Goal: Task Accomplishment & Management: Manage account settings

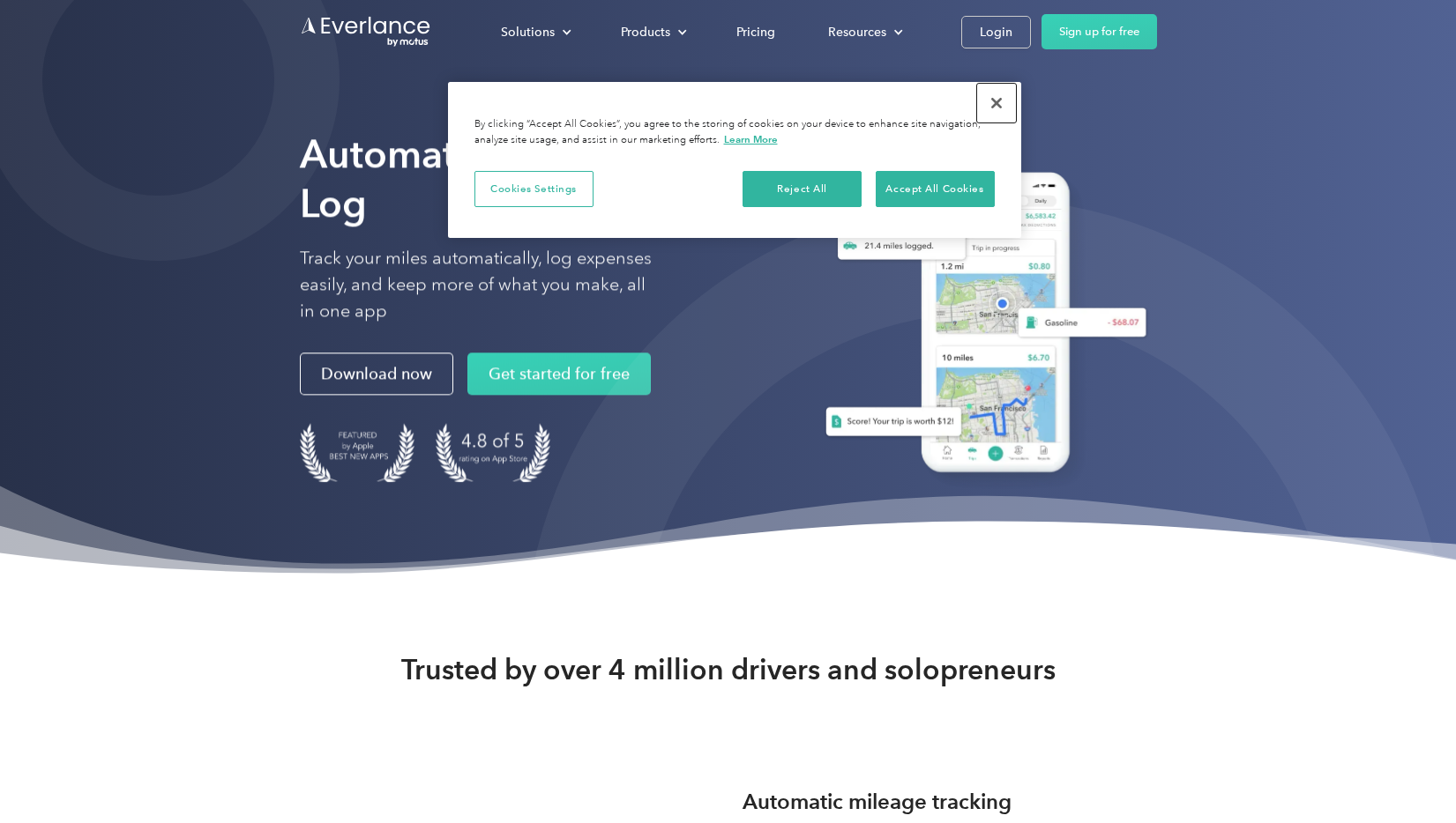
click at [1000, 104] on button "Close" at bounding box center [996, 103] width 39 height 39
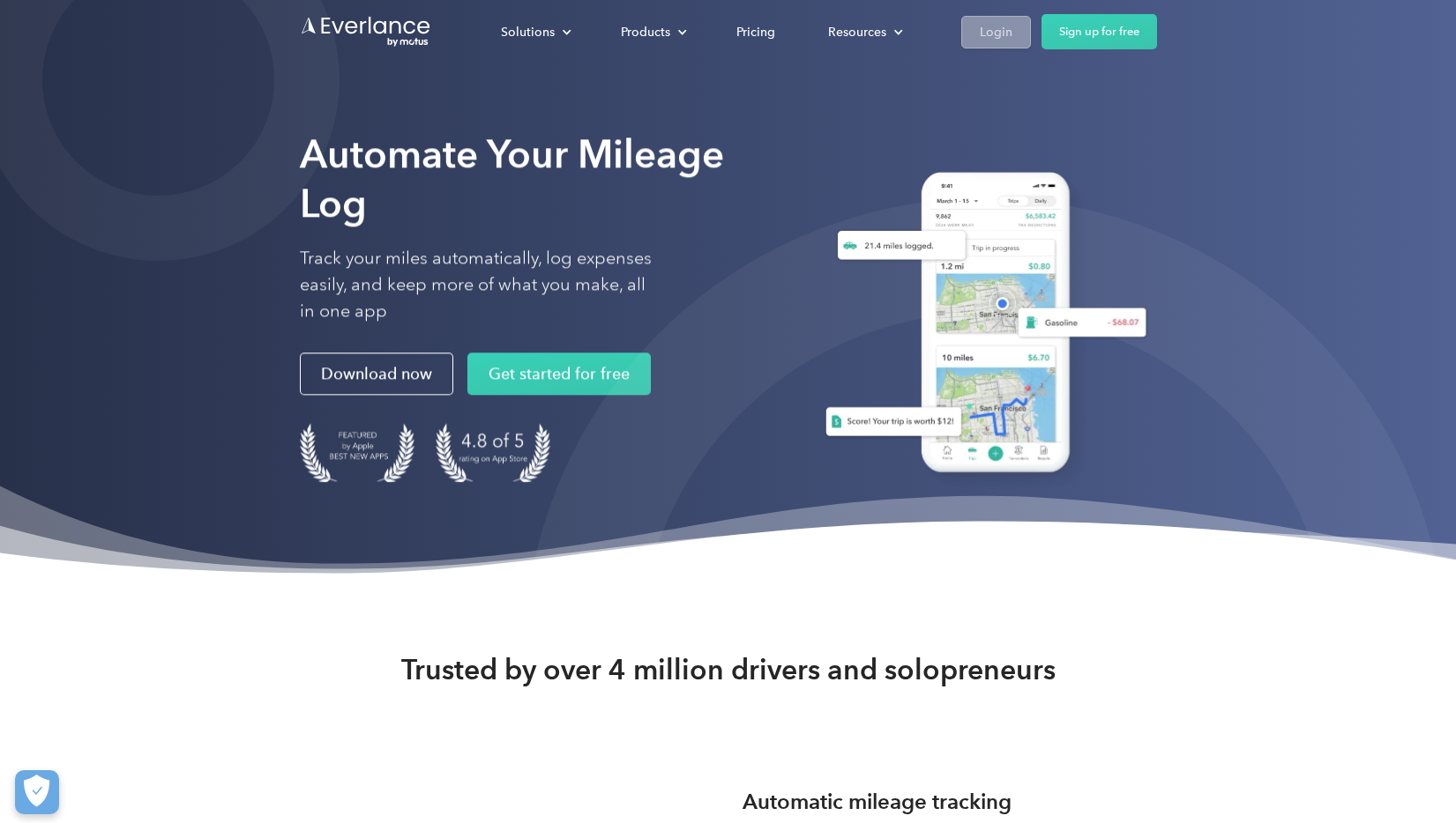
click at [980, 21] on div "Login" at bounding box center [996, 32] width 33 height 22
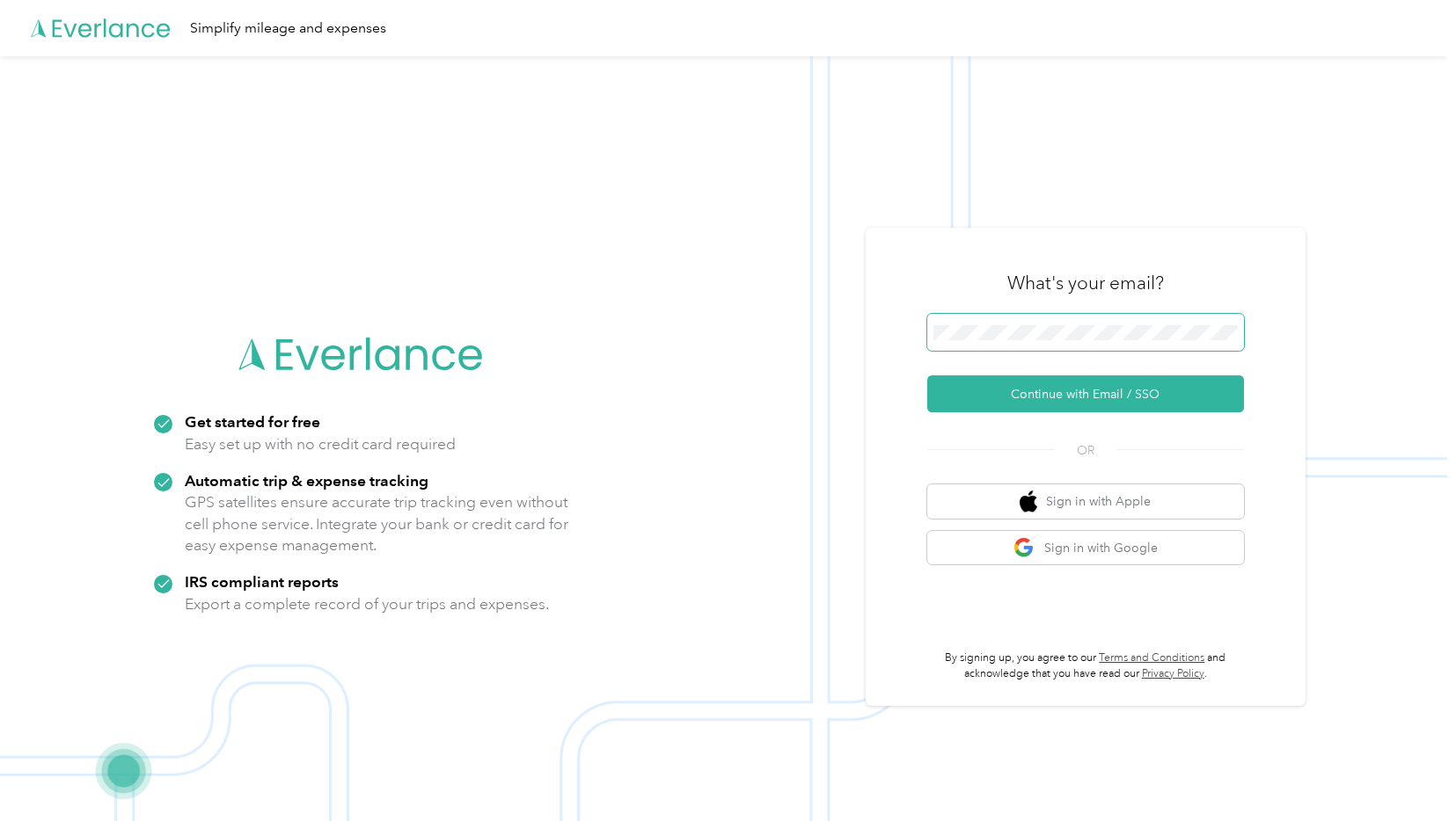
click at [1159, 340] on span at bounding box center [1085, 332] width 316 height 37
click at [1235, 330] on keeper-lock "Open Keeper Popup" at bounding box center [1224, 332] width 21 height 21
click at [1118, 552] on button "Sign in with Google" at bounding box center [1085, 548] width 316 height 34
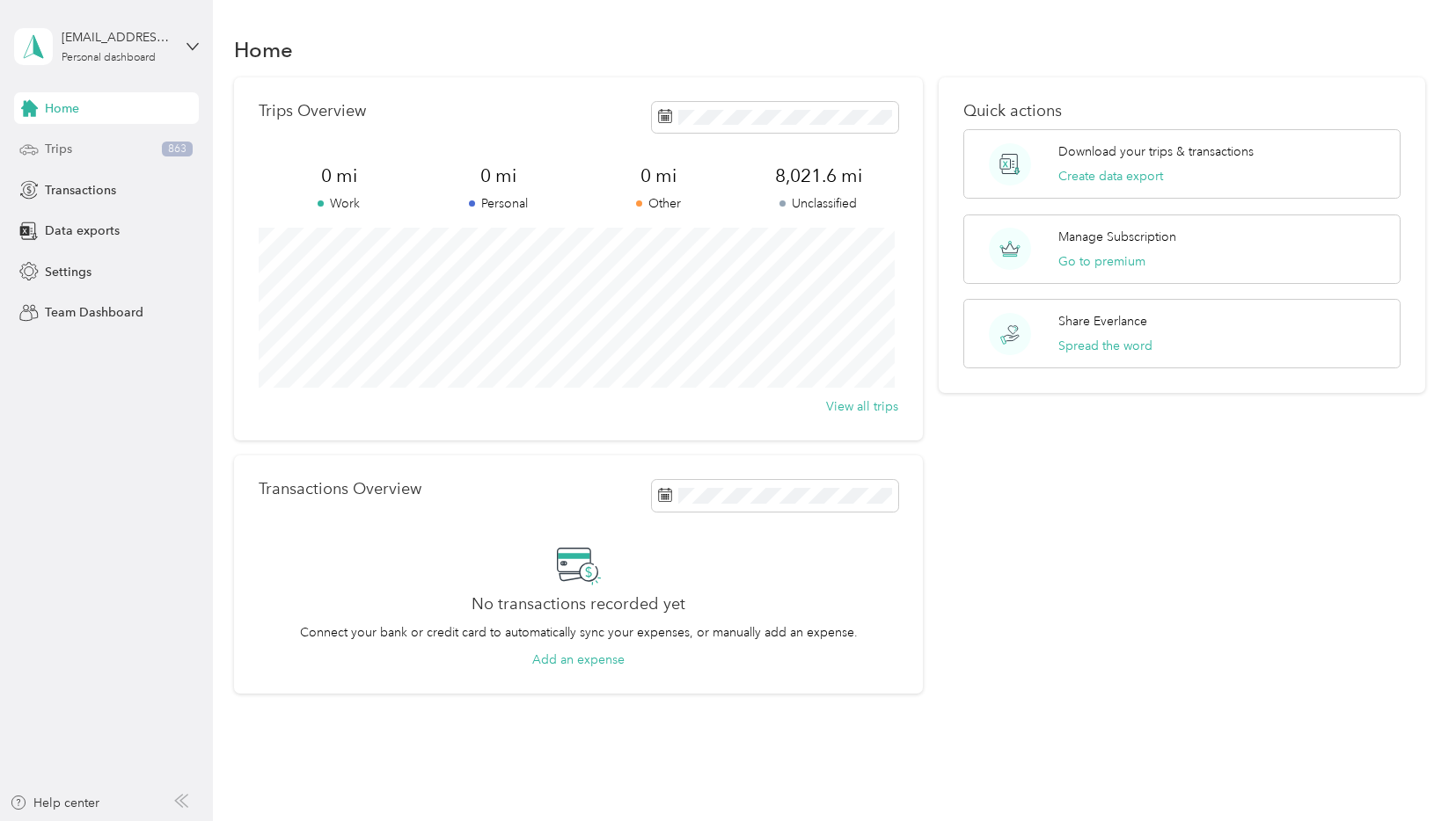
click at [87, 152] on div "Trips 863" at bounding box center [107, 149] width 185 height 32
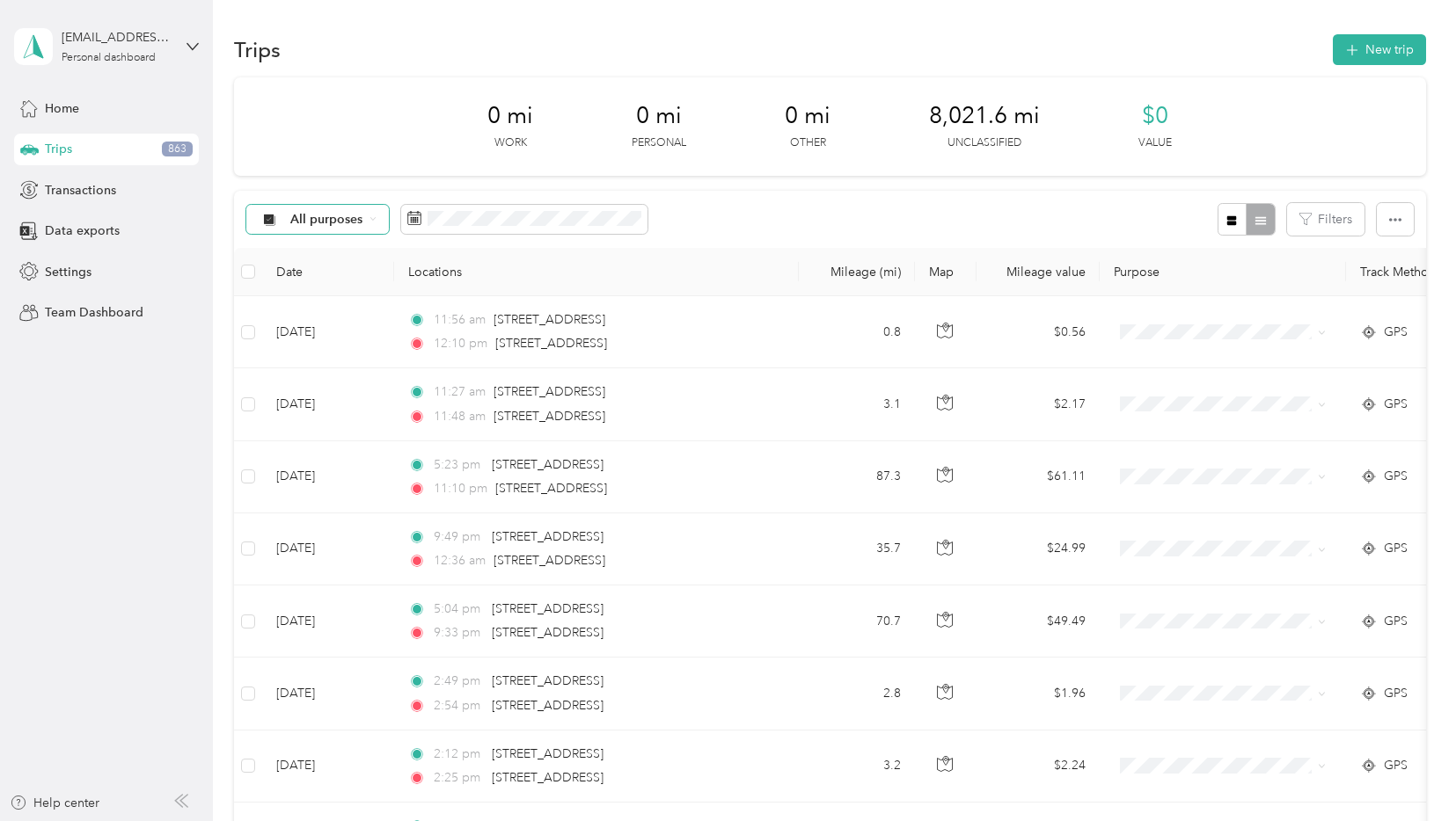
click at [267, 219] on icon at bounding box center [269, 218] width 12 height 12
click at [318, 287] on span "Unclassified" at bounding box center [333, 282] width 85 height 18
click at [776, 204] on div "Unclassified Filters" at bounding box center [830, 219] width 1191 height 57
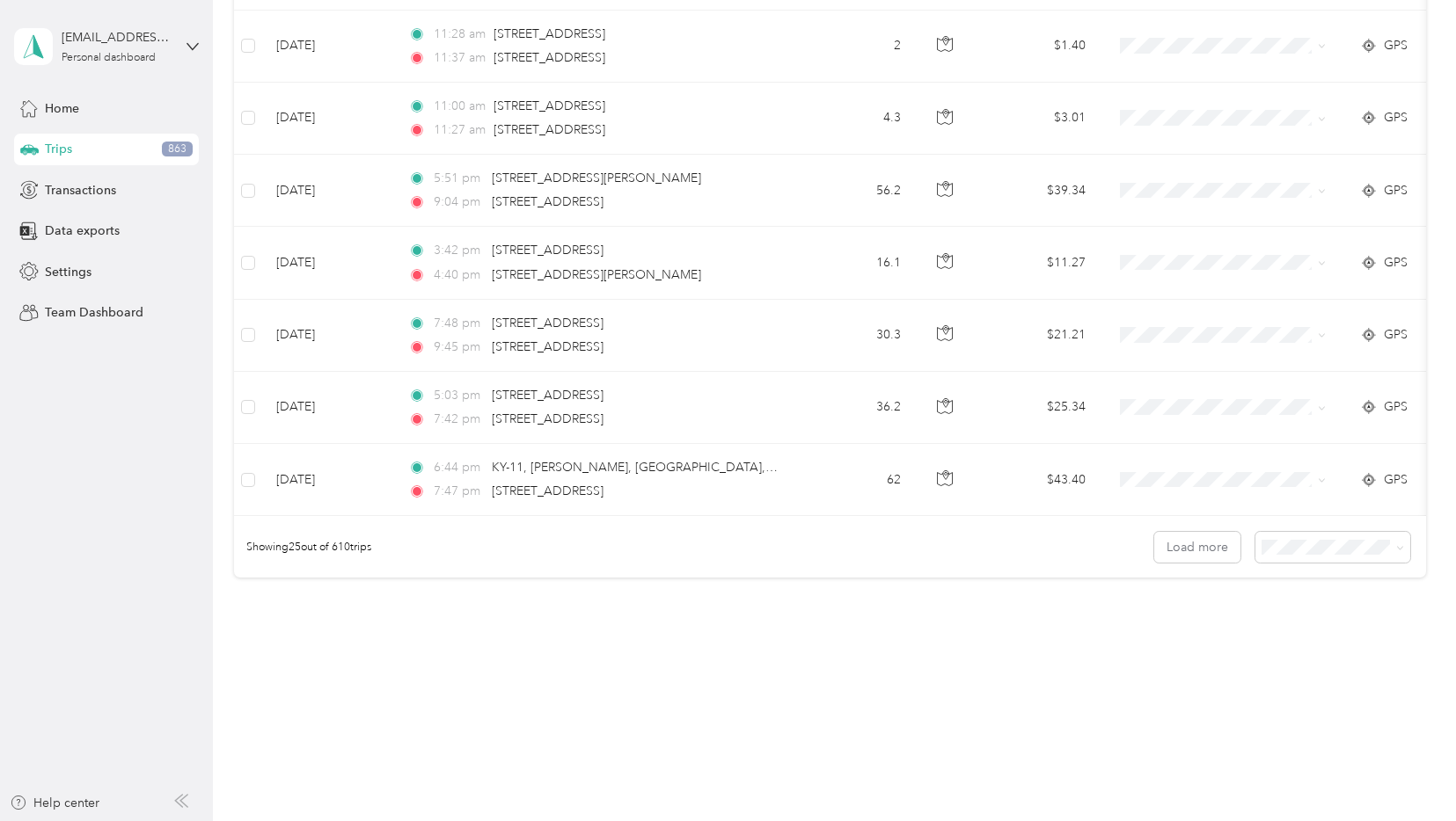
scroll to position [1601, 0]
click at [1321, 634] on span "100 per load" at bounding box center [1299, 642] width 73 height 14
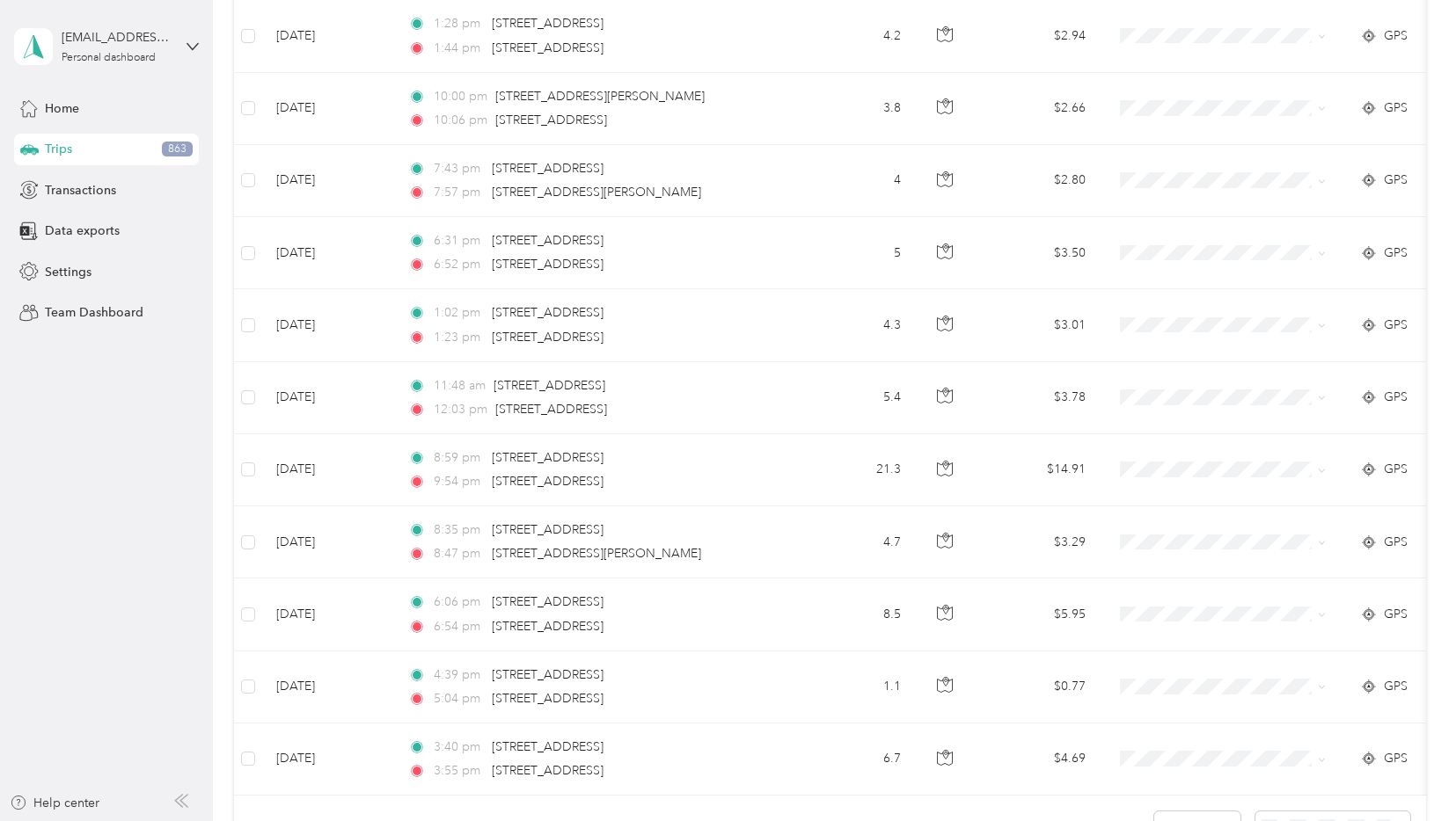
scroll to position [7025, 0]
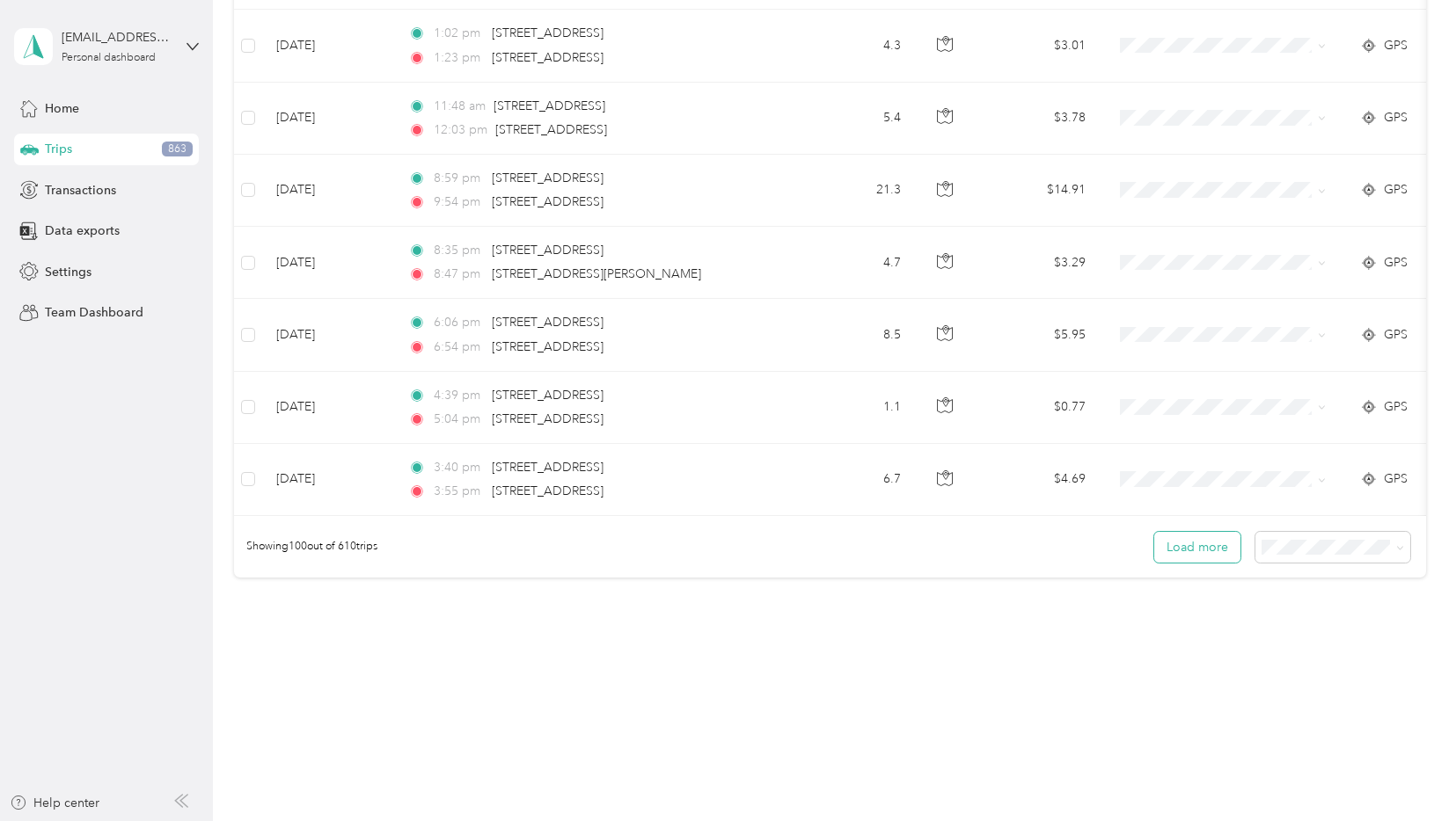
click at [1193, 554] on button "Load more" at bounding box center [1197, 547] width 86 height 31
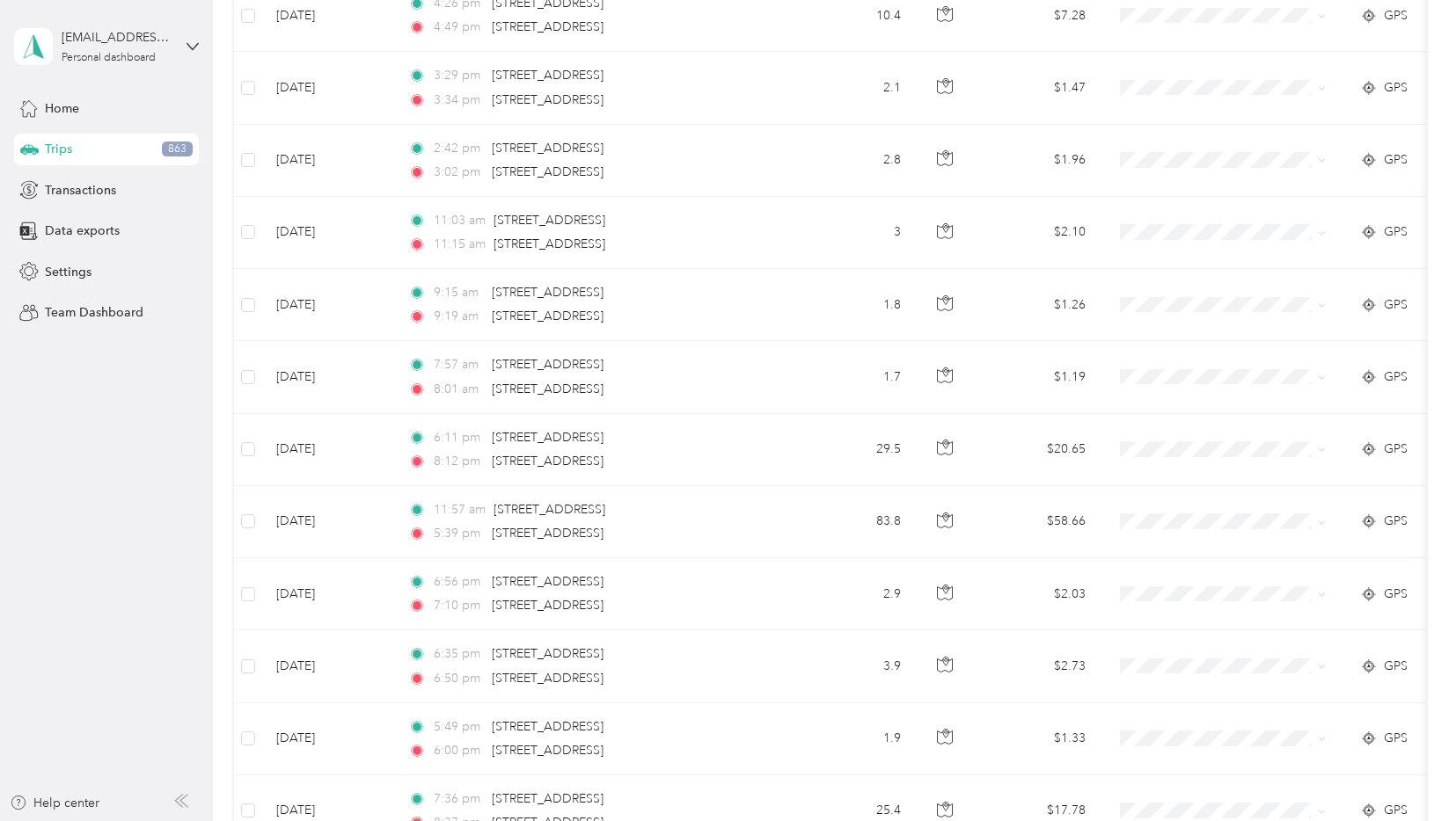
scroll to position [14256, 0]
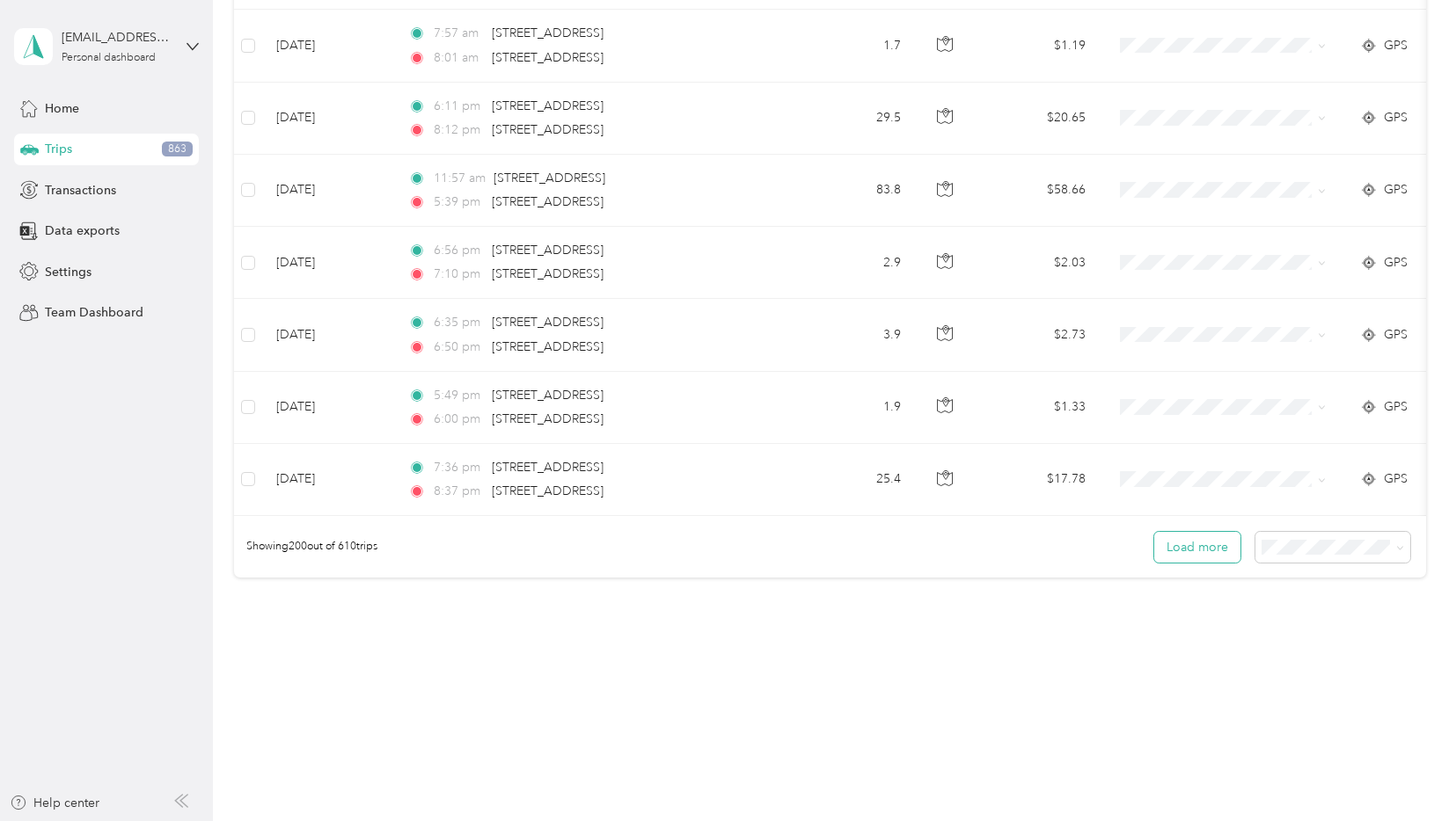
click at [1185, 541] on button "Load more" at bounding box center [1197, 547] width 86 height 31
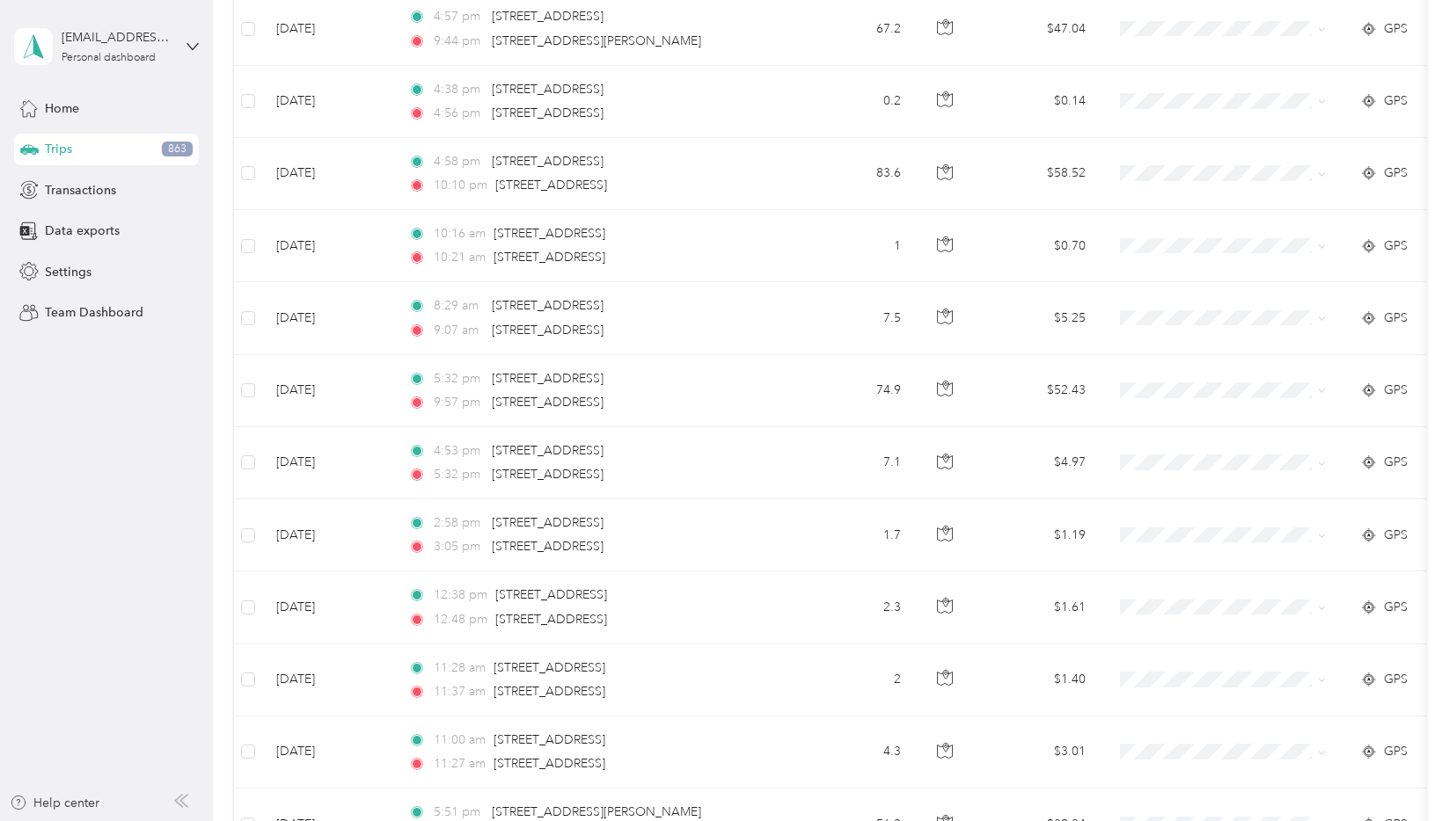
scroll to position [0, 0]
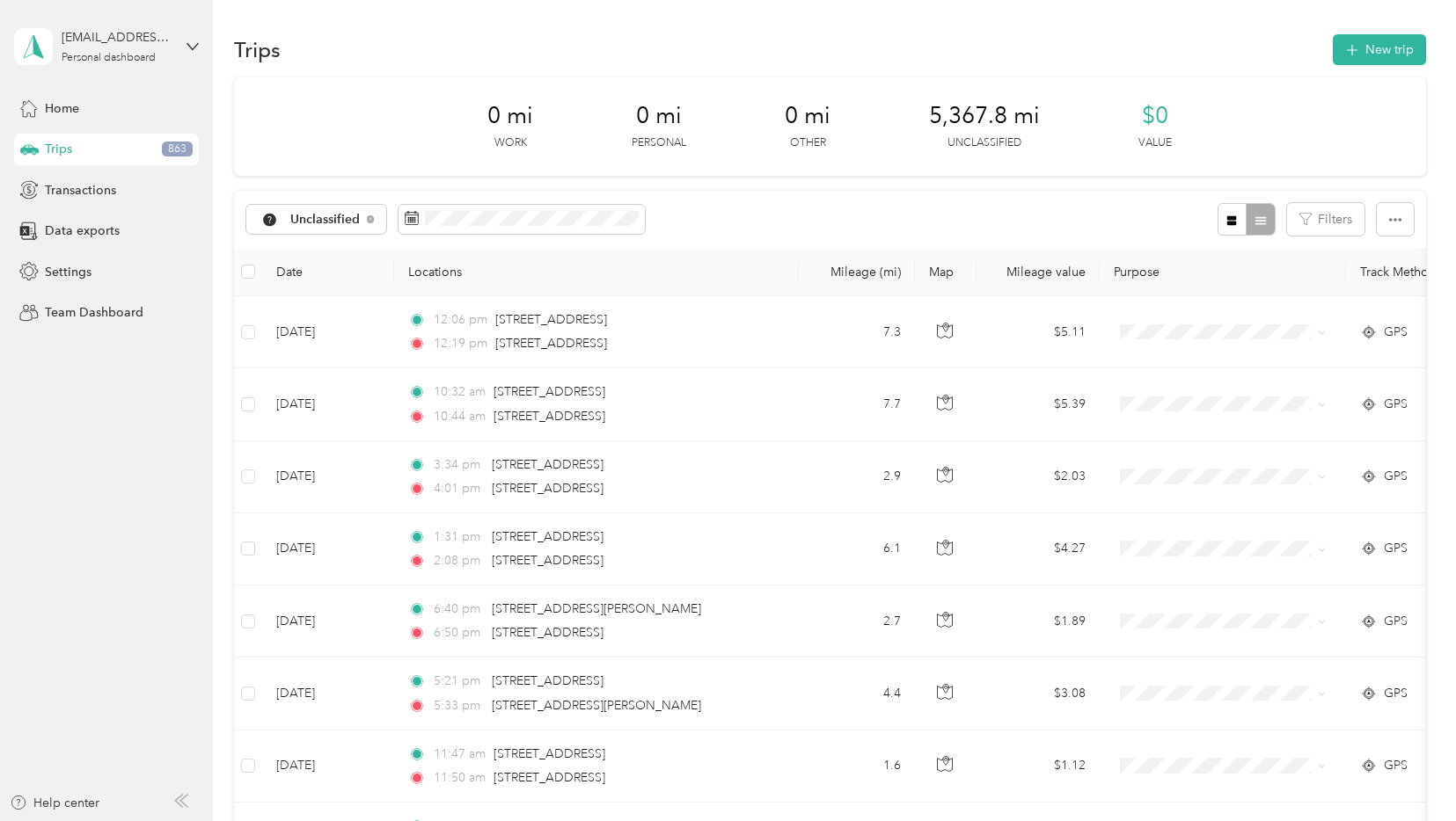
click at [770, 216] on div "Unclassified Filters" at bounding box center [830, 219] width 1191 height 57
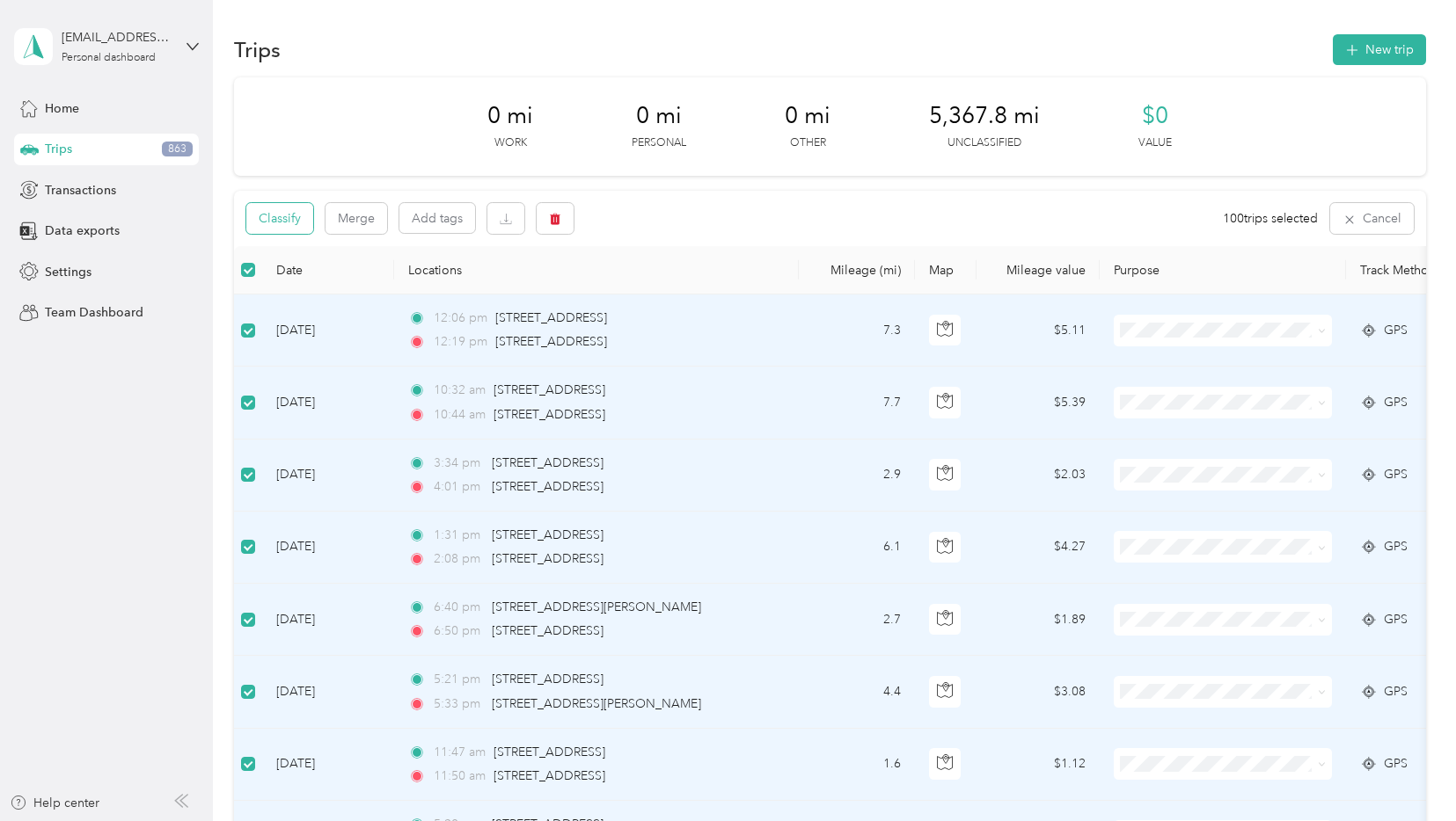
click at [293, 216] on button "Classify" at bounding box center [280, 218] width 67 height 31
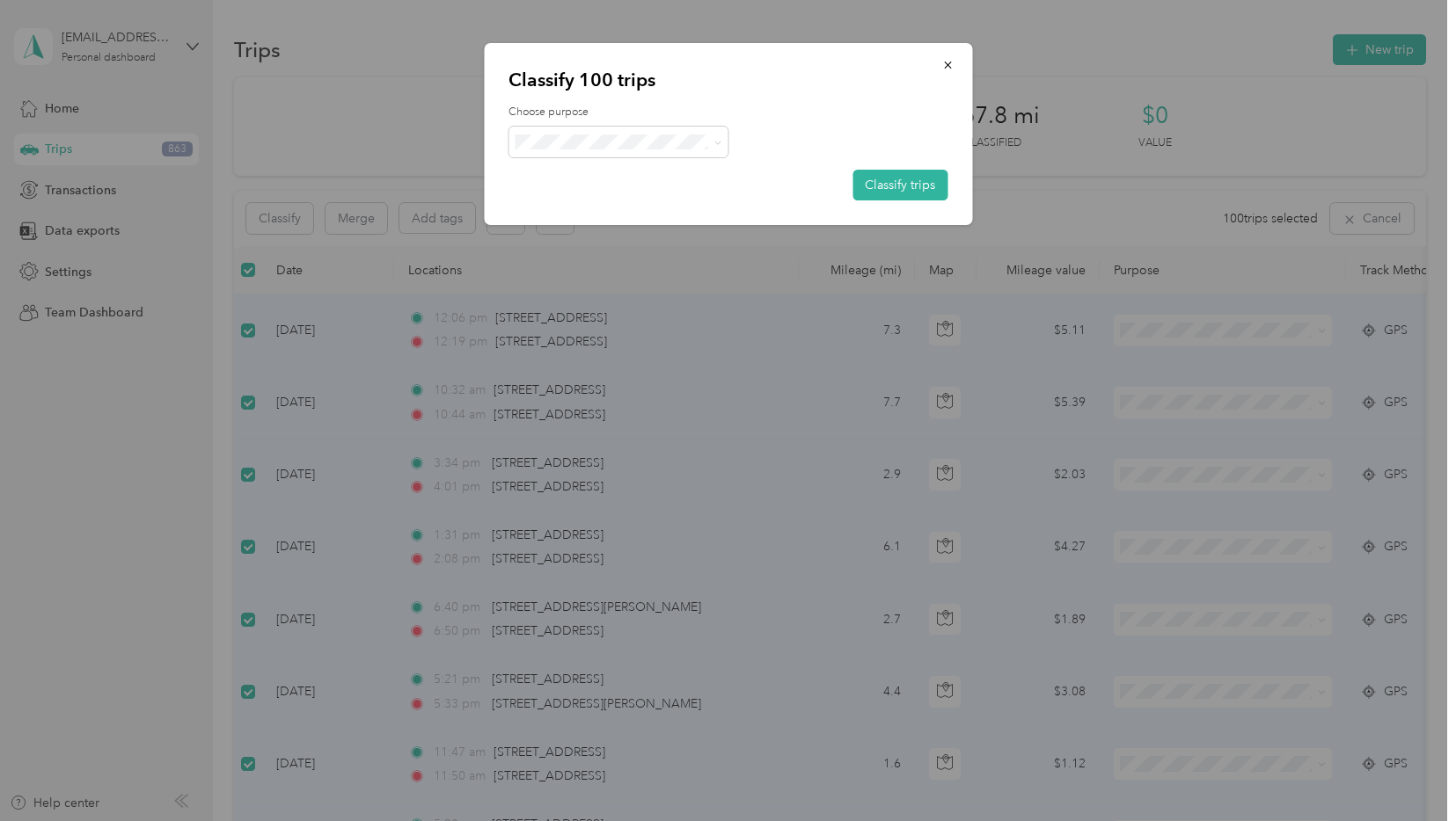
click at [565, 208] on span "Personal" at bounding box center [634, 201] width 163 height 18
click at [888, 185] on button "Classify trips" at bounding box center [899, 185] width 95 height 31
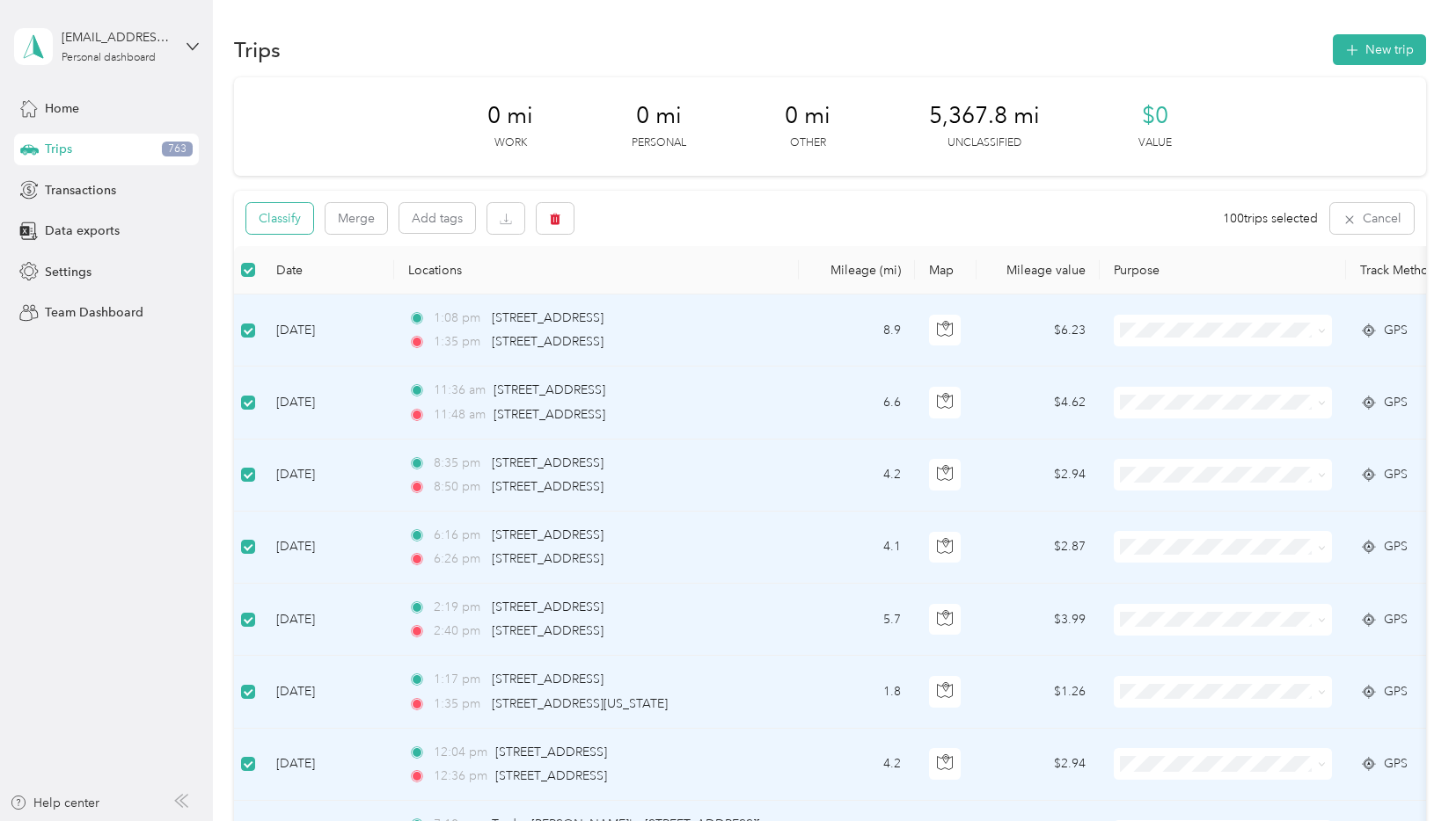
click at [296, 217] on button "Classify" at bounding box center [280, 218] width 67 height 31
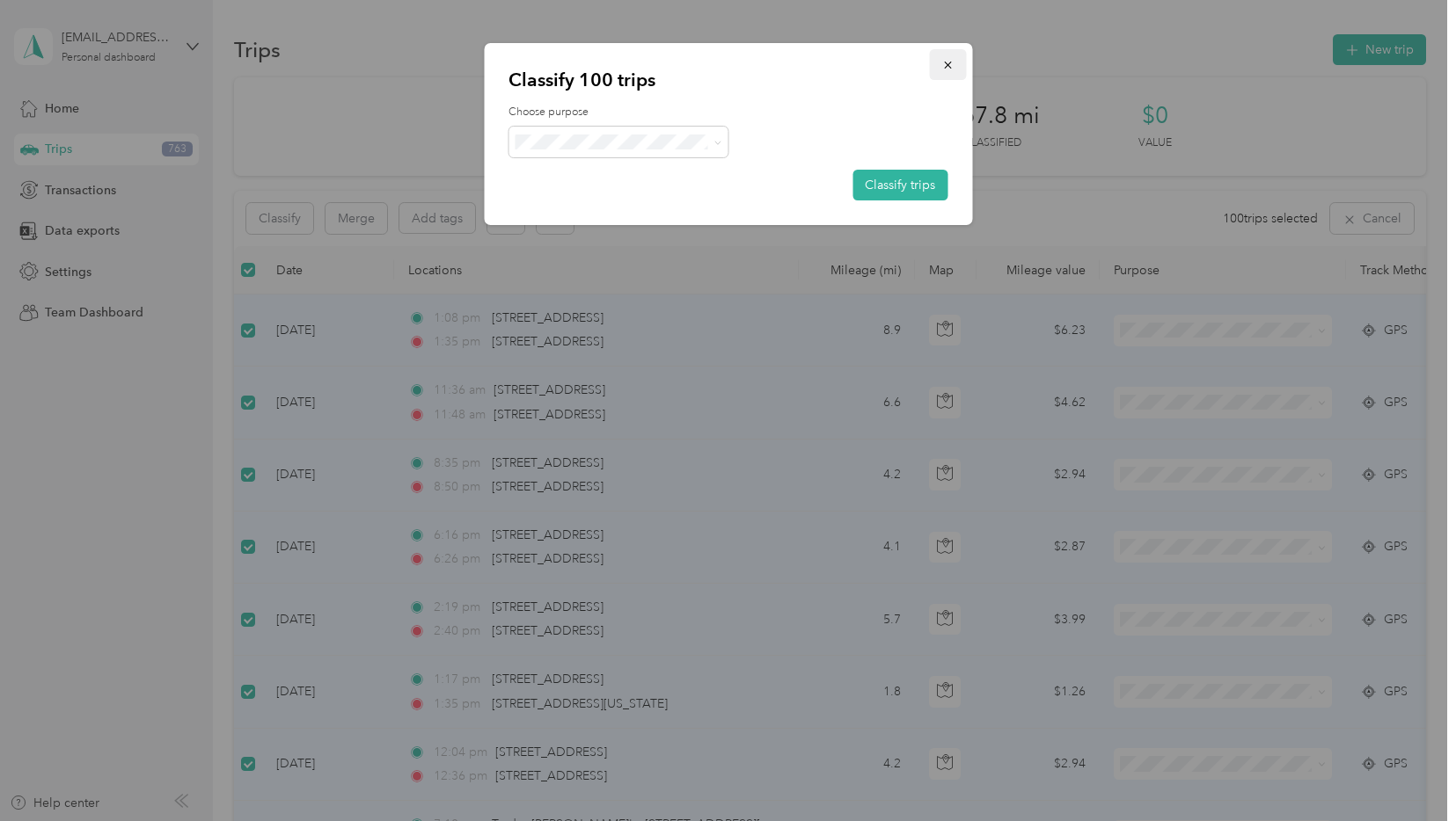
click at [942, 68] on icon "button" at bounding box center [947, 65] width 13 height 13
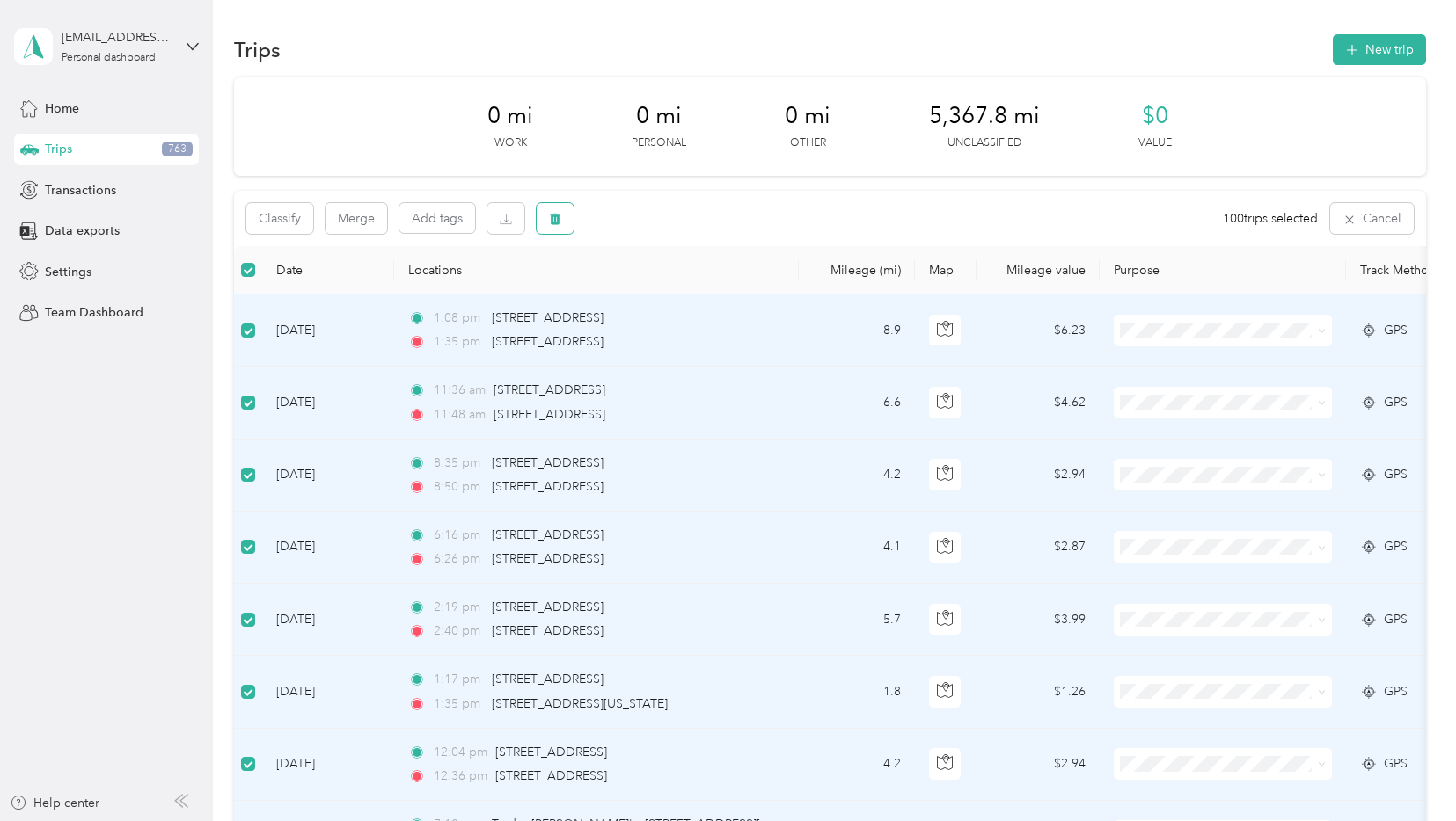
click at [553, 215] on icon "button" at bounding box center [555, 219] width 13 height 13
click at [692, 287] on button "Yes" at bounding box center [694, 292] width 34 height 28
click at [552, 222] on icon "button" at bounding box center [556, 219] width 11 height 12
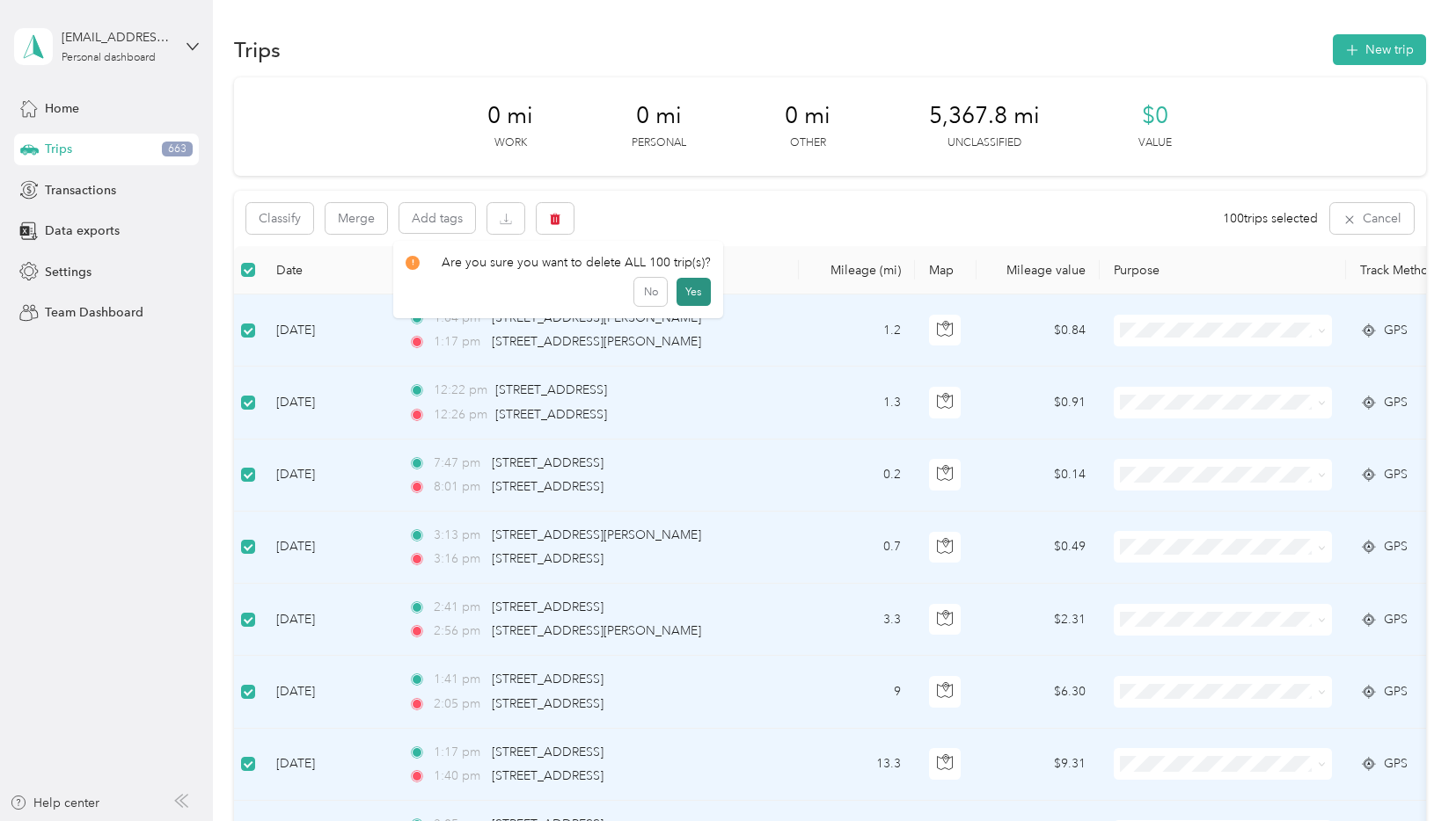
click at [686, 286] on button "Yes" at bounding box center [694, 292] width 34 height 28
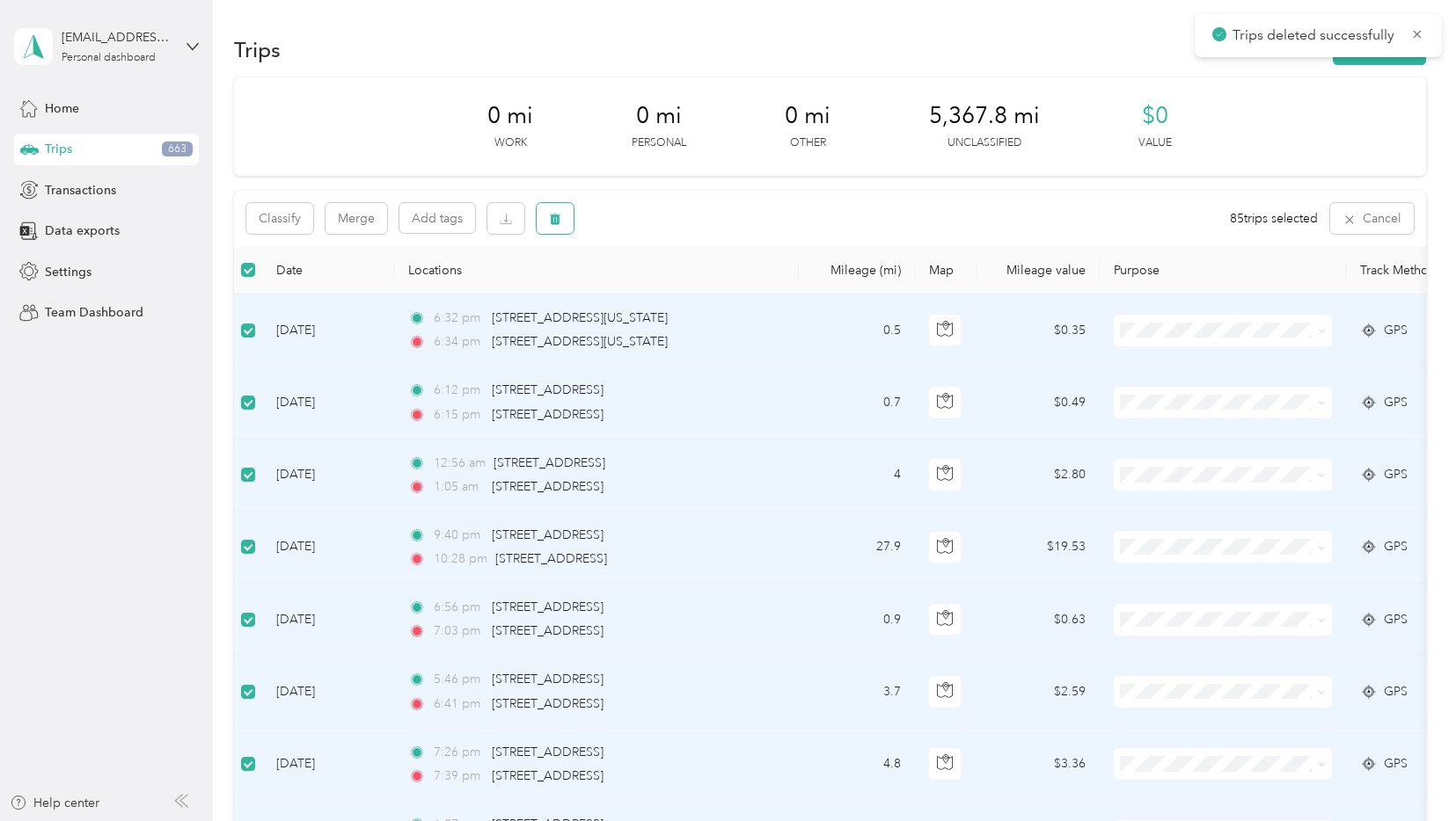
click at [562, 219] on button "button" at bounding box center [555, 218] width 37 height 31
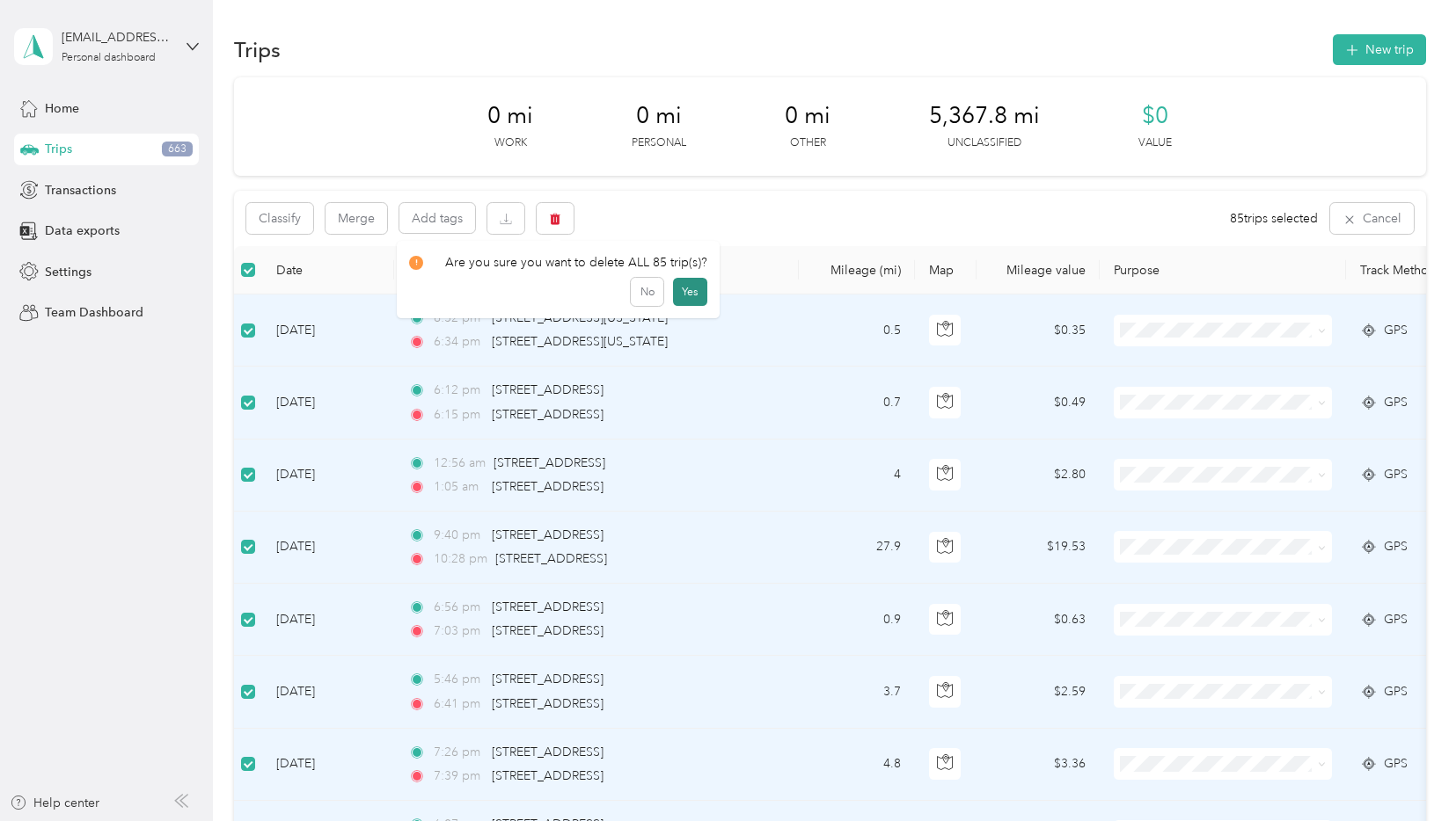
click at [684, 291] on button "Yes" at bounding box center [690, 292] width 34 height 28
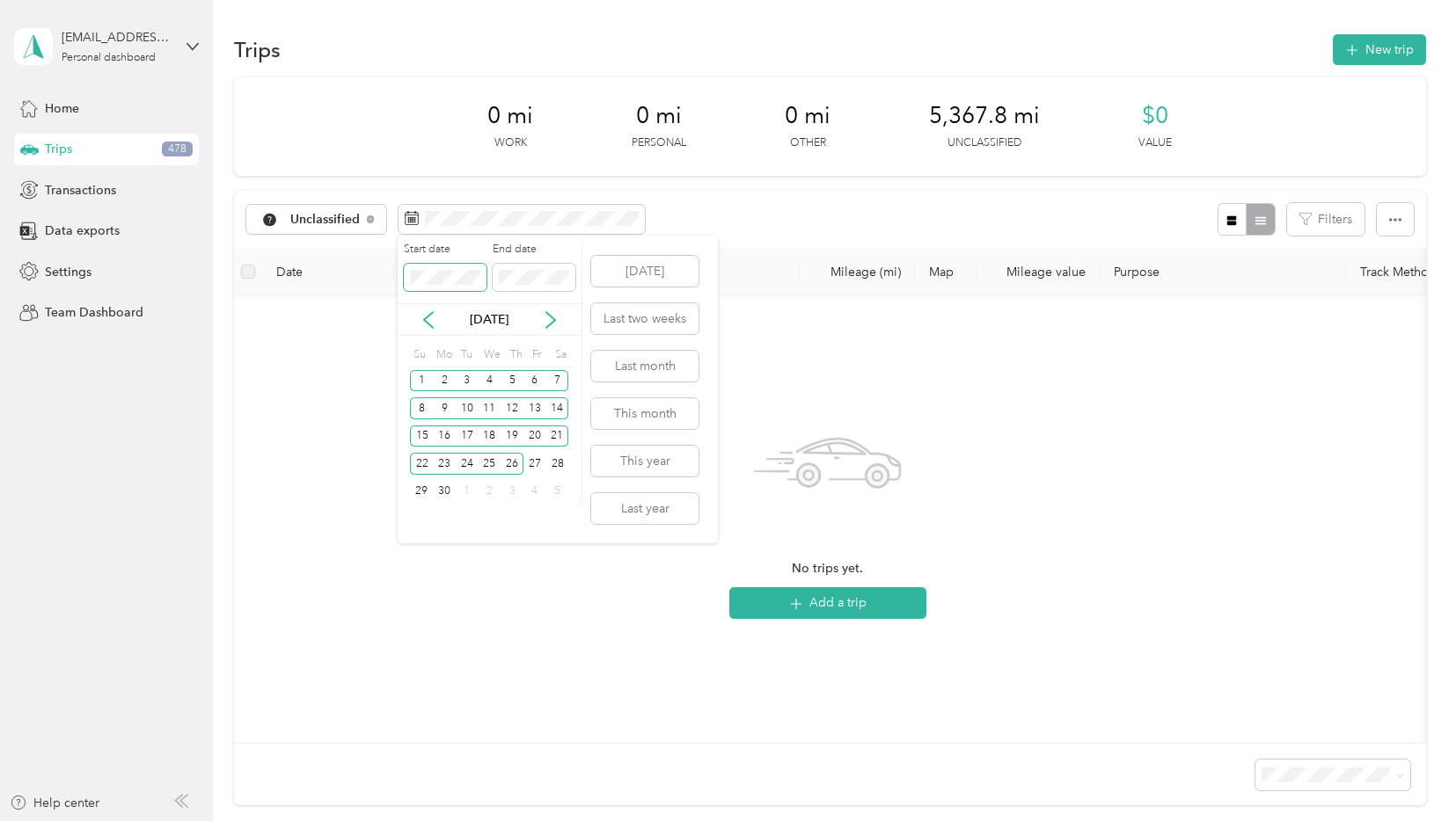
click at [348, 272] on body "[EMAIL_ADDRESS][DOMAIN_NAME] Personal dashboard Home Trips 478 Transactions Dat…" at bounding box center [723, 410] width 1447 height 821
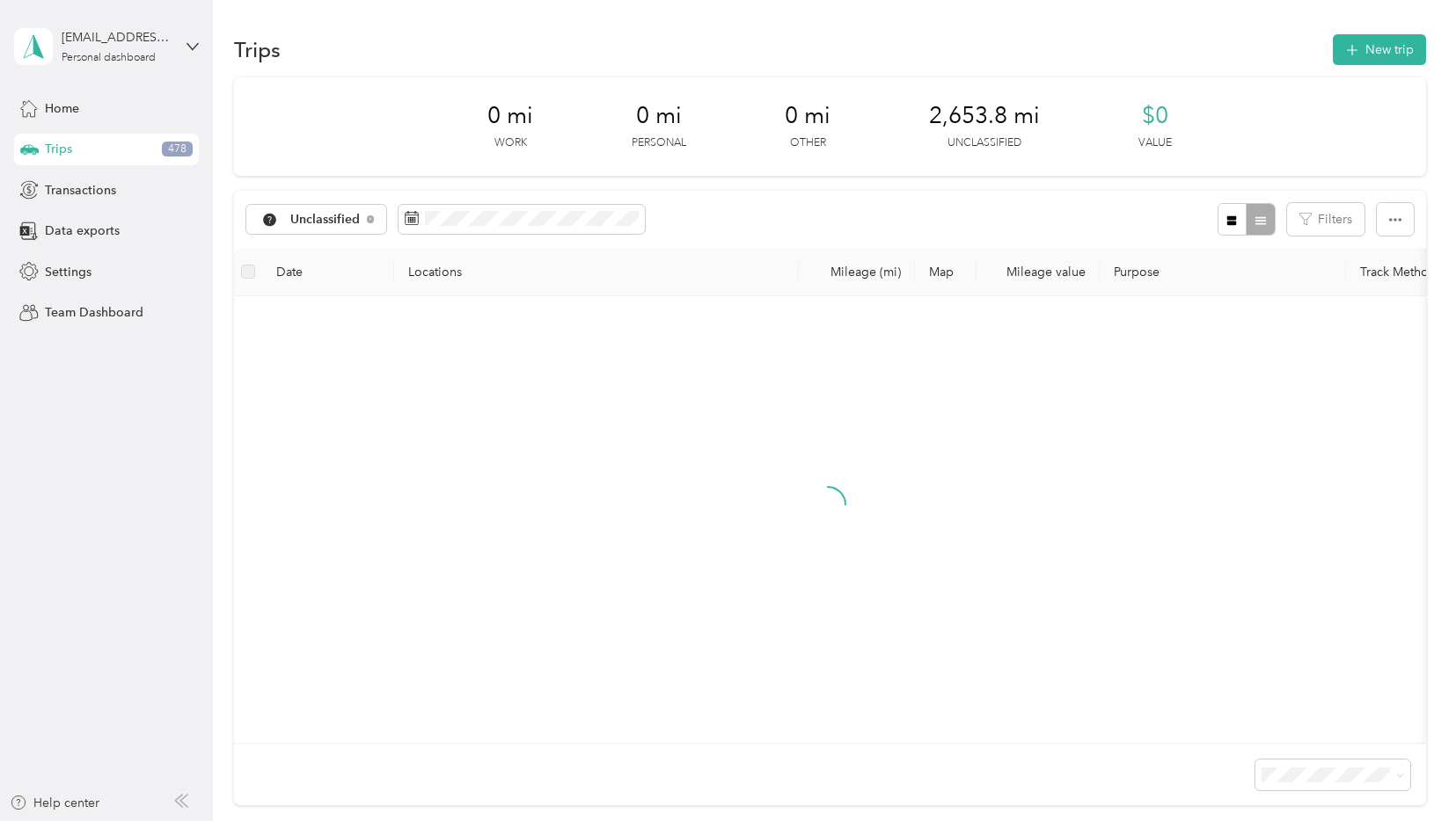
click at [787, 431] on div at bounding box center [828, 519] width 1159 height 419
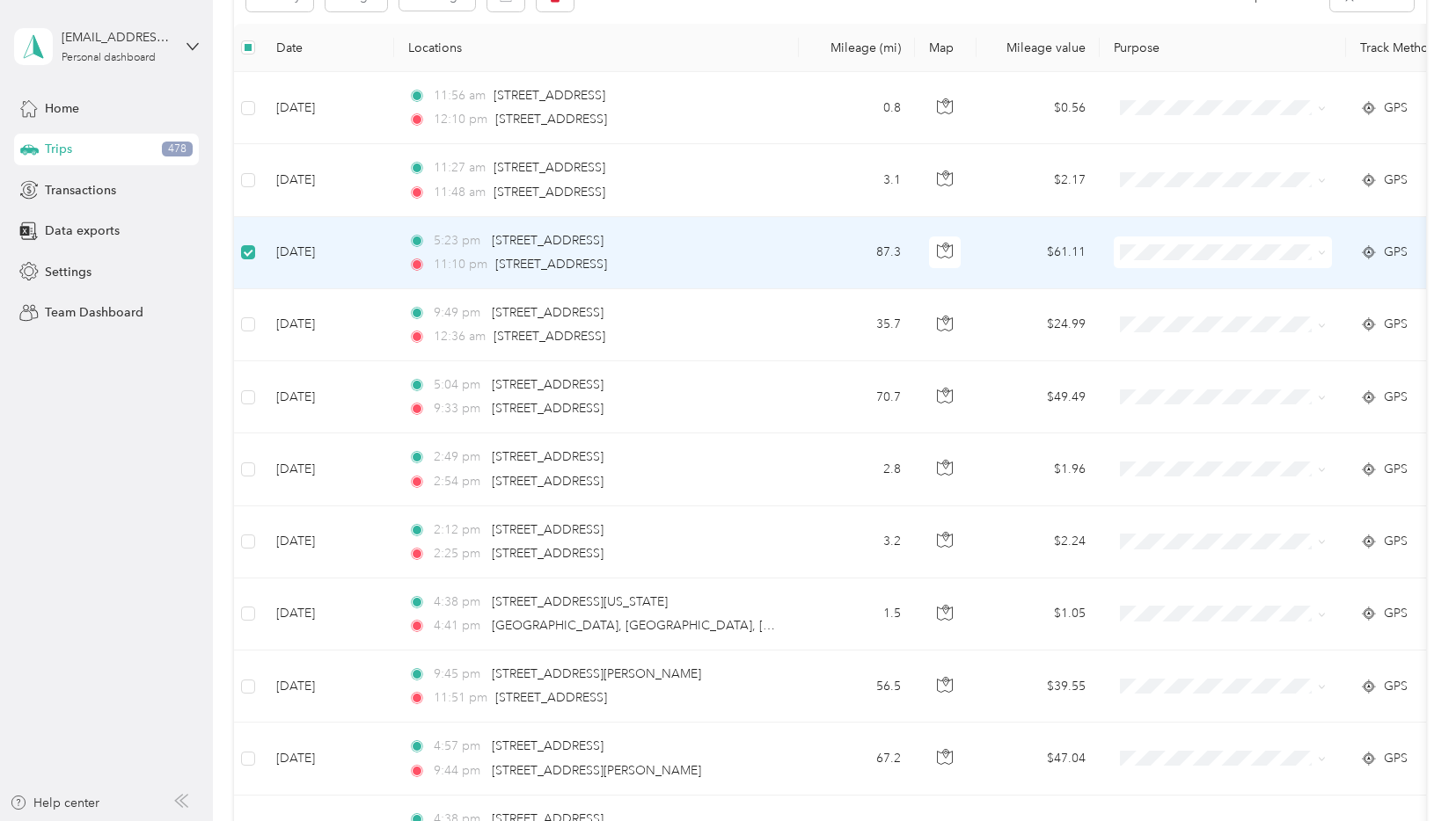
scroll to position [221, 0]
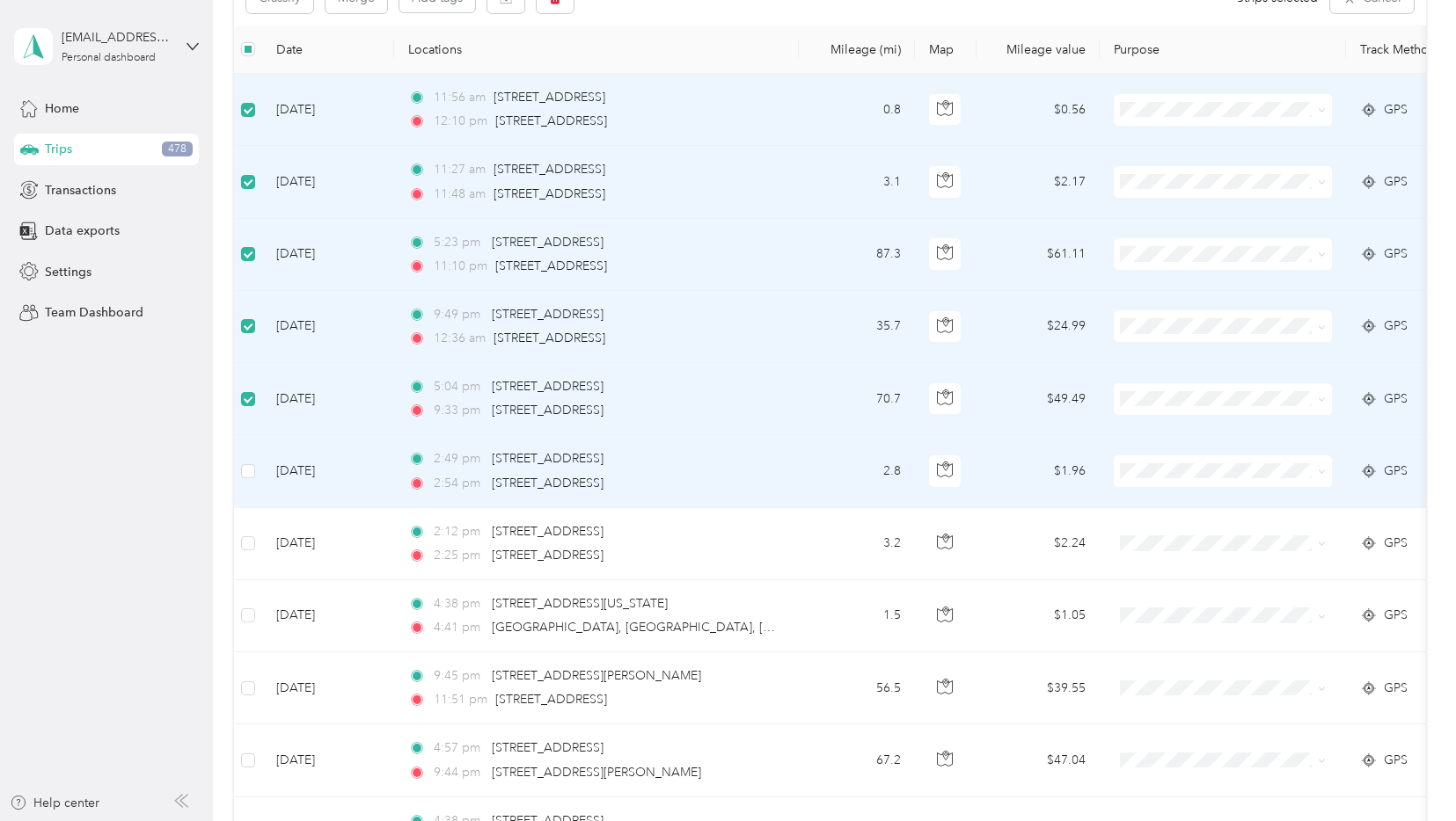
click at [1324, 474] on icon at bounding box center [1321, 471] width 8 height 8
click at [1314, 475] on span at bounding box center [1319, 470] width 15 height 19
click at [1316, 473] on span at bounding box center [1319, 470] width 15 height 19
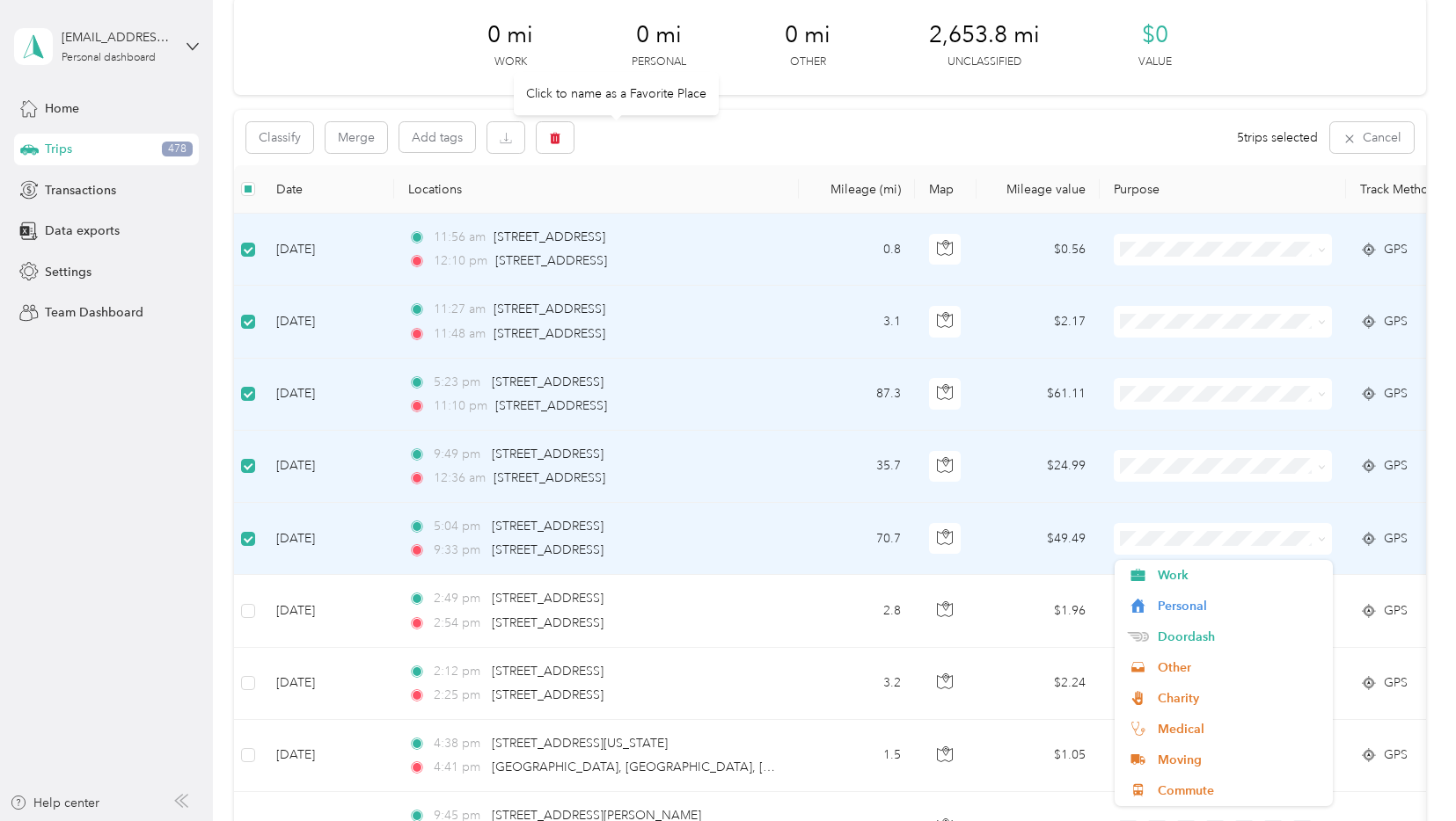
scroll to position [0, 0]
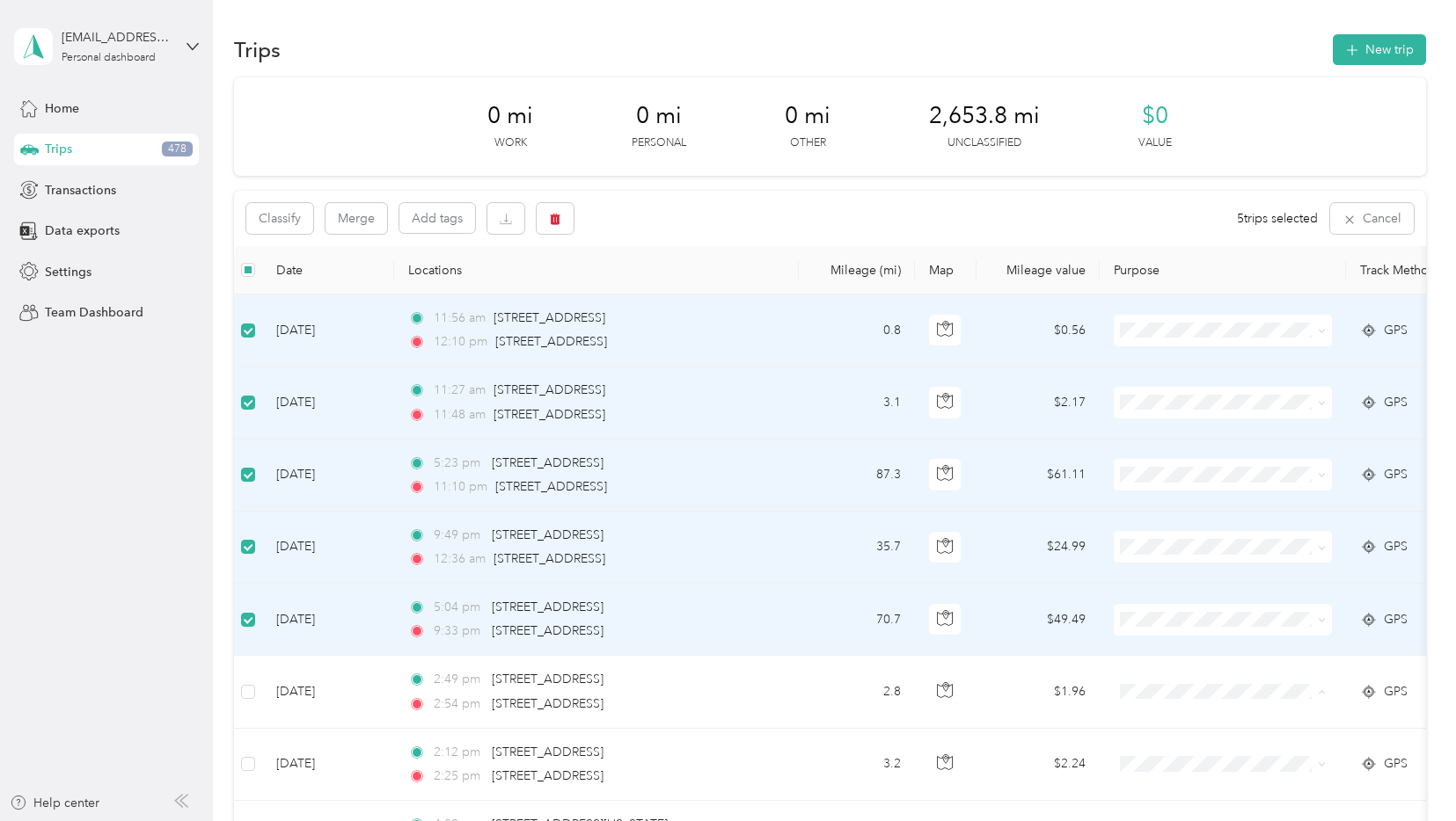
click at [683, 217] on div "Classify Merge Add tags 5 trips selected Cancel" at bounding box center [830, 218] width 1191 height 55
click at [278, 217] on button "Classify" at bounding box center [280, 218] width 67 height 31
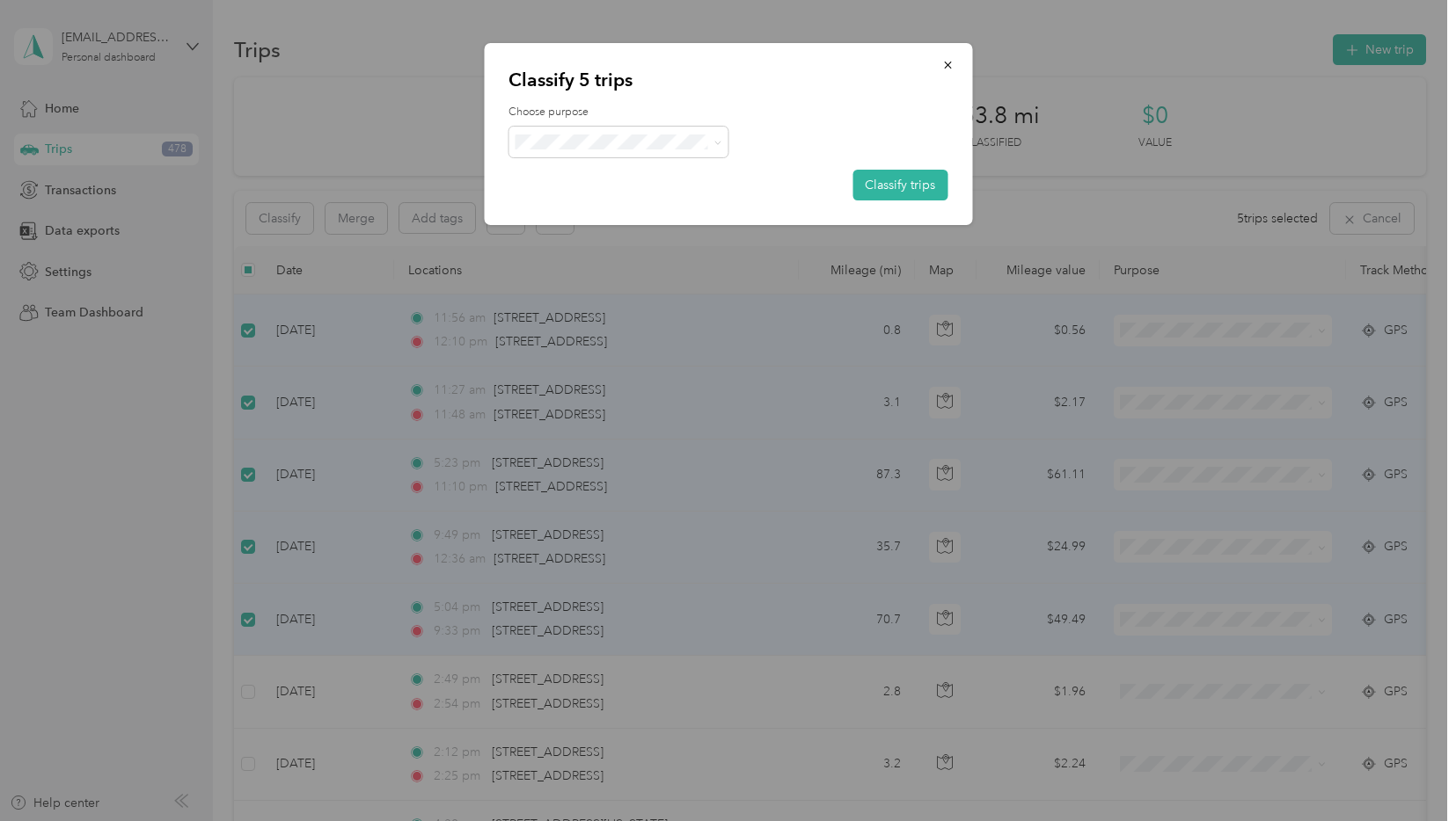
click at [626, 235] on span "Doordash" at bounding box center [634, 234] width 163 height 18
click at [897, 181] on button "Classify trips" at bounding box center [899, 185] width 95 height 31
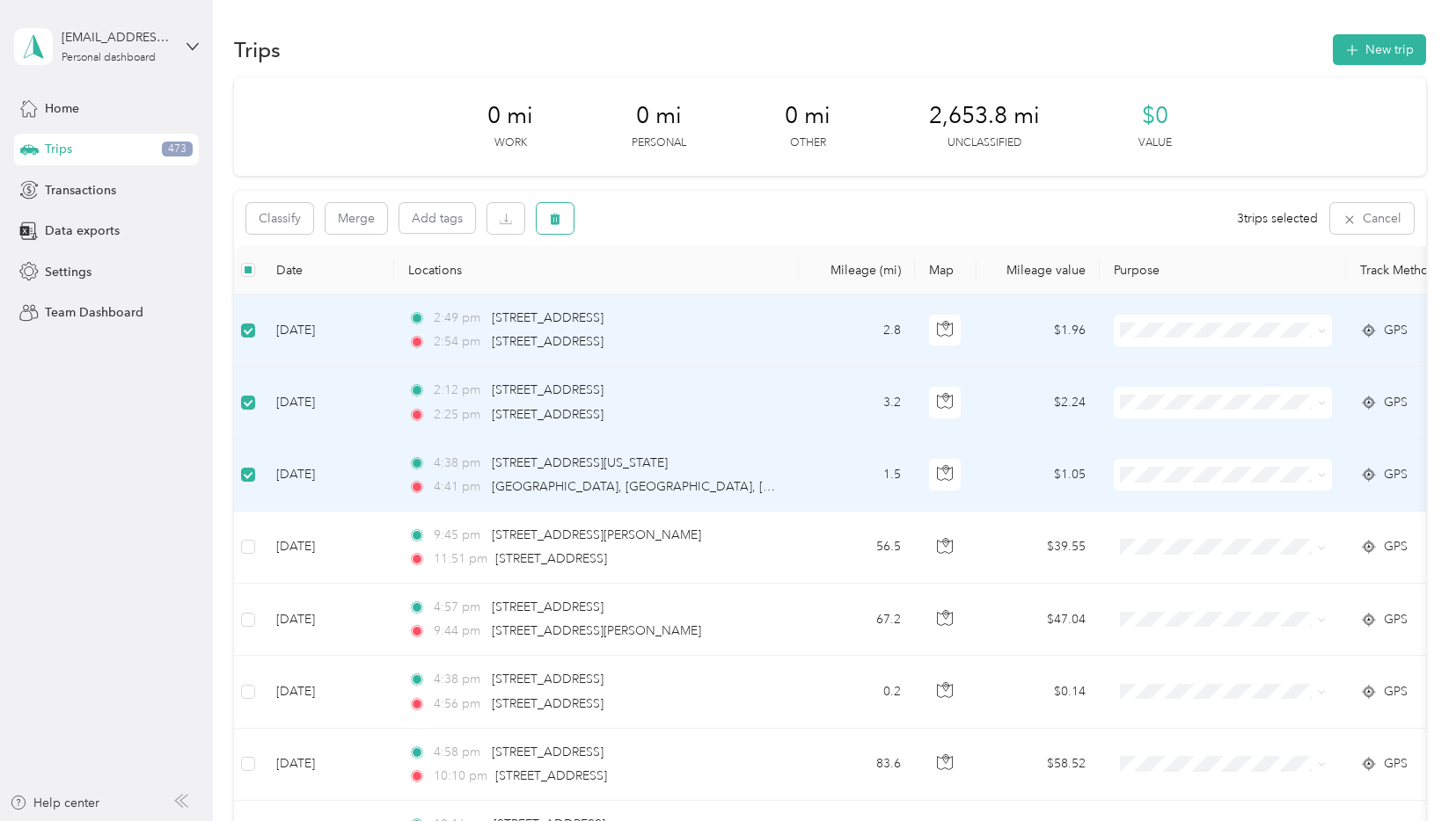
click at [559, 224] on icon "button" at bounding box center [555, 219] width 13 height 13
click at [679, 295] on div "Click to name as a Favorite Place" at bounding box center [626, 280] width 205 height 43
click at [680, 304] on button "Yes" at bounding box center [686, 292] width 34 height 28
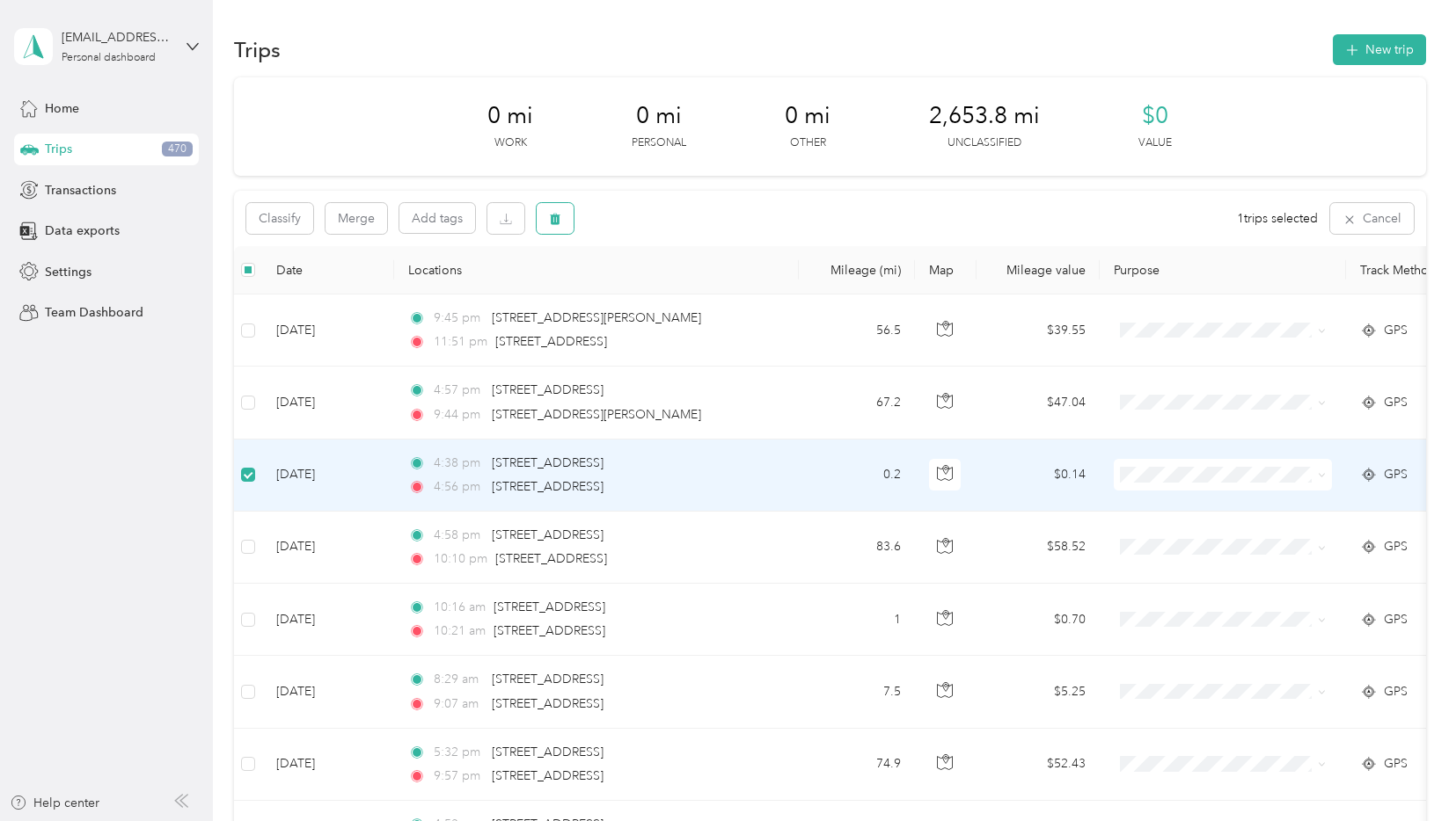
click at [563, 221] on button "button" at bounding box center [555, 218] width 37 height 31
click at [675, 295] on button "Yes" at bounding box center [686, 292] width 34 height 28
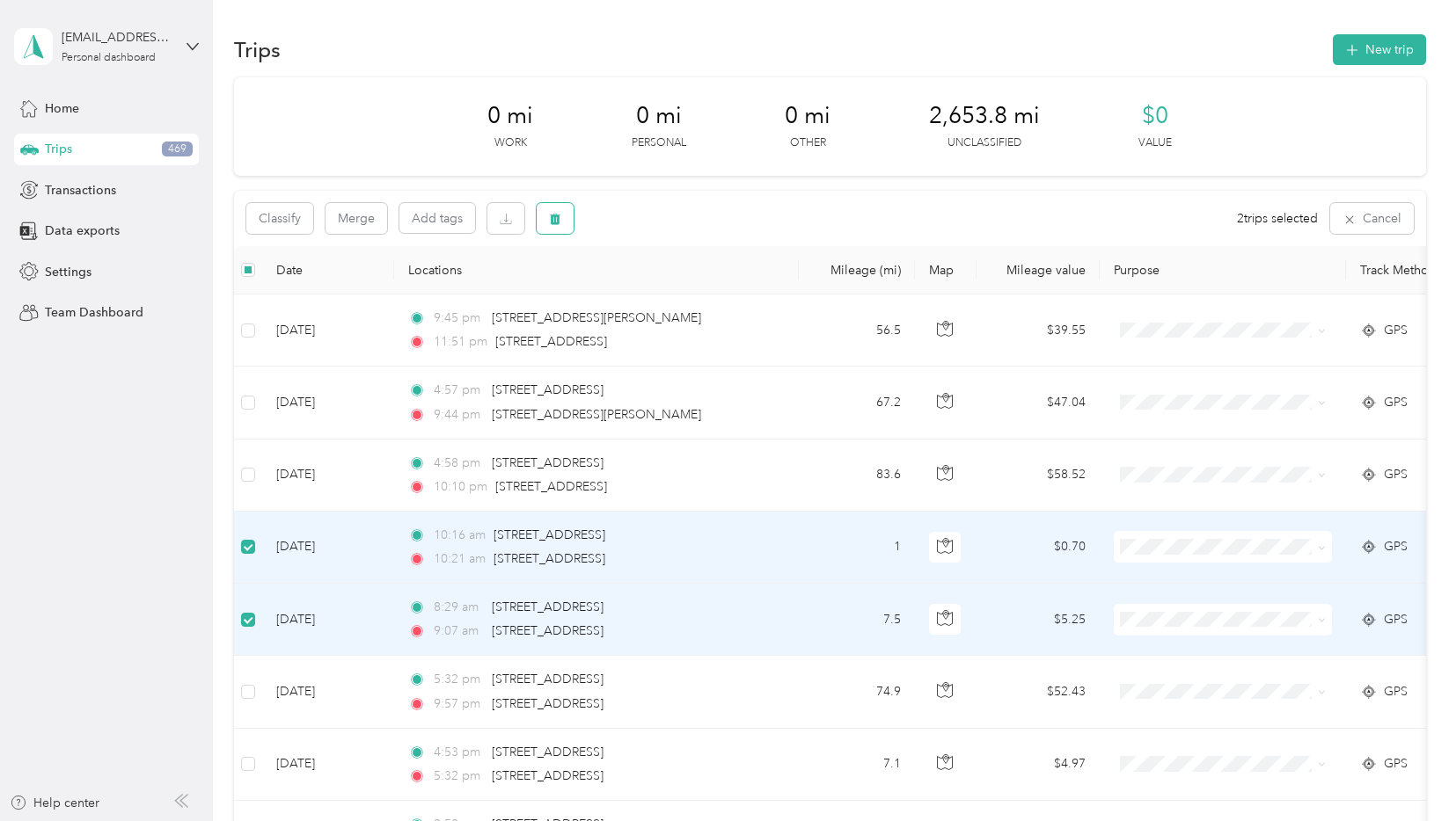
click at [548, 220] on icon "button" at bounding box center [555, 219] width 13 height 13
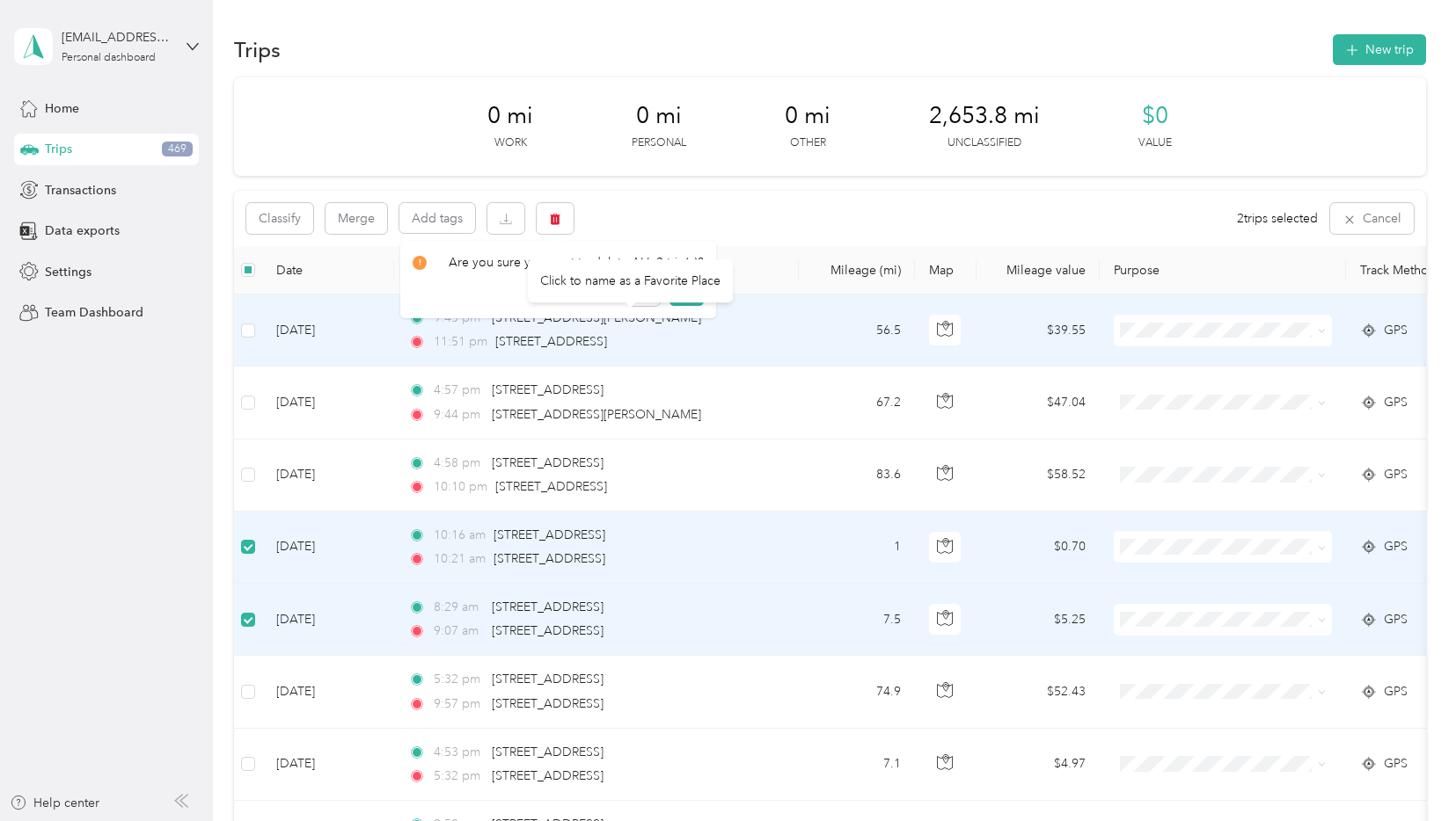
click at [683, 290] on div "Click to name as a Favorite Place" at bounding box center [630, 281] width 205 height 43
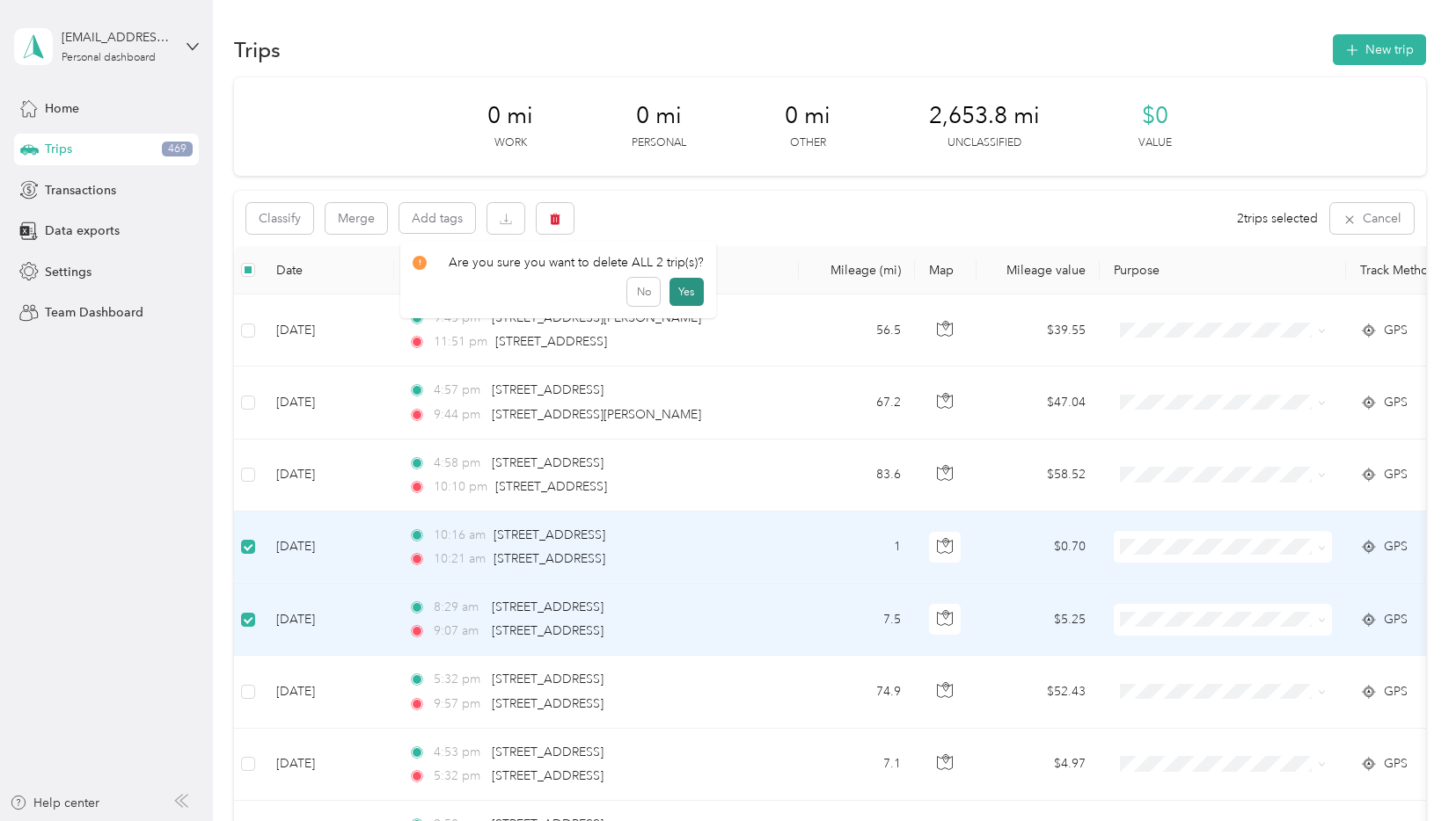
click at [688, 297] on button "Yes" at bounding box center [686, 292] width 34 height 28
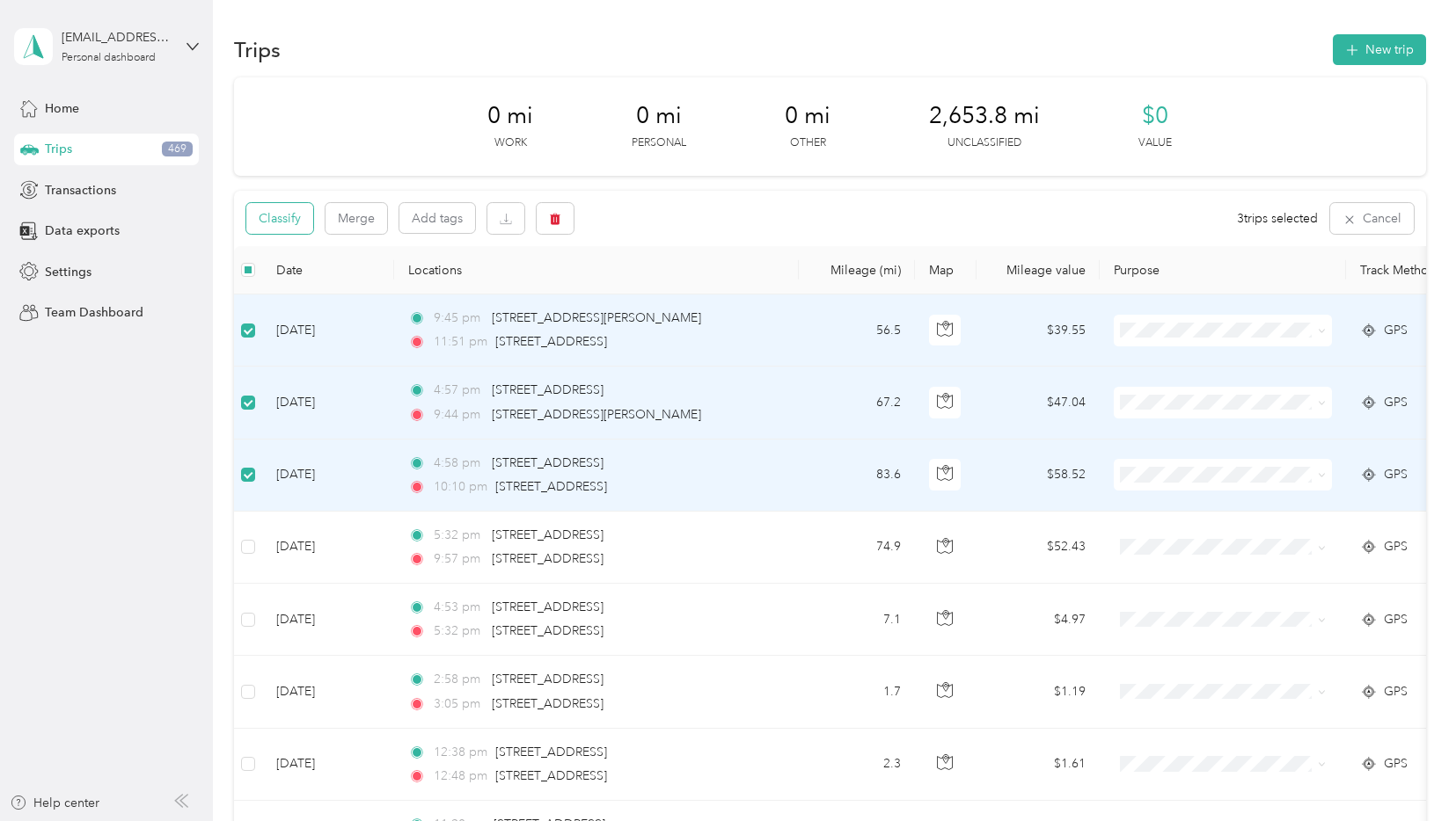
click at [288, 214] on button "Classify" at bounding box center [280, 218] width 67 height 31
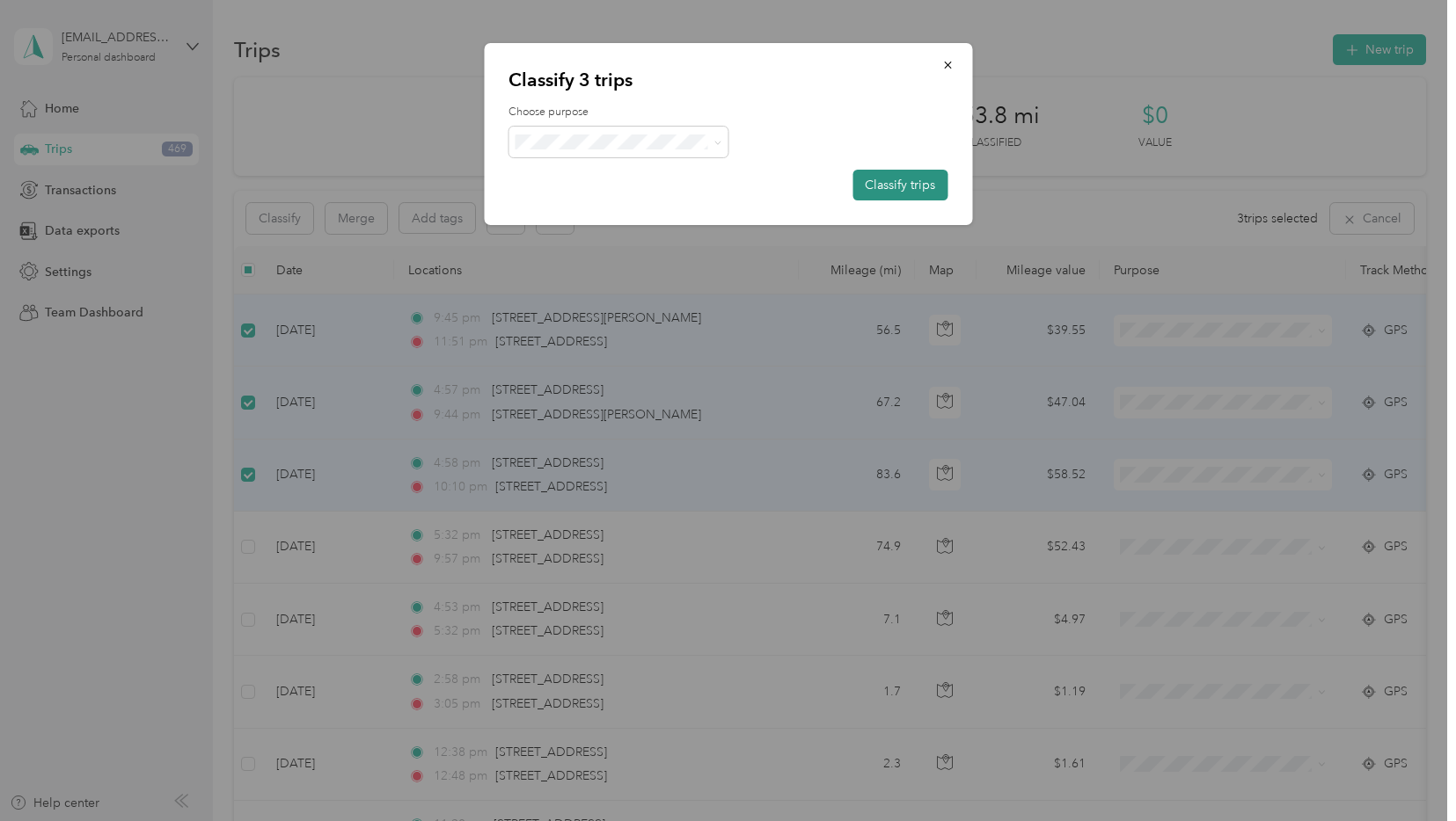
click at [902, 192] on button "Classify trips" at bounding box center [899, 185] width 95 height 31
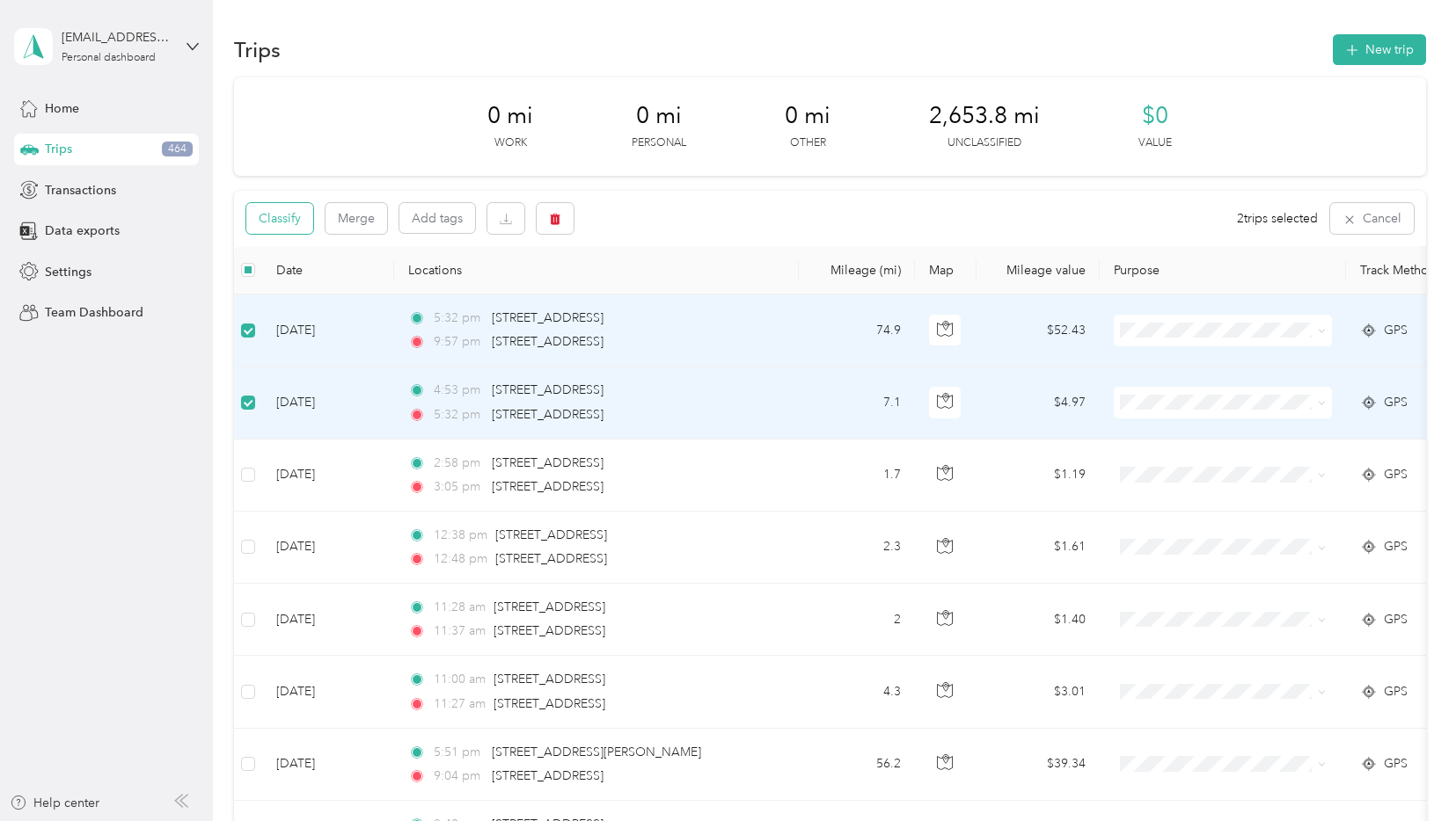
click at [291, 221] on button "Classify" at bounding box center [280, 218] width 67 height 31
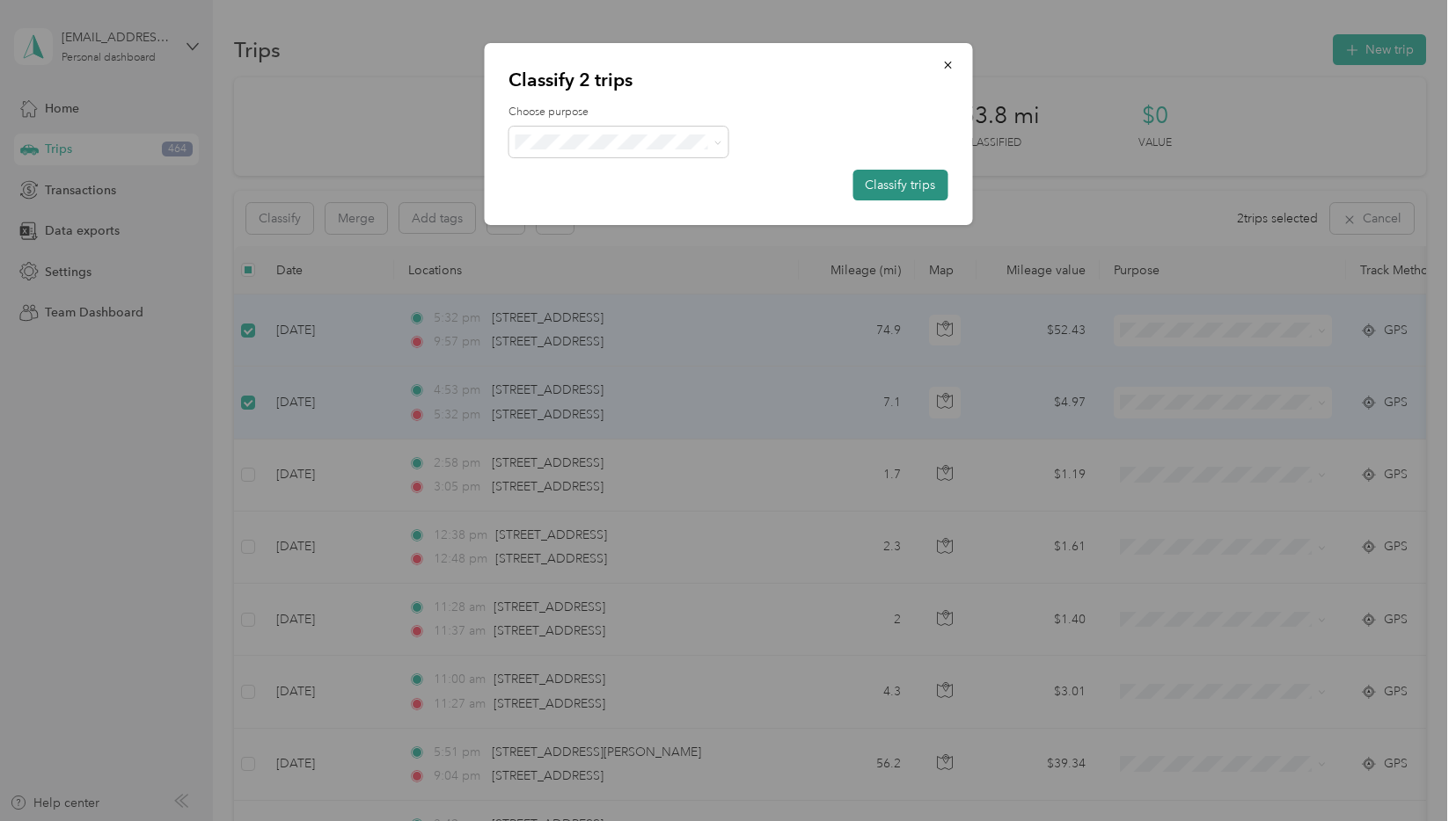
click at [892, 181] on button "Classify trips" at bounding box center [899, 185] width 95 height 31
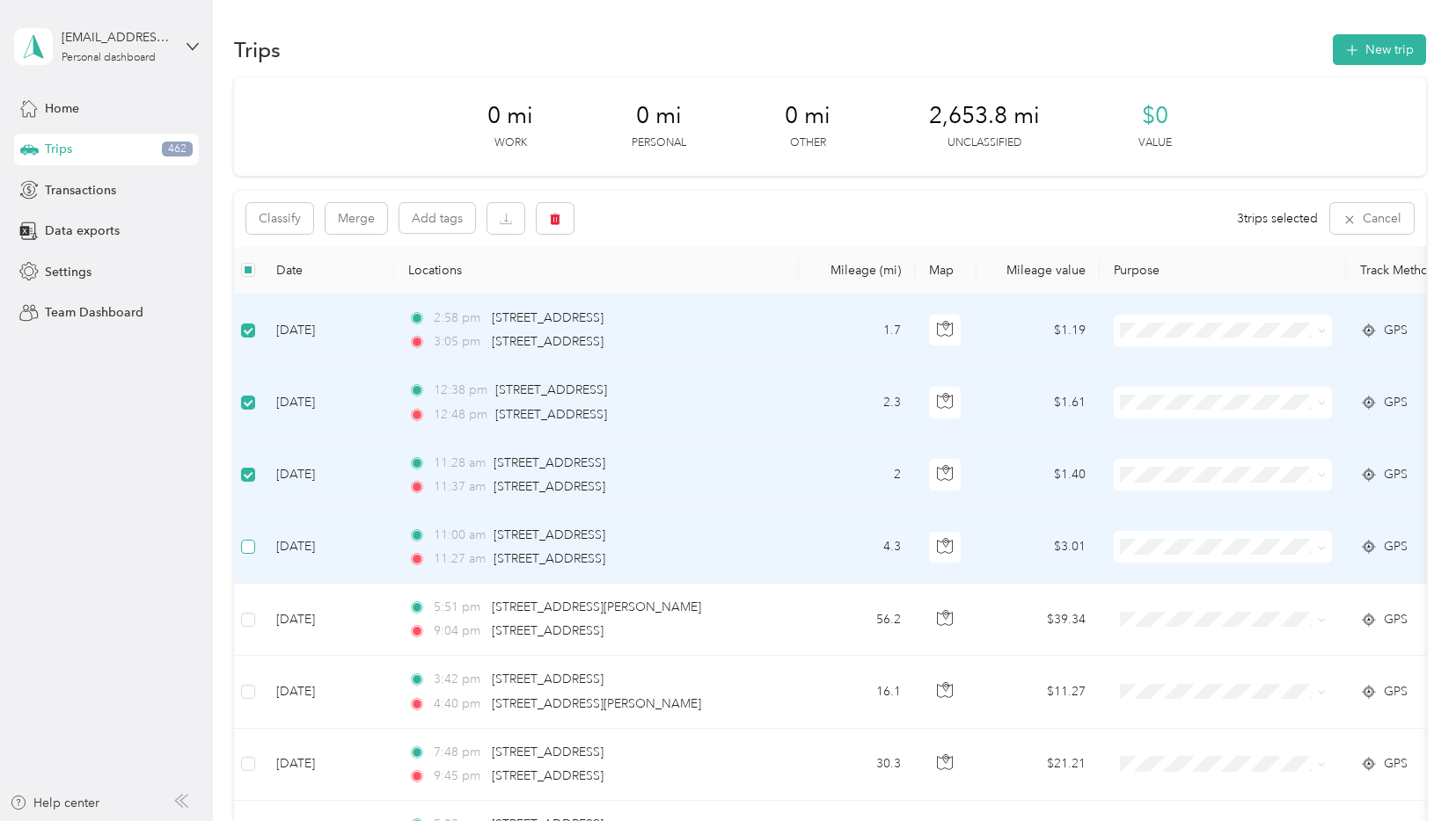
click at [255, 555] on label at bounding box center [248, 546] width 15 height 19
click at [560, 227] on button "button" at bounding box center [555, 218] width 37 height 31
click at [677, 304] on button "Yes" at bounding box center [686, 292] width 34 height 28
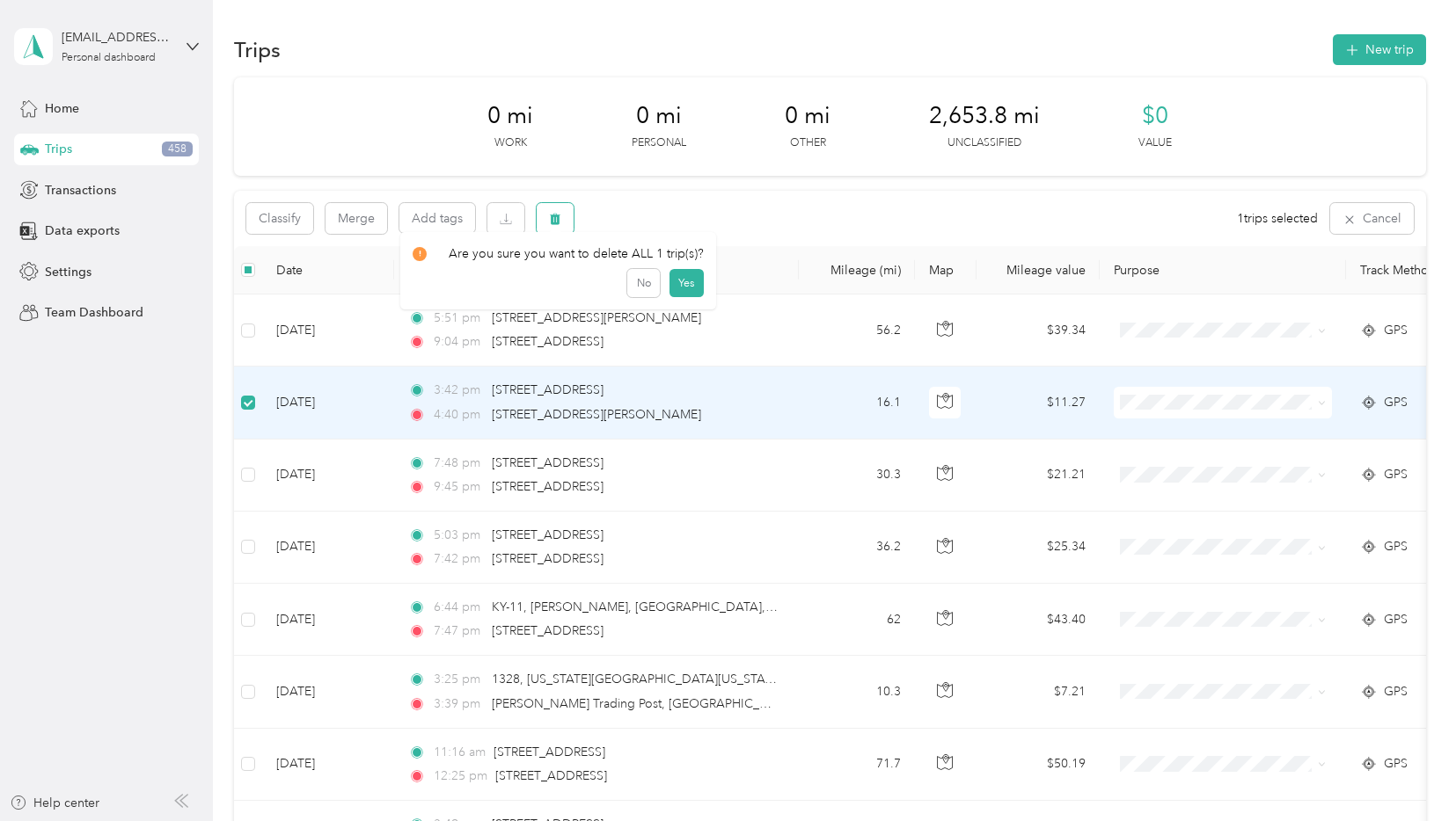
click at [550, 217] on icon "button" at bounding box center [555, 219] width 13 height 13
click at [686, 287] on button "Yes" at bounding box center [686, 292] width 34 height 28
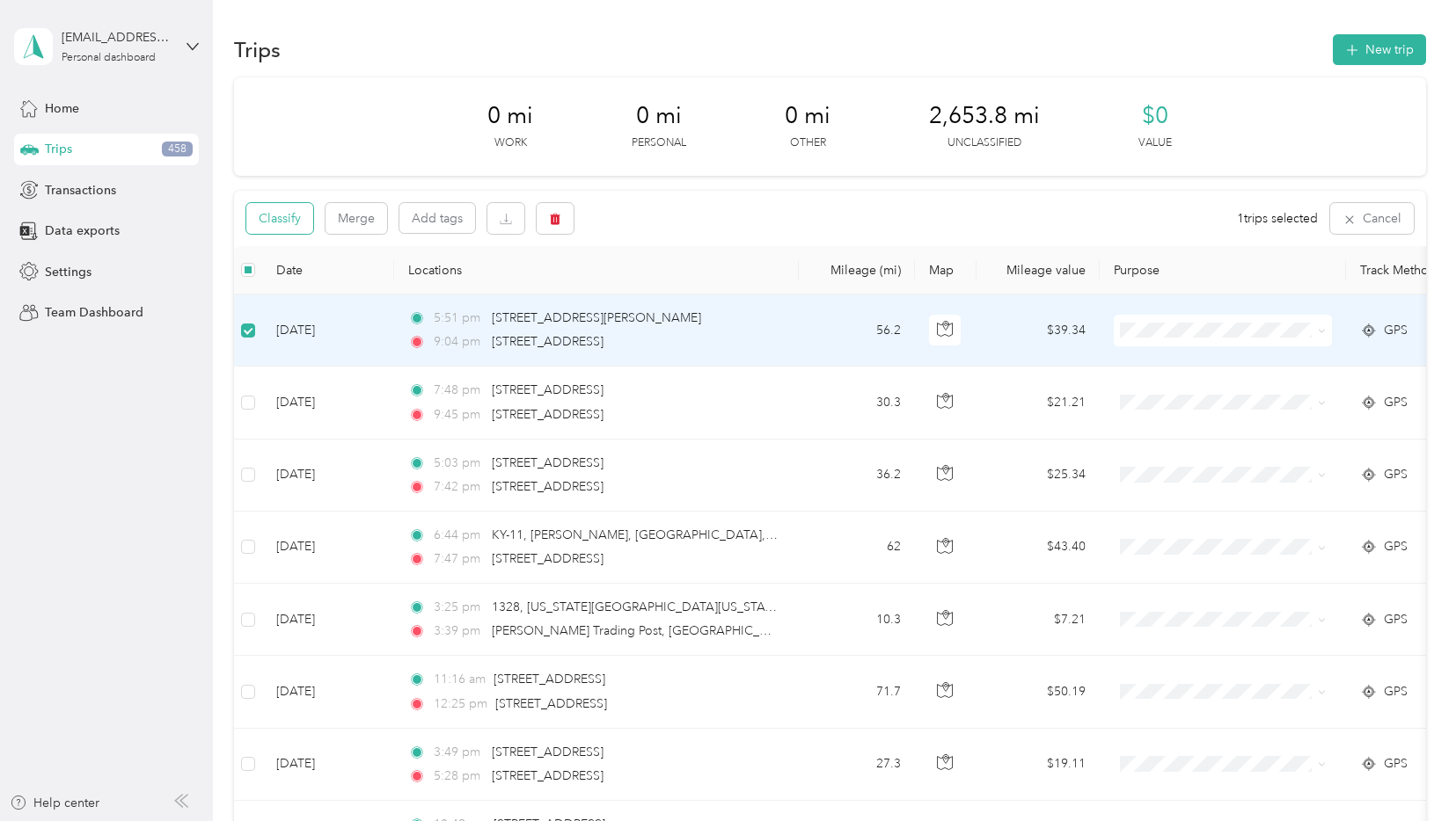
click at [294, 225] on button "Classify" at bounding box center [280, 218] width 67 height 31
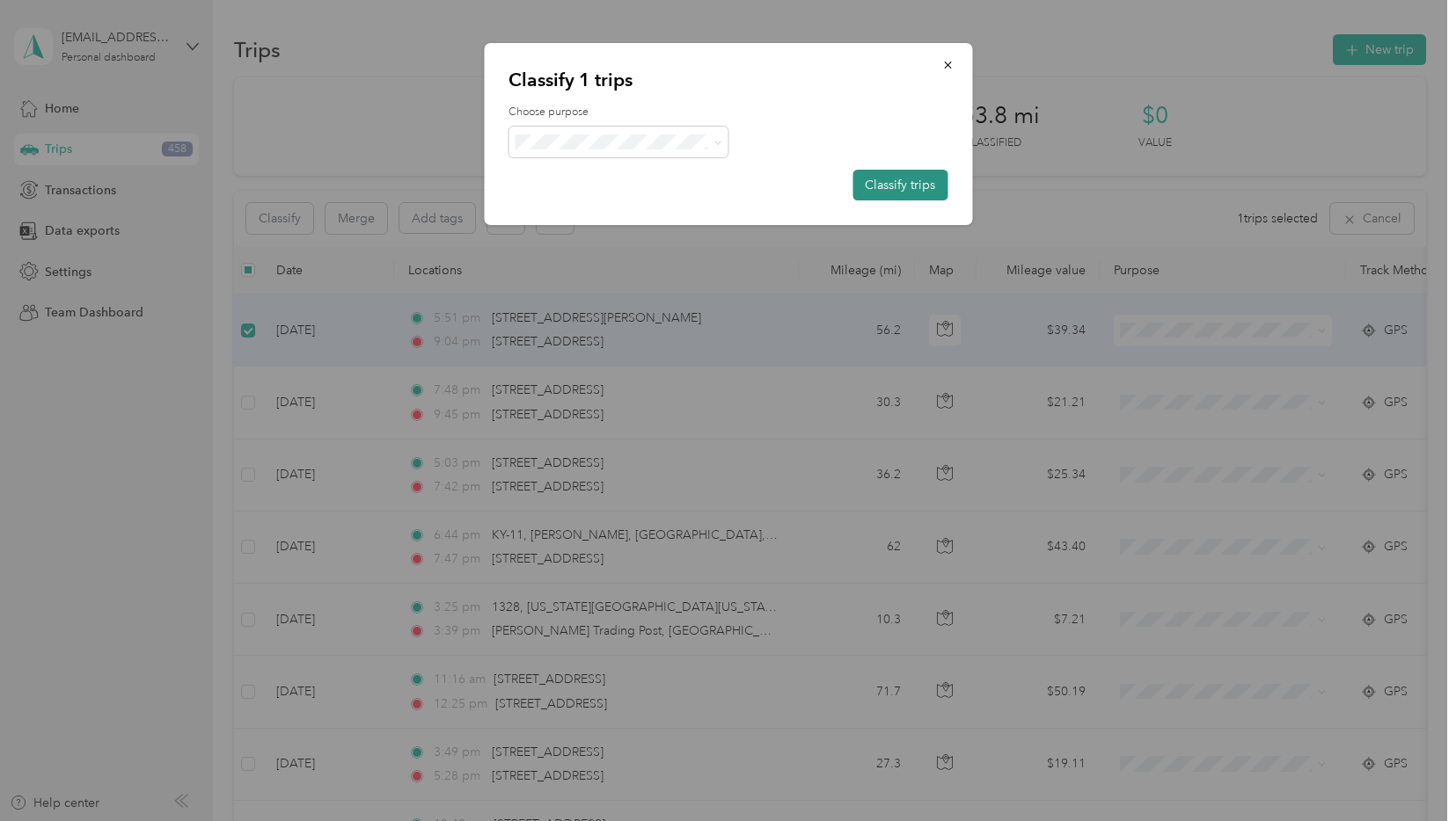
click at [885, 185] on button "Classify trips" at bounding box center [899, 185] width 95 height 31
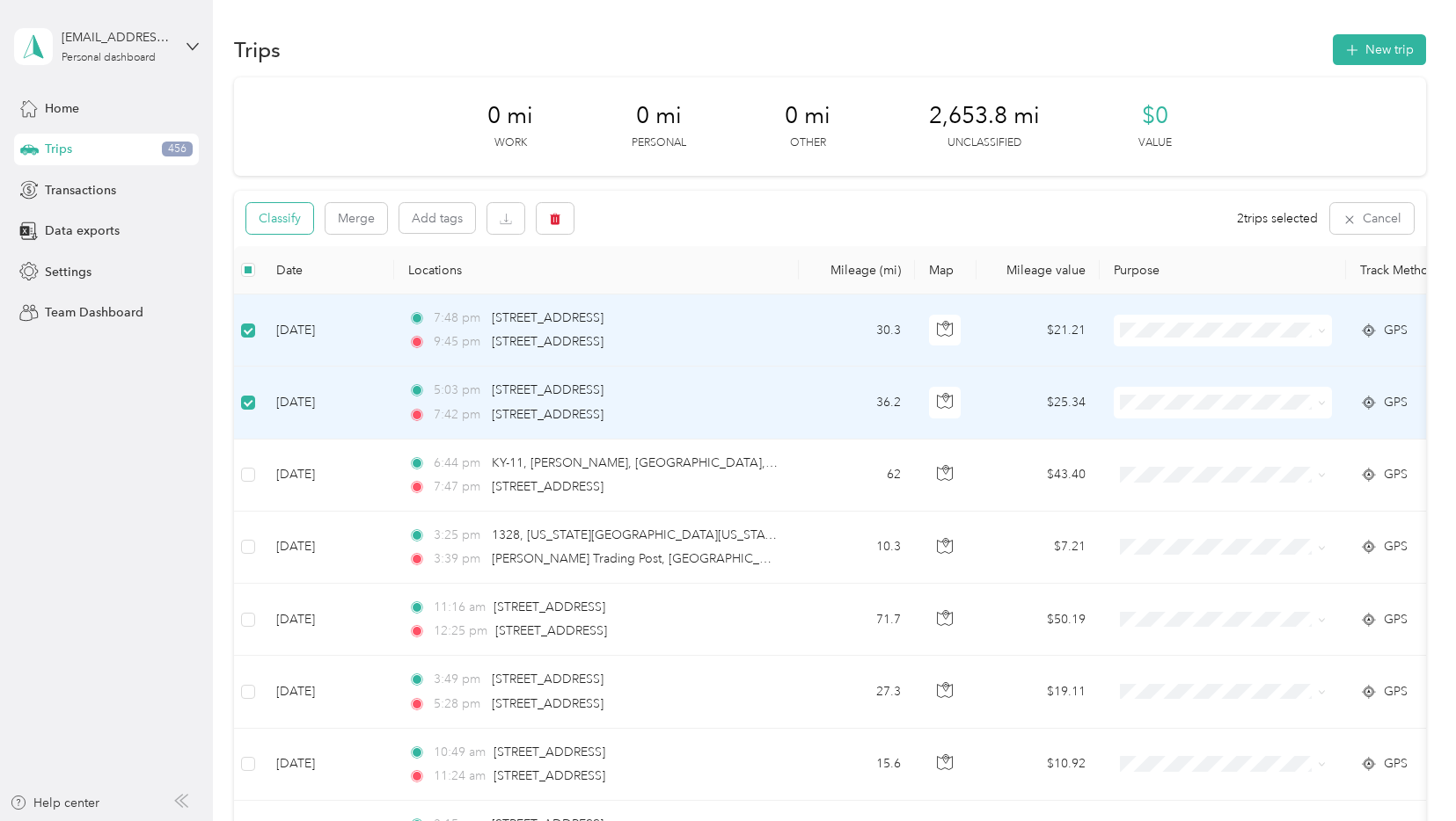
click at [287, 223] on button "Classify" at bounding box center [280, 218] width 67 height 31
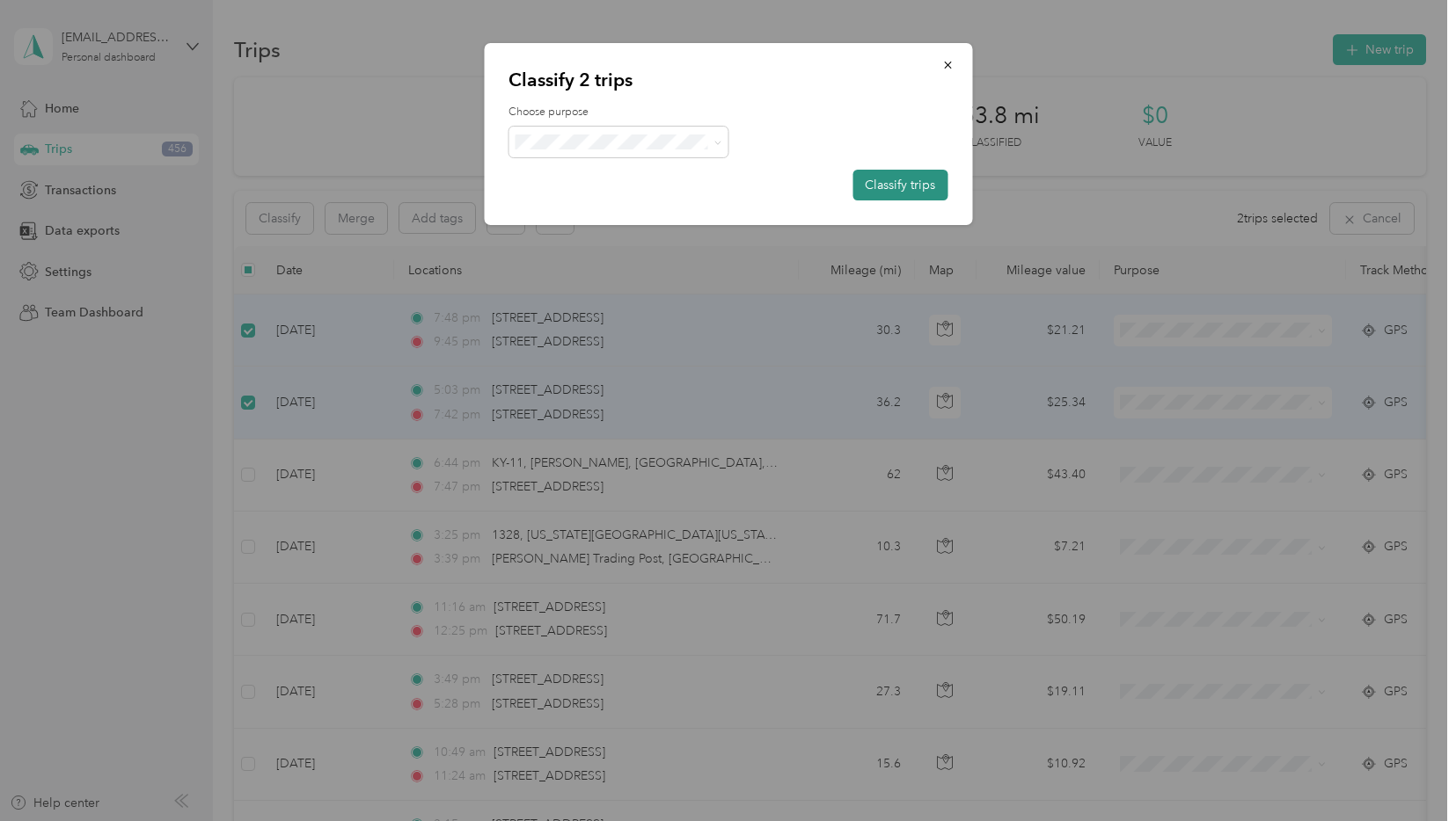
click at [908, 193] on button "Classify trips" at bounding box center [899, 185] width 95 height 31
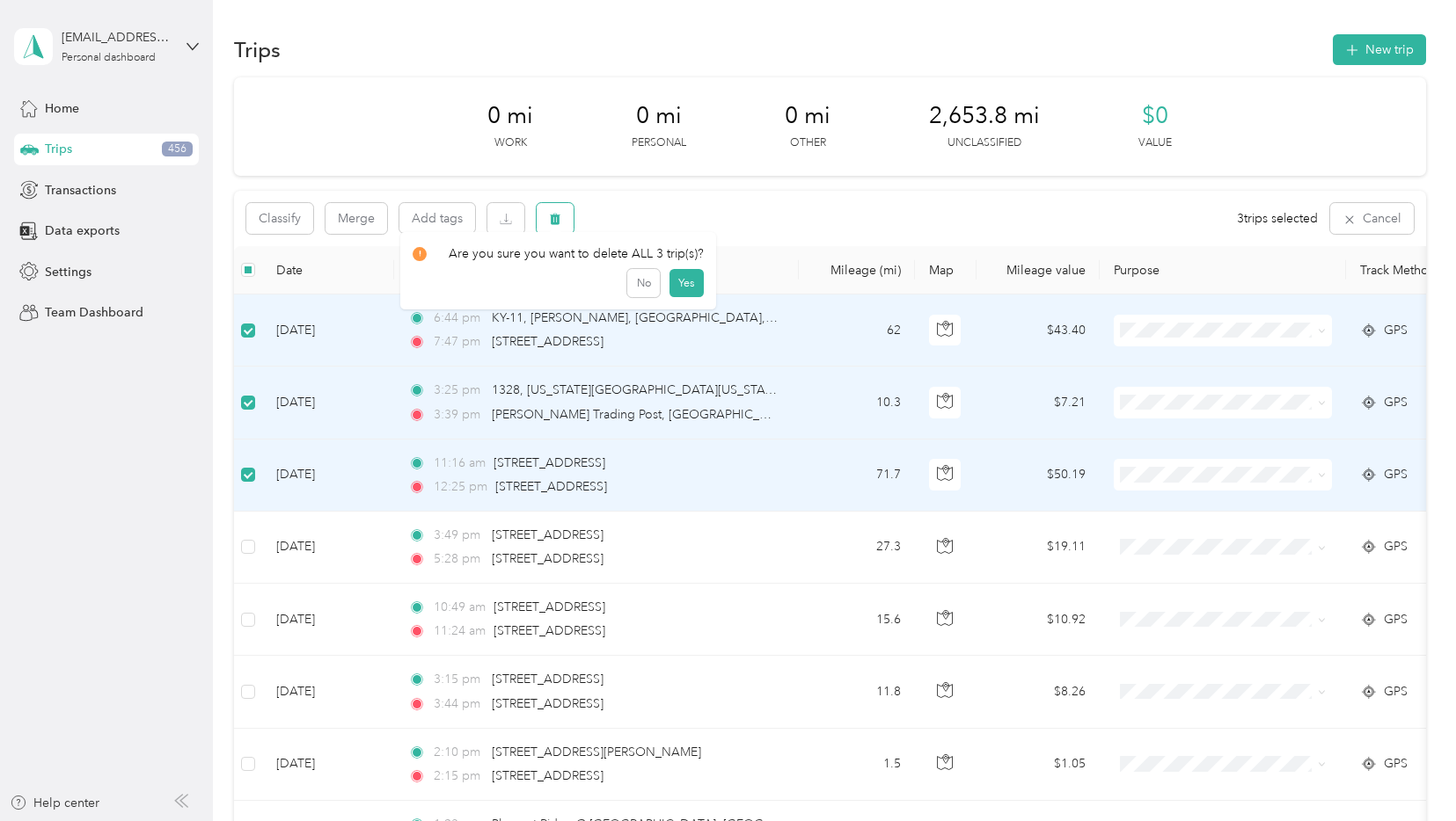
click at [564, 221] on button "button" at bounding box center [555, 218] width 37 height 31
click at [686, 295] on button "Yes" at bounding box center [686, 292] width 34 height 28
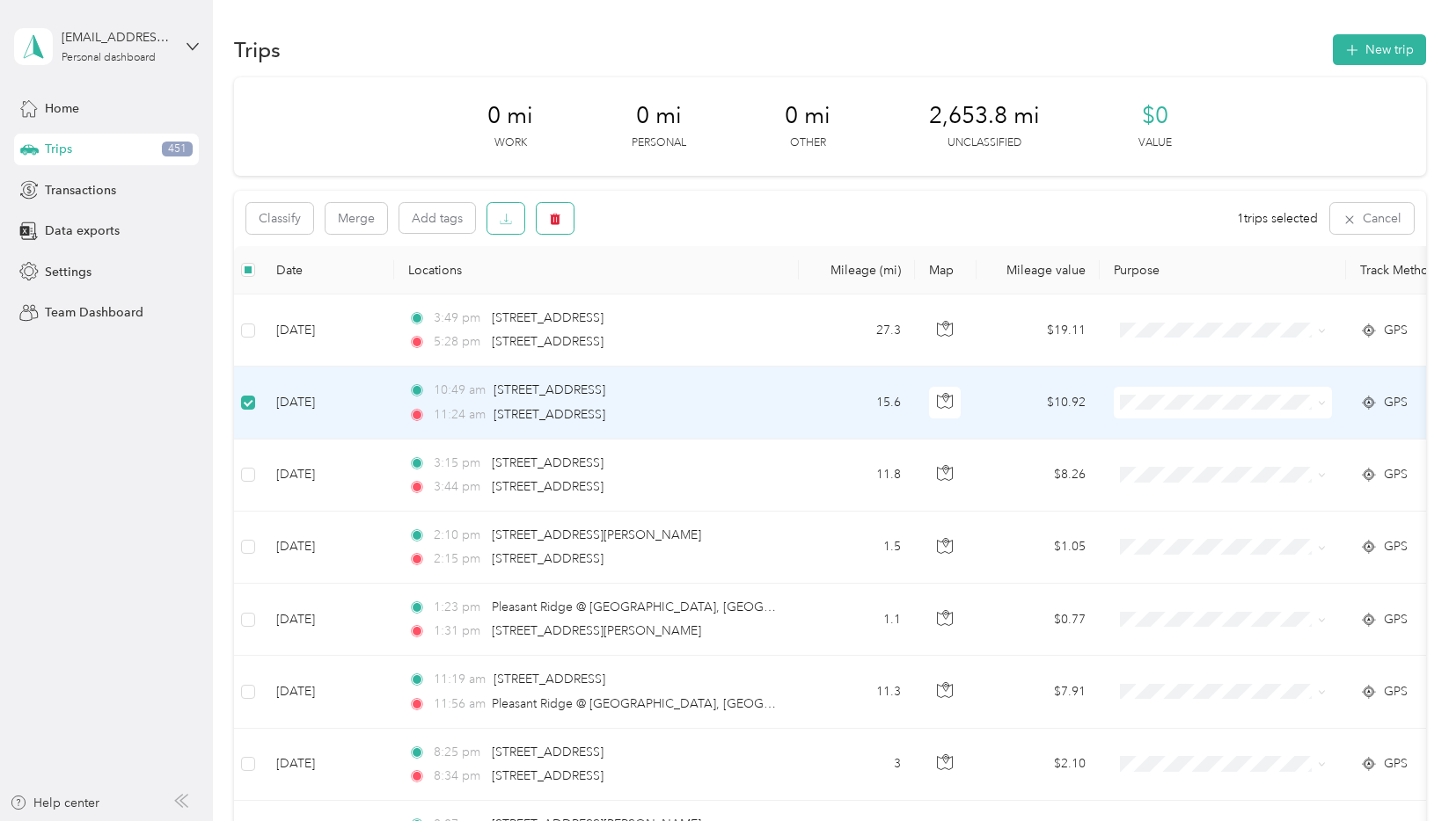
drag, startPoint x: 548, startPoint y: 217, endPoint x: 517, endPoint y: 228, distance: 32.9
click at [549, 217] on icon "button" at bounding box center [555, 219] width 13 height 13
click at [687, 291] on button "Yes" at bounding box center [686, 292] width 34 height 28
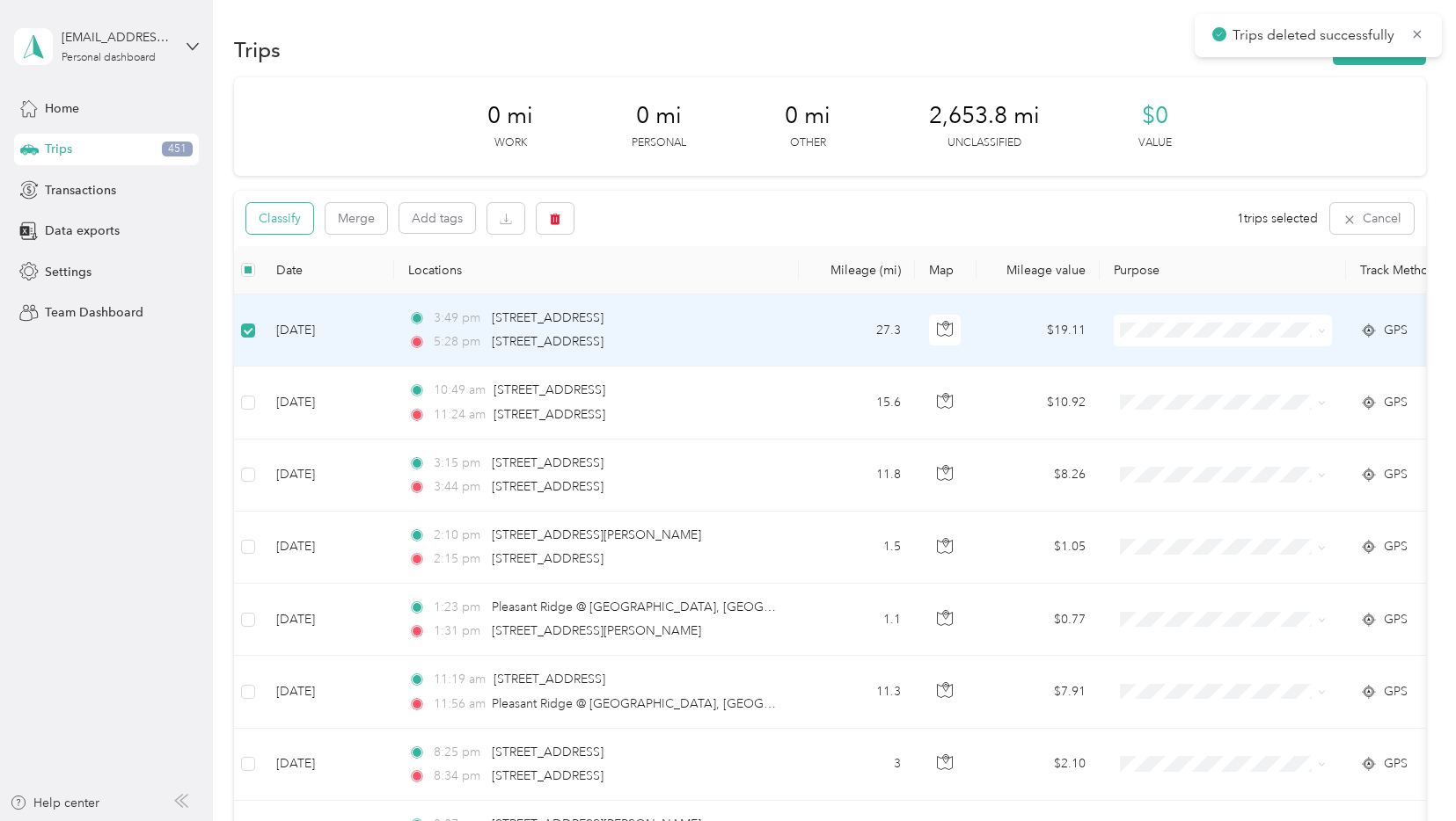
click at [284, 219] on button "Classify" at bounding box center [280, 218] width 67 height 31
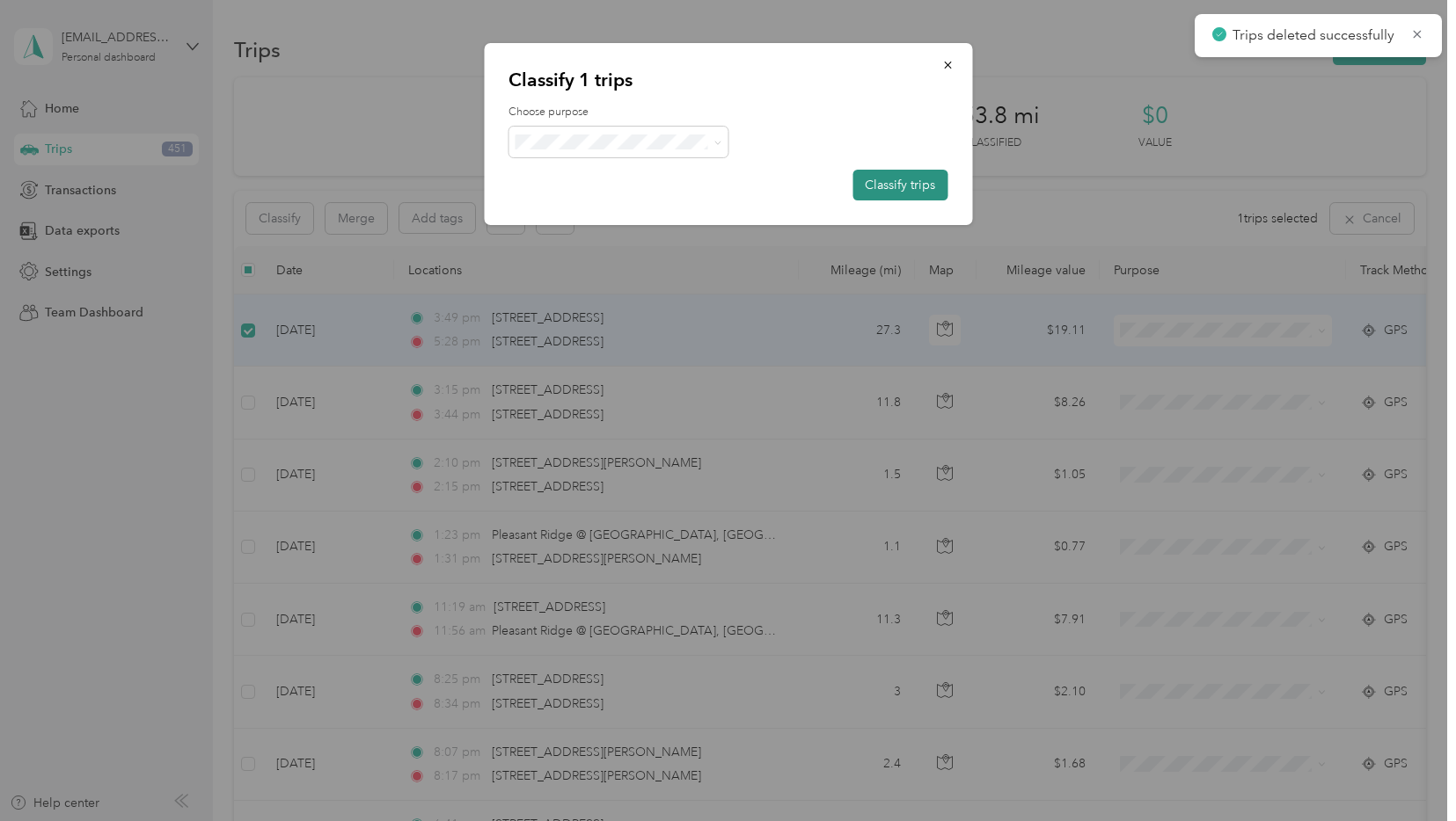
click at [882, 188] on button "Classify trips" at bounding box center [899, 185] width 95 height 31
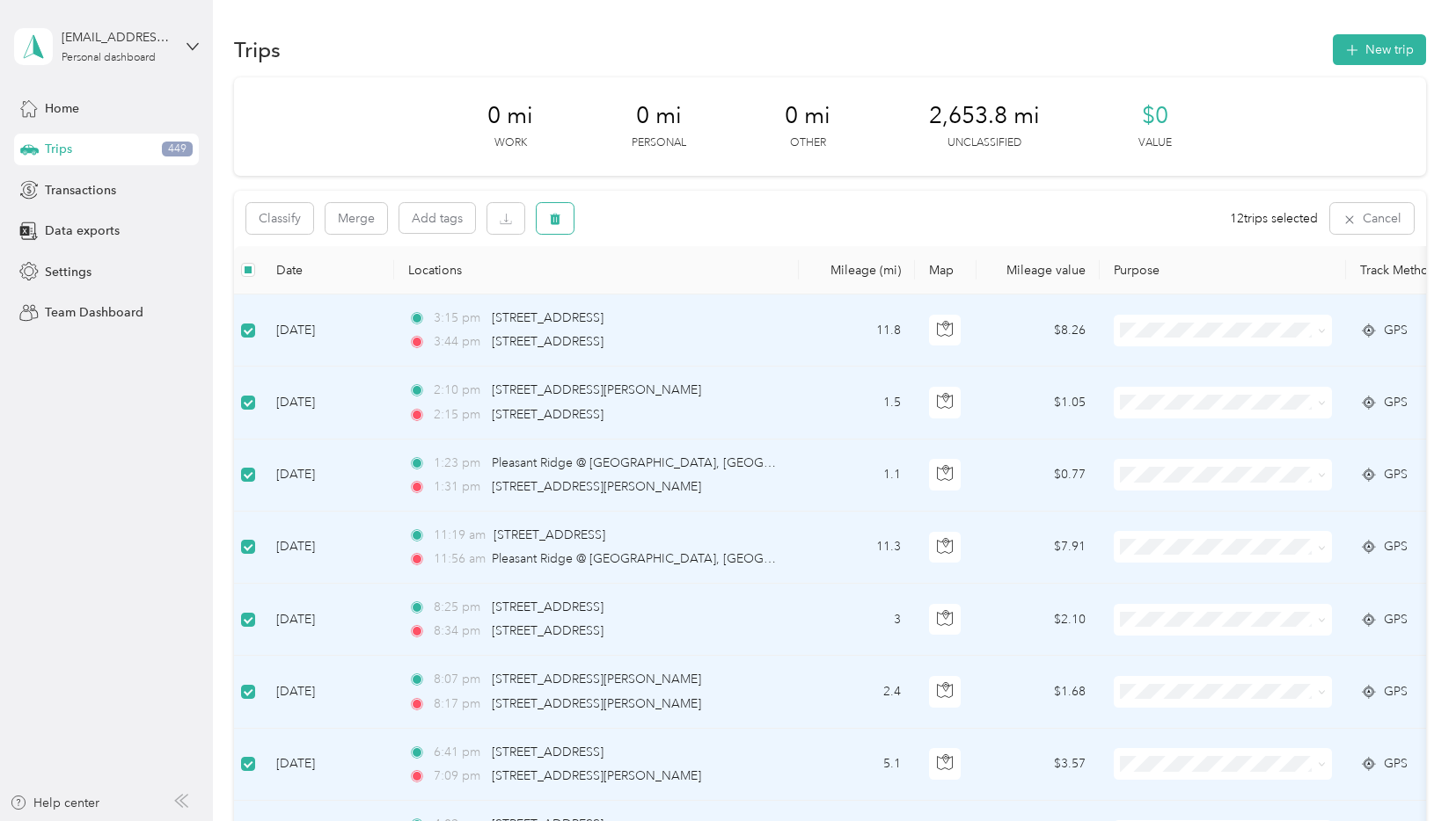
click at [545, 216] on button "button" at bounding box center [555, 218] width 37 height 31
click at [686, 289] on button "Yes" at bounding box center [690, 292] width 34 height 28
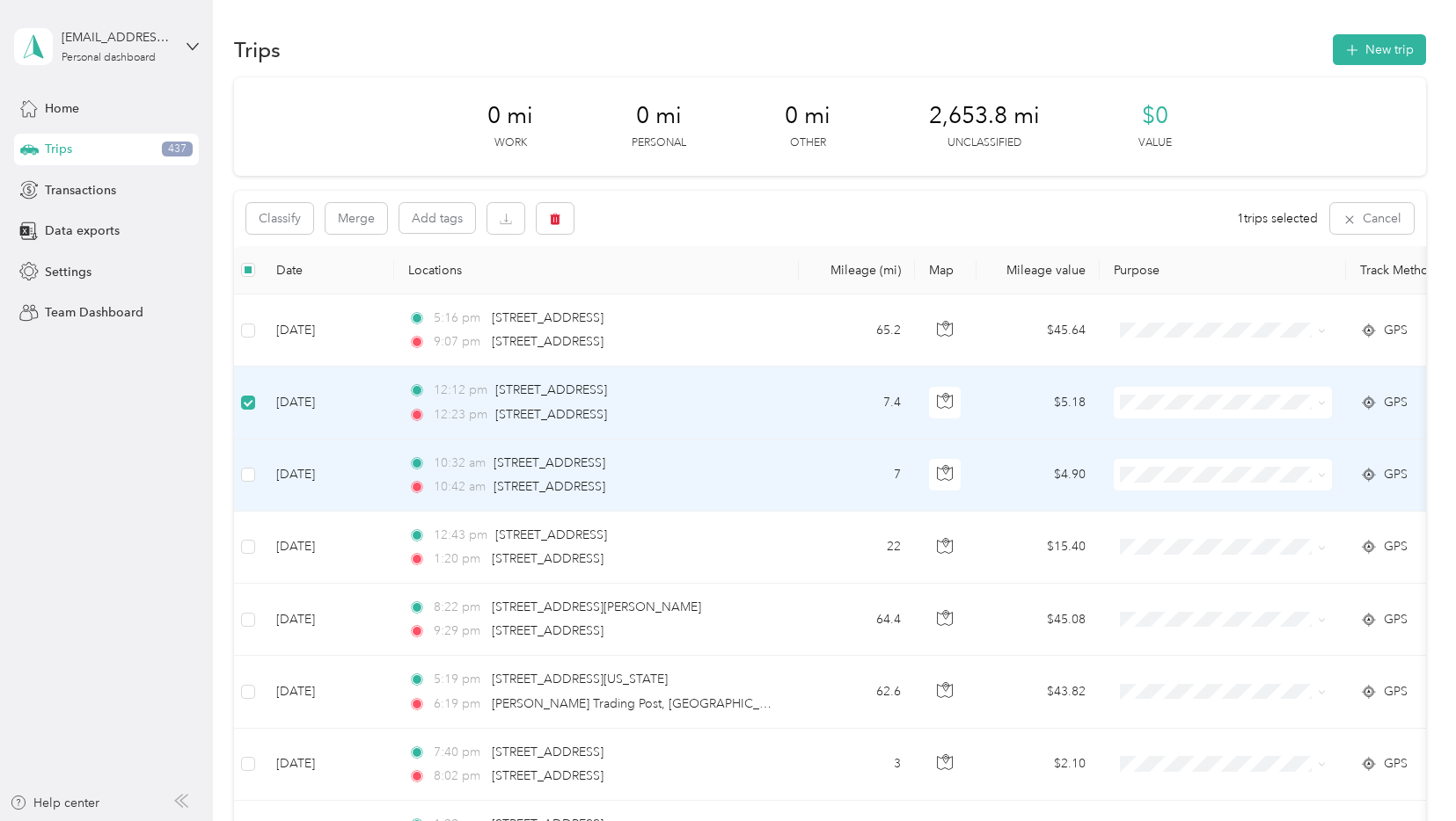
click at [256, 471] on td at bounding box center [248, 476] width 28 height 72
click at [554, 214] on icon "button" at bounding box center [555, 219] width 13 height 13
click at [681, 294] on button "Yes" at bounding box center [686, 292] width 34 height 28
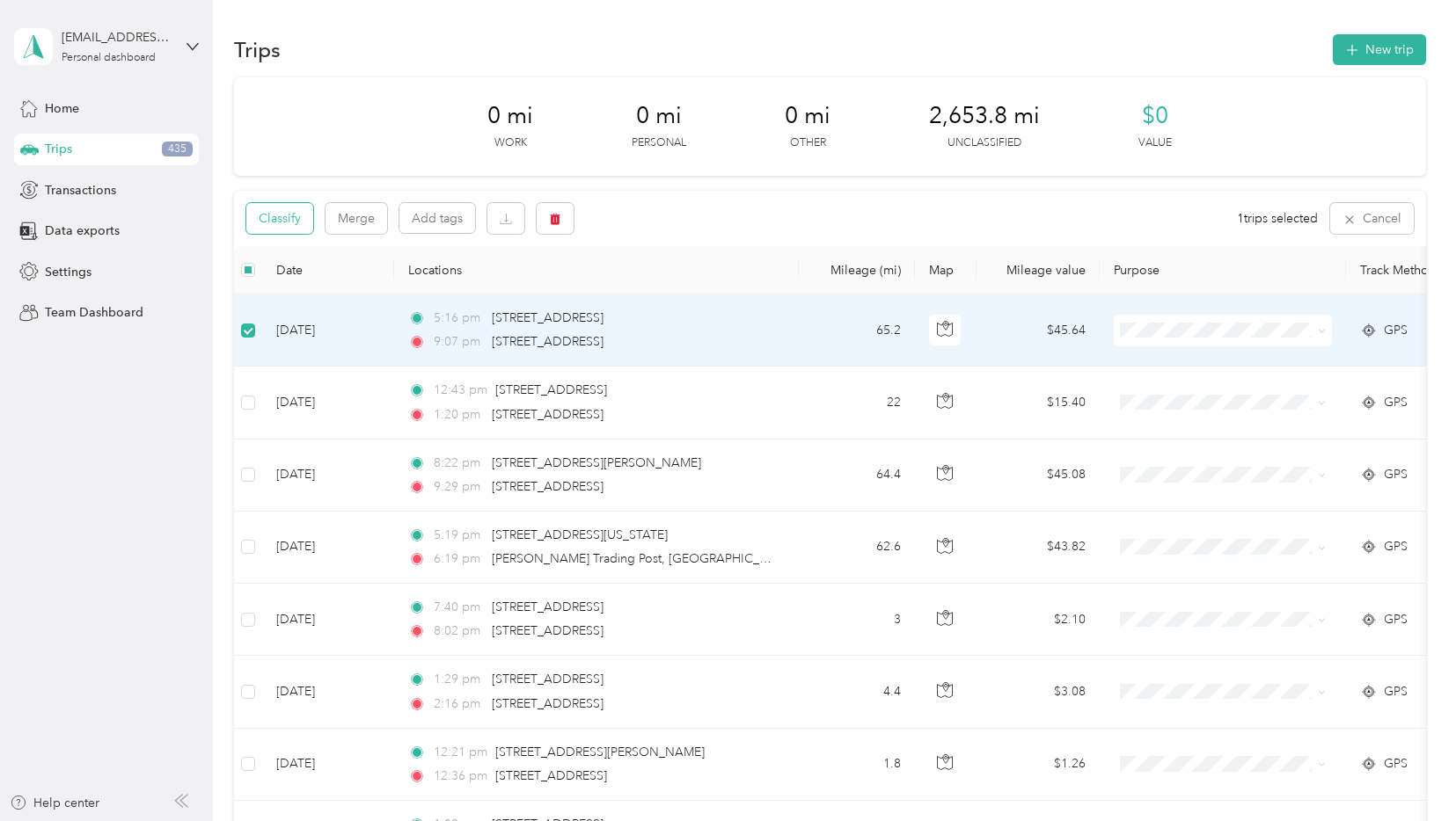
click at [287, 216] on button "Classify" at bounding box center [280, 218] width 67 height 31
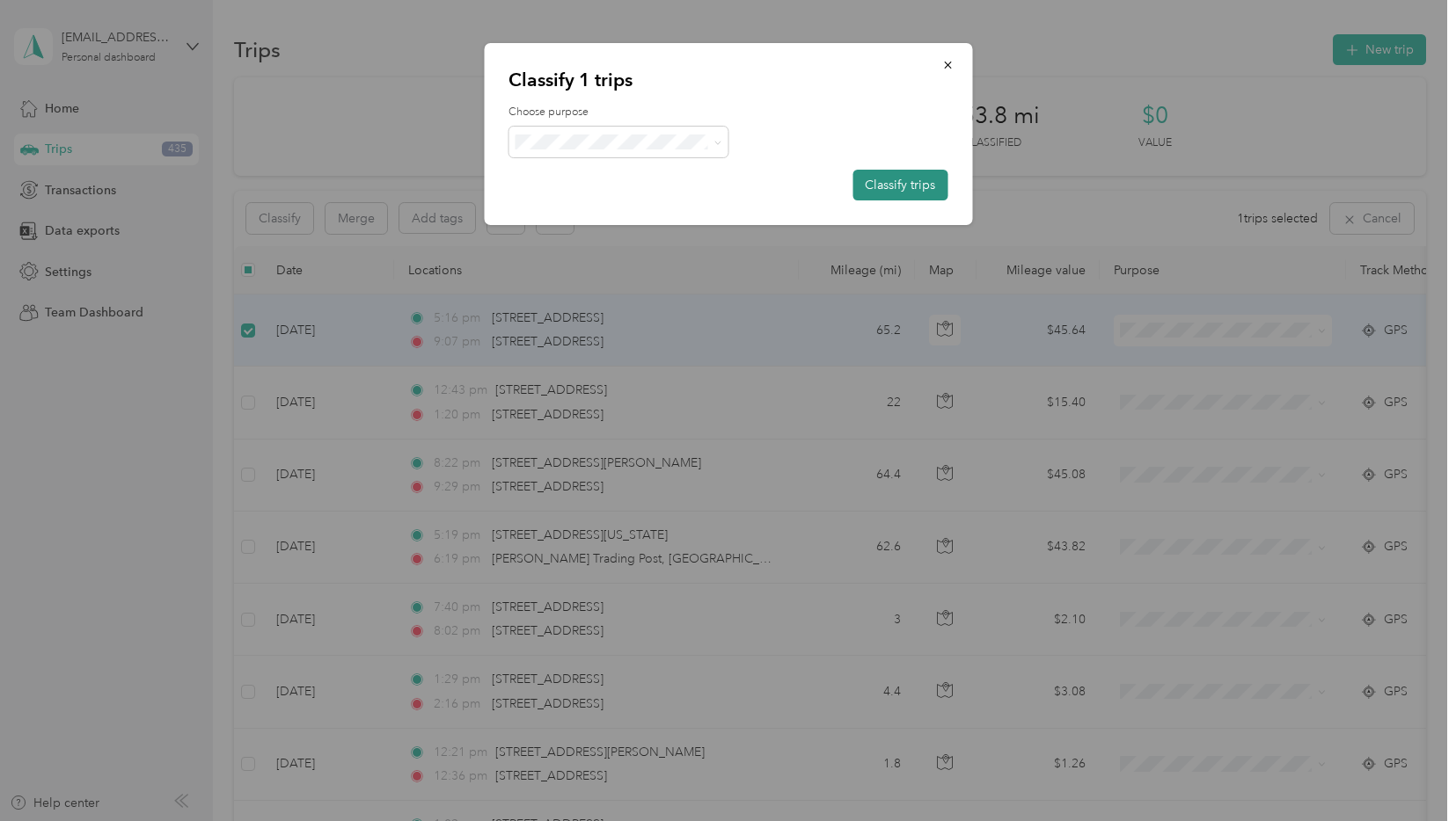
click at [877, 176] on button "Classify trips" at bounding box center [899, 185] width 95 height 31
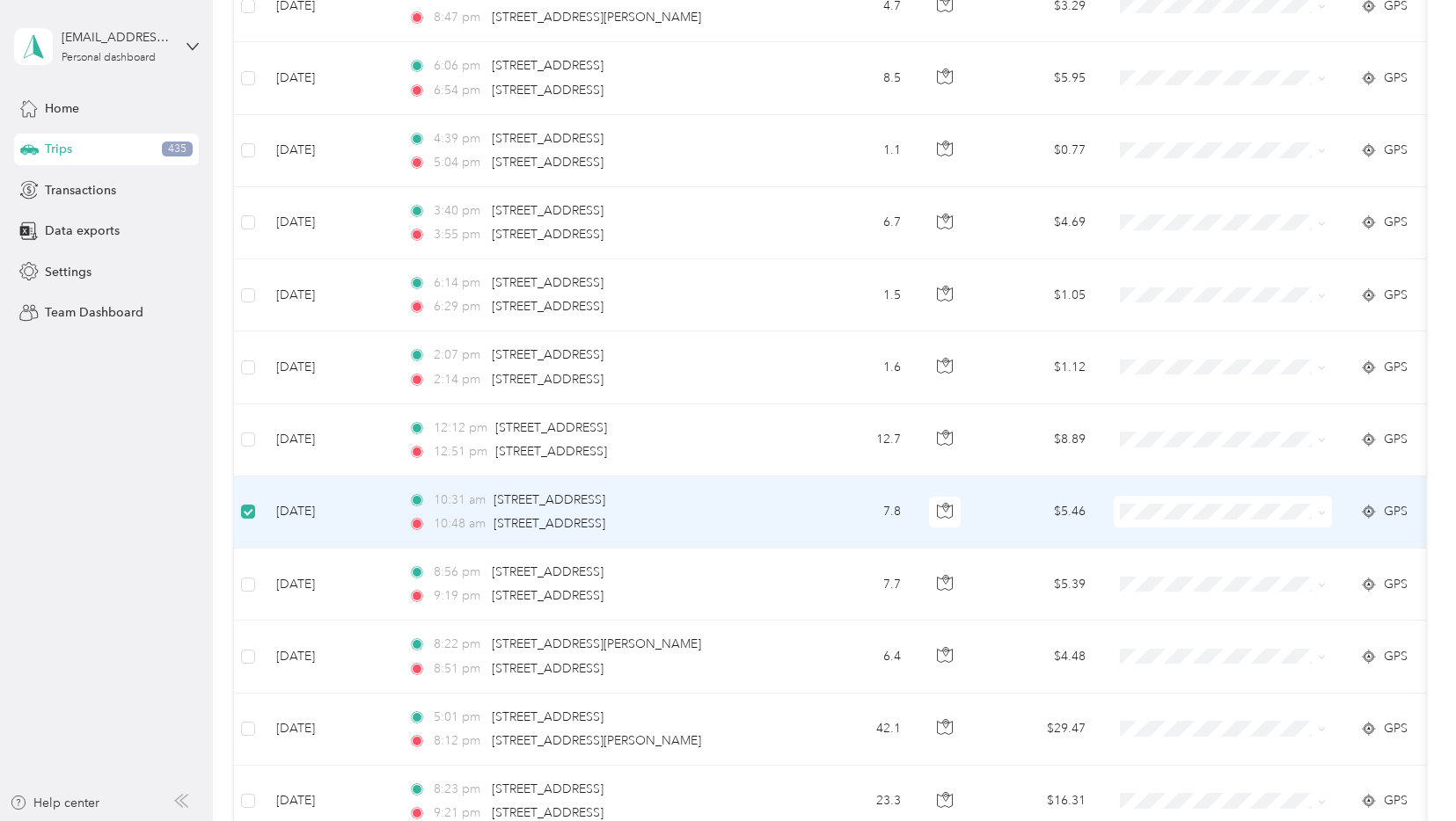
scroll to position [4083, 0]
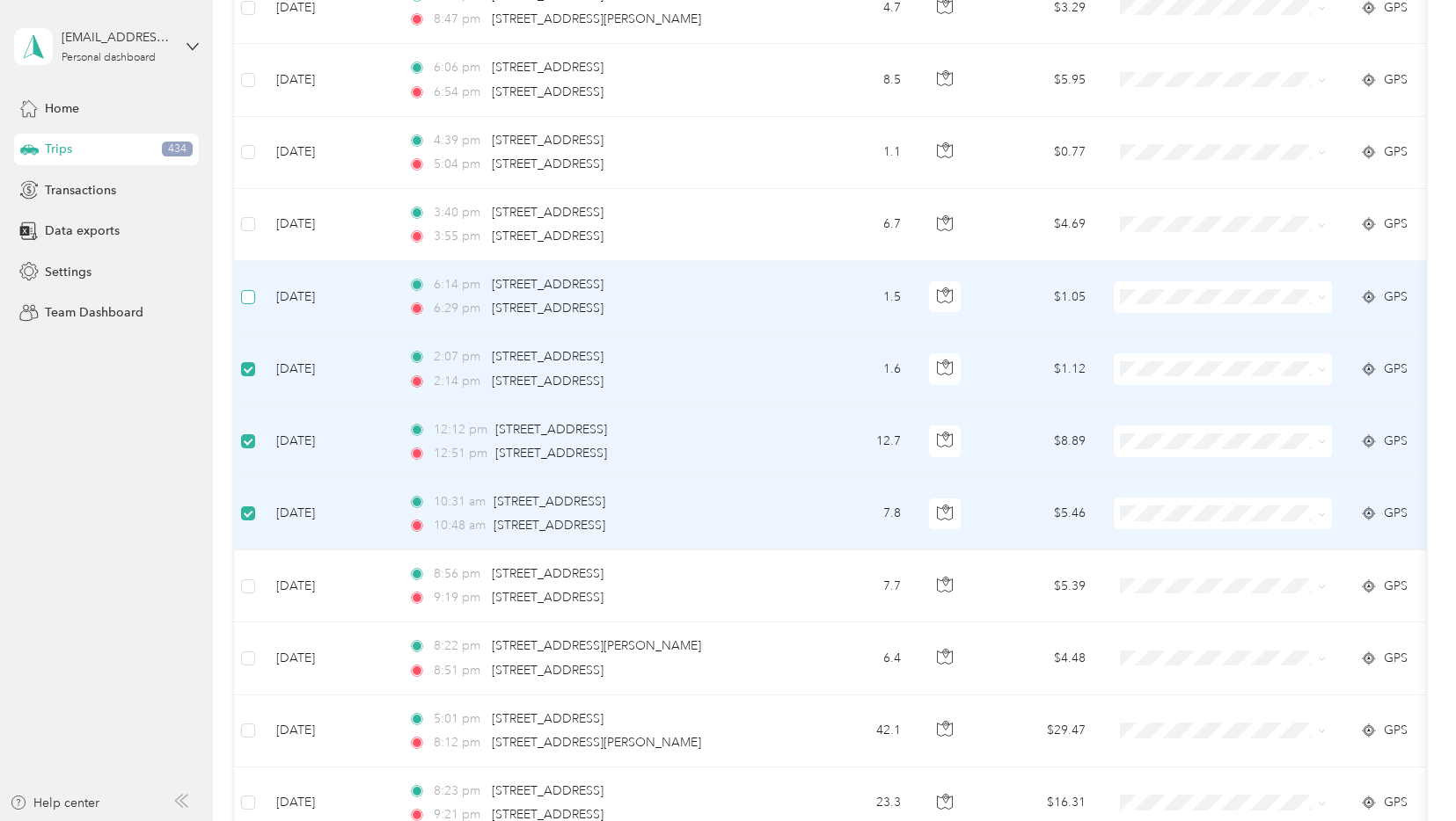
click at [248, 304] on td at bounding box center [248, 297] width 28 height 72
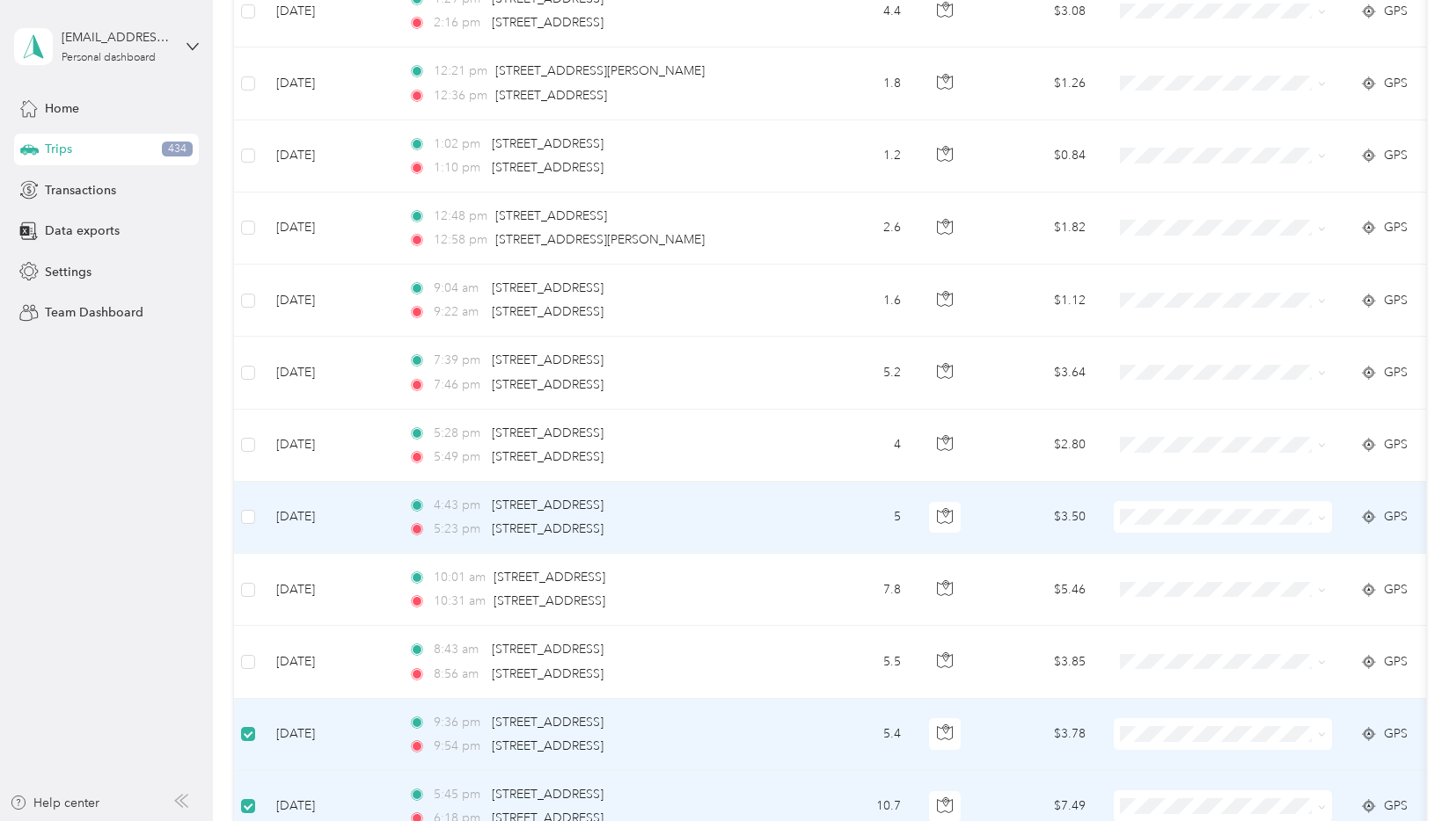
scroll to position [607, 0]
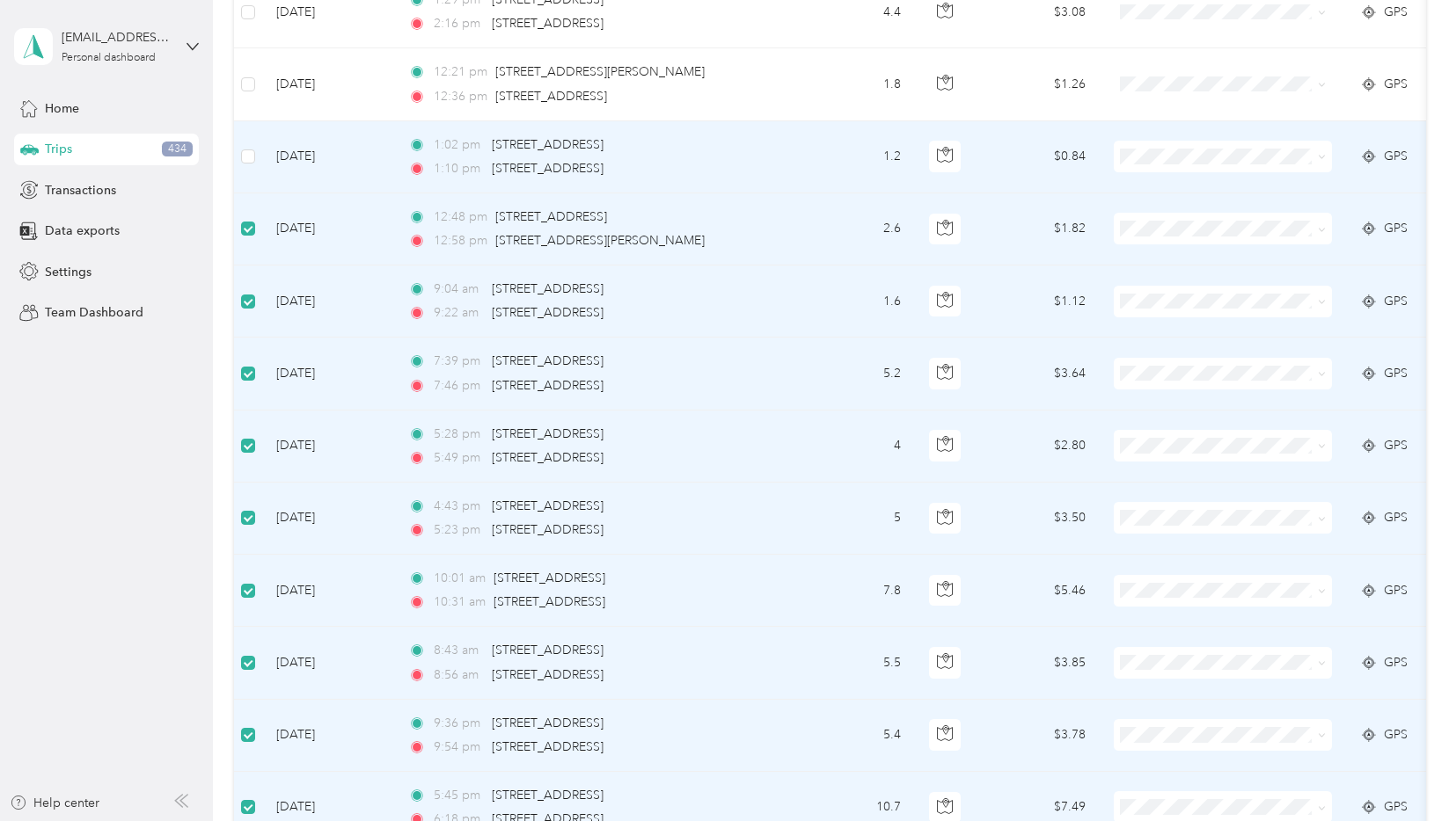
click at [256, 151] on td at bounding box center [248, 158] width 28 height 72
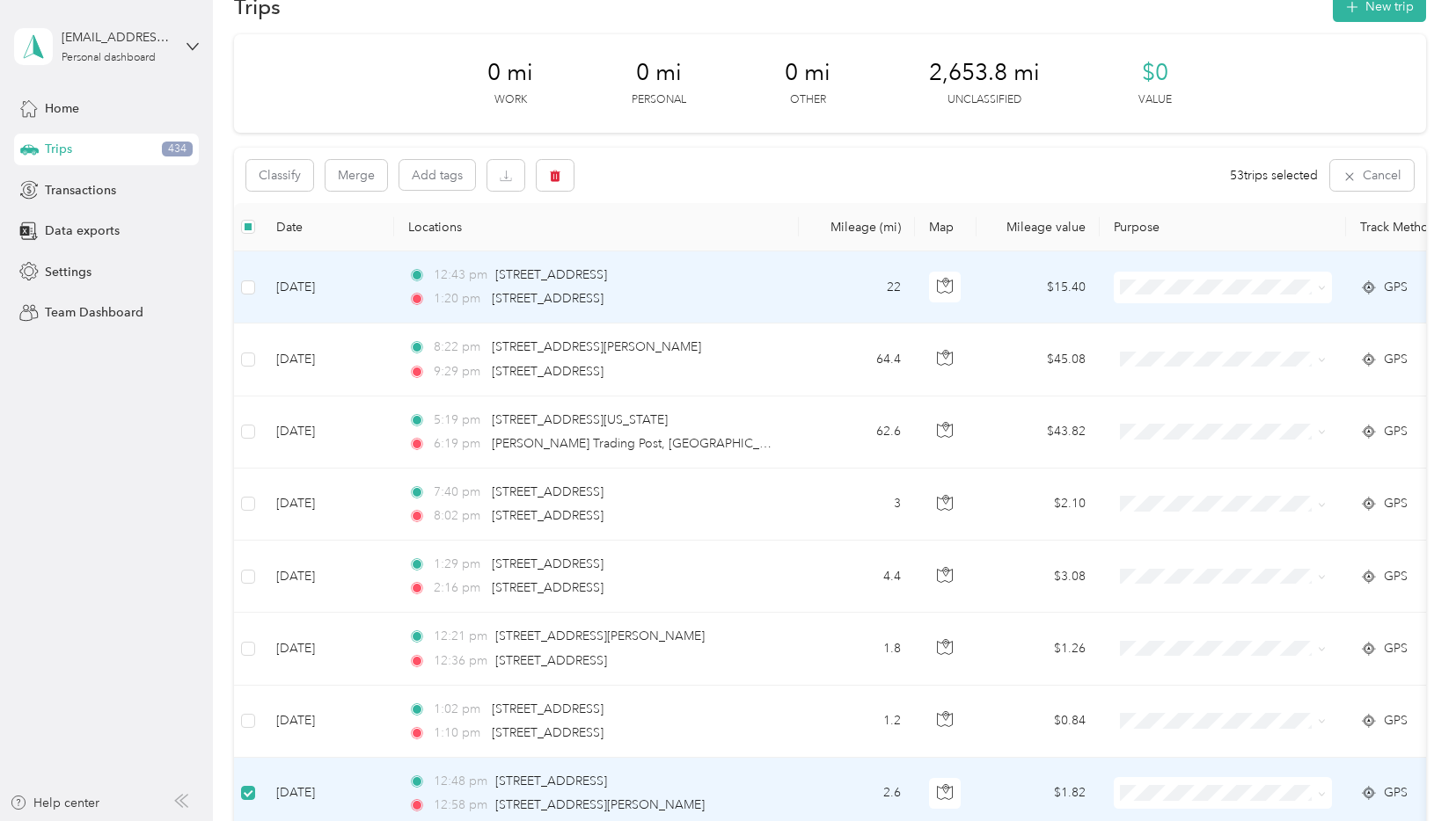
scroll to position [76, 0]
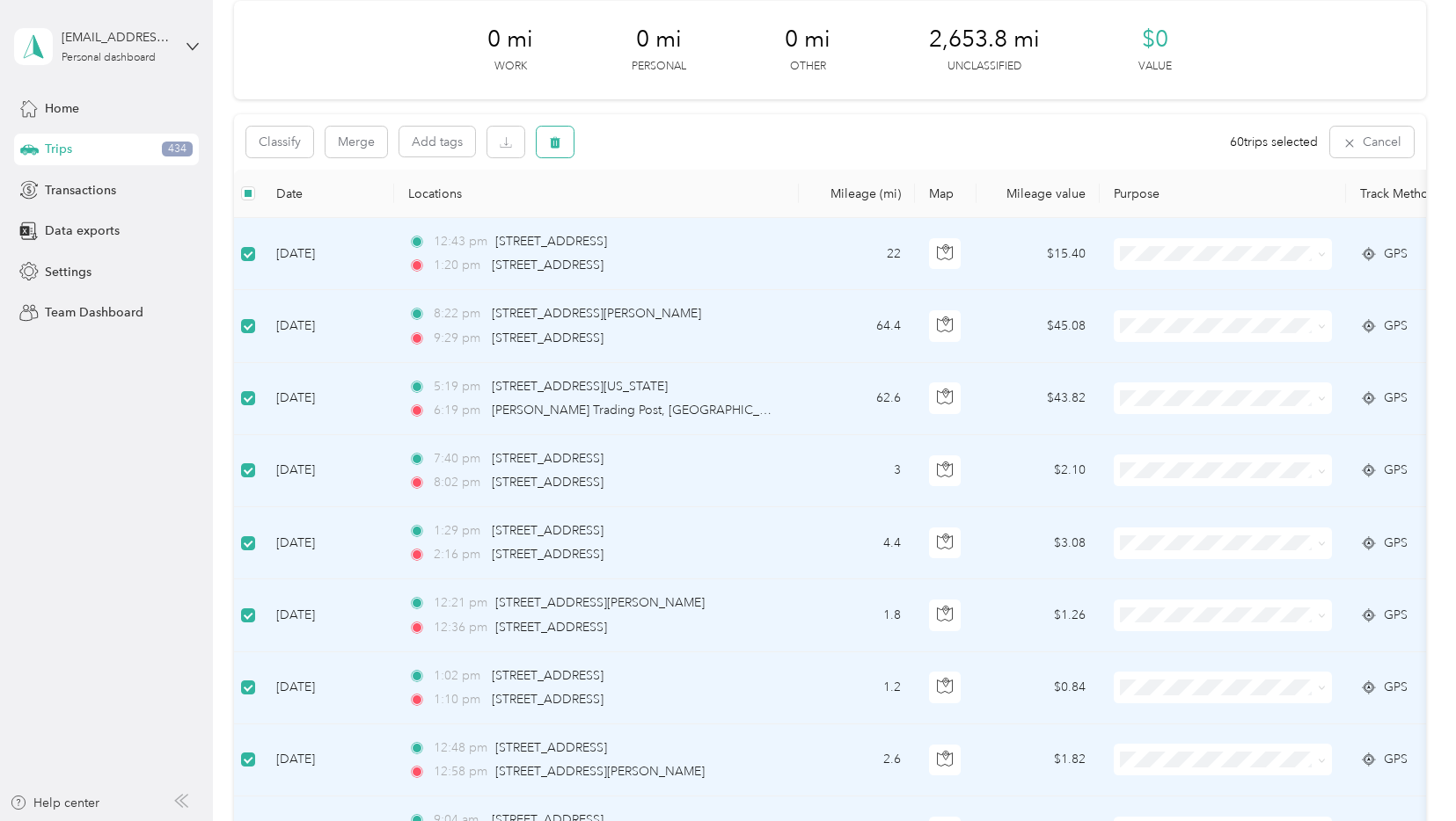
click at [552, 138] on icon "button" at bounding box center [555, 142] width 13 height 13
click at [688, 220] on button "Yes" at bounding box center [690, 215] width 34 height 28
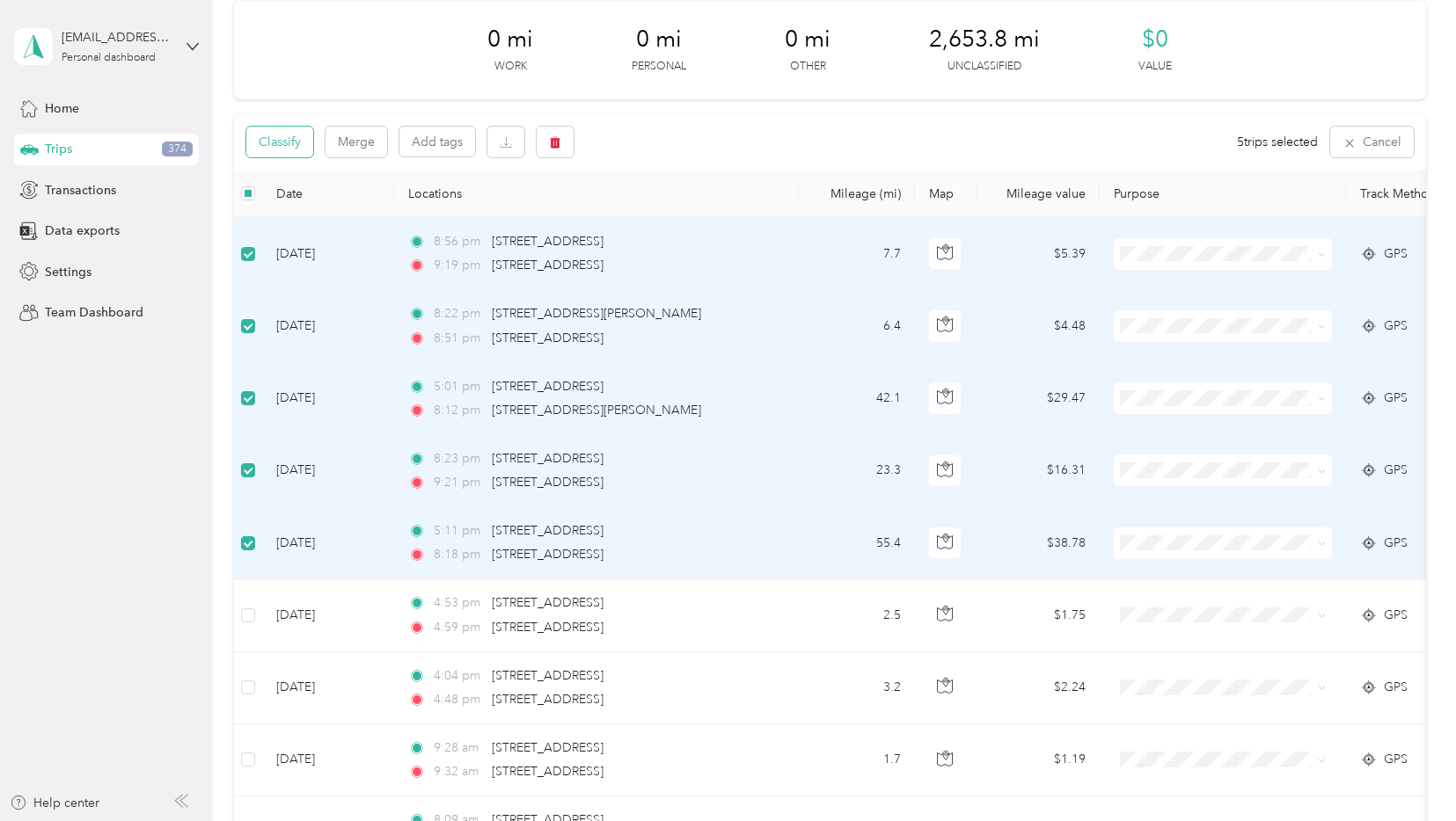
click at [277, 141] on button "Classify" at bounding box center [280, 142] width 67 height 31
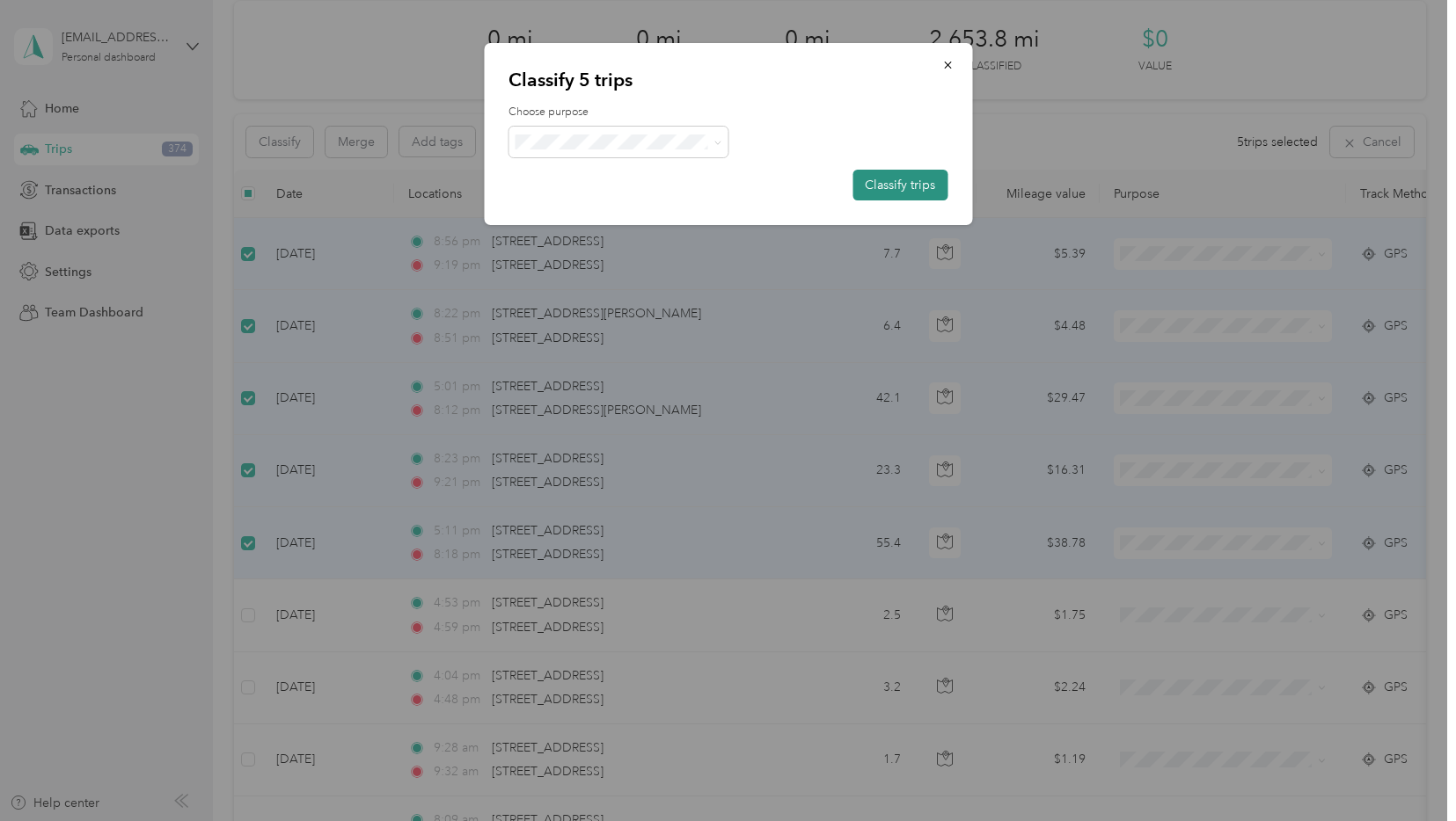
click at [888, 194] on button "Classify trips" at bounding box center [899, 185] width 95 height 31
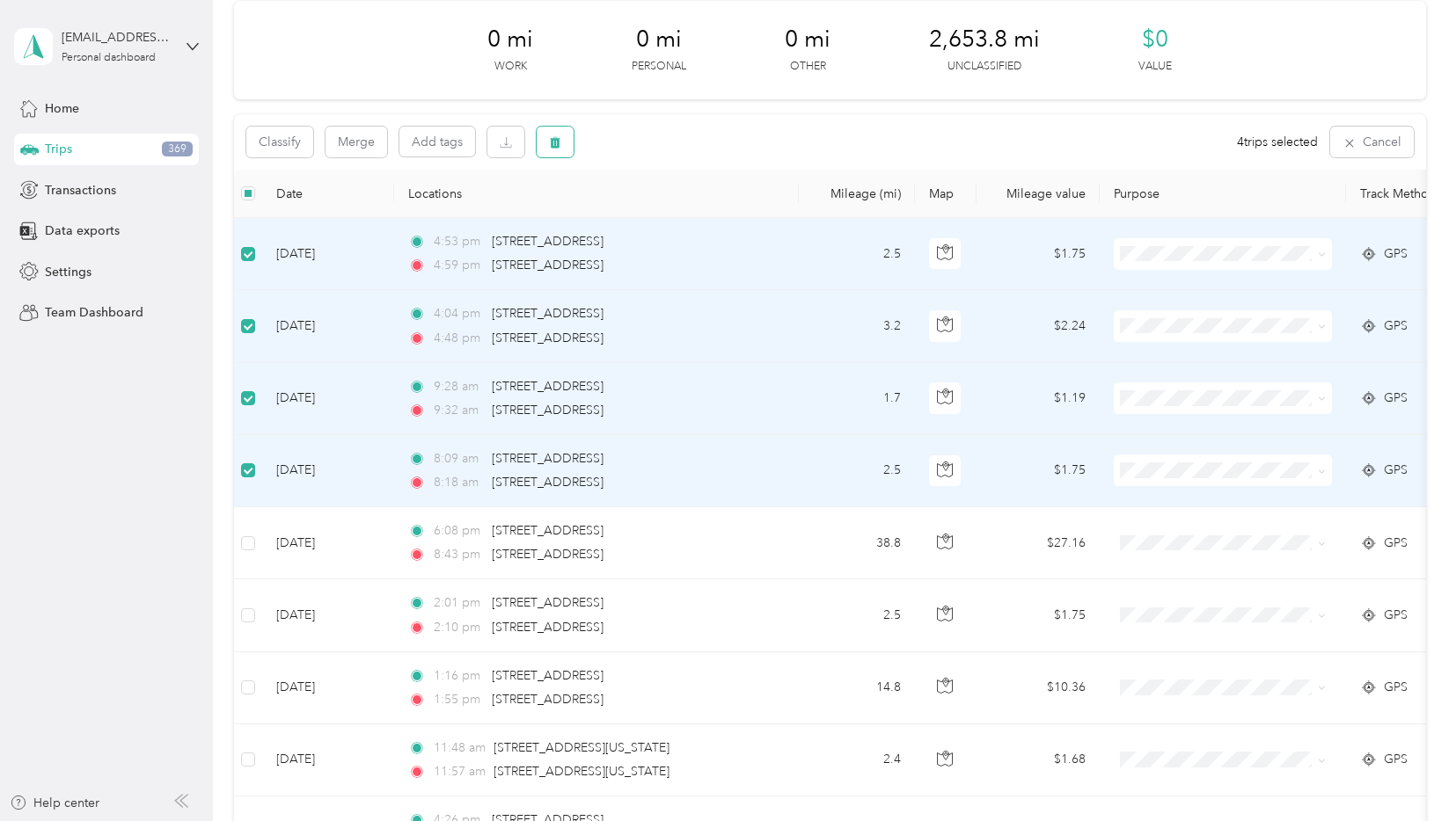
click at [548, 137] on icon "button" at bounding box center [555, 142] width 13 height 13
click at [676, 212] on button "Yes" at bounding box center [686, 215] width 34 height 28
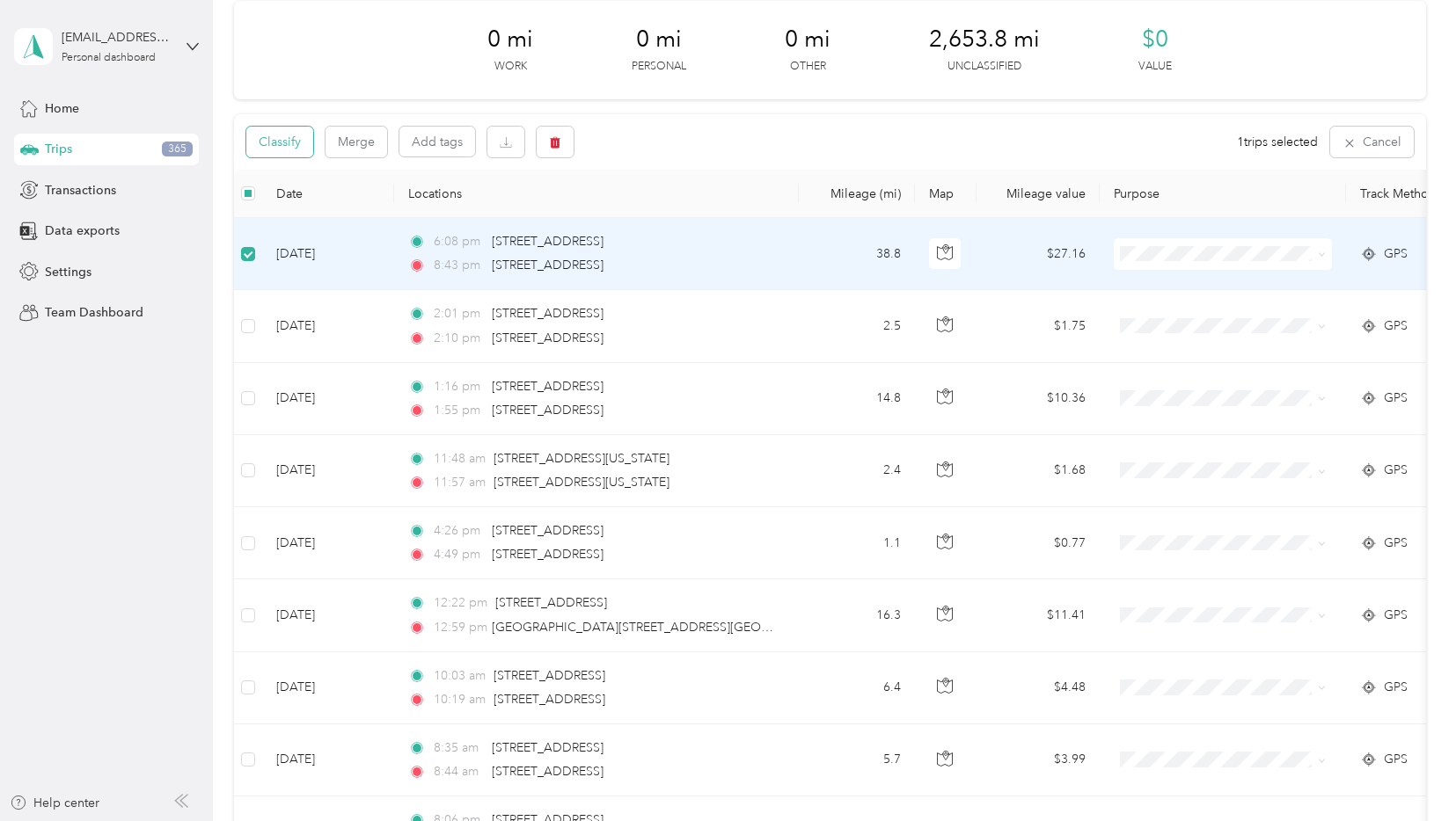
click at [267, 133] on button "Classify" at bounding box center [280, 142] width 67 height 31
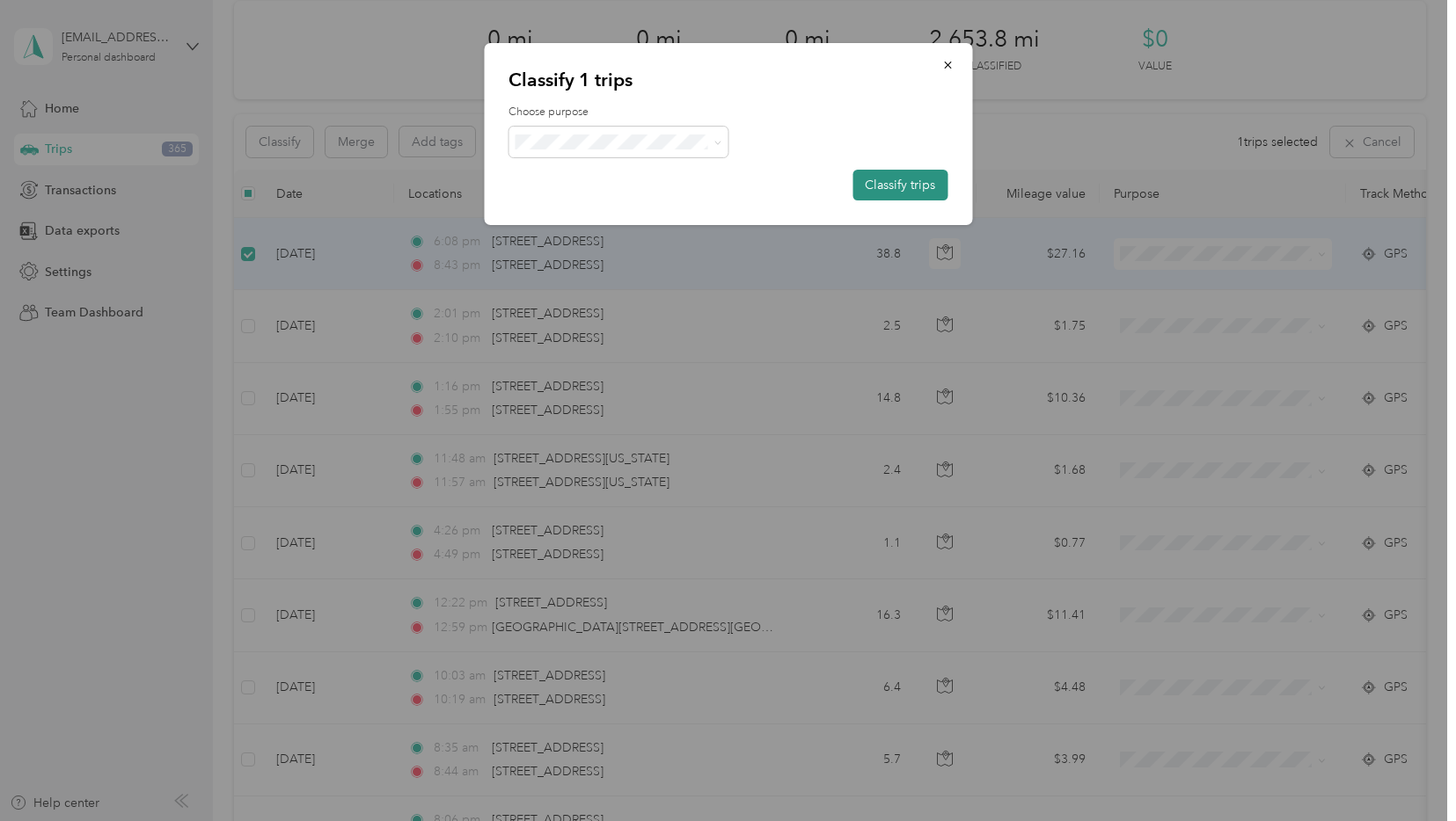
click at [915, 179] on button "Classify trips" at bounding box center [899, 185] width 95 height 31
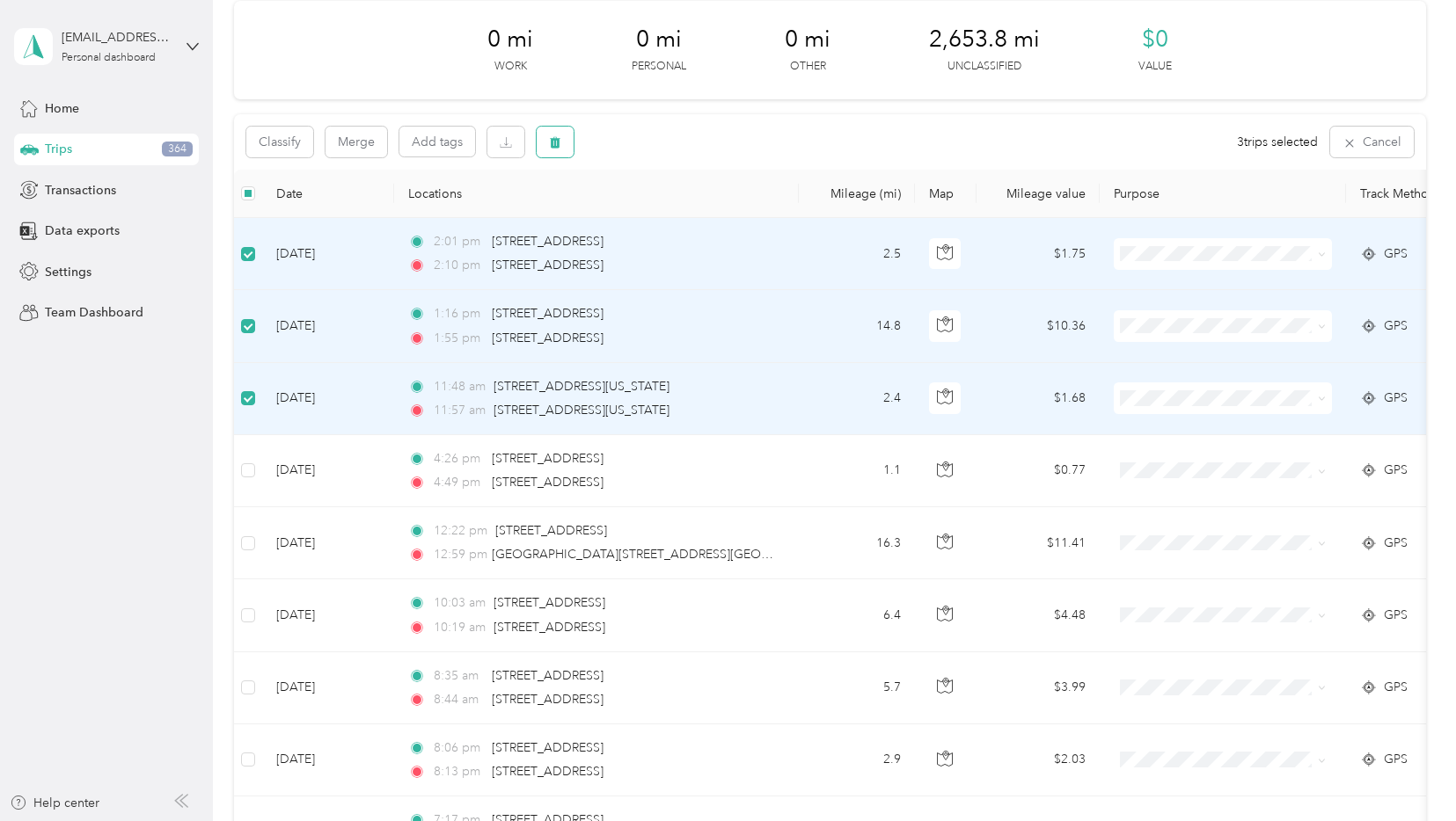
click at [564, 141] on button "button" at bounding box center [555, 142] width 37 height 31
click at [684, 208] on button "Yes" at bounding box center [686, 215] width 34 height 28
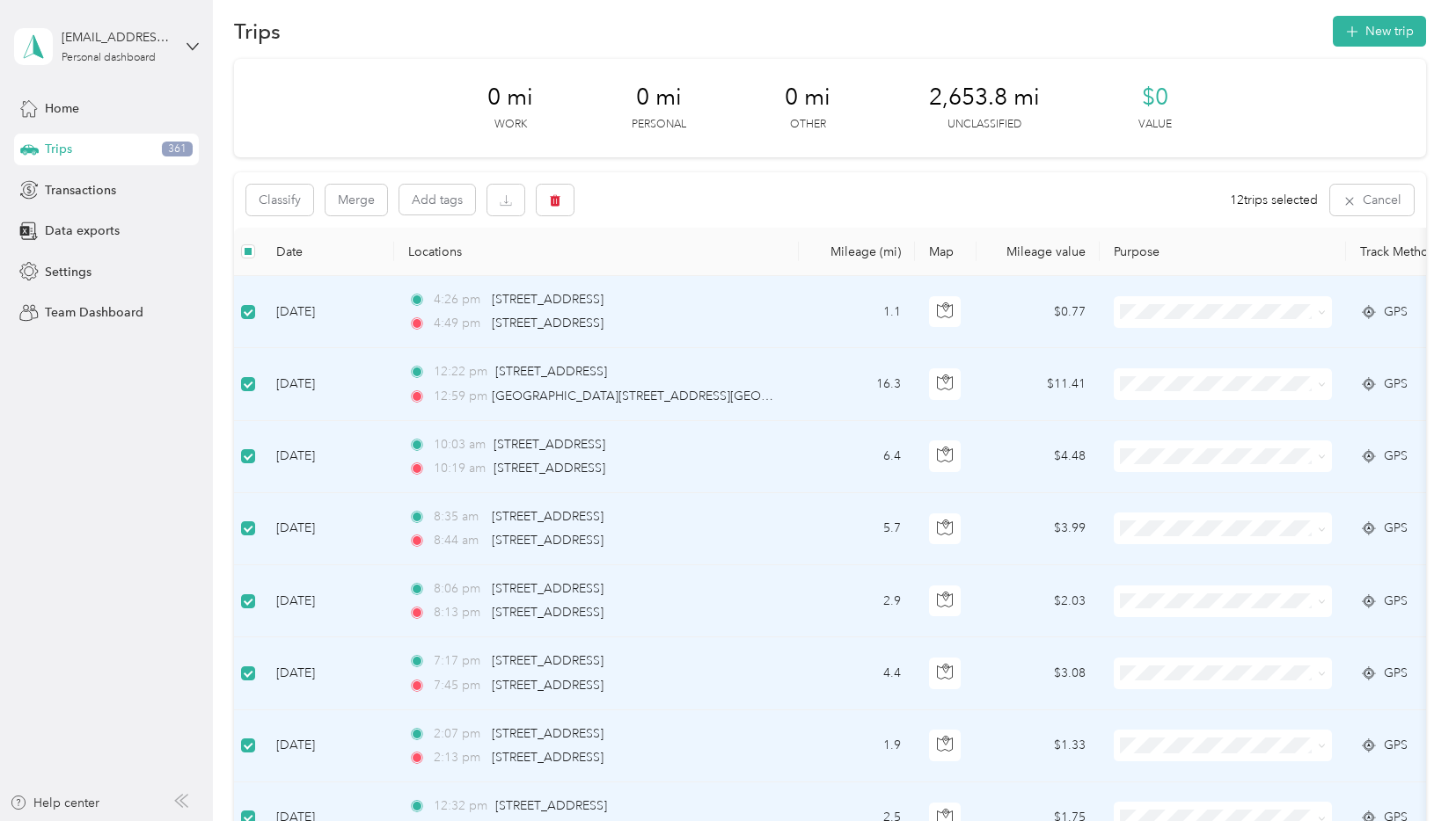
scroll to position [0, 0]
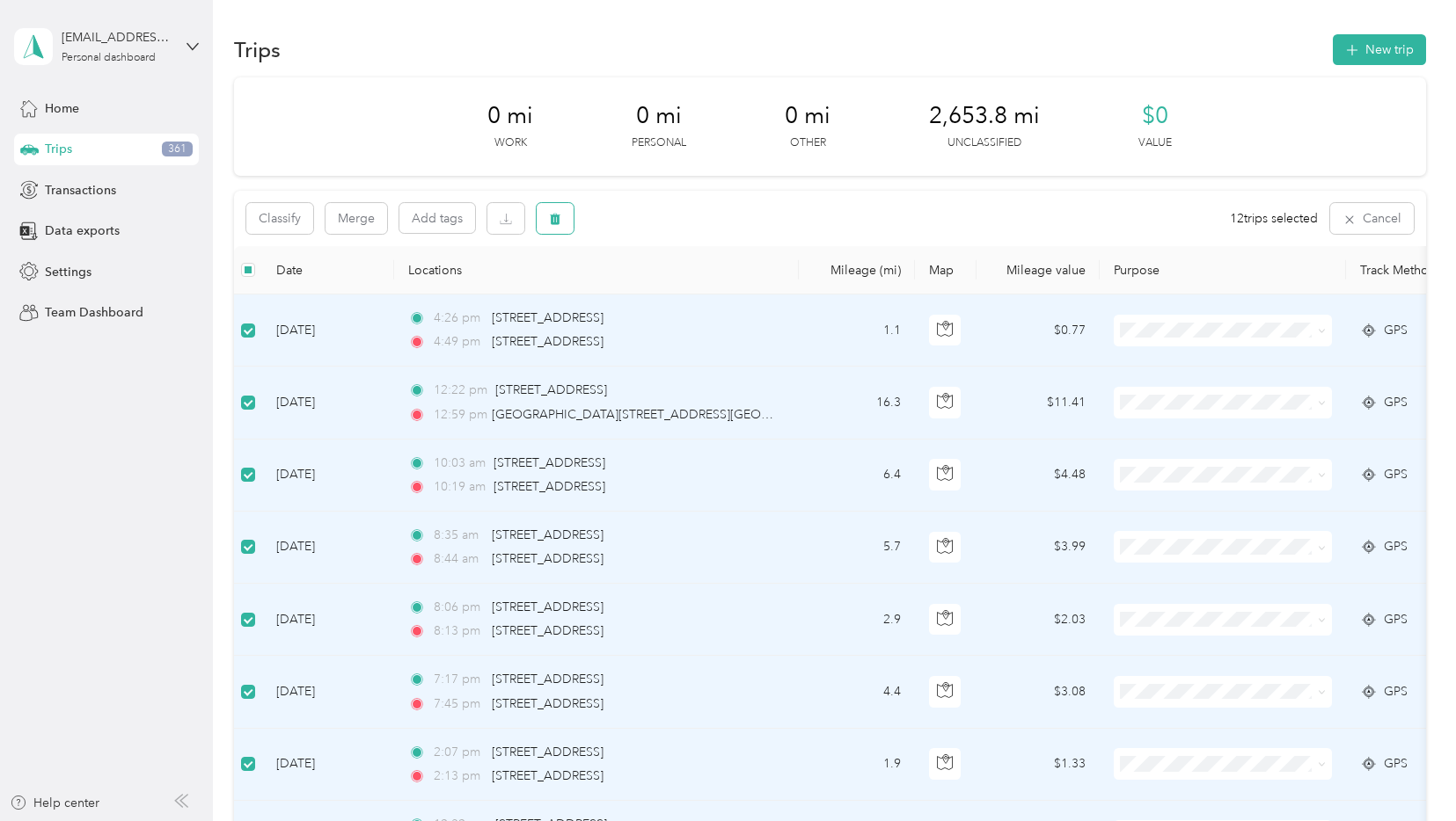
click at [564, 220] on button "button" at bounding box center [555, 218] width 37 height 31
click at [686, 287] on button "Yes" at bounding box center [690, 292] width 34 height 28
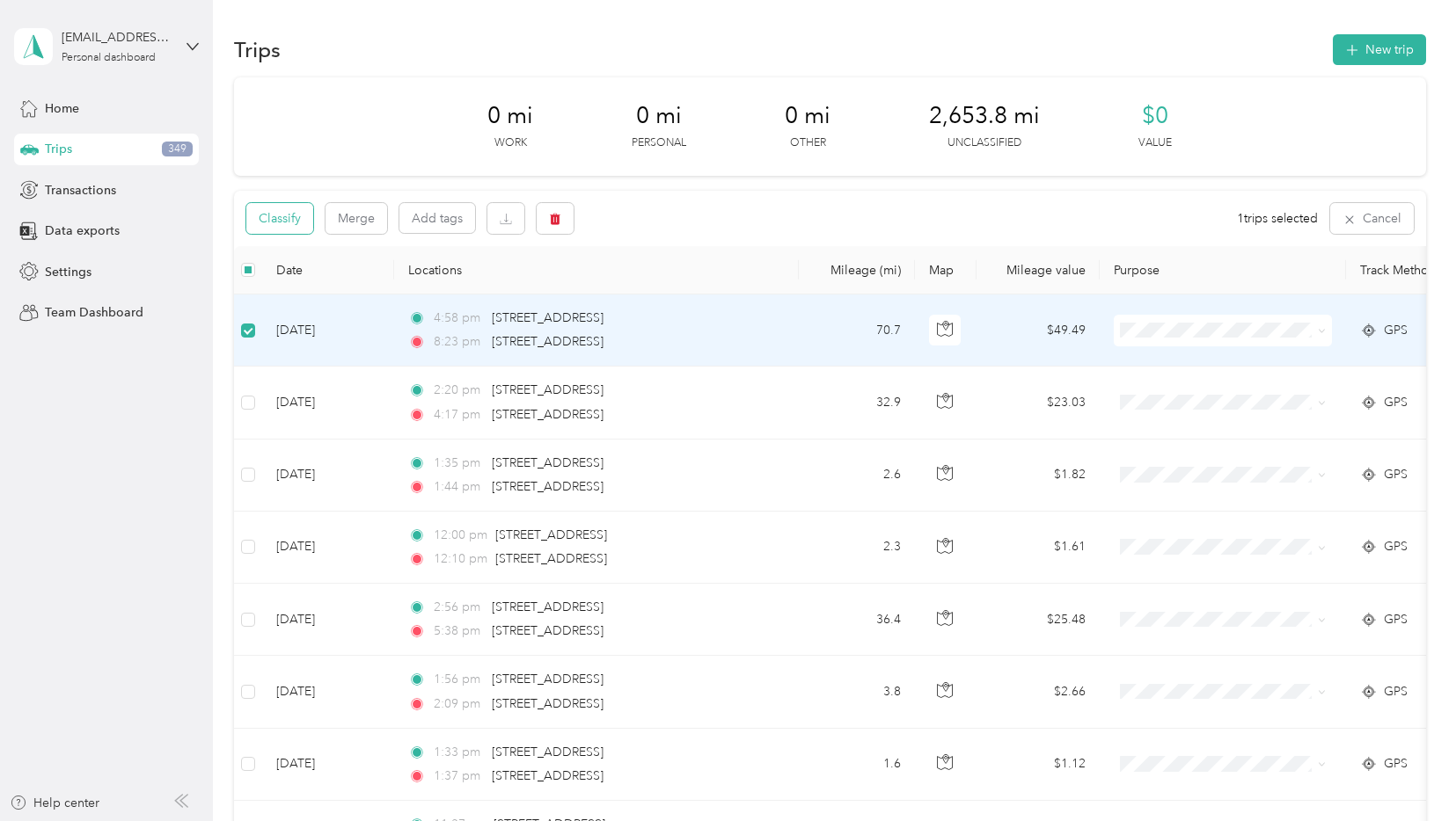
click at [292, 209] on button "Classify" at bounding box center [280, 218] width 67 height 31
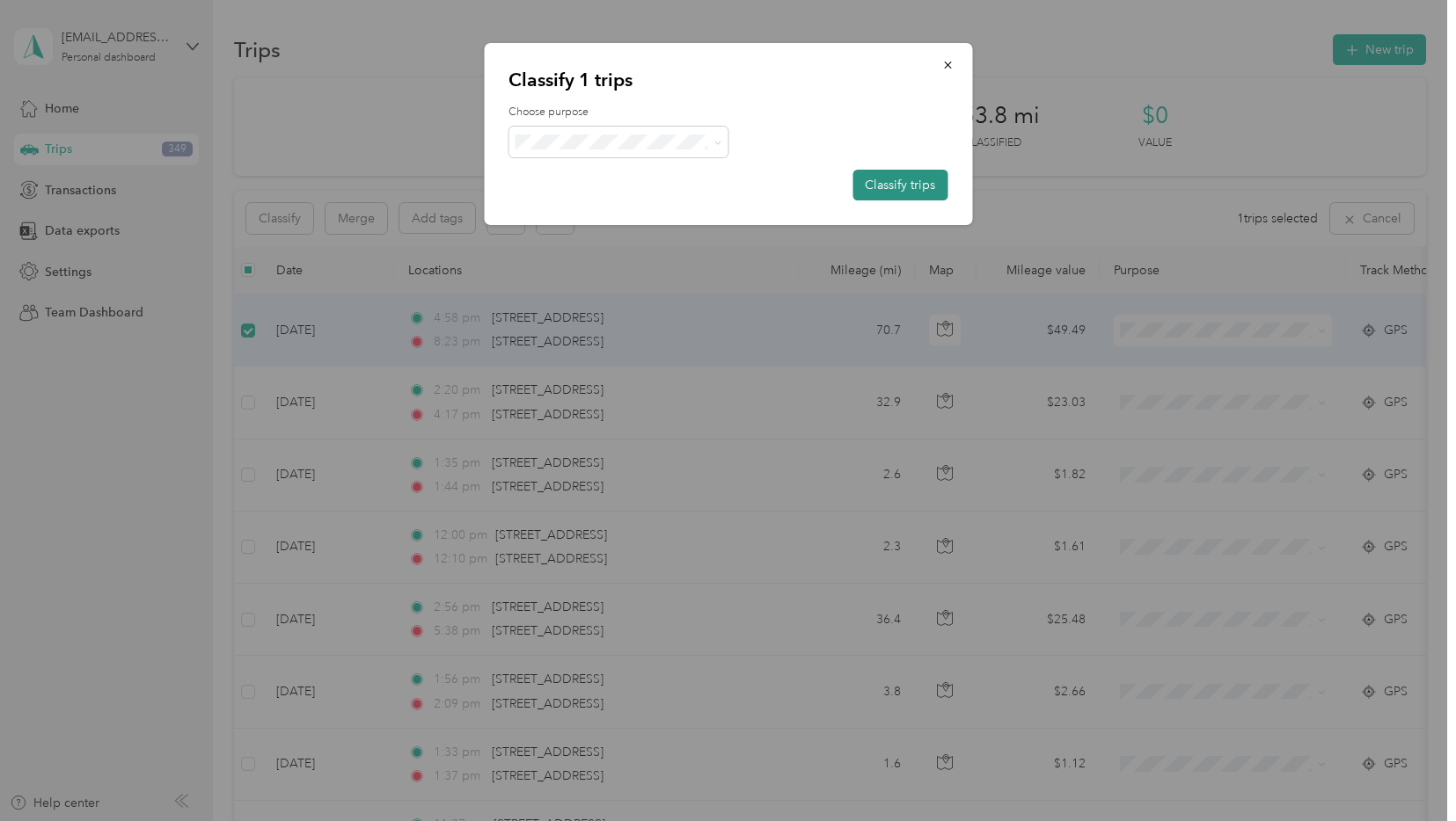
click at [901, 179] on button "Classify trips" at bounding box center [899, 185] width 95 height 31
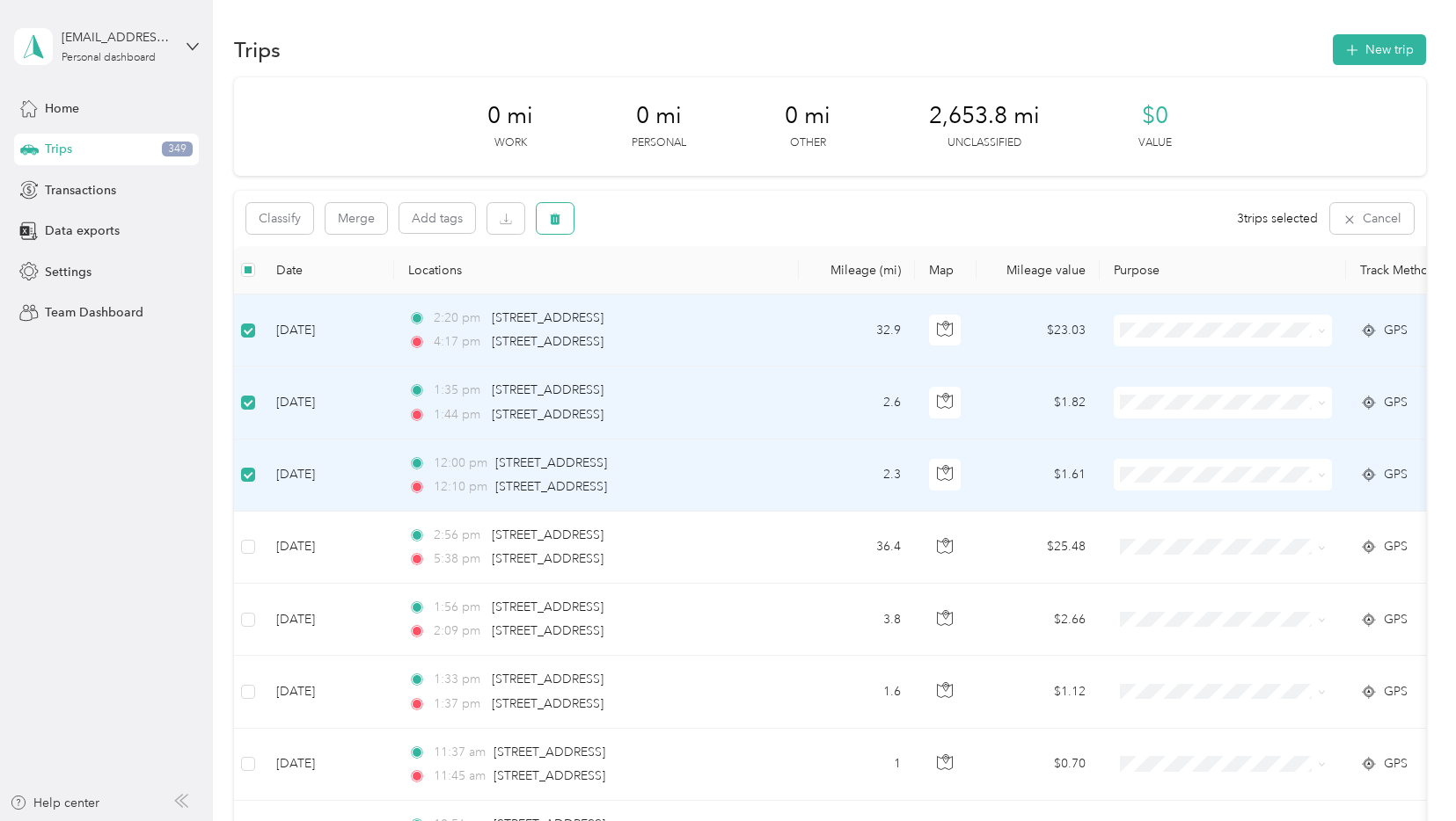
click at [548, 220] on icon "button" at bounding box center [555, 219] width 13 height 13
click at [692, 285] on button "Yes" at bounding box center [686, 292] width 34 height 28
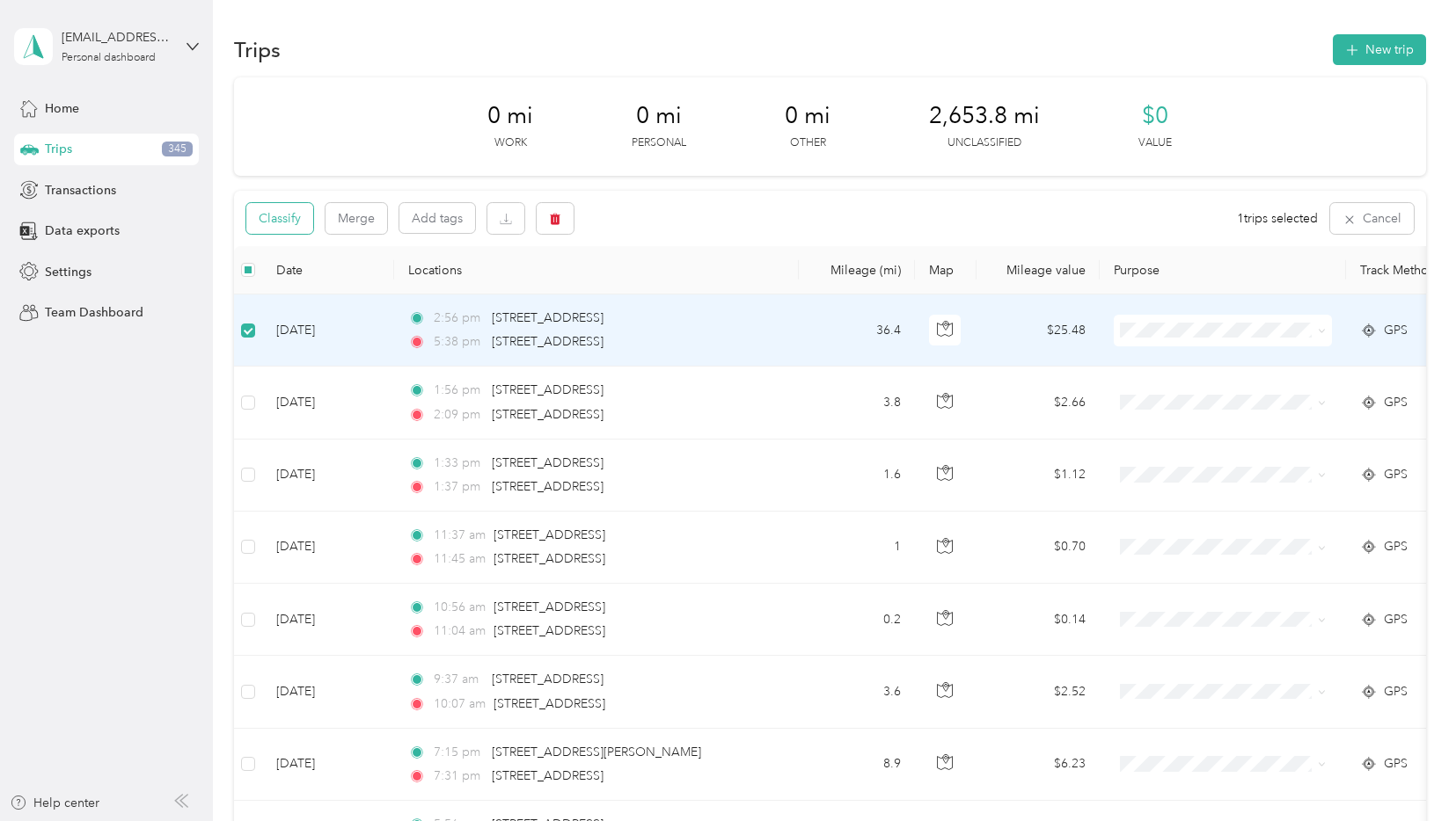
click at [286, 226] on button "Classify" at bounding box center [280, 218] width 67 height 31
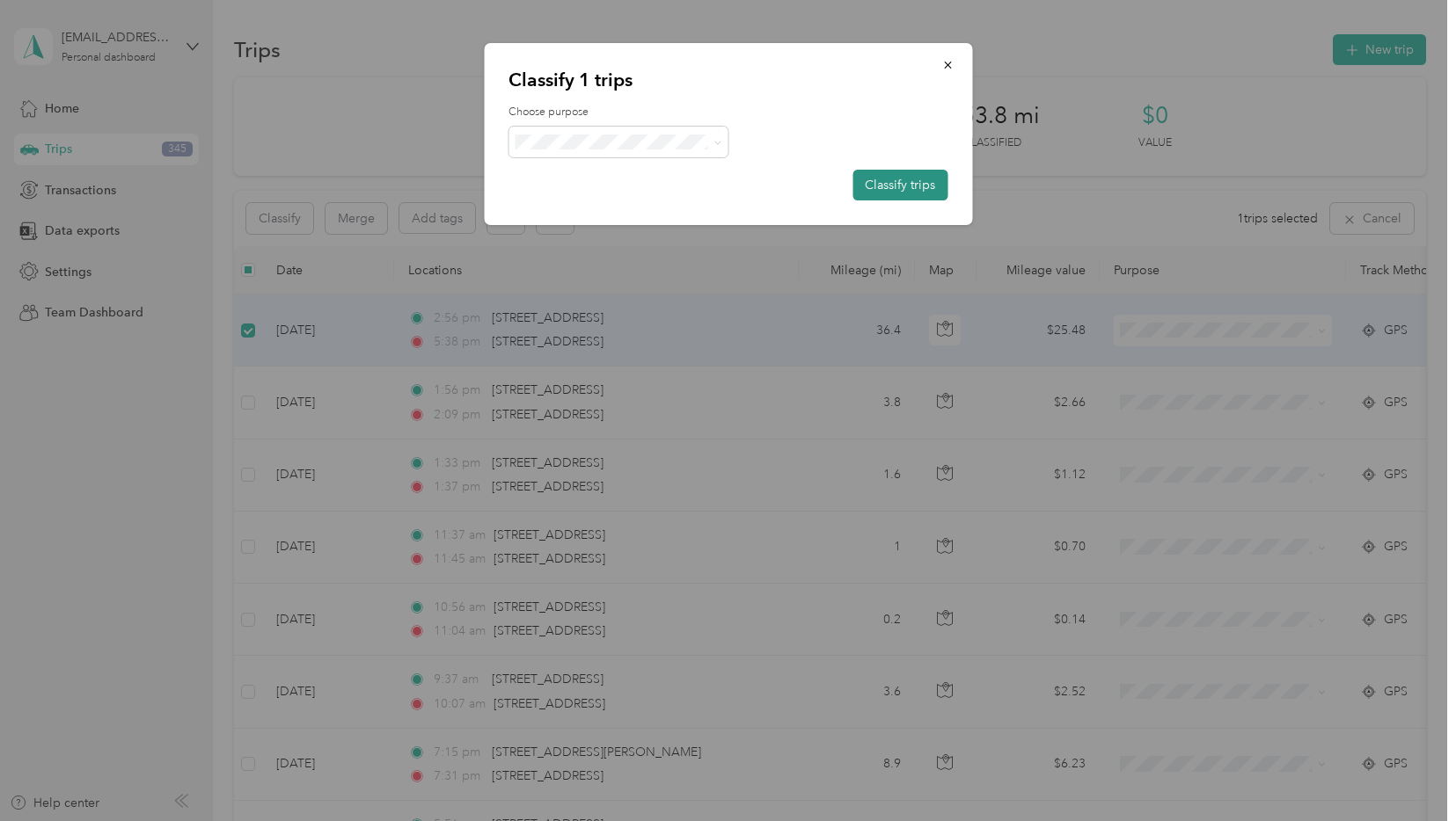
click at [928, 184] on button "Classify trips" at bounding box center [899, 185] width 95 height 31
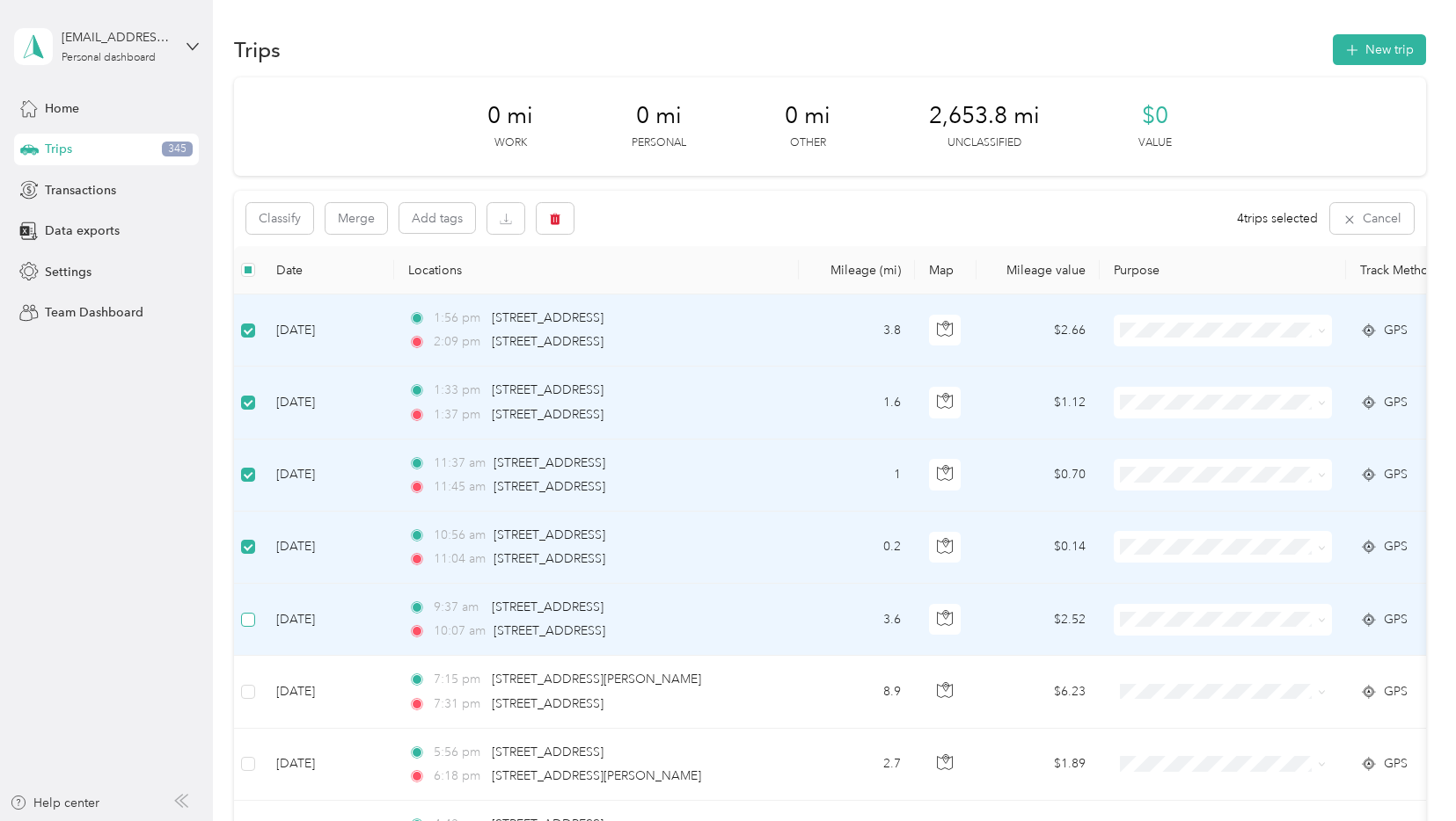
click at [247, 626] on label at bounding box center [248, 619] width 15 height 19
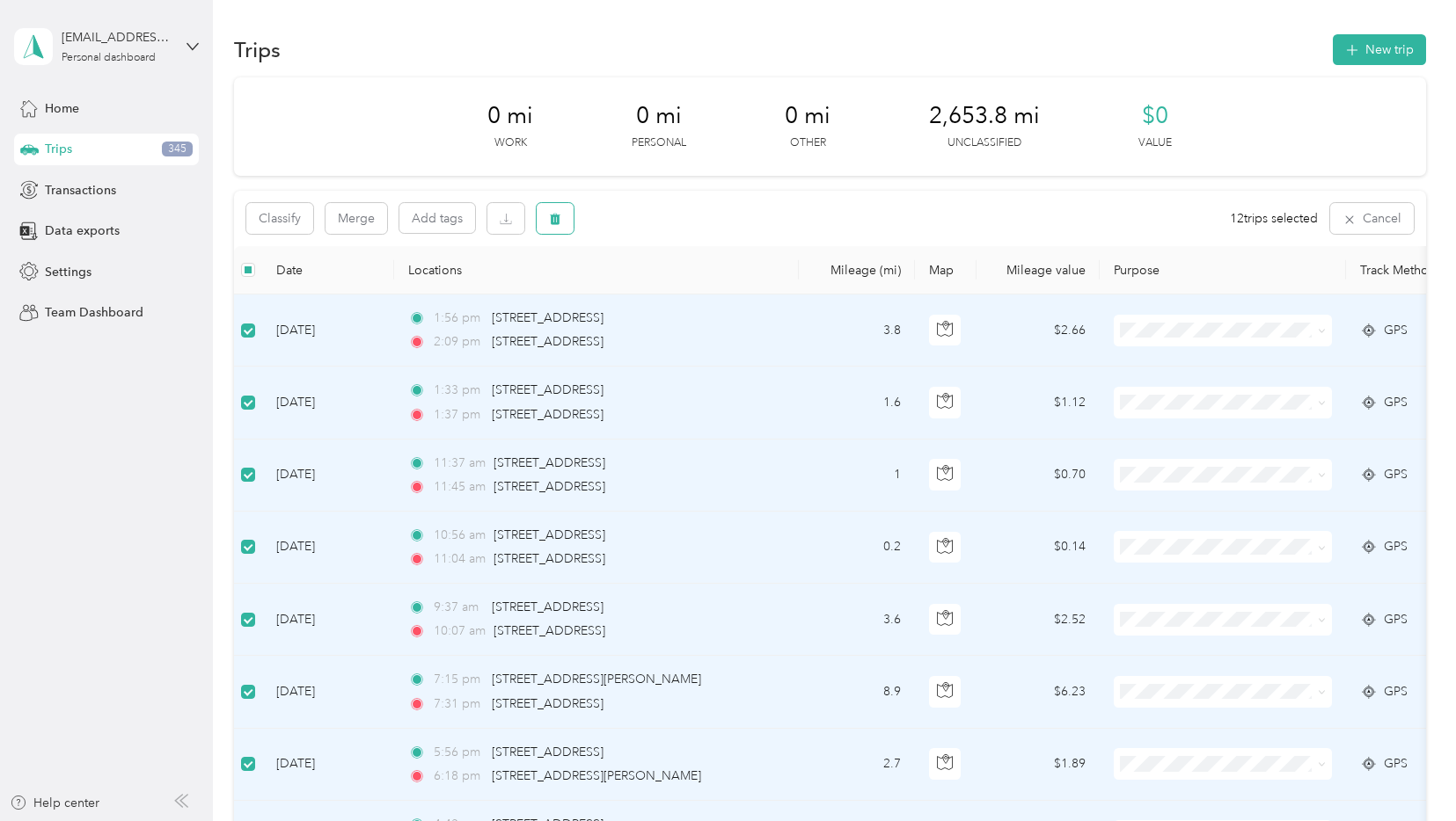
click at [548, 211] on span "button" at bounding box center [555, 218] width 13 height 14
click at [677, 290] on button "Yes" at bounding box center [690, 292] width 34 height 28
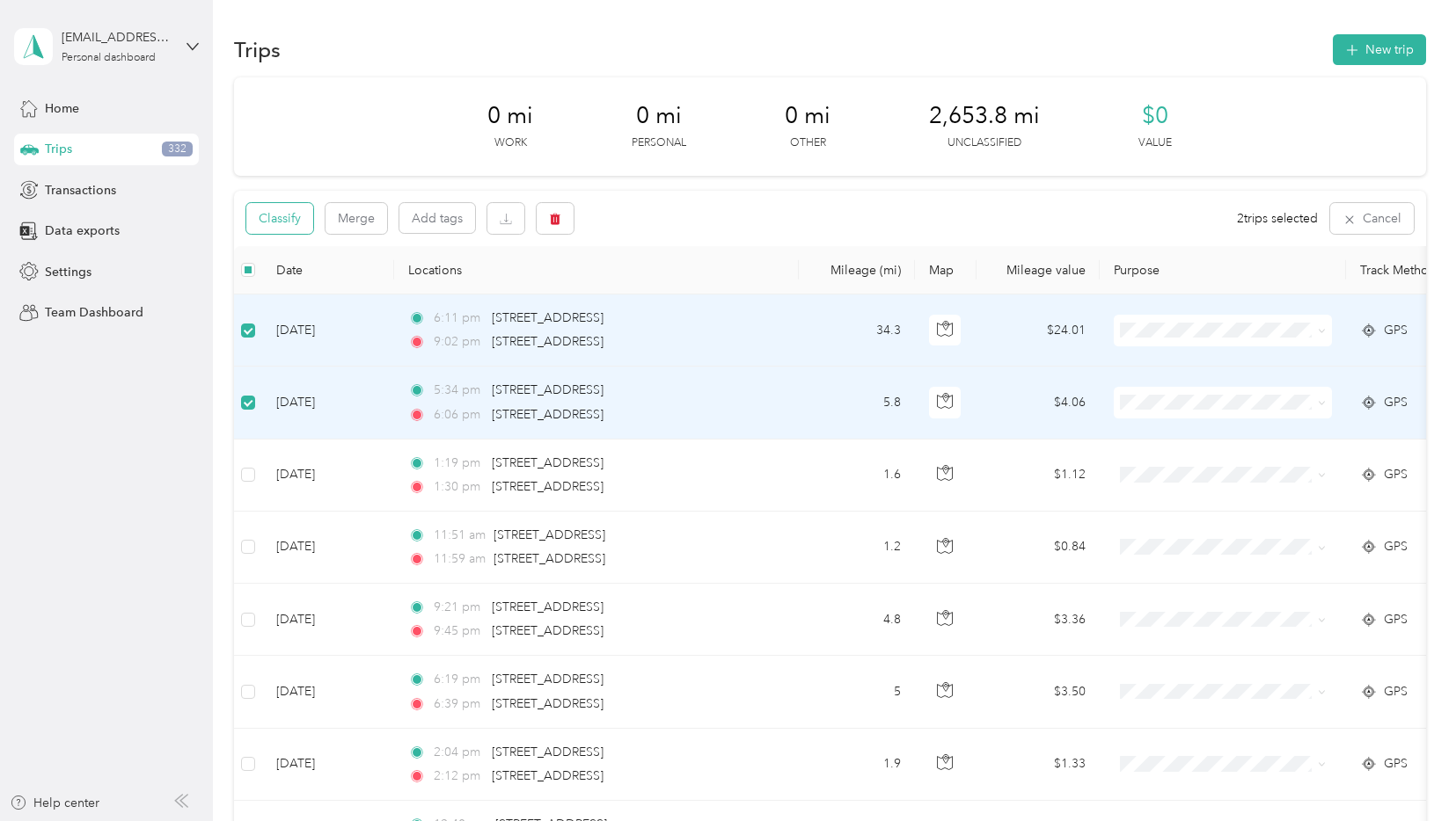
click at [286, 219] on button "Classify" at bounding box center [280, 218] width 67 height 31
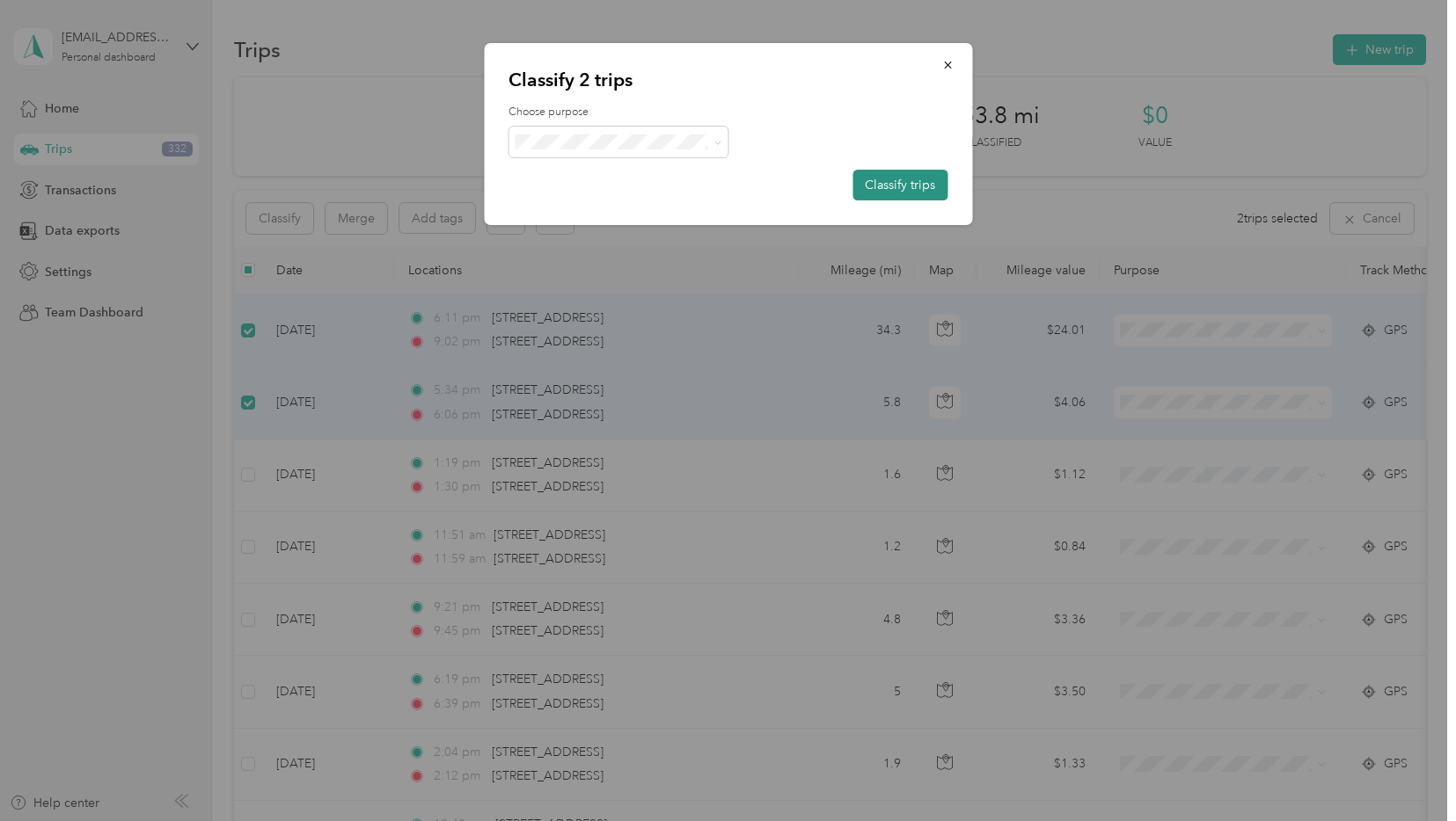
click at [908, 187] on button "Classify trips" at bounding box center [899, 185] width 95 height 31
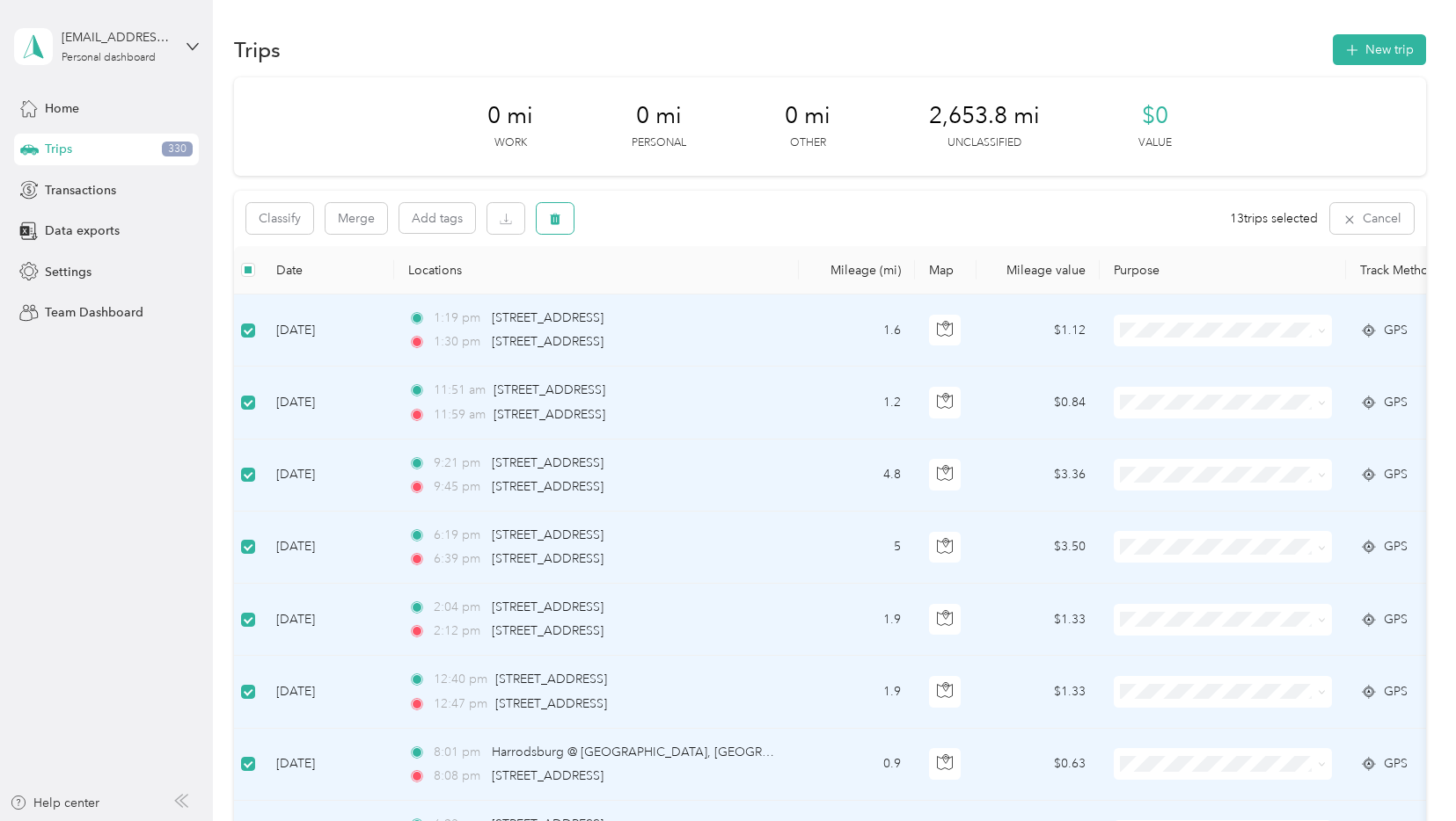
click at [557, 217] on icon "button" at bounding box center [556, 219] width 11 height 12
click at [684, 287] on button "Yes" at bounding box center [690, 292] width 34 height 28
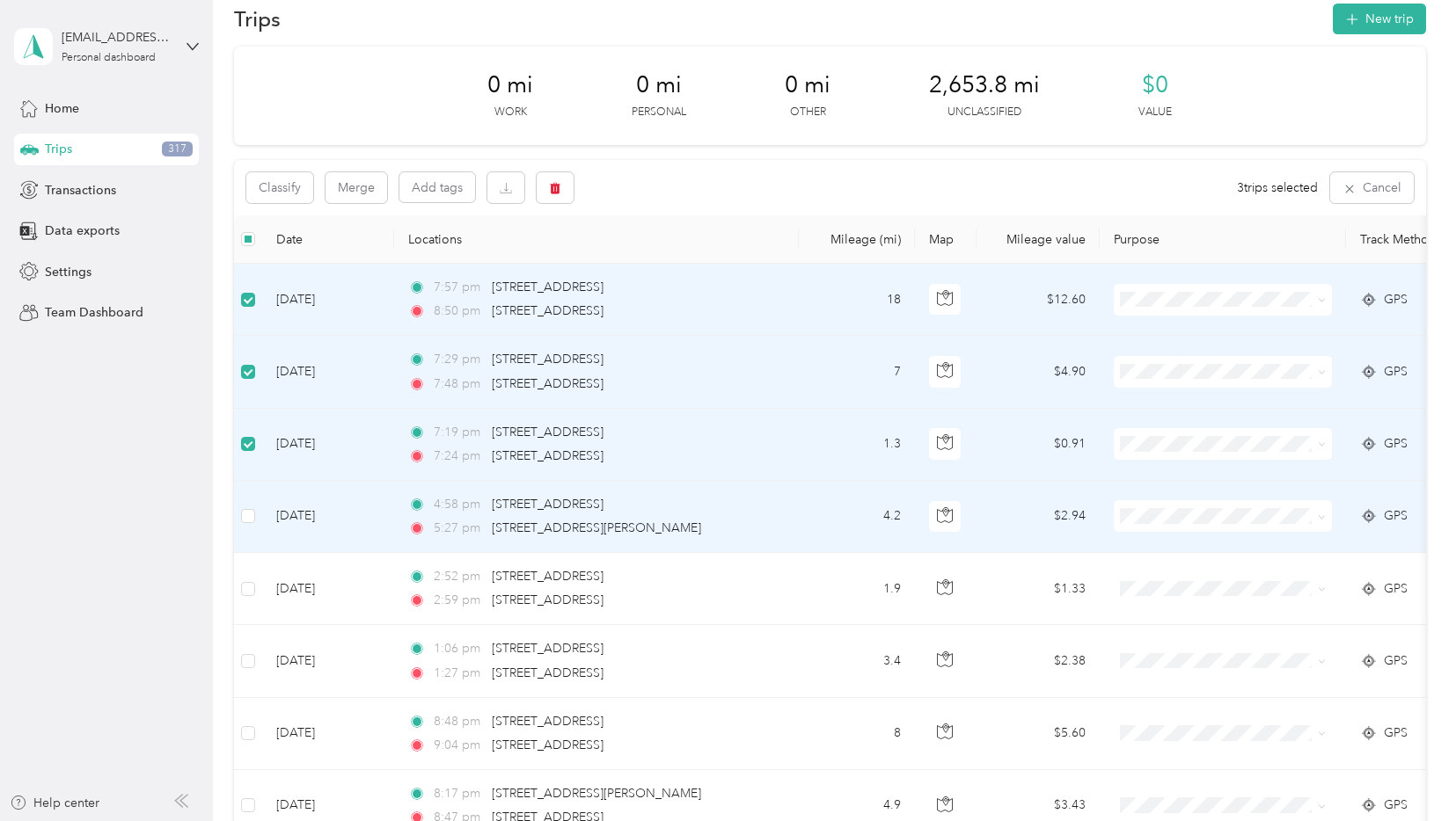
scroll to position [32, 0]
click at [285, 187] on button "Classify" at bounding box center [280, 187] width 67 height 31
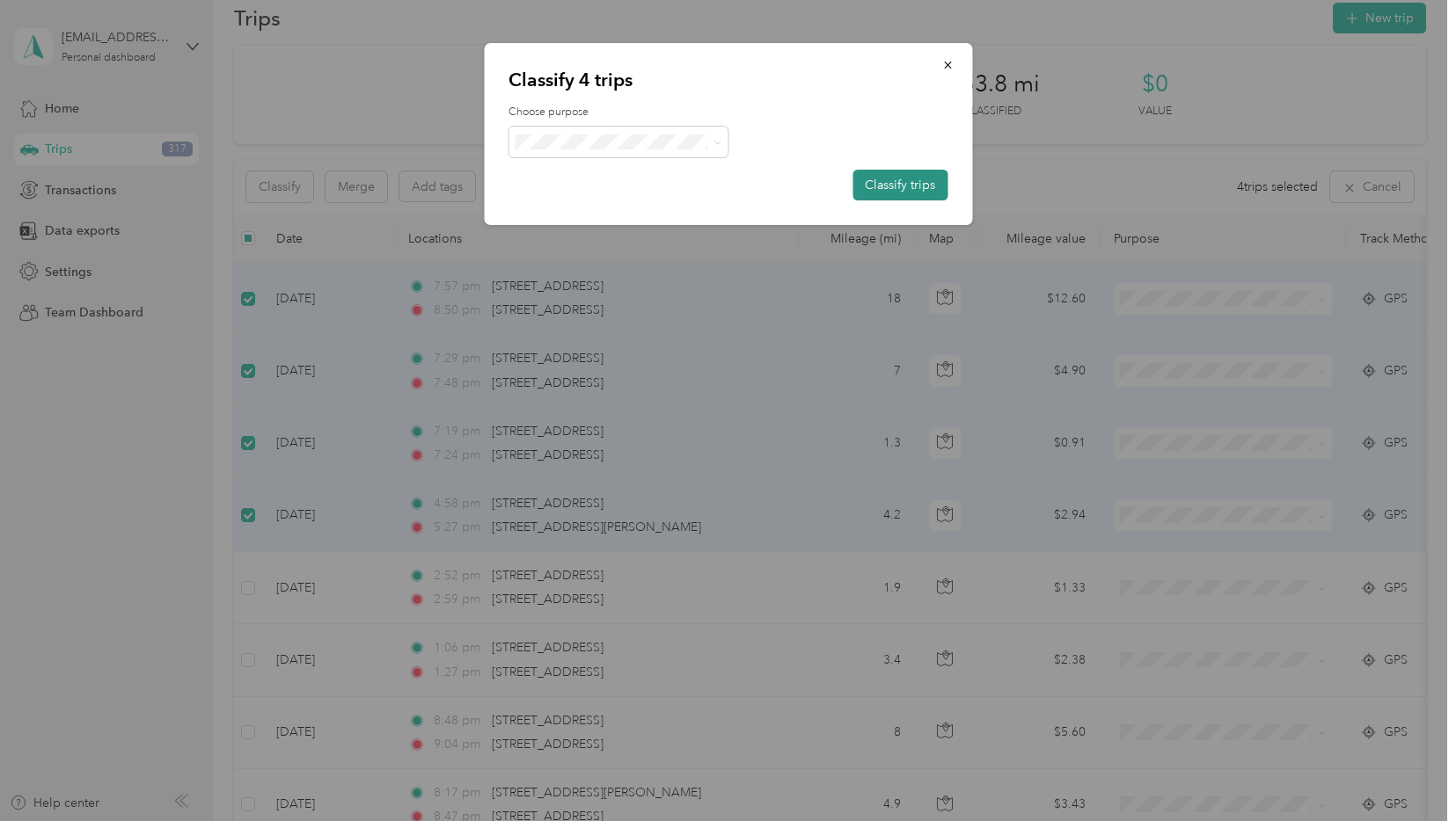
click at [887, 188] on button "Classify trips" at bounding box center [899, 185] width 95 height 31
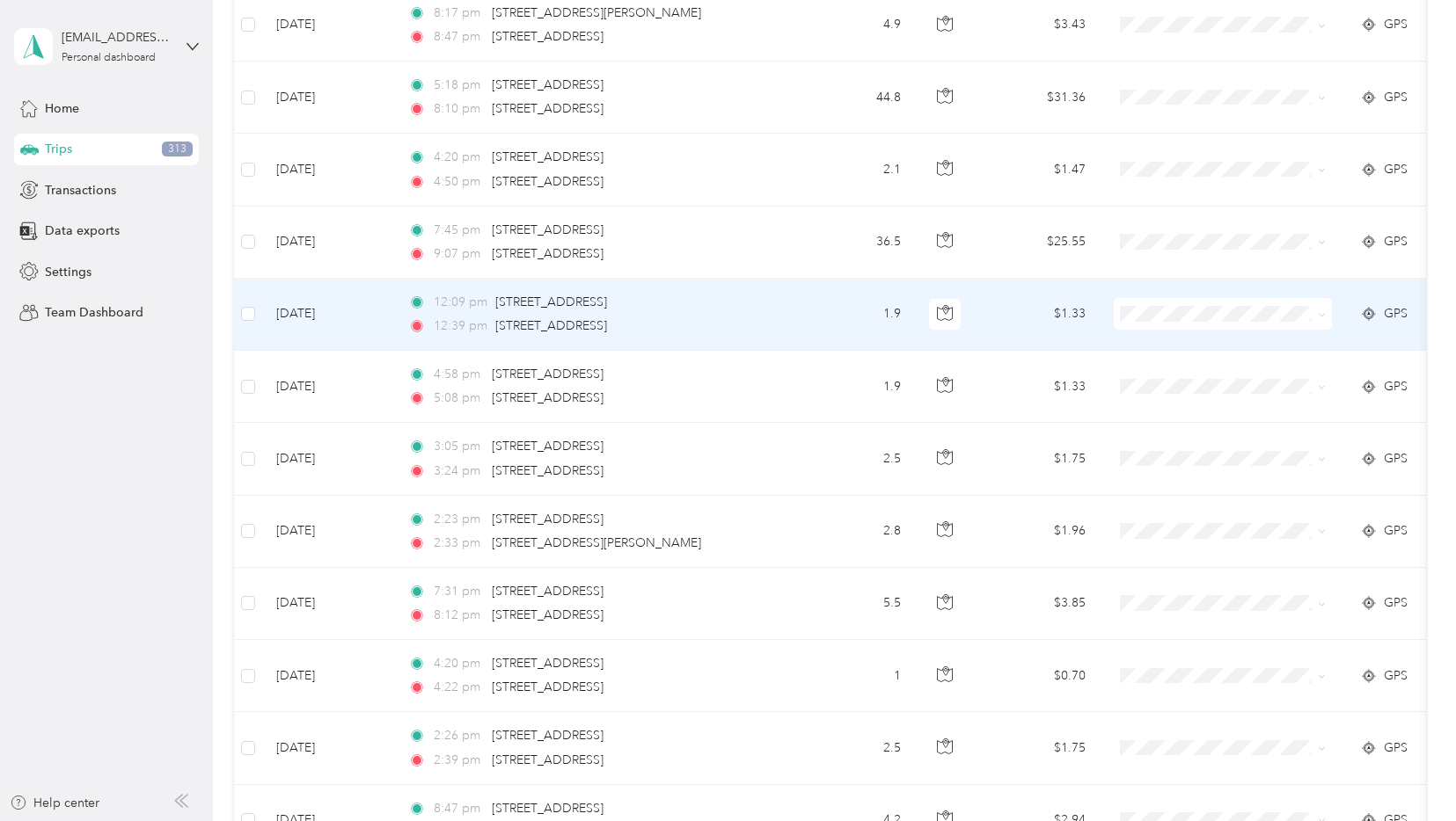
scroll to position [0, 0]
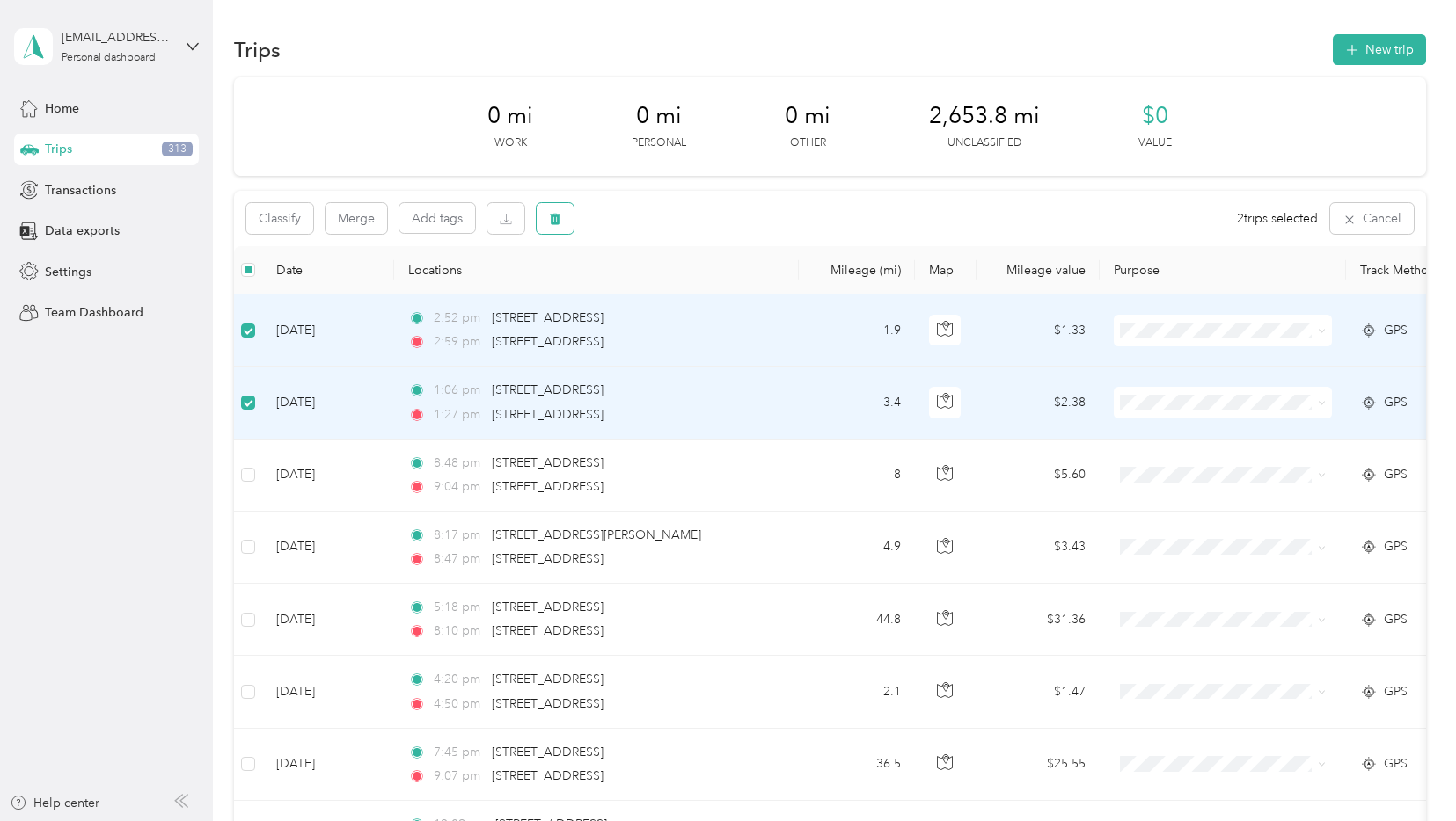
click at [558, 219] on icon "button" at bounding box center [556, 219] width 11 height 12
click at [688, 294] on div "Click to name as a Favorite Place" at bounding box center [613, 304] width 205 height 43
click at [676, 292] on button "Yes" at bounding box center [686, 292] width 34 height 28
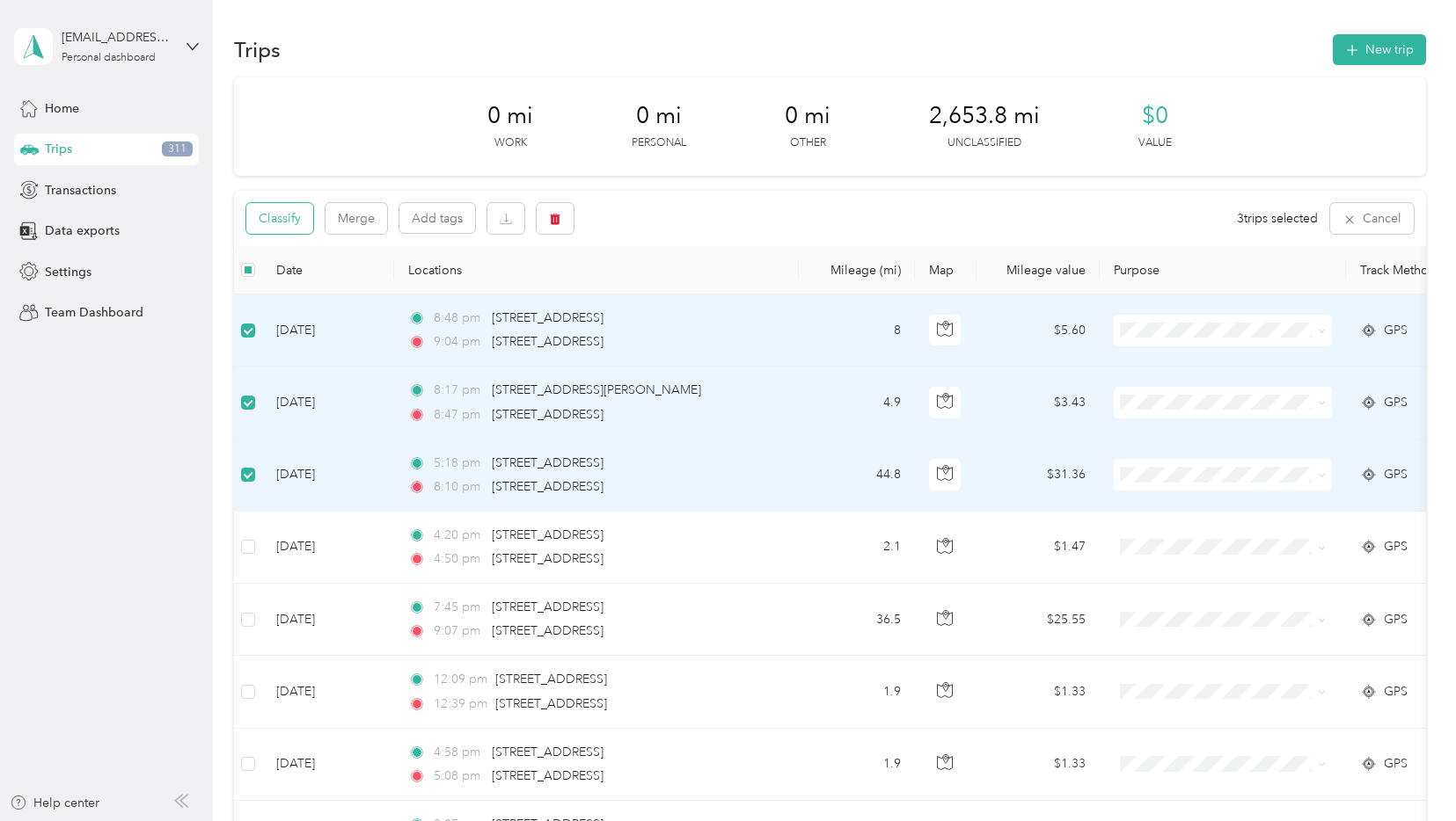
click at [290, 226] on button "Classify" at bounding box center [280, 218] width 67 height 31
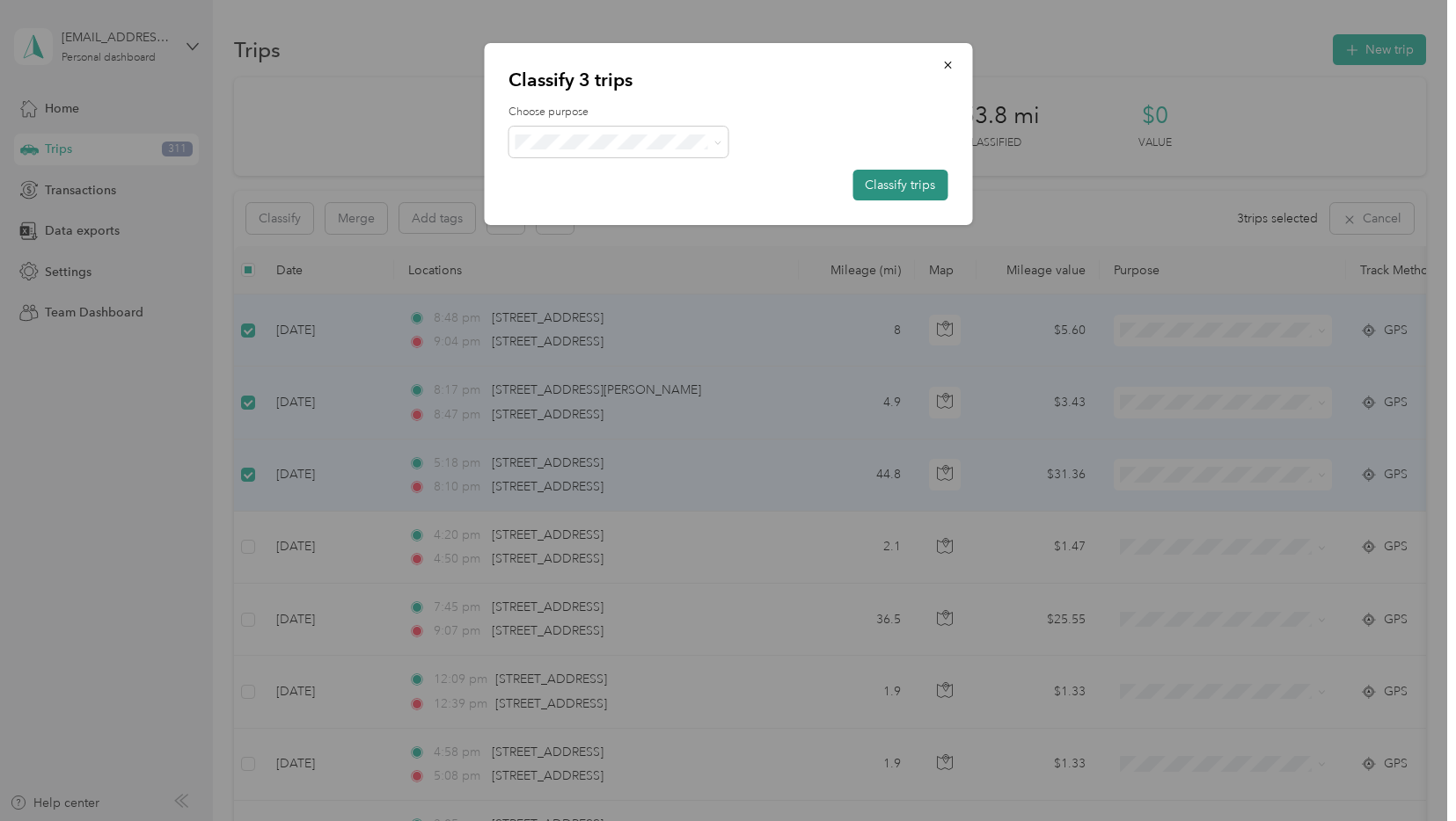
click at [909, 177] on button "Classify trips" at bounding box center [899, 185] width 95 height 31
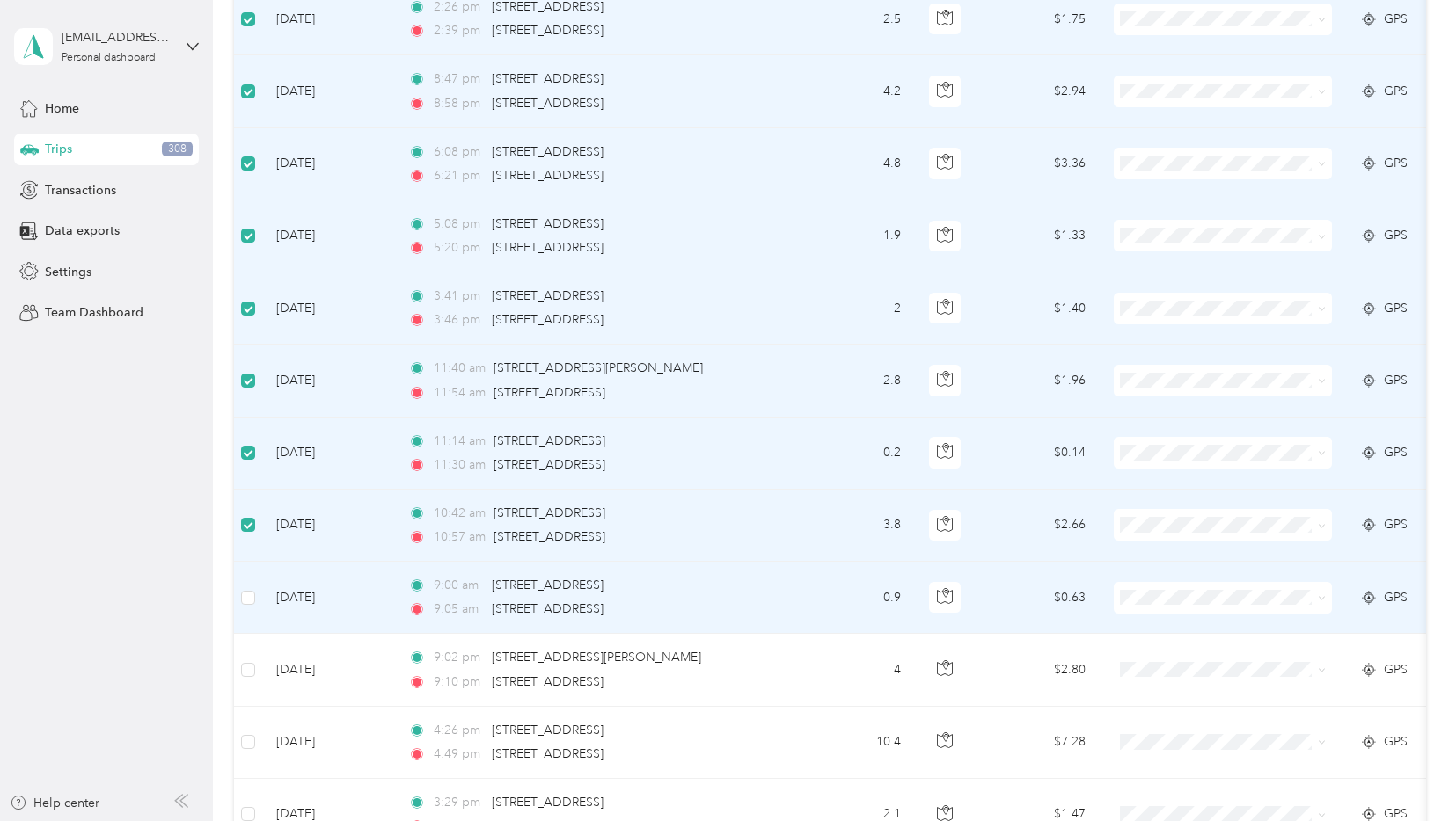
scroll to position [1120, 0]
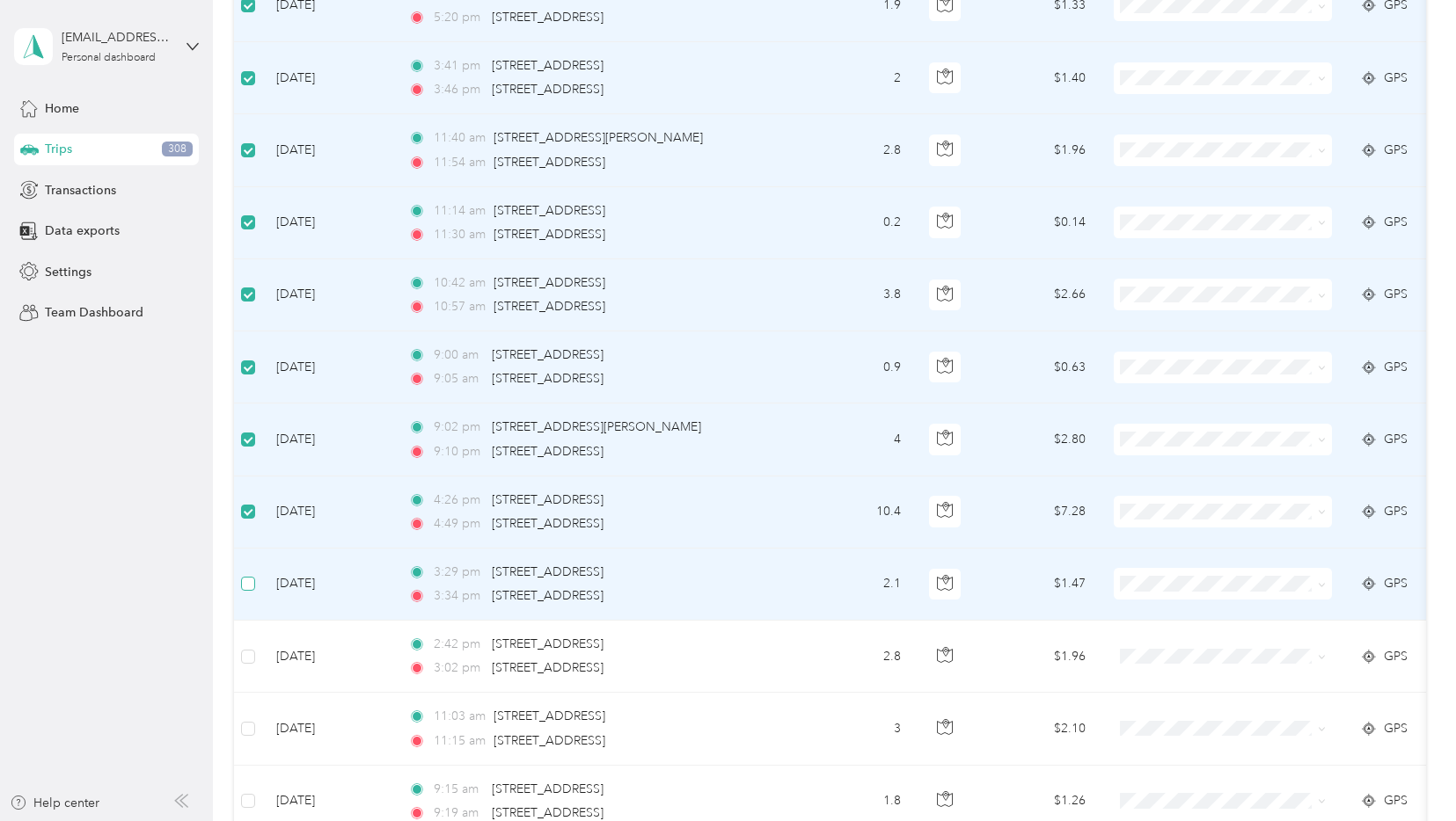
click at [249, 572] on td at bounding box center [248, 584] width 28 height 72
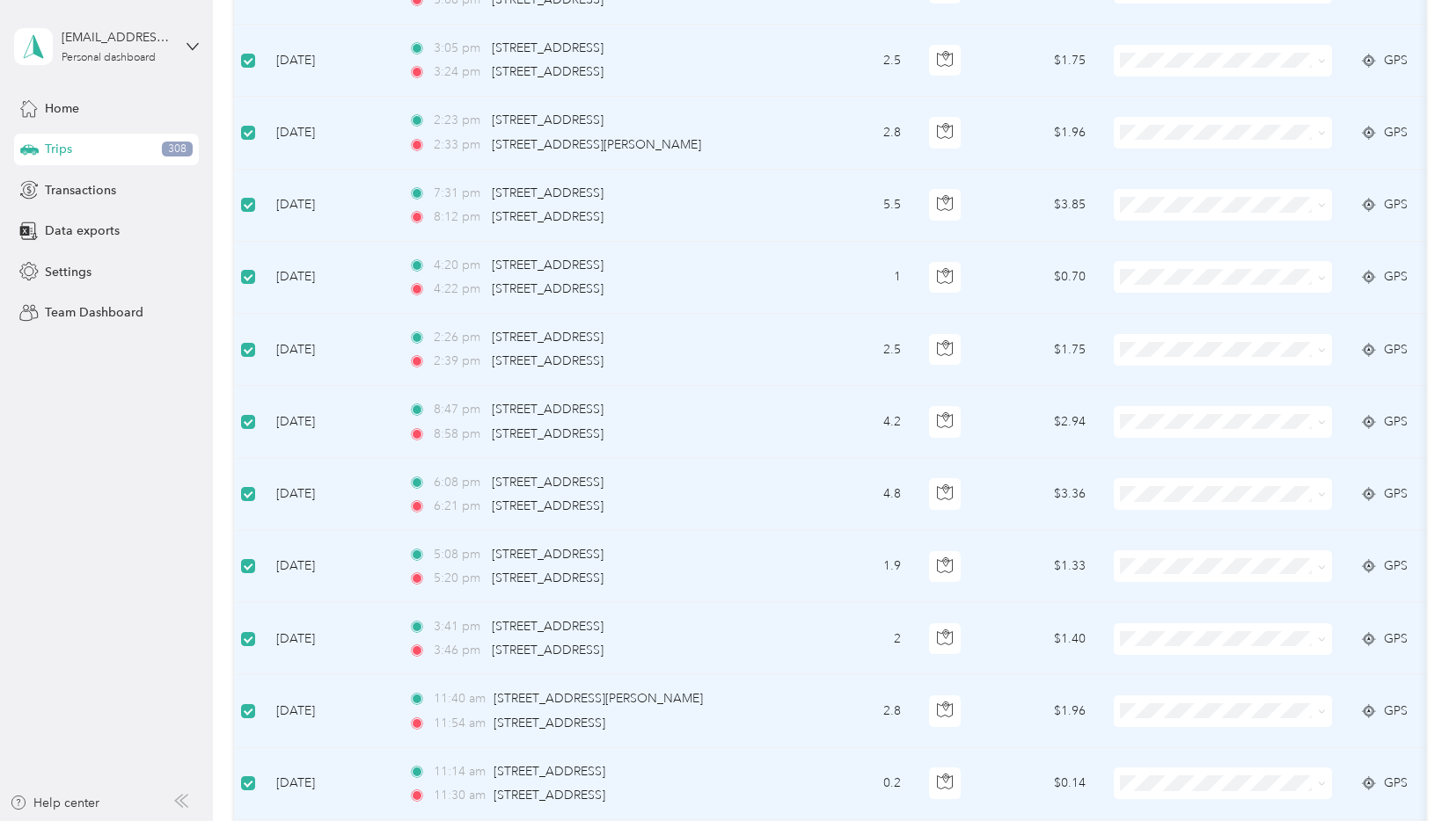
scroll to position [0, 0]
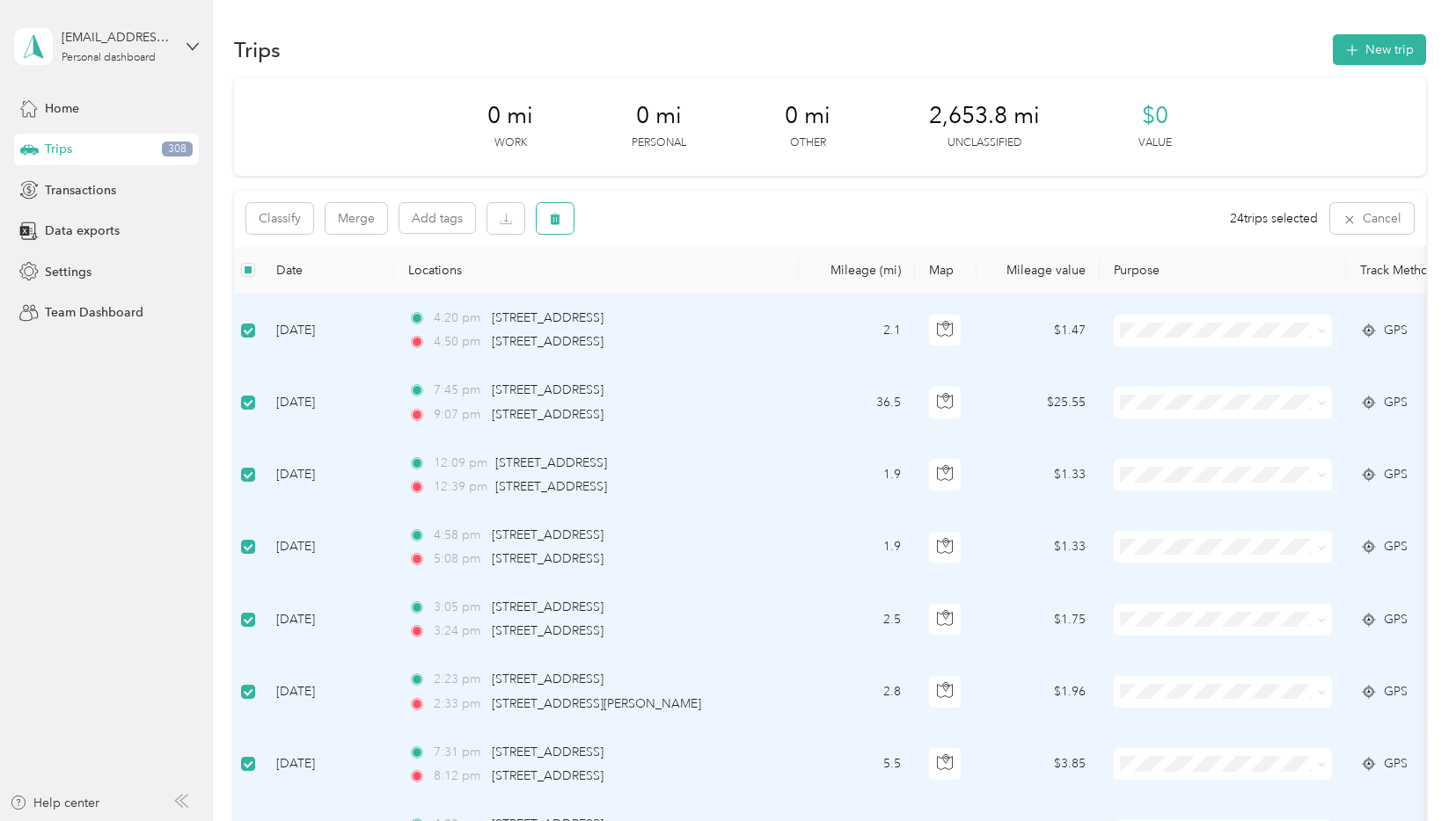
click at [558, 208] on button "button" at bounding box center [555, 218] width 37 height 31
click at [686, 294] on button "Yes" at bounding box center [690, 292] width 34 height 28
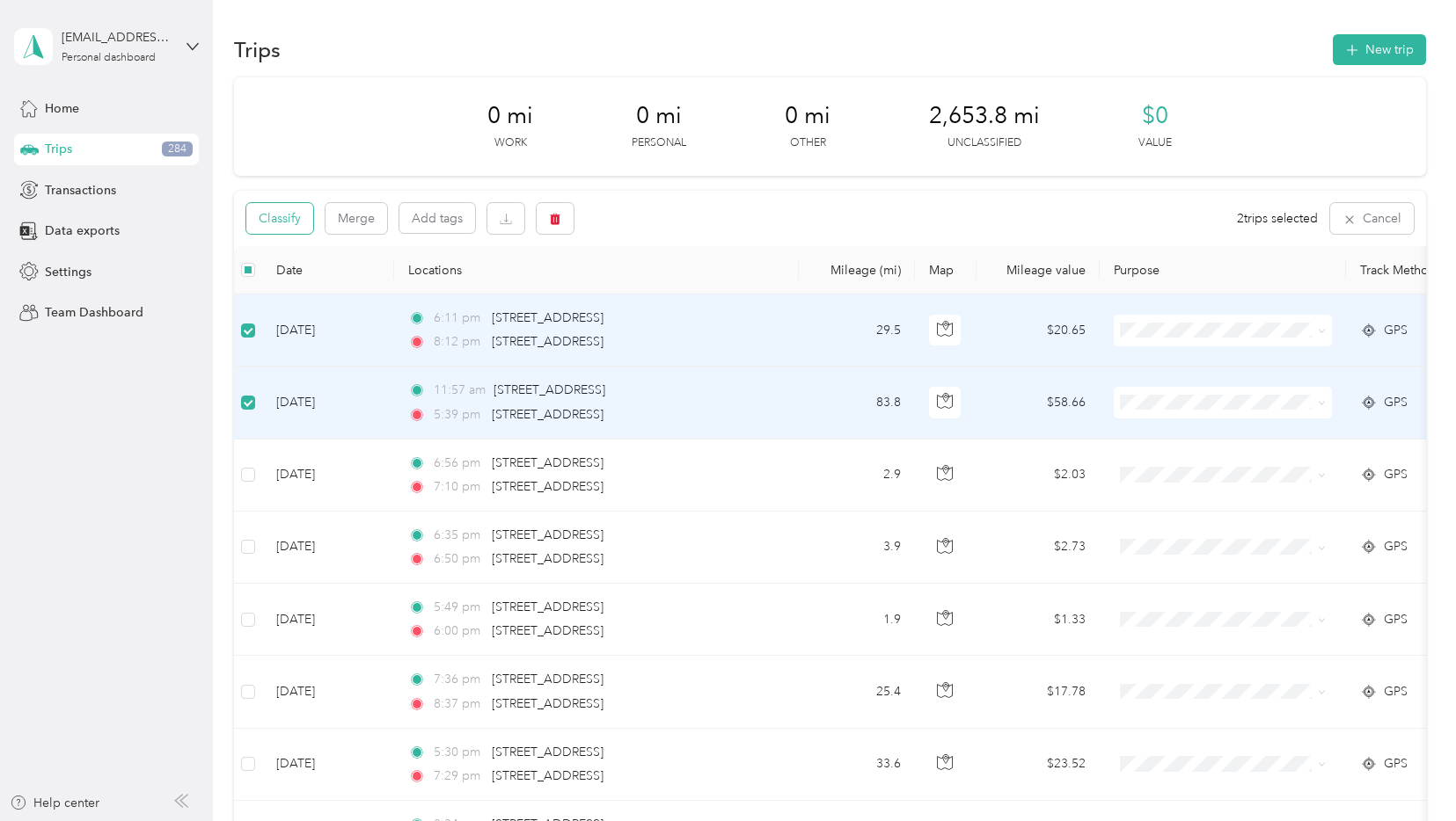
click at [279, 217] on button "Classify" at bounding box center [280, 218] width 67 height 31
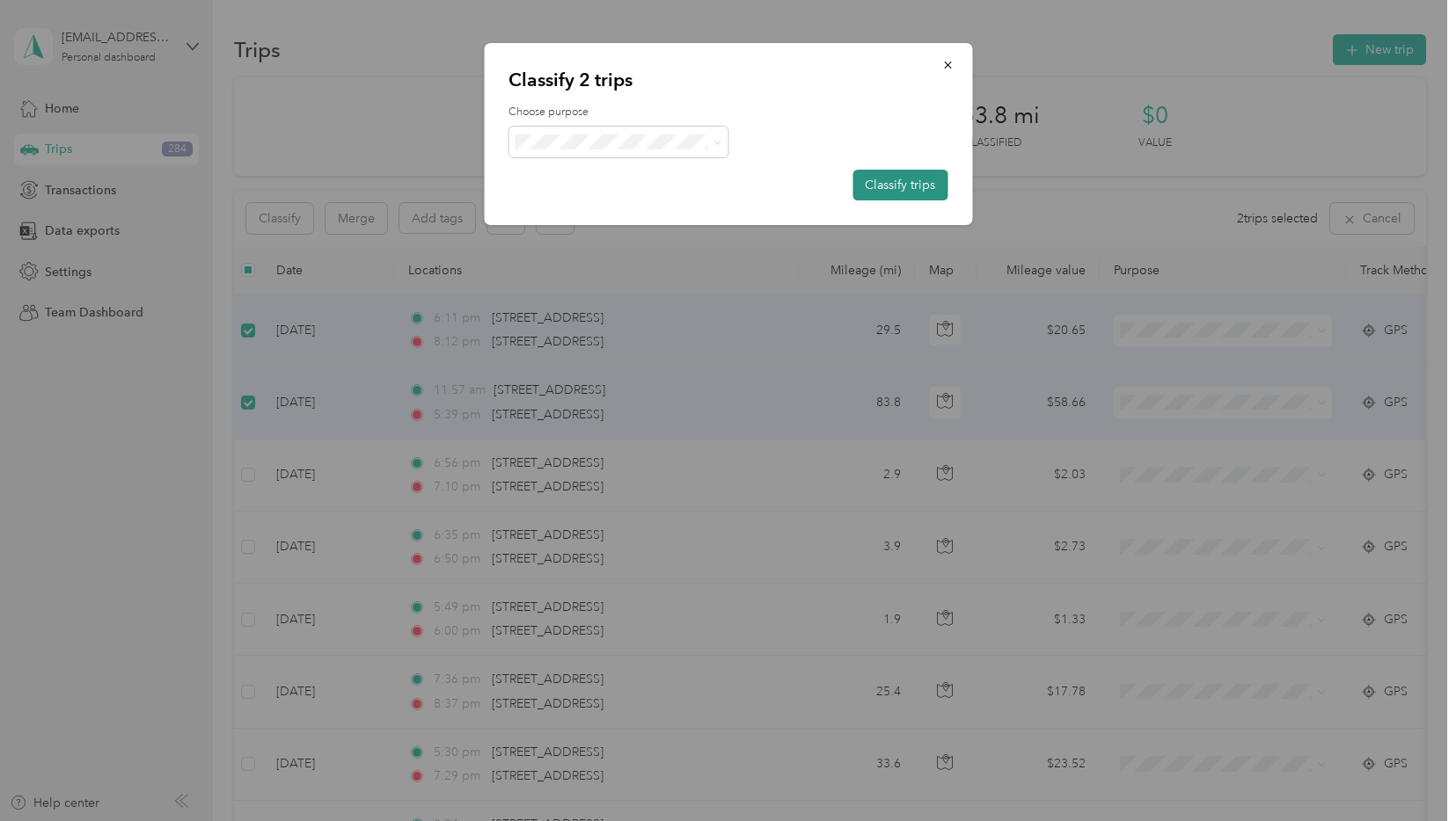
click at [911, 179] on button "Classify trips" at bounding box center [899, 185] width 95 height 31
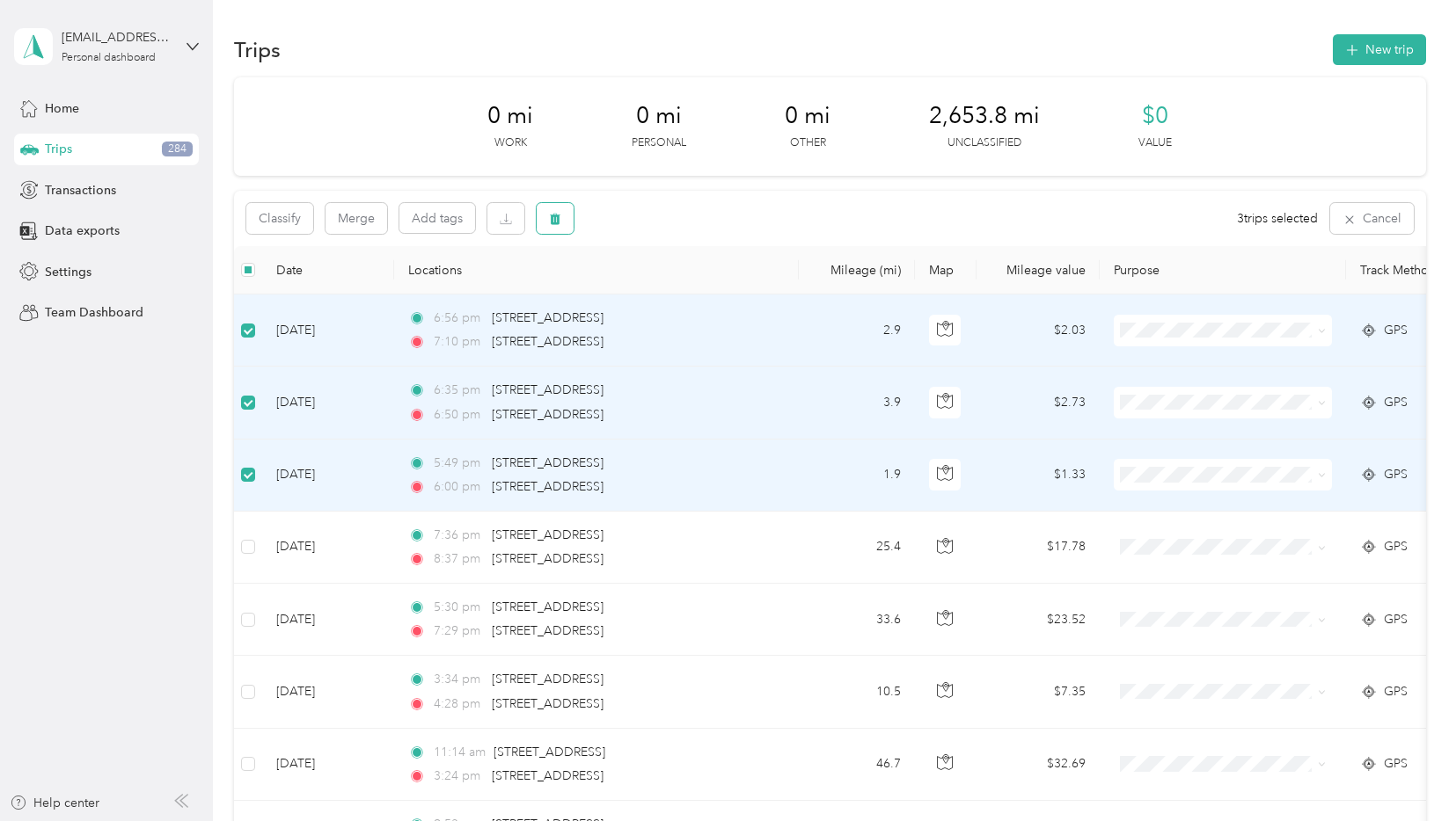
click at [562, 223] on button "button" at bounding box center [555, 218] width 37 height 31
click at [687, 292] on button "Yes" at bounding box center [686, 292] width 34 height 28
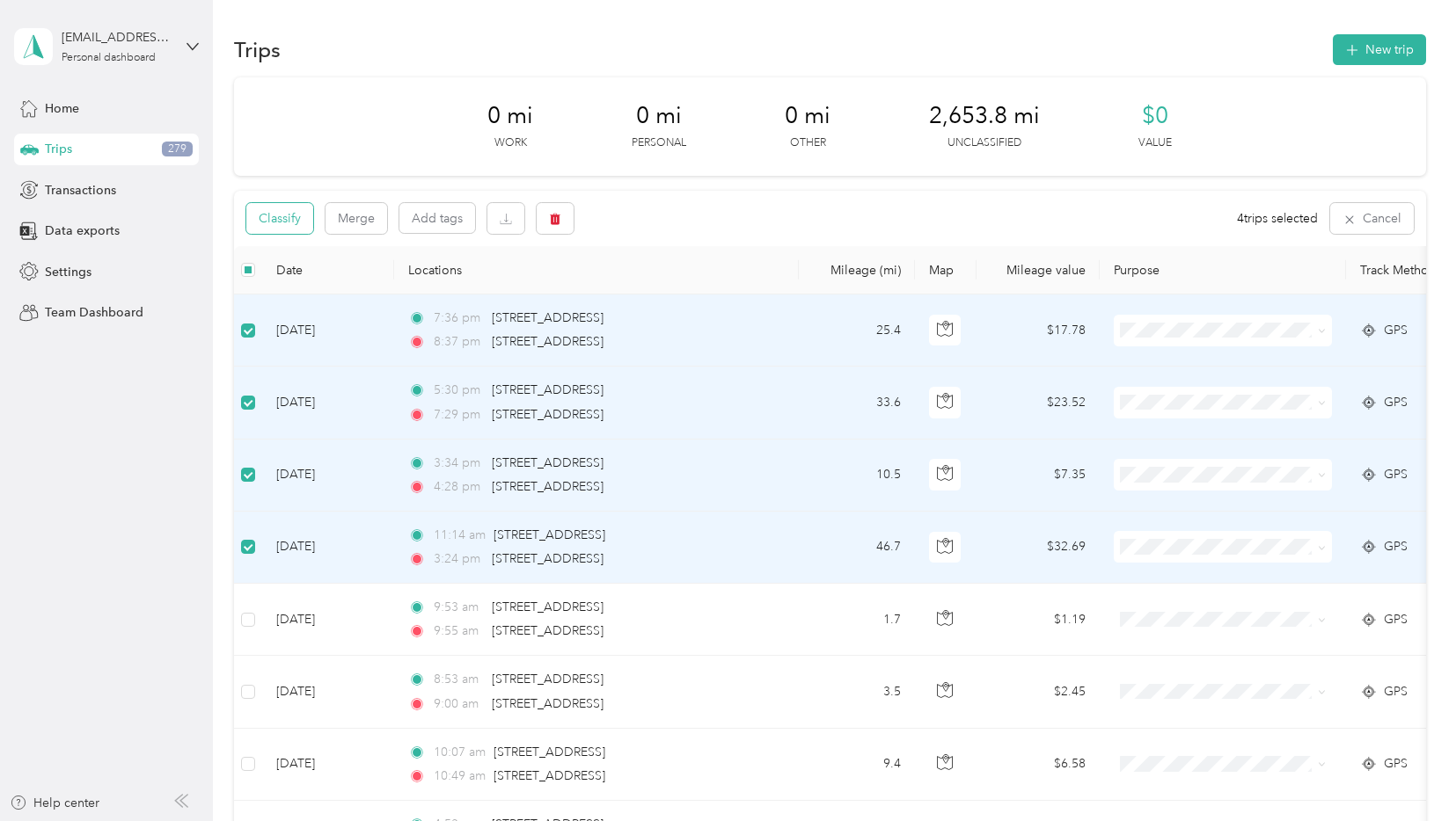
click at [289, 221] on button "Classify" at bounding box center [280, 218] width 67 height 31
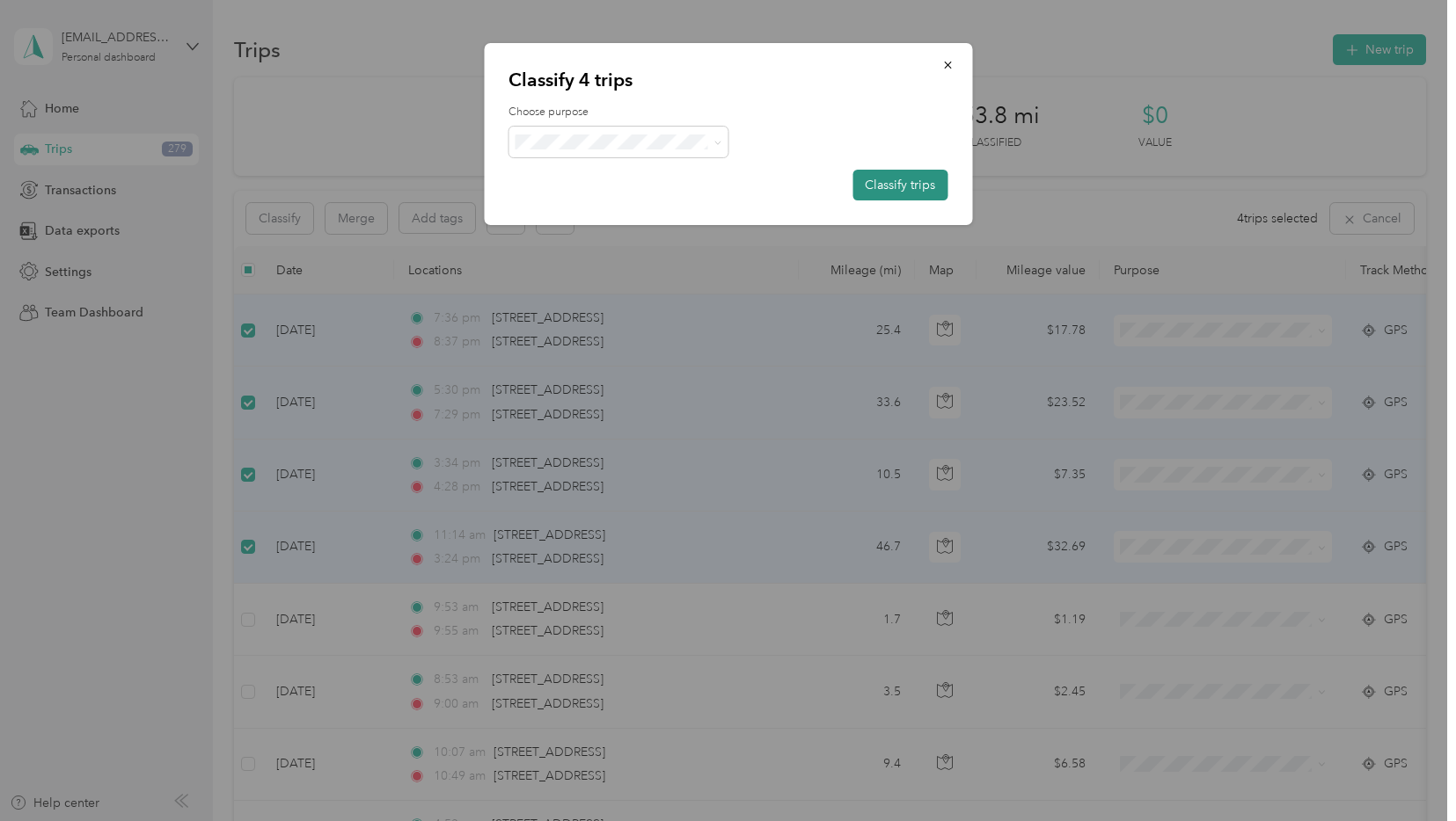
drag, startPoint x: 898, startPoint y: 179, endPoint x: 869, endPoint y: 183, distance: 29.3
click at [897, 179] on button "Classify trips" at bounding box center [899, 185] width 95 height 31
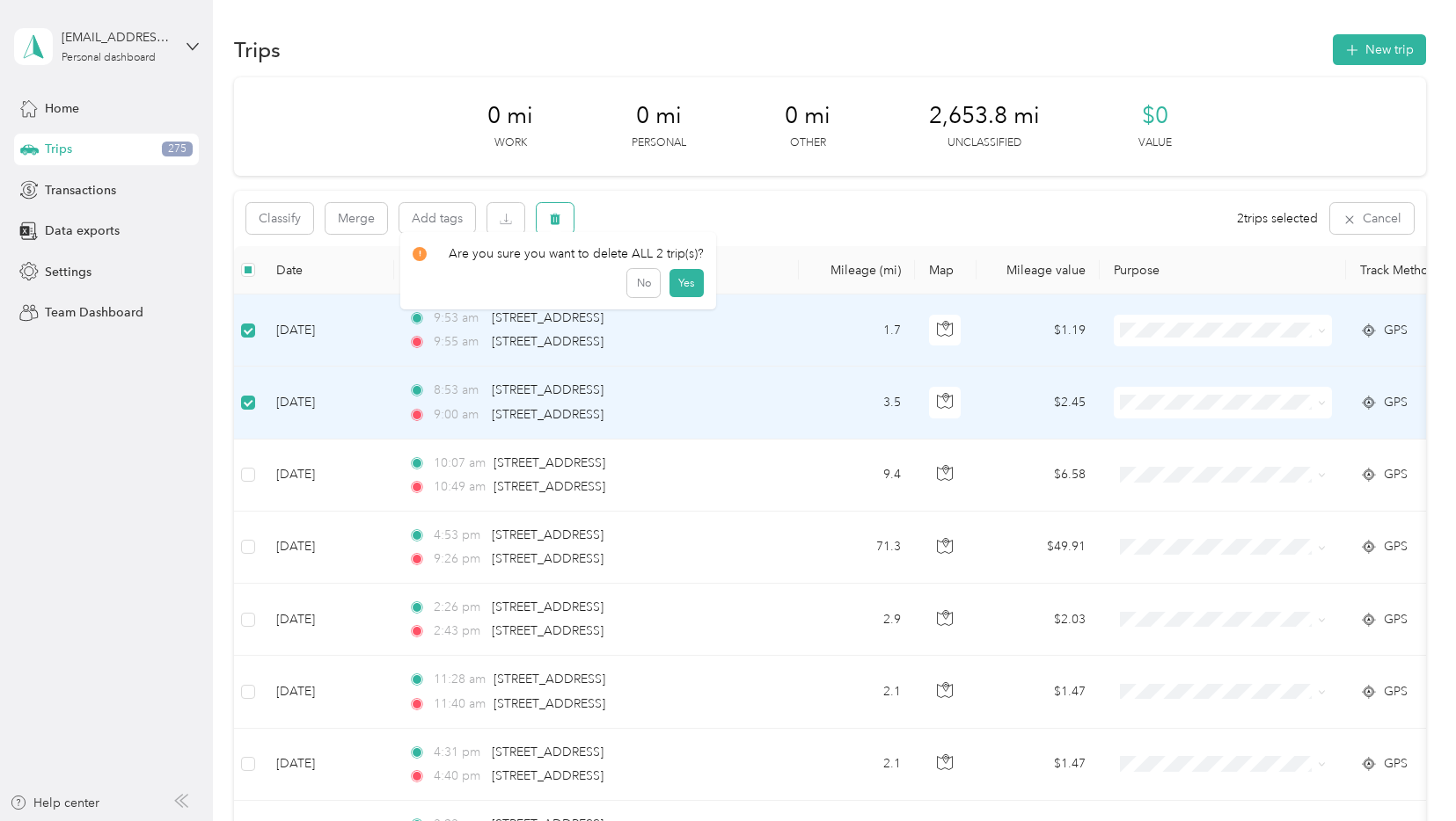
click at [564, 223] on button "button" at bounding box center [555, 218] width 37 height 31
click at [680, 285] on button "Yes" at bounding box center [686, 292] width 34 height 28
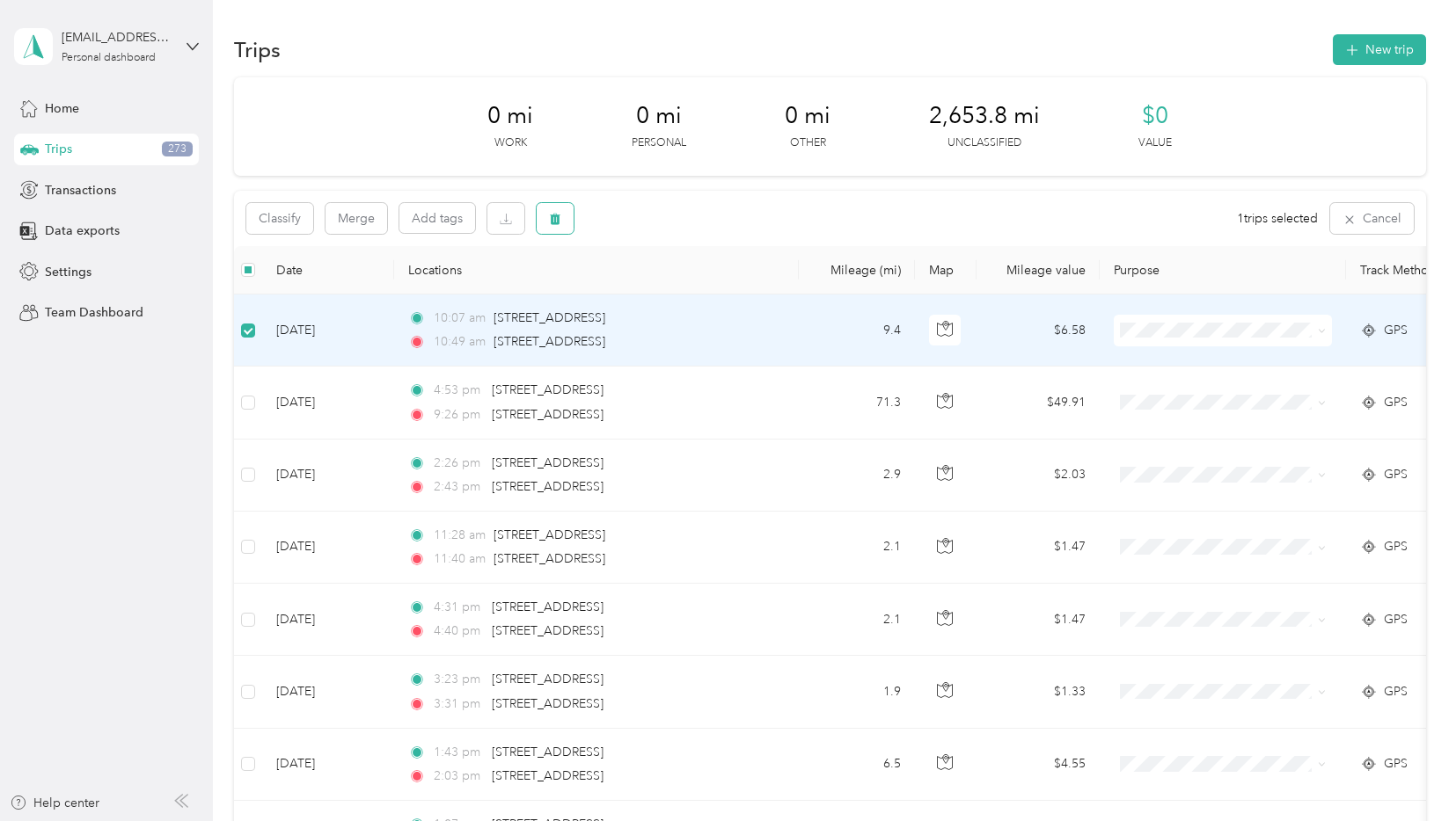
click at [552, 218] on icon "button" at bounding box center [556, 219] width 11 height 12
click at [687, 295] on button "Yes" at bounding box center [686, 292] width 34 height 28
click at [278, 215] on button "Classify" at bounding box center [280, 218] width 67 height 31
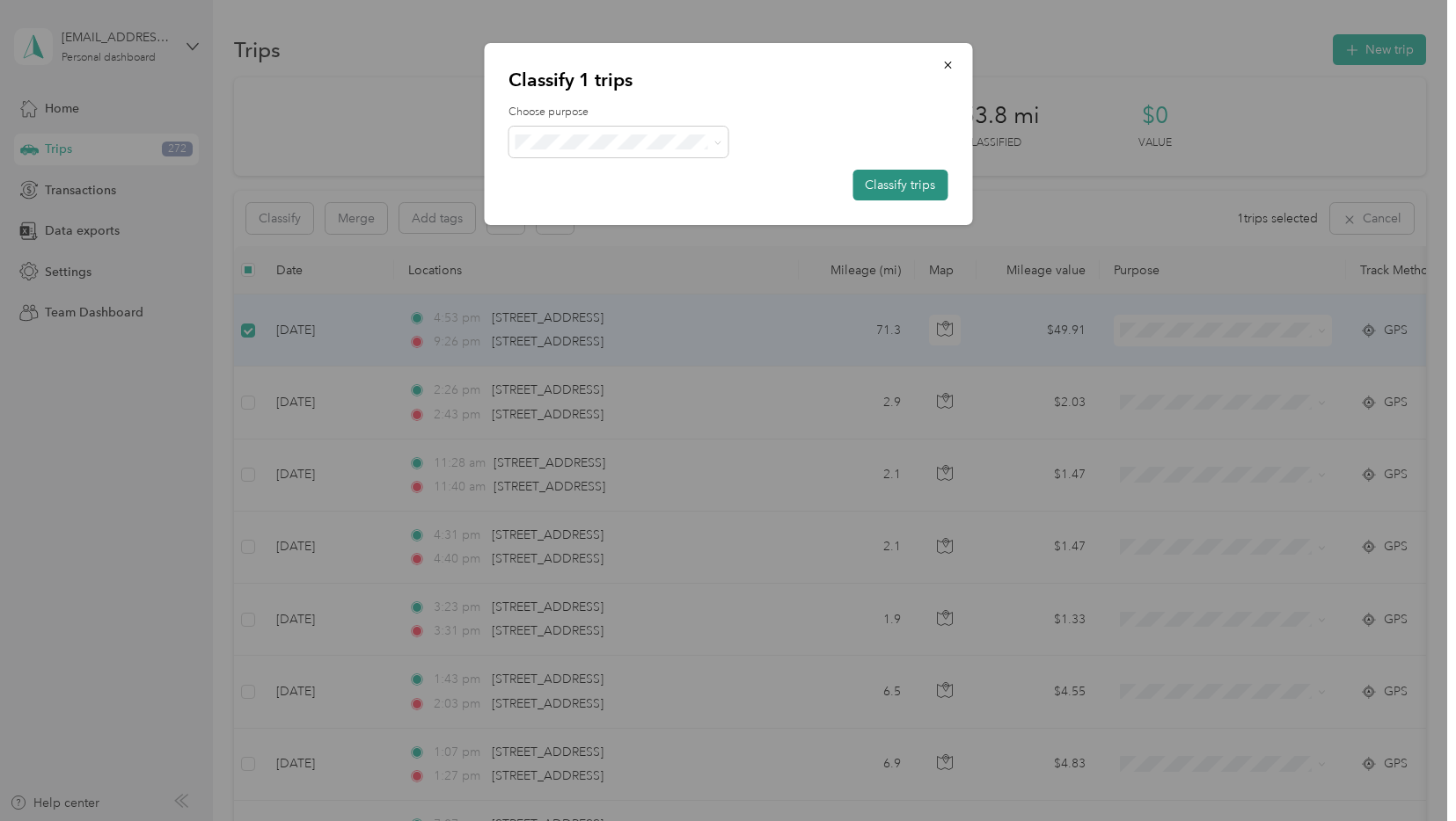
click at [871, 186] on button "Classify trips" at bounding box center [899, 185] width 95 height 31
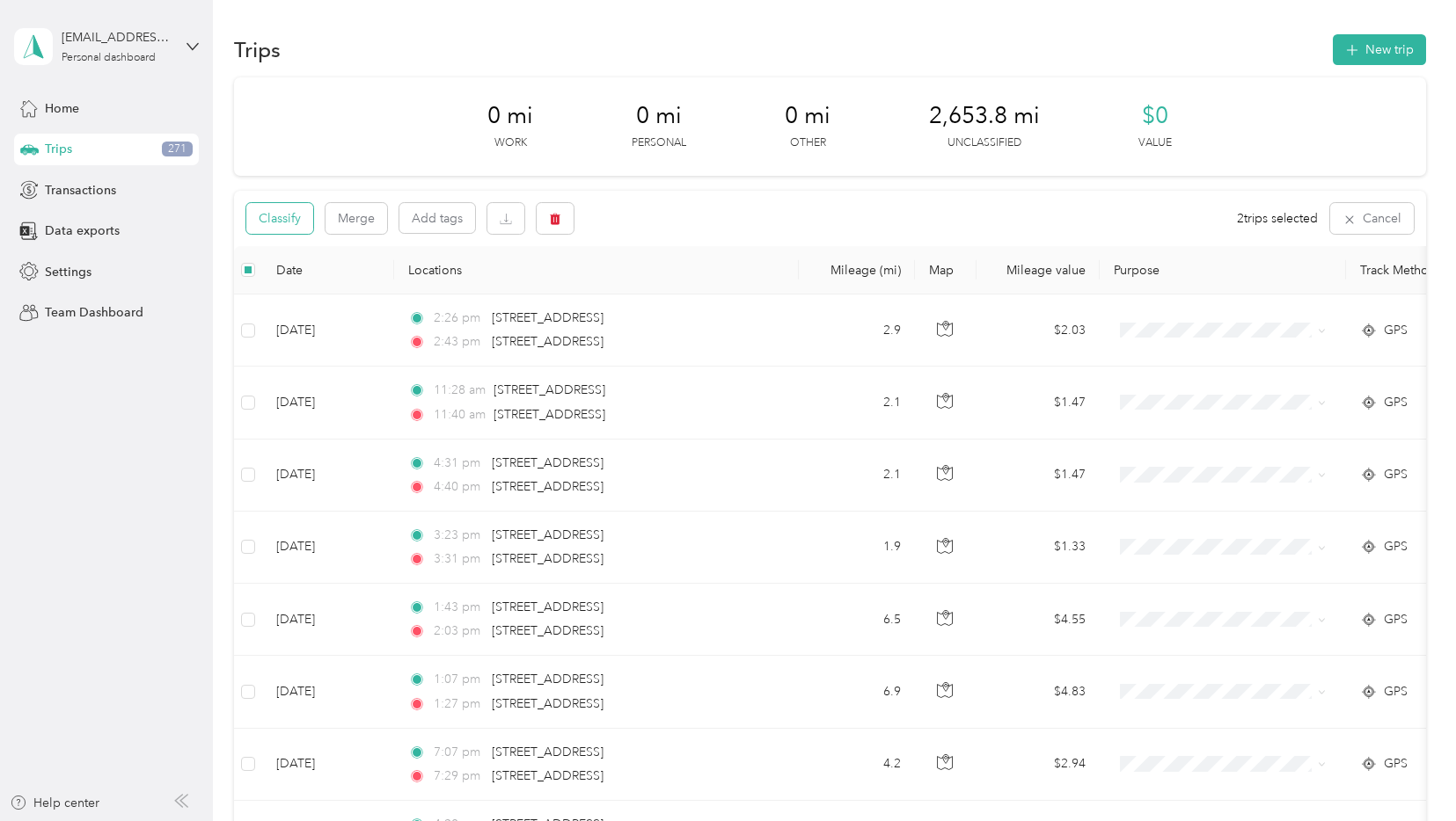
click at [288, 219] on button "Classify" at bounding box center [280, 218] width 67 height 31
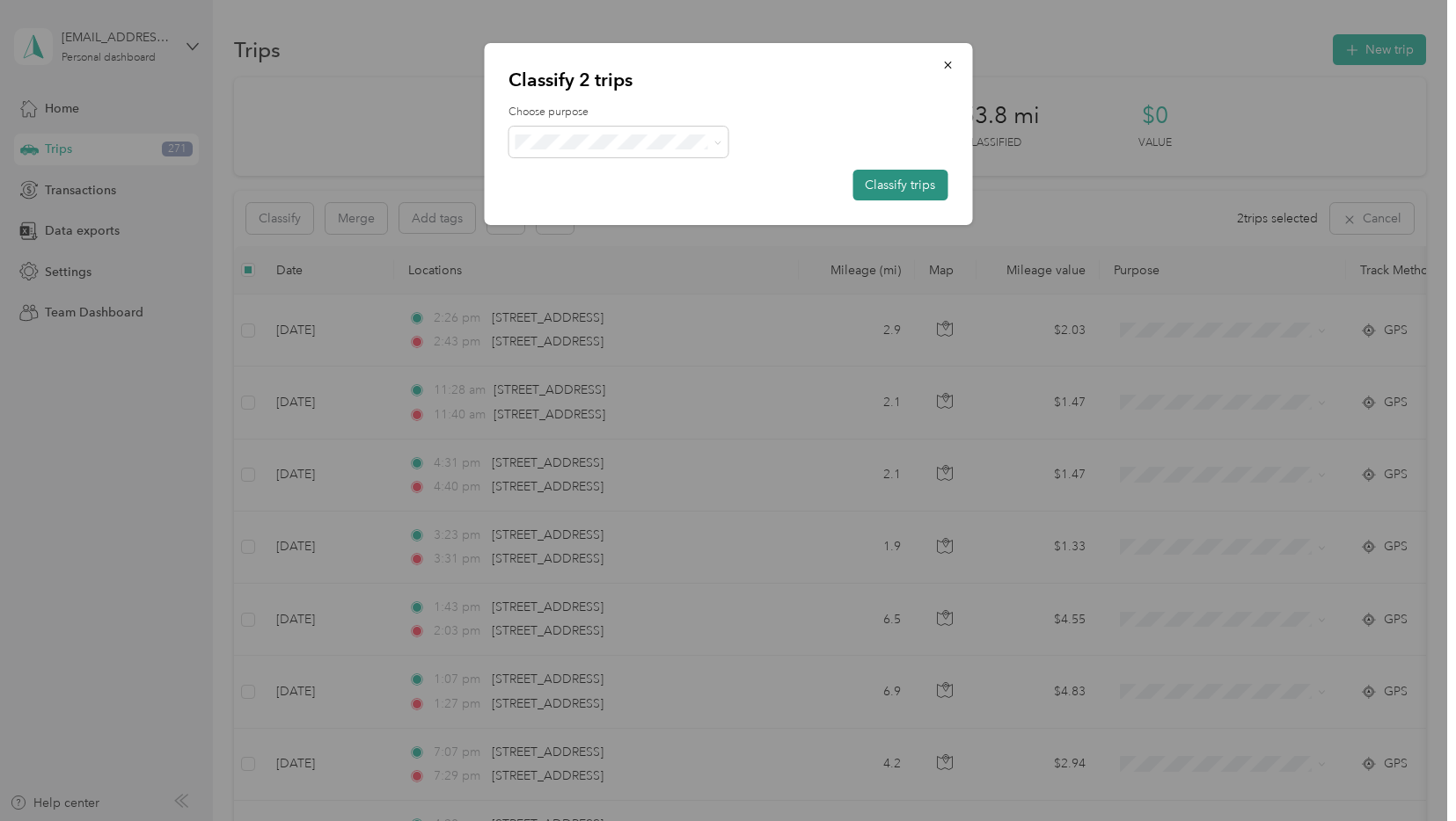
click at [918, 185] on button "Classify trips" at bounding box center [899, 185] width 95 height 31
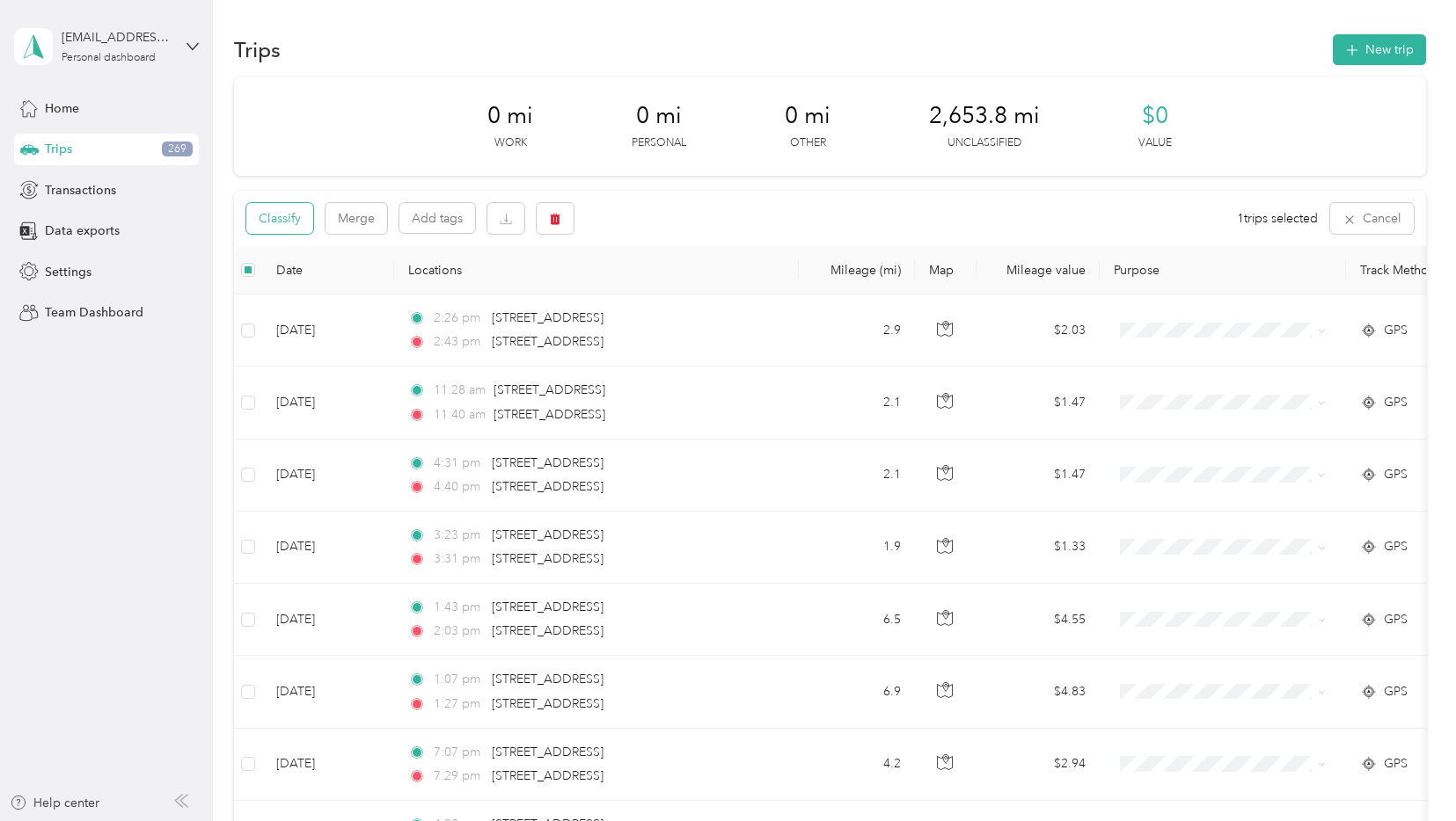
click at [297, 219] on button "Classify" at bounding box center [280, 218] width 67 height 31
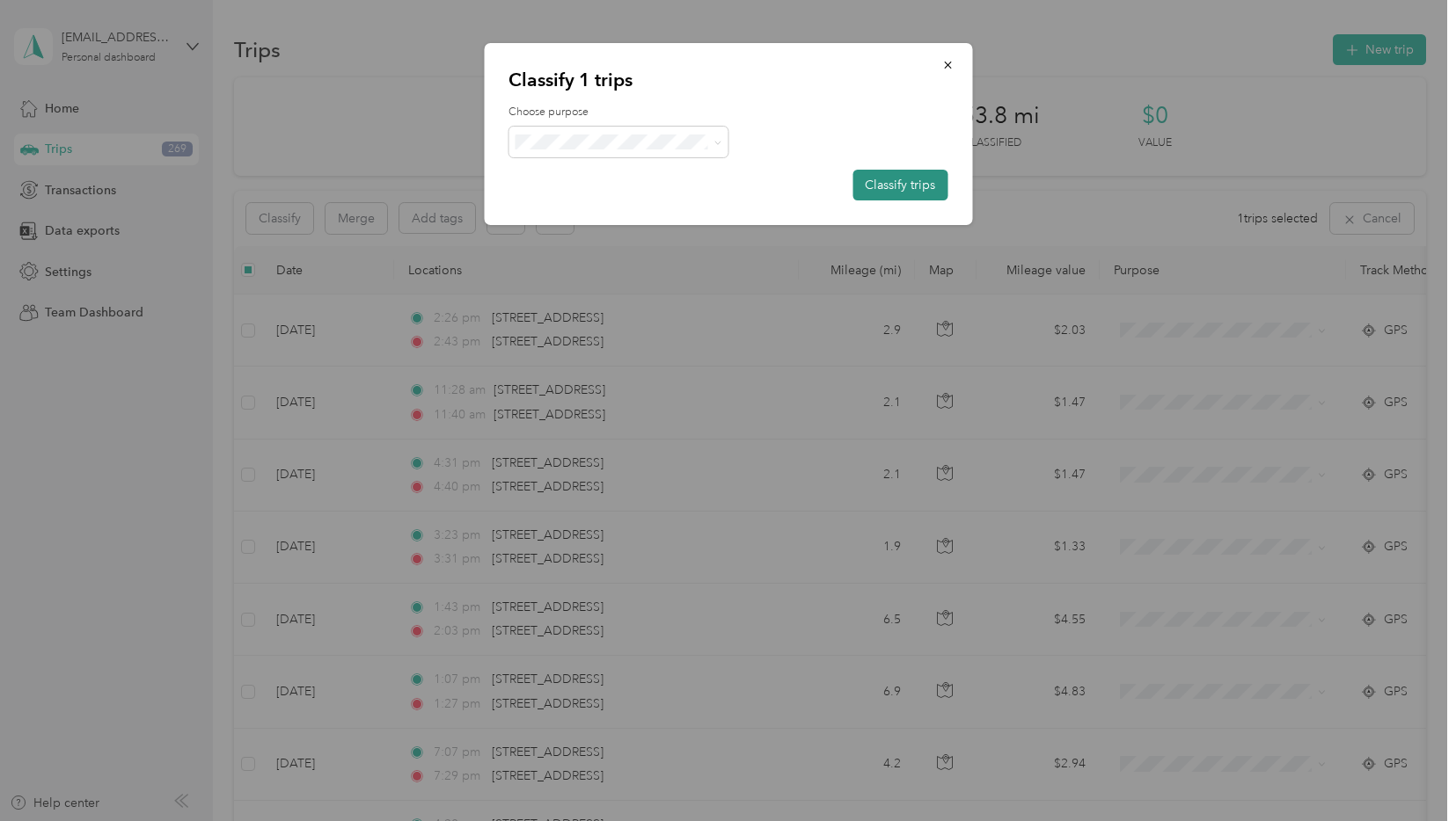
click at [916, 182] on button "Classify trips" at bounding box center [899, 185] width 95 height 31
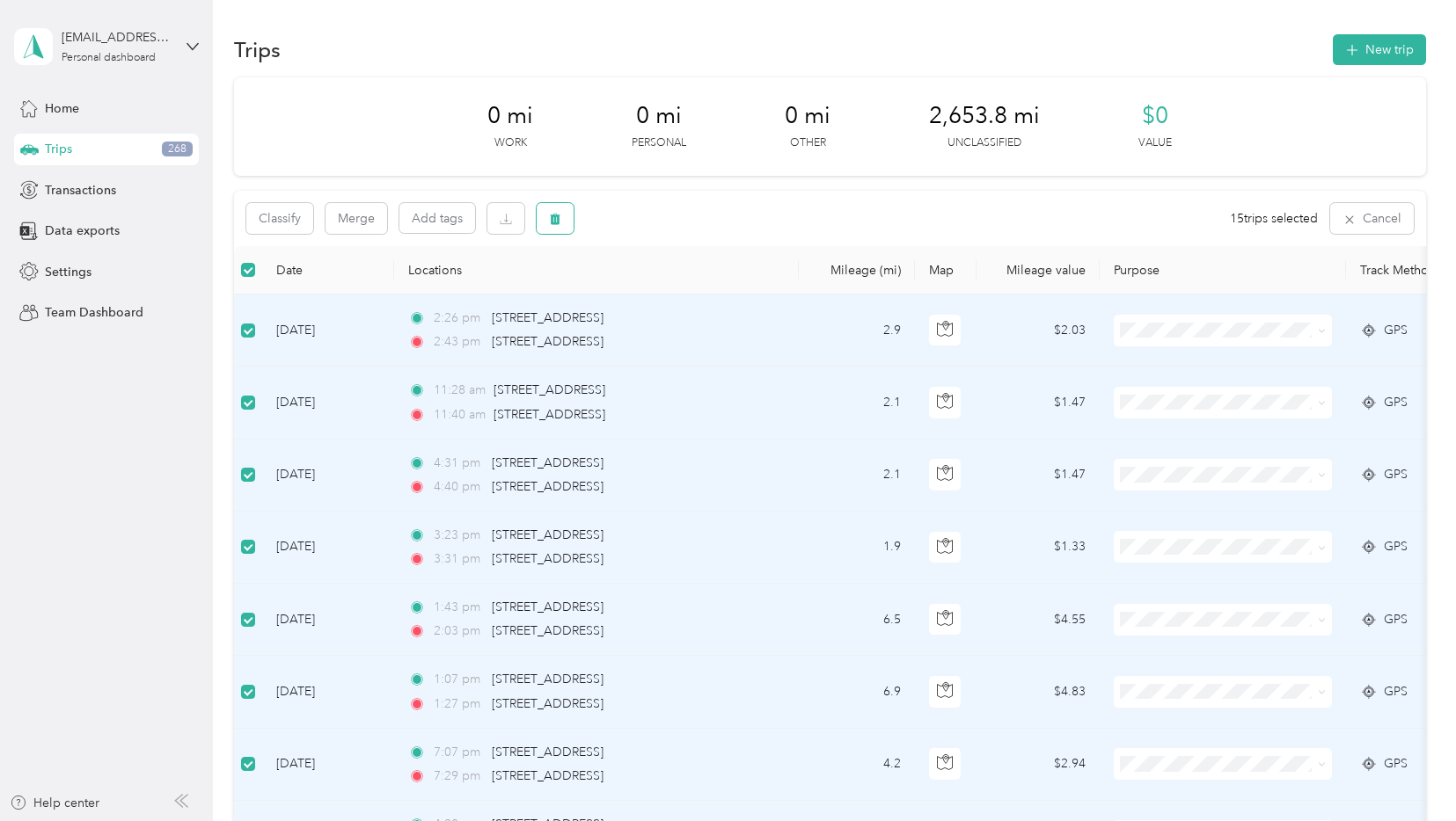
click at [560, 218] on icon "button" at bounding box center [555, 219] width 13 height 13
click at [684, 289] on button "Yes" at bounding box center [690, 292] width 34 height 28
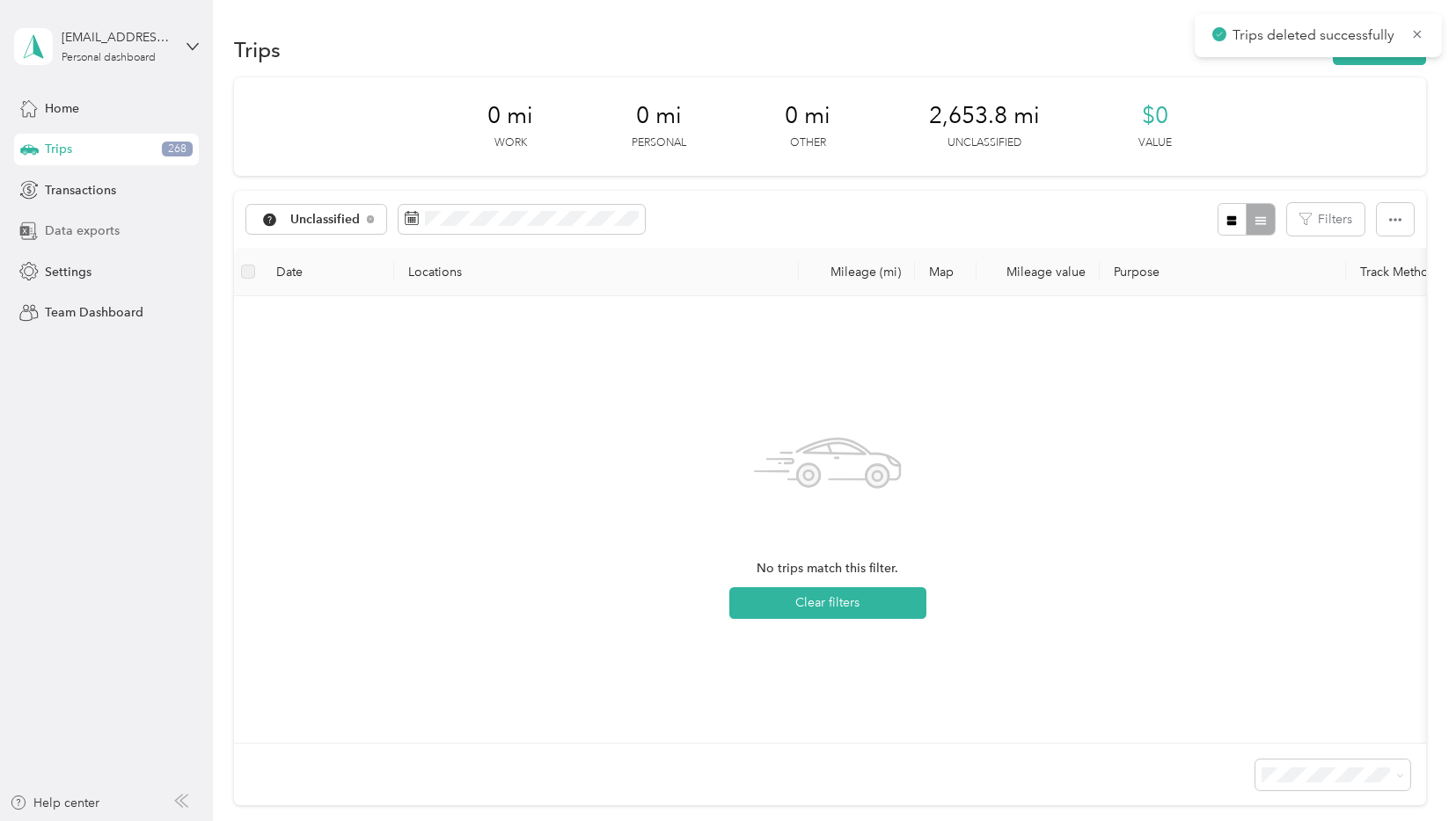
click at [100, 233] on span "Data exports" at bounding box center [82, 230] width 74 height 18
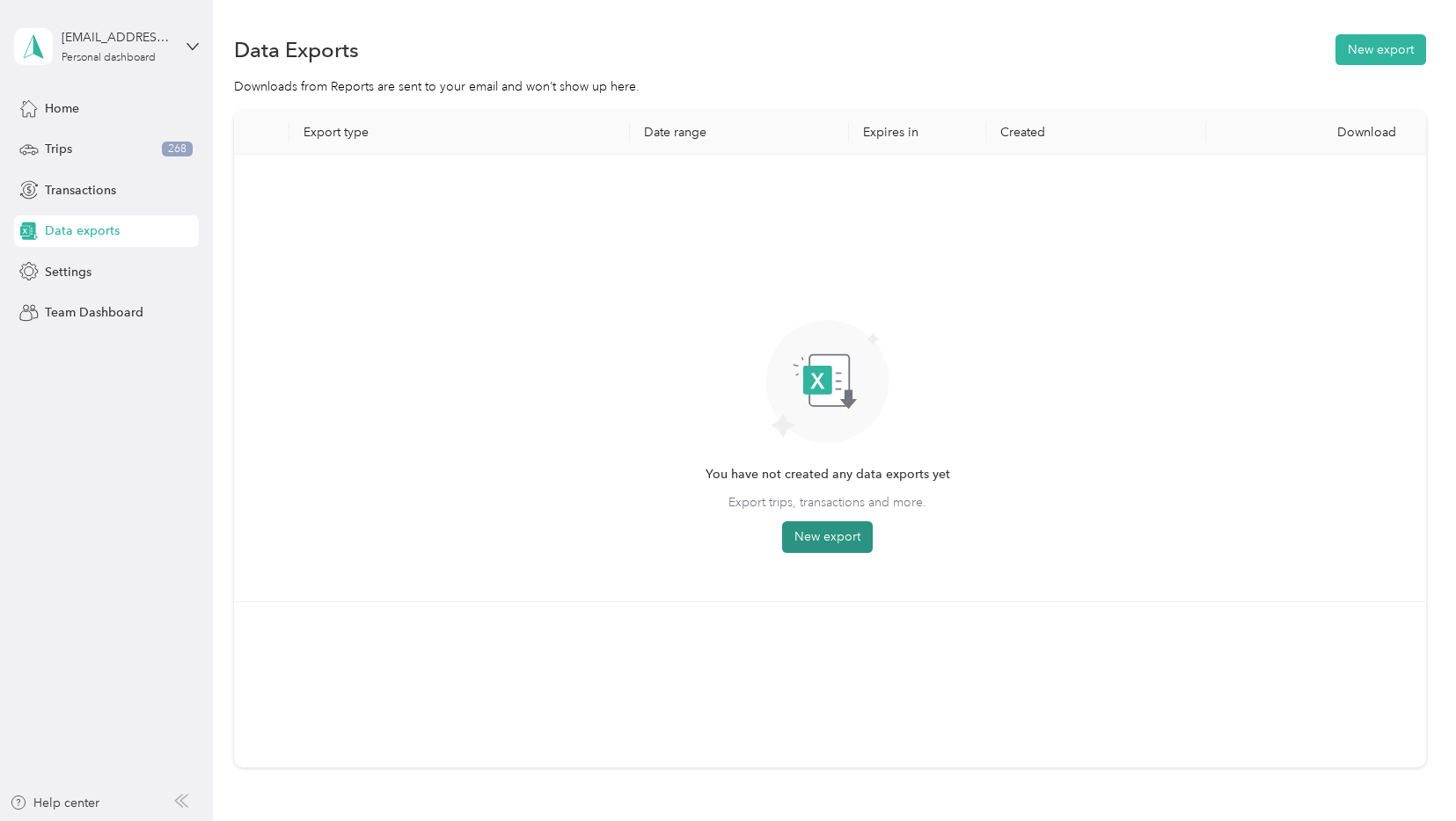
click at [845, 537] on button "New export" at bounding box center [828, 536] width 91 height 32
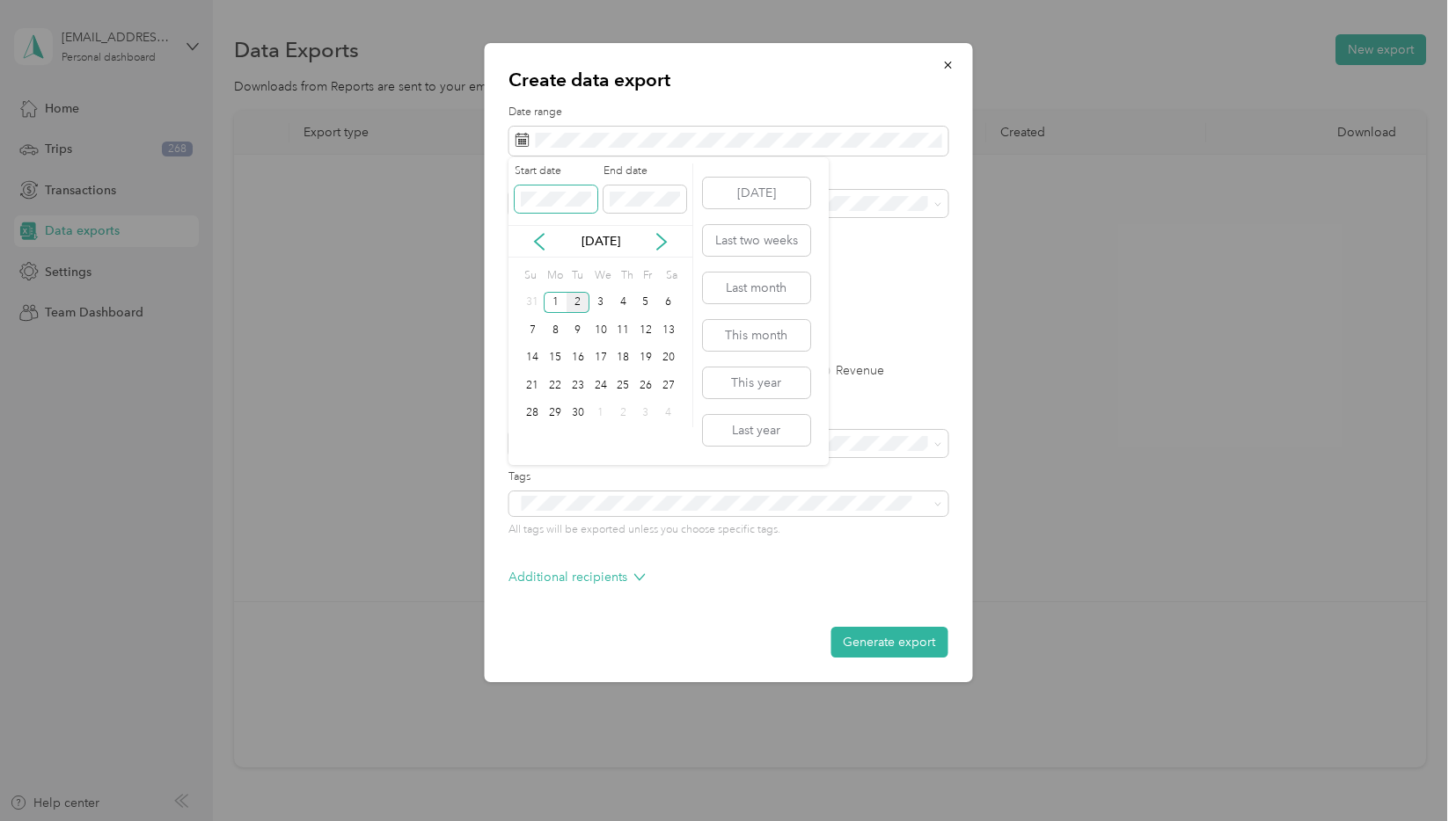
click at [510, 198] on div "Start date End date" at bounding box center [600, 194] width 184 height 62
click at [628, 190] on span at bounding box center [645, 199] width 83 height 28
click at [645, 221] on div "Start date End date" at bounding box center [600, 194] width 184 height 62
click at [641, 209] on span at bounding box center [645, 199] width 83 height 28
click at [645, 380] on div "27" at bounding box center [645, 385] width 23 height 22
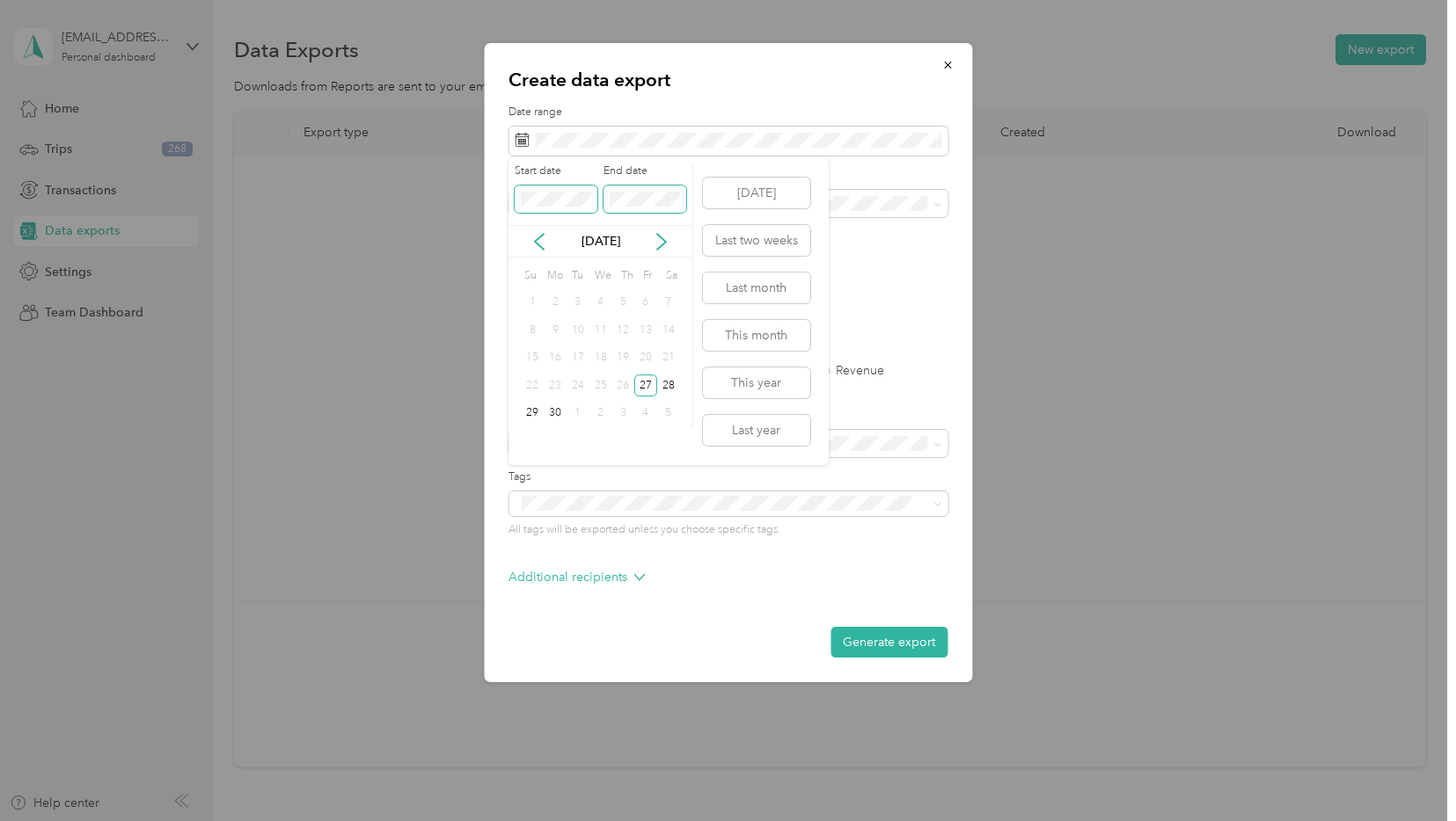
click at [595, 197] on div "Start date End date" at bounding box center [600, 194] width 184 height 62
click at [772, 184] on button "[DATE]" at bounding box center [756, 193] width 107 height 31
click at [465, 820] on div "Create data export Date range Purpose Advanced filters File format Excel CSV PD…" at bounding box center [723, 821] width 1447 height 0
click at [650, 382] on div "27" at bounding box center [645, 385] width 23 height 22
click at [575, 199] on div "Start date End date" at bounding box center [600, 194] width 184 height 62
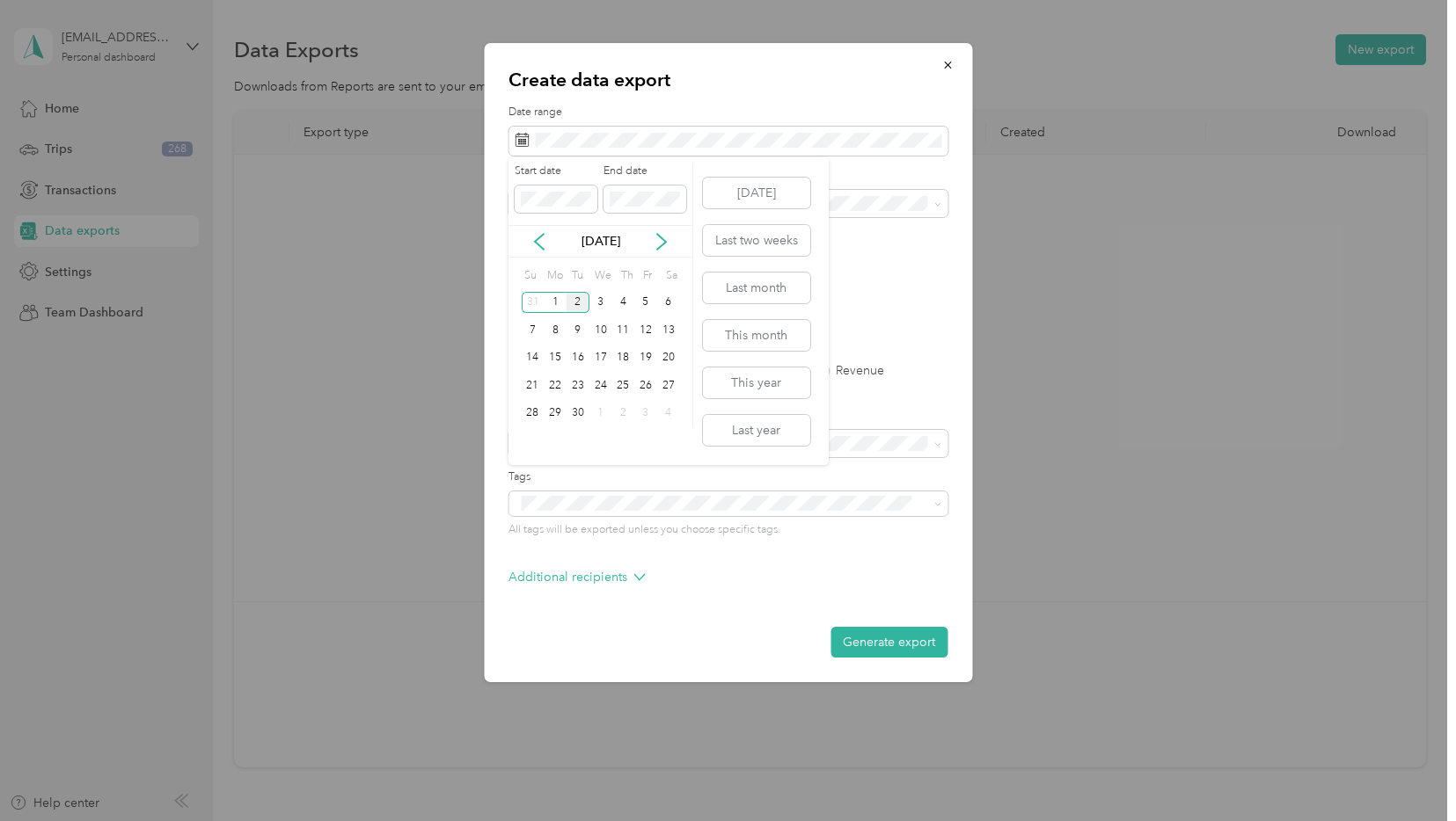
click at [581, 298] on div "2" at bounding box center [578, 303] width 23 height 22
click at [537, 237] on icon at bounding box center [539, 241] width 17 height 17
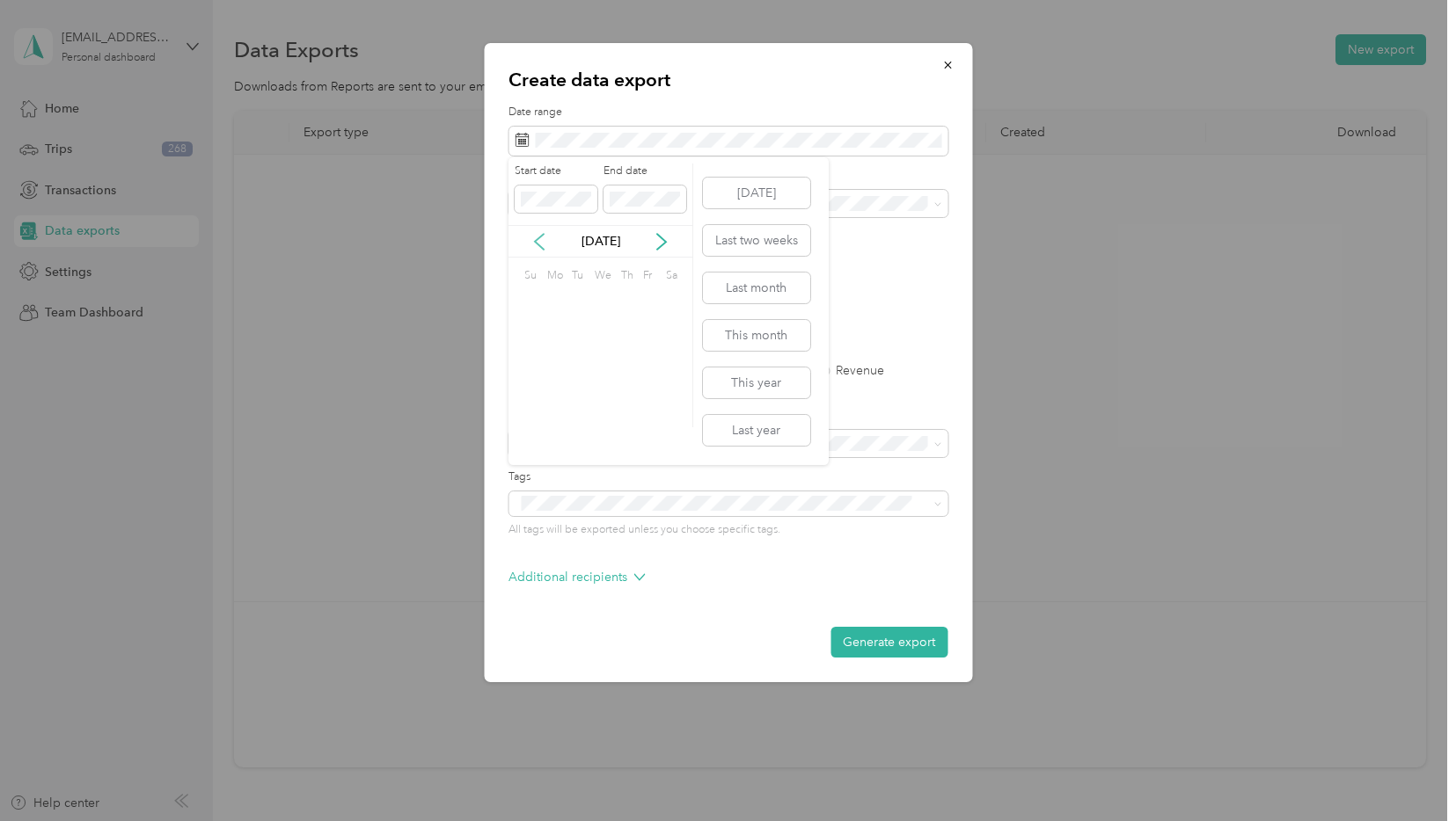
click at [537, 237] on icon at bounding box center [539, 241] width 17 height 17
click at [685, 248] on div "[DATE]" at bounding box center [600, 241] width 184 height 18
click at [655, 243] on icon at bounding box center [661, 241] width 17 height 17
click at [663, 250] on div "[DATE]" at bounding box center [600, 241] width 184 height 18
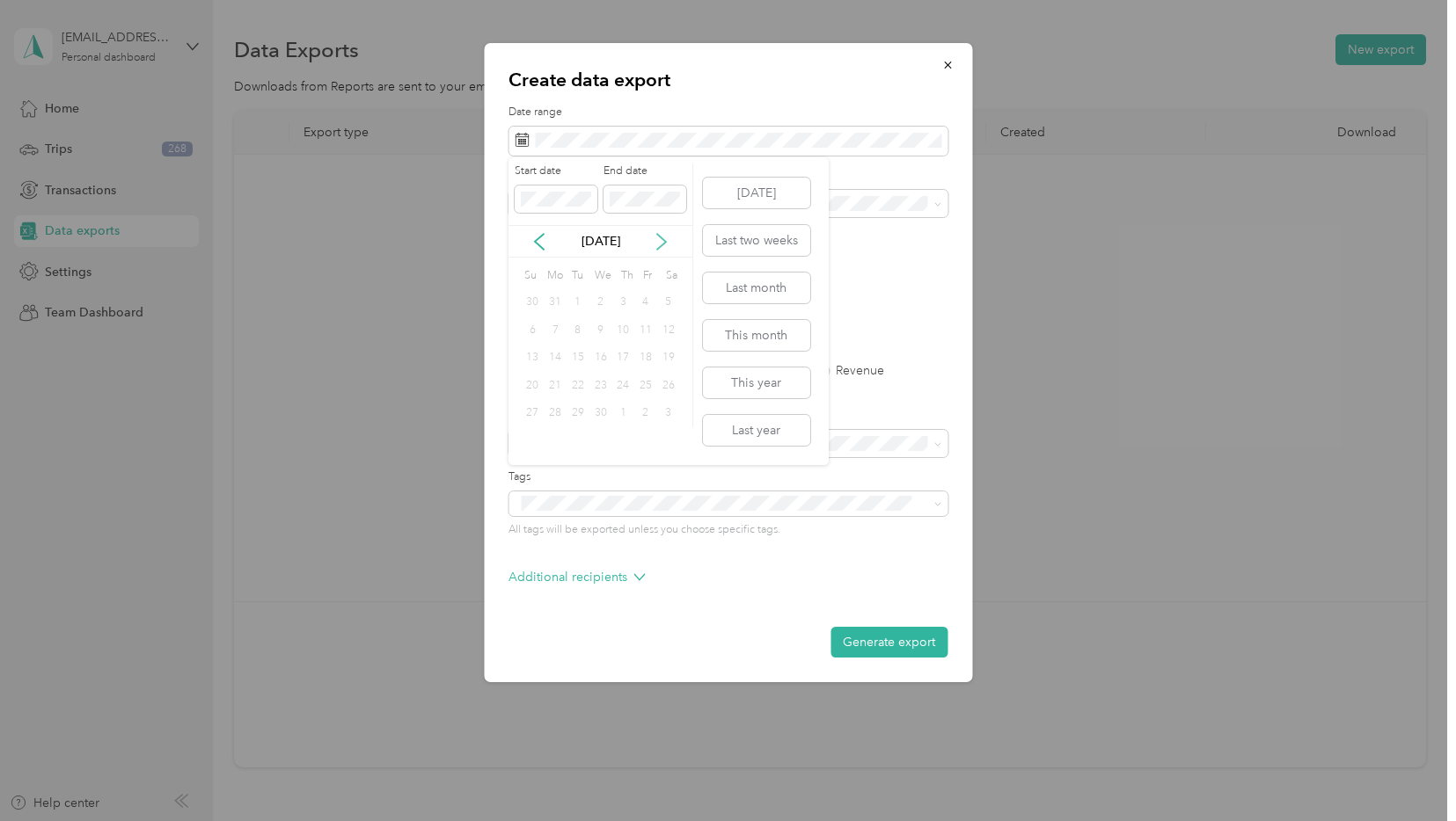
click at [661, 233] on icon at bounding box center [661, 241] width 17 height 17
click at [620, 386] on div "26" at bounding box center [622, 385] width 23 height 22
click at [624, 389] on div "26" at bounding box center [622, 385] width 23 height 22
click at [558, 188] on span at bounding box center [556, 199] width 83 height 28
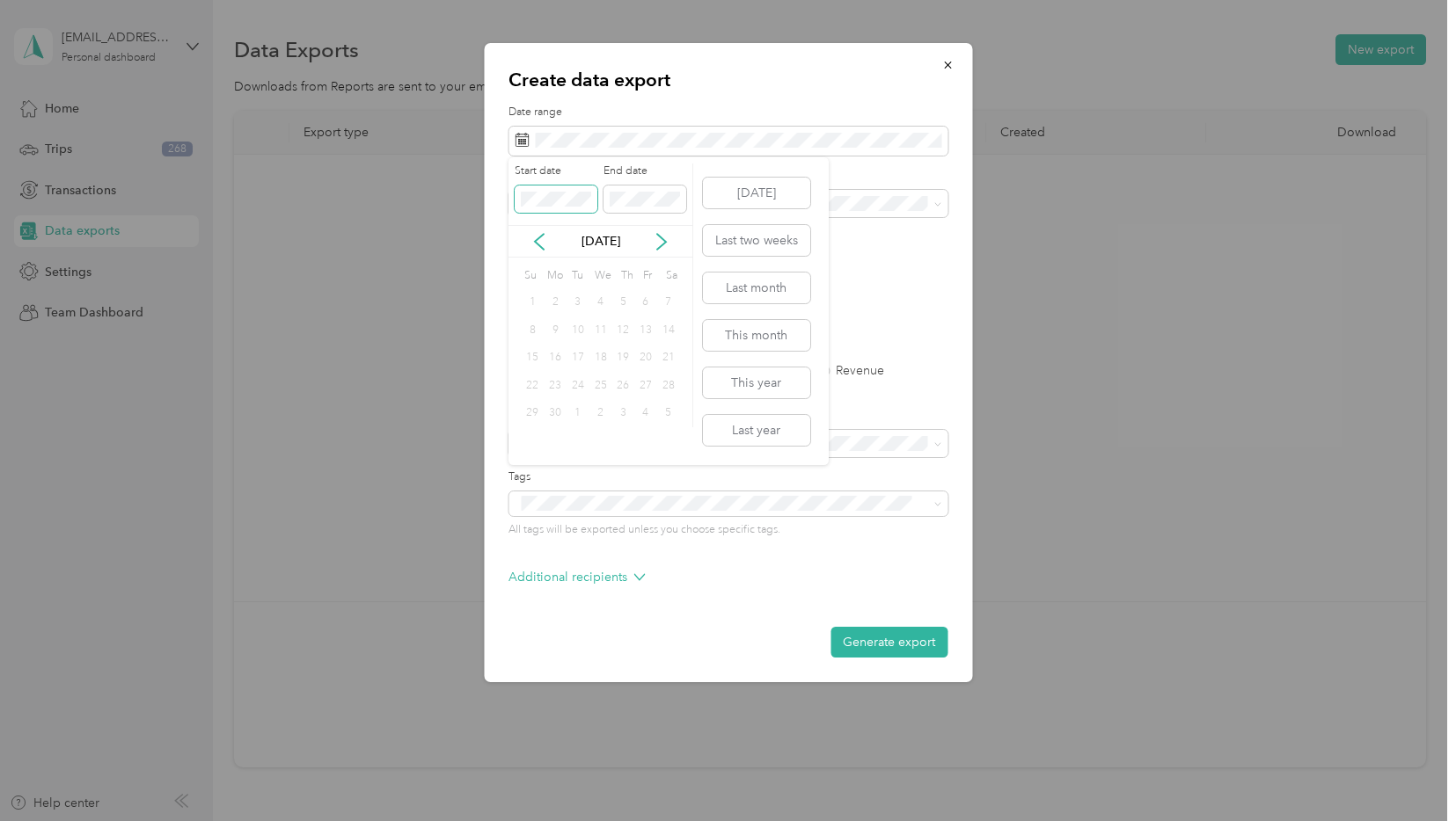
click at [471, 820] on div "Create data export Date range Purpose Advanced filters File format Excel CSV PD…" at bounding box center [723, 821] width 1447 height 0
click at [655, 241] on icon at bounding box center [661, 241] width 17 height 17
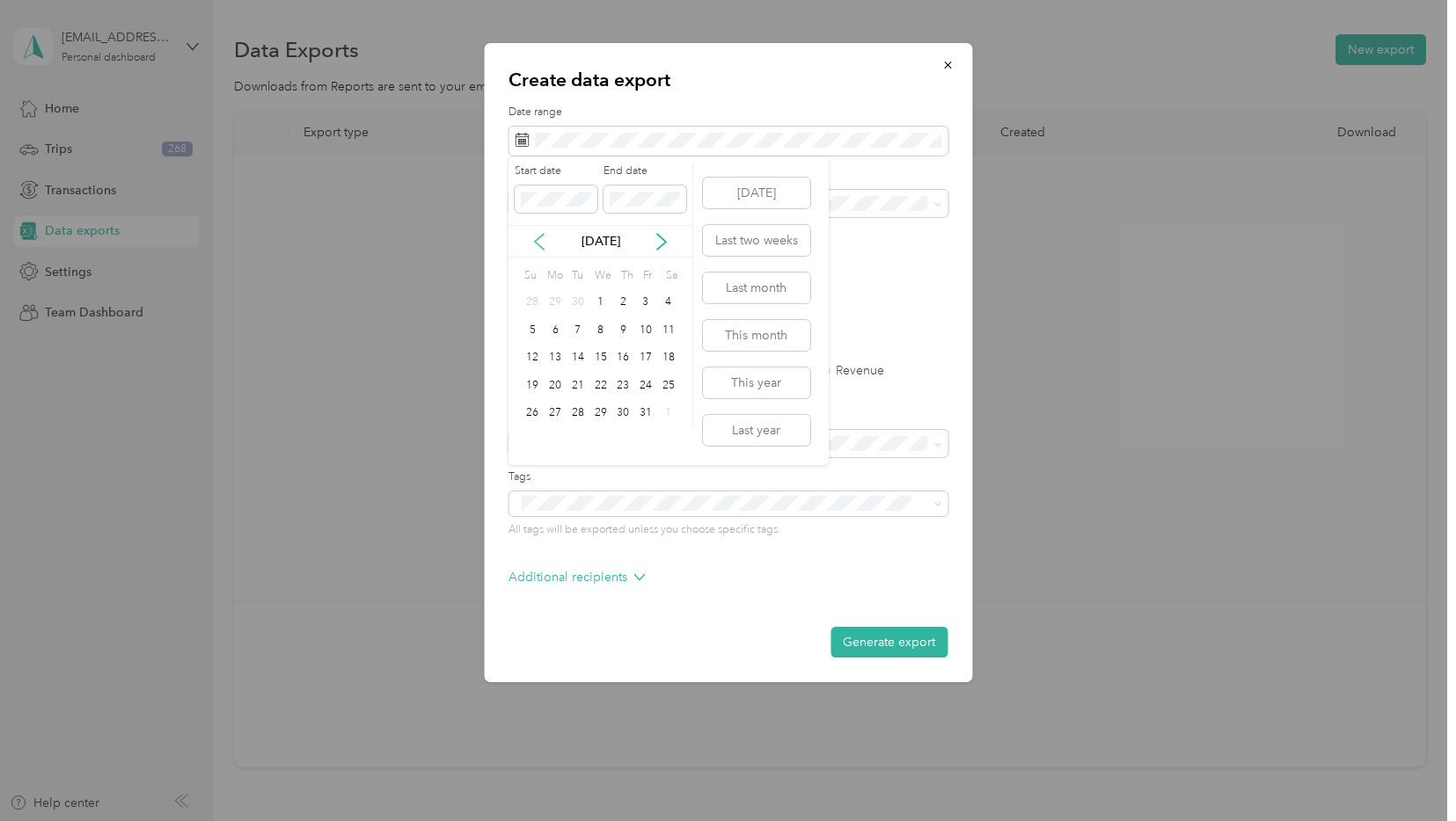
click at [545, 243] on icon at bounding box center [539, 241] width 17 height 17
click at [576, 299] on div "2" at bounding box center [578, 303] width 23 height 22
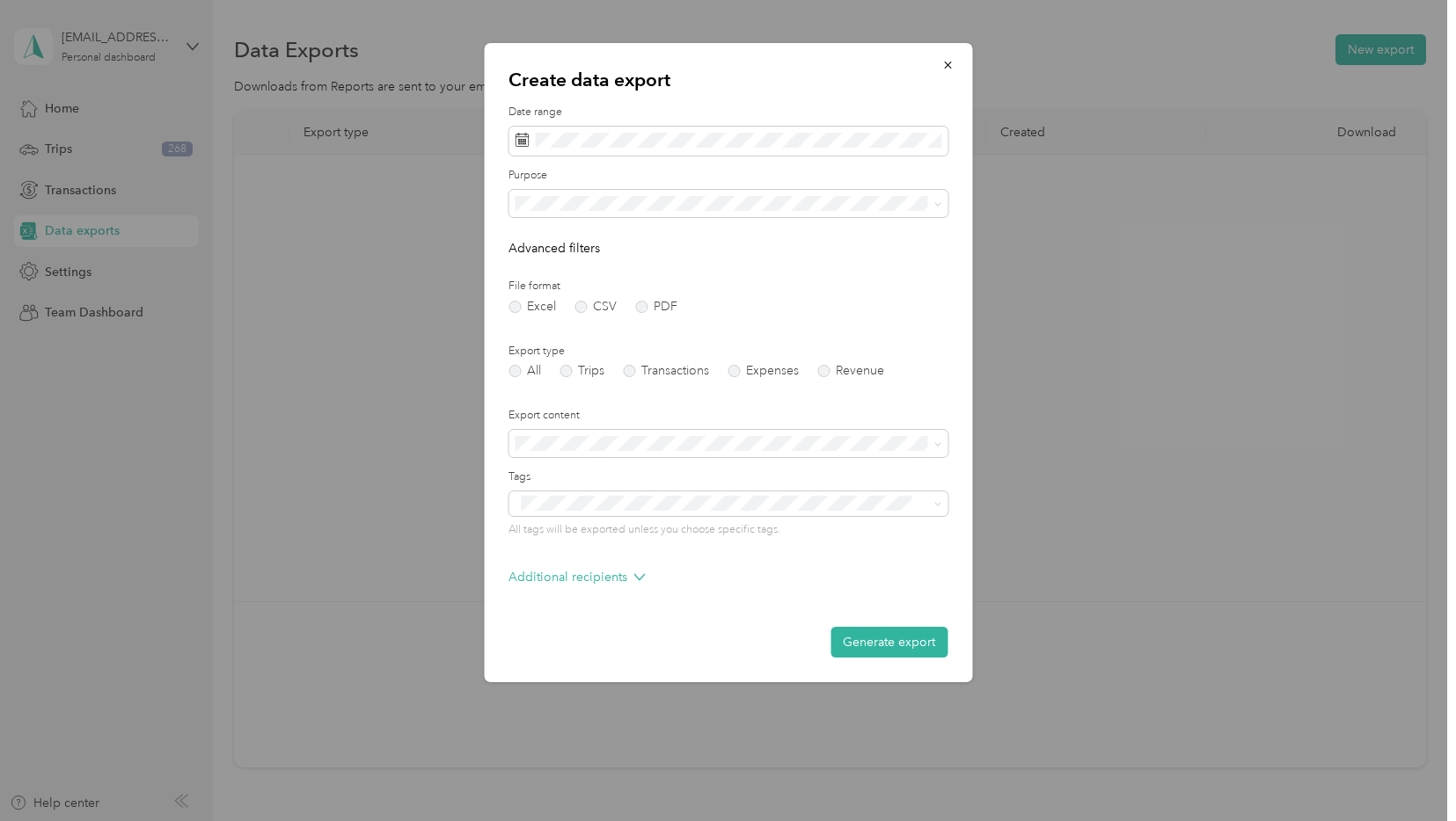
click at [635, 188] on div "Purpose" at bounding box center [728, 192] width 439 height 49
click at [635, 192] on span at bounding box center [728, 204] width 439 height 28
click at [621, 321] on div "Doordash" at bounding box center [727, 322] width 414 height 18
click at [889, 643] on button "Generate export" at bounding box center [888, 642] width 117 height 31
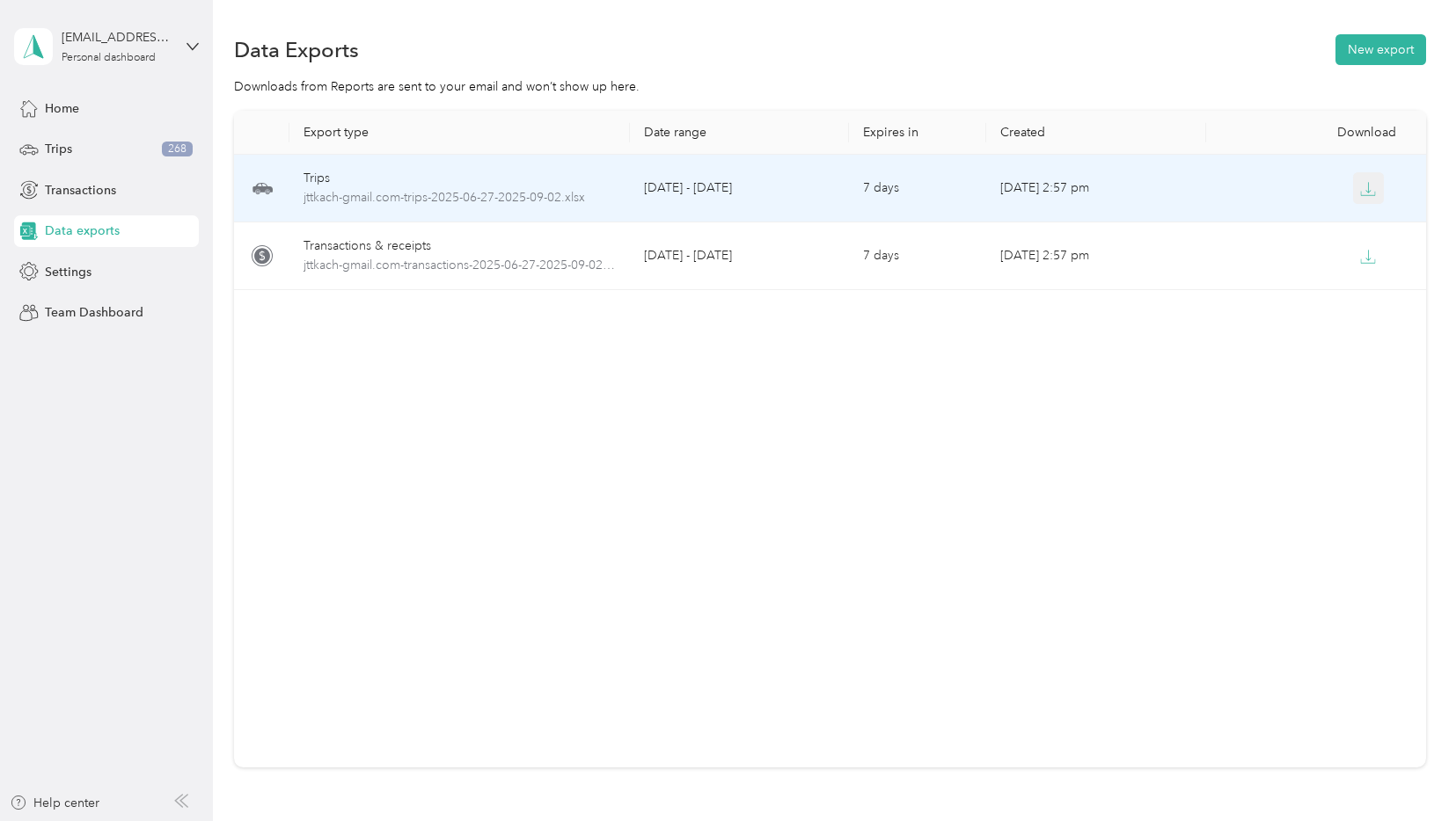
click at [1363, 189] on icon "button" at bounding box center [1367, 188] width 15 height 15
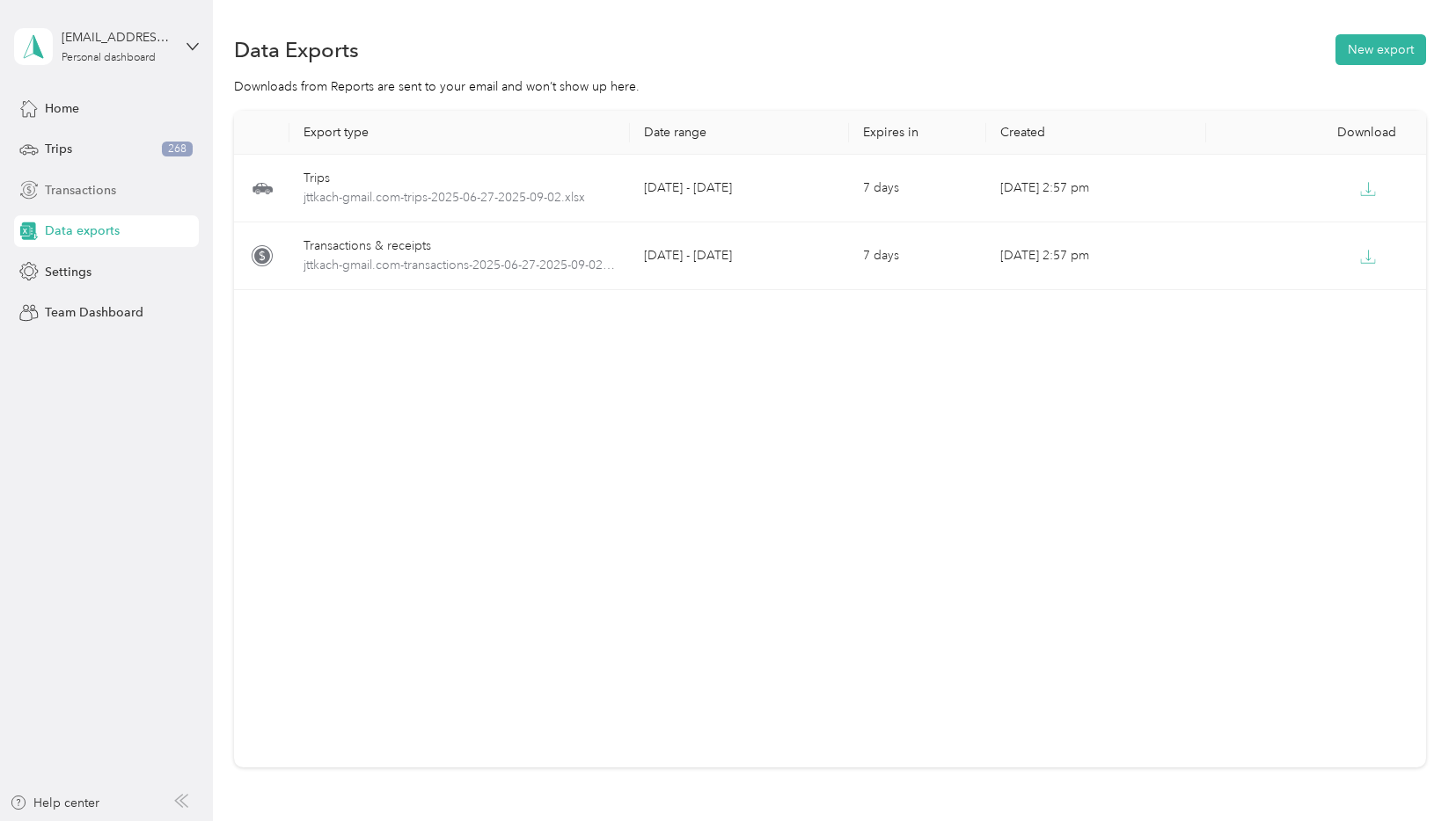
click at [86, 198] on span "Transactions" at bounding box center [80, 190] width 72 height 18
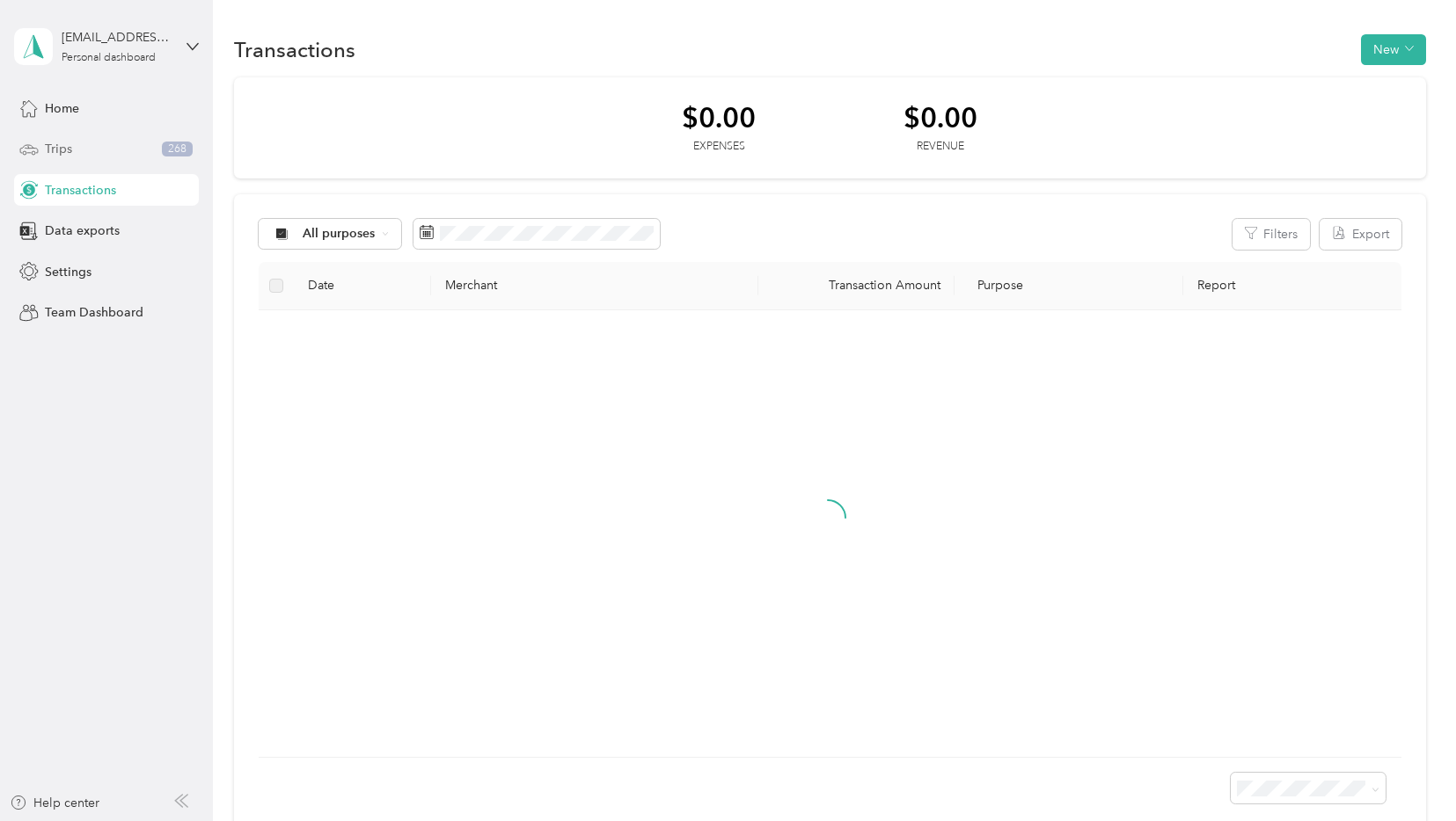
click at [73, 157] on div "Trips 268" at bounding box center [107, 149] width 185 height 32
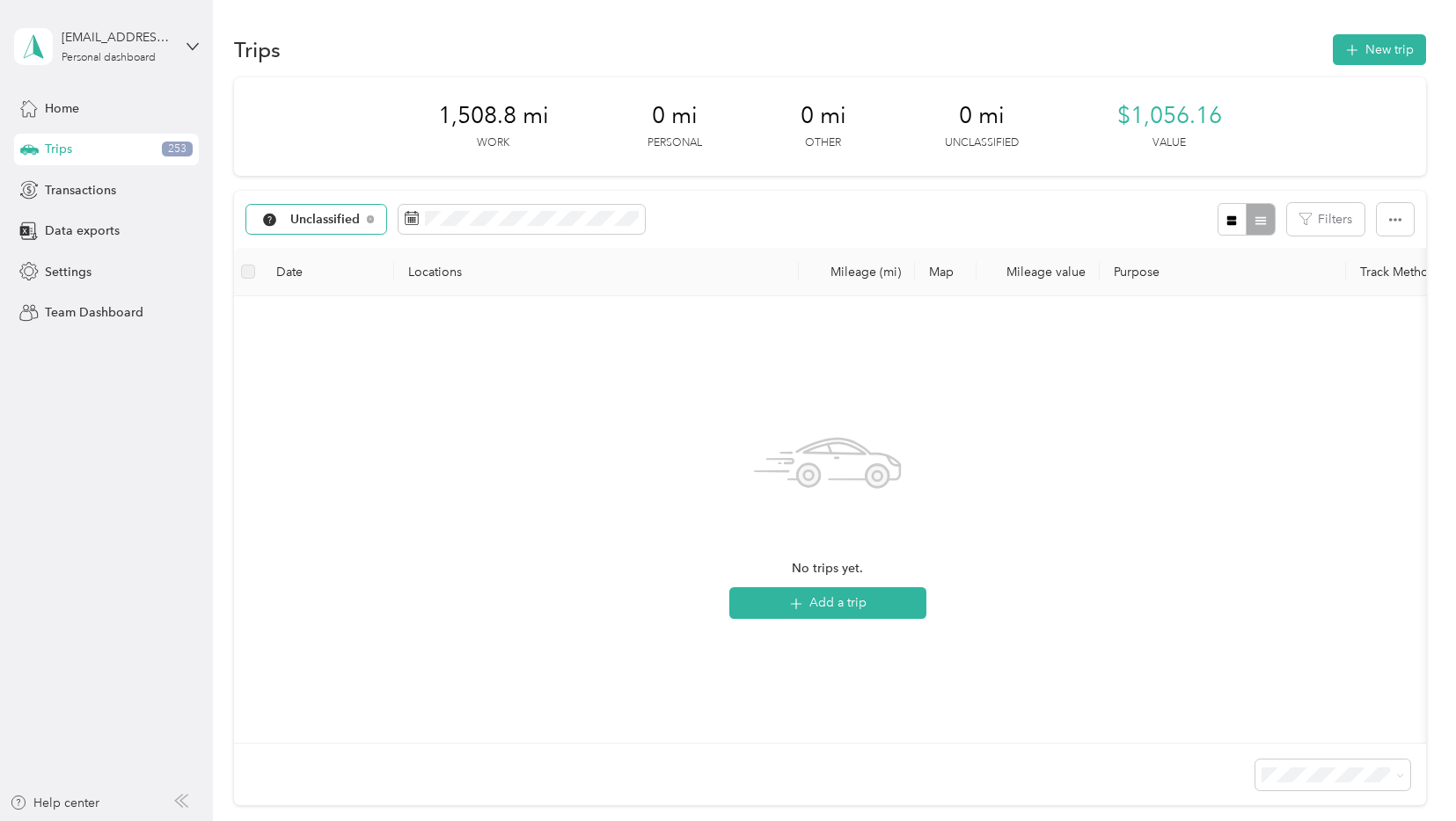
click at [346, 217] on span "Unclassified" at bounding box center [325, 220] width 71 height 13
click at [330, 369] on span "Doordash" at bounding box center [335, 374] width 92 height 18
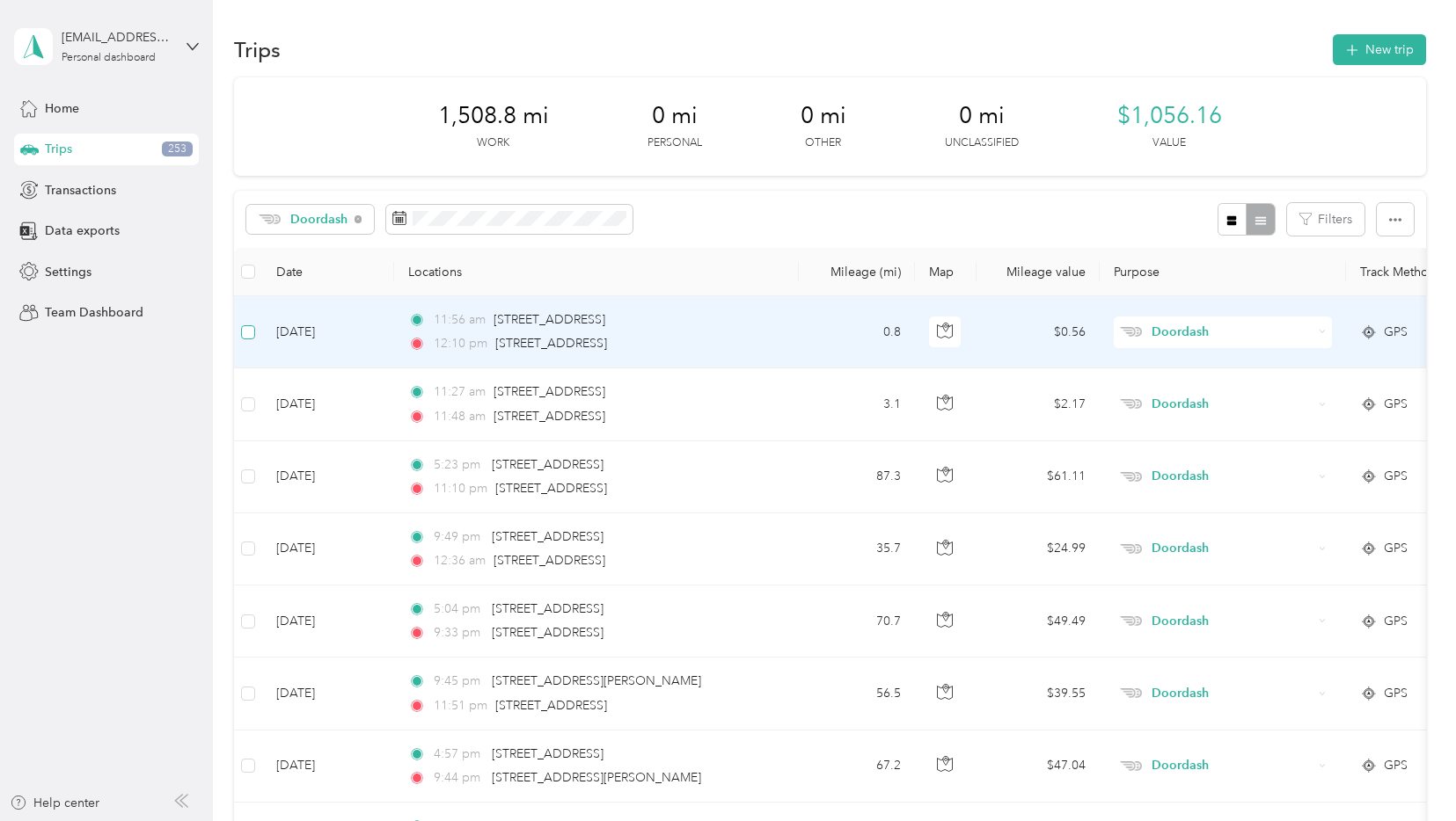
click at [248, 323] on label at bounding box center [248, 332] width 15 height 19
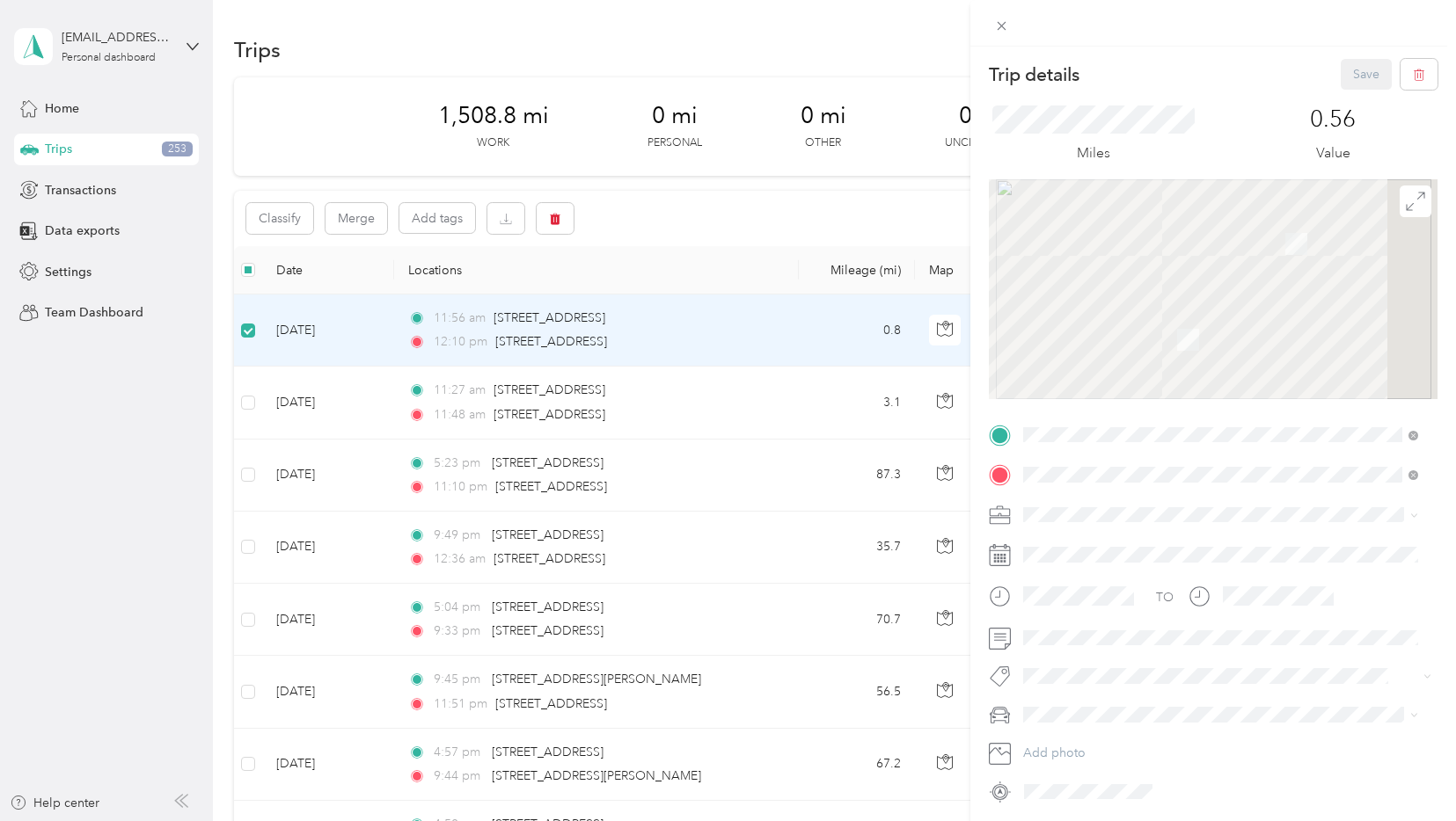
click at [249, 406] on div "Trip details Save This trip cannot be edited because it is either under review,…" at bounding box center [728, 410] width 1456 height 821
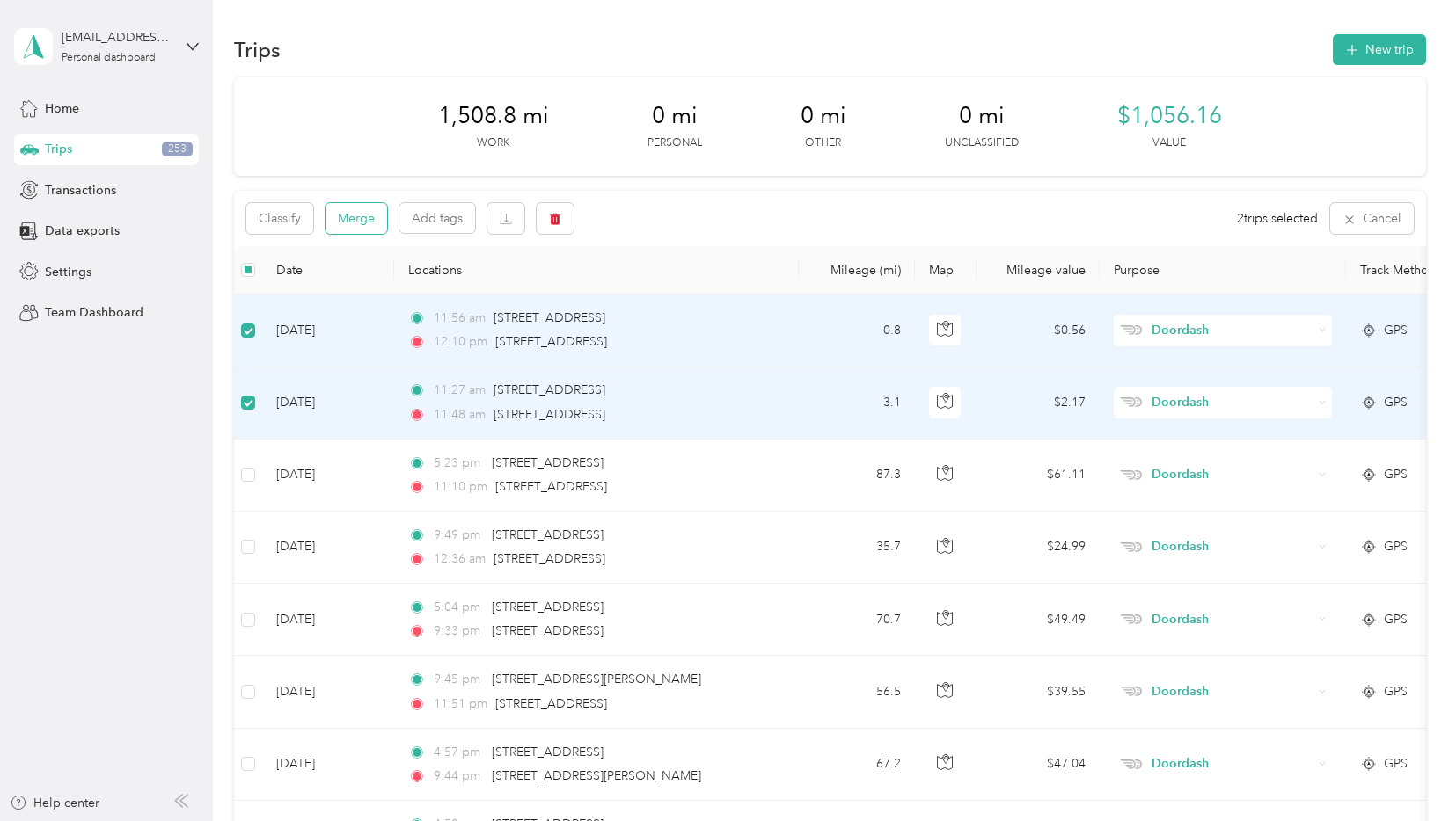
click at [364, 217] on button "Merge" at bounding box center [356, 218] width 62 height 31
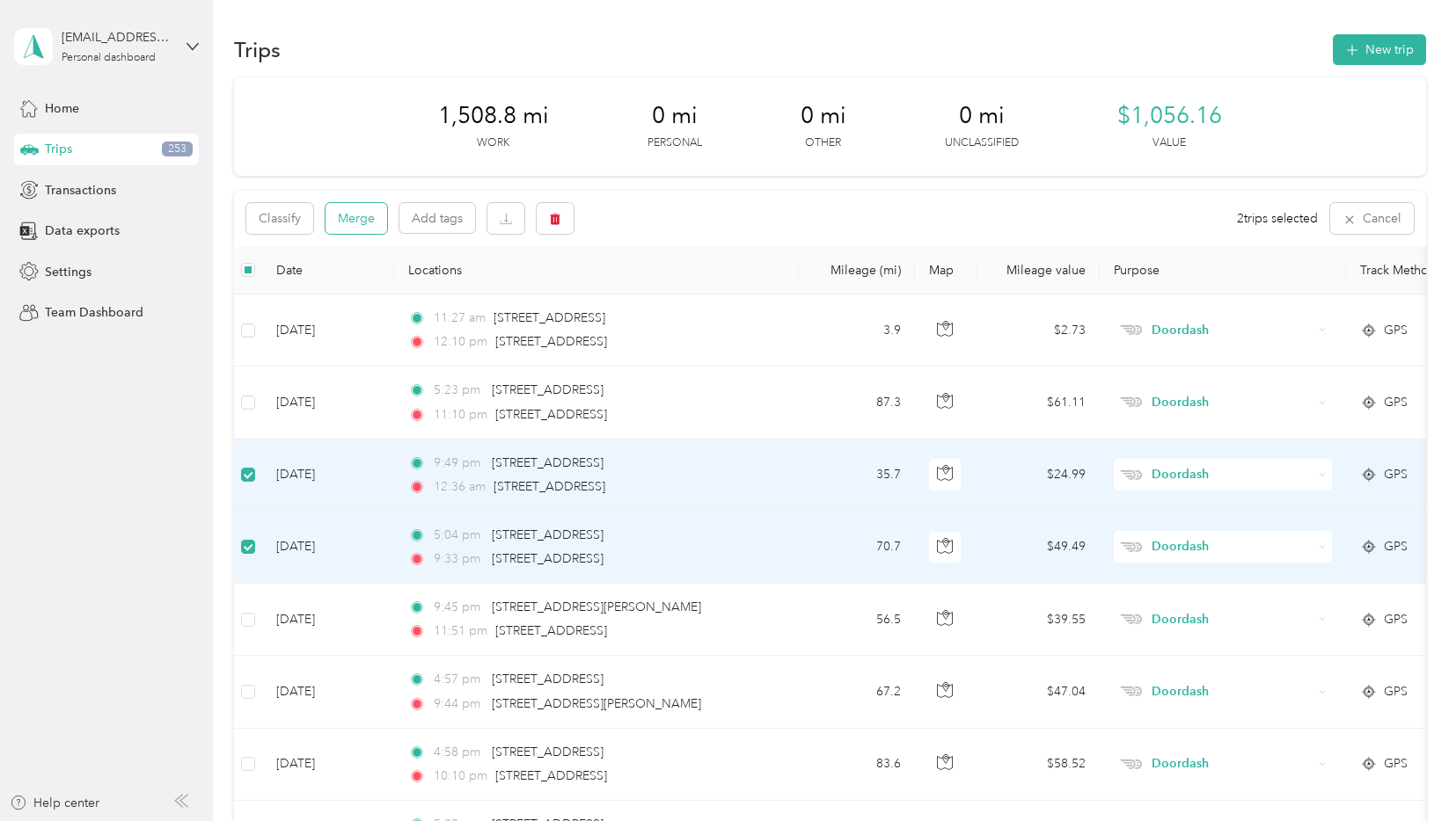
click at [354, 220] on button "Merge" at bounding box center [356, 218] width 62 height 31
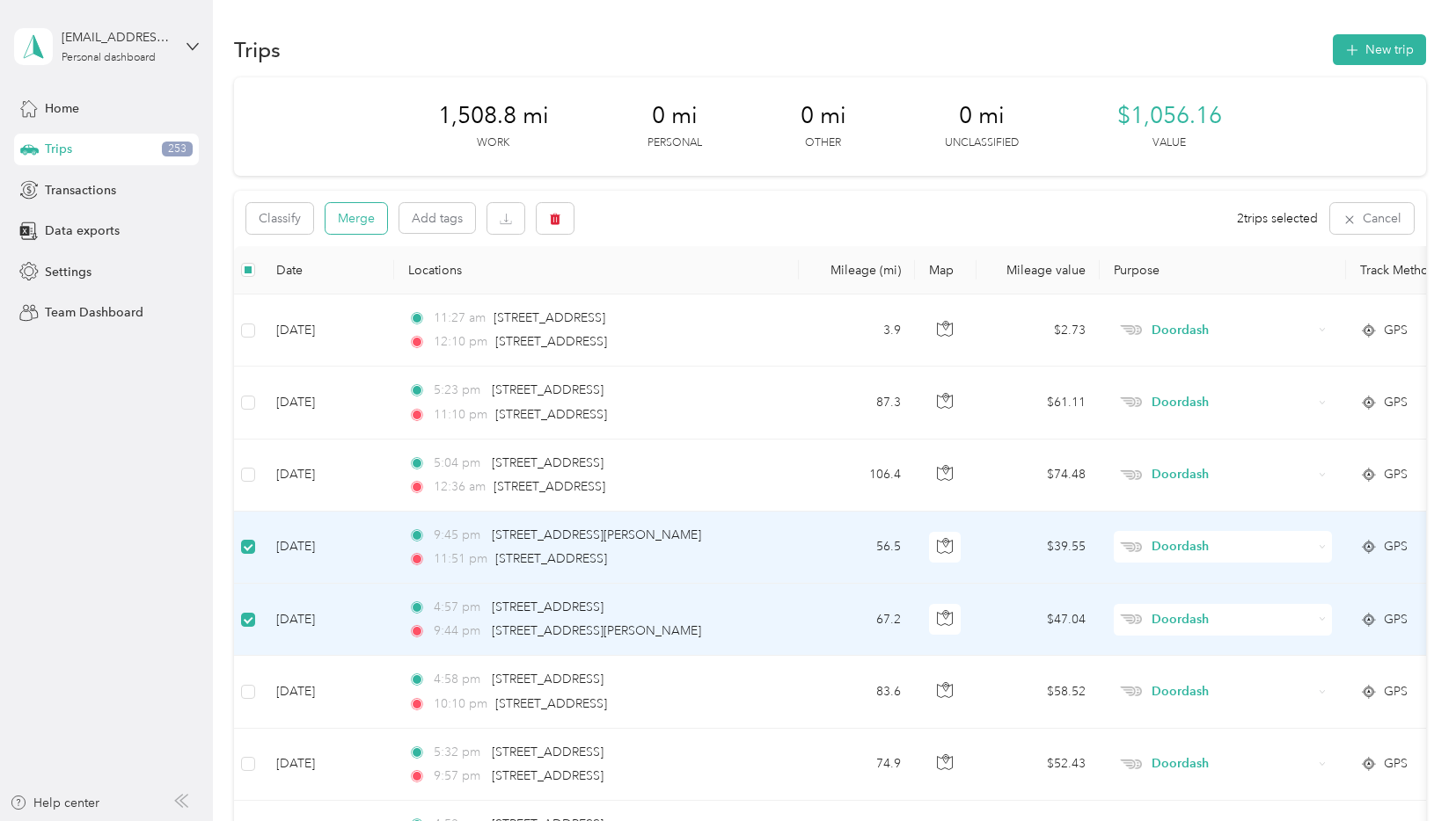
click at [357, 225] on button "Merge" at bounding box center [356, 218] width 62 height 31
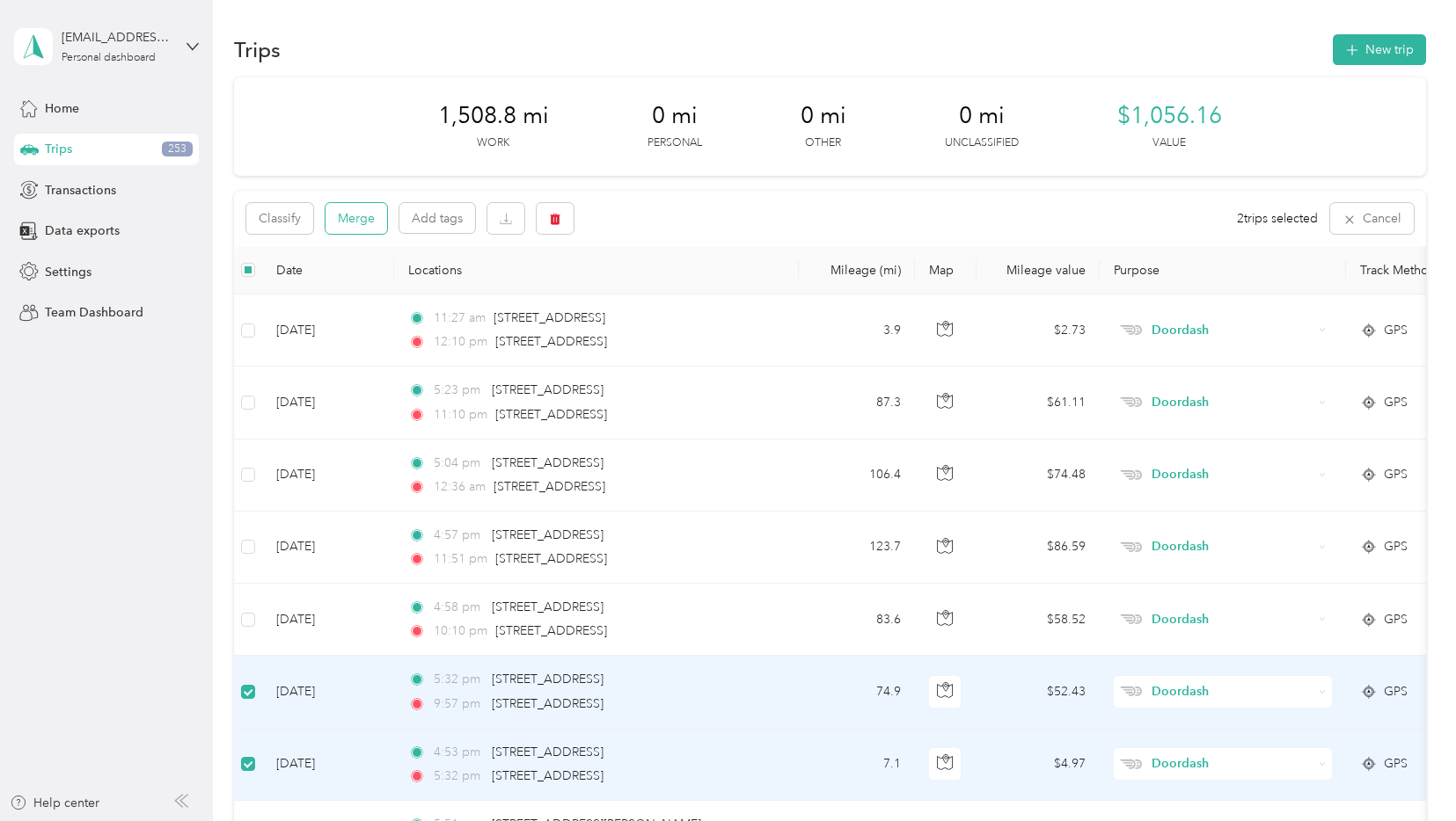
click at [368, 217] on button "Merge" at bounding box center [356, 218] width 62 height 31
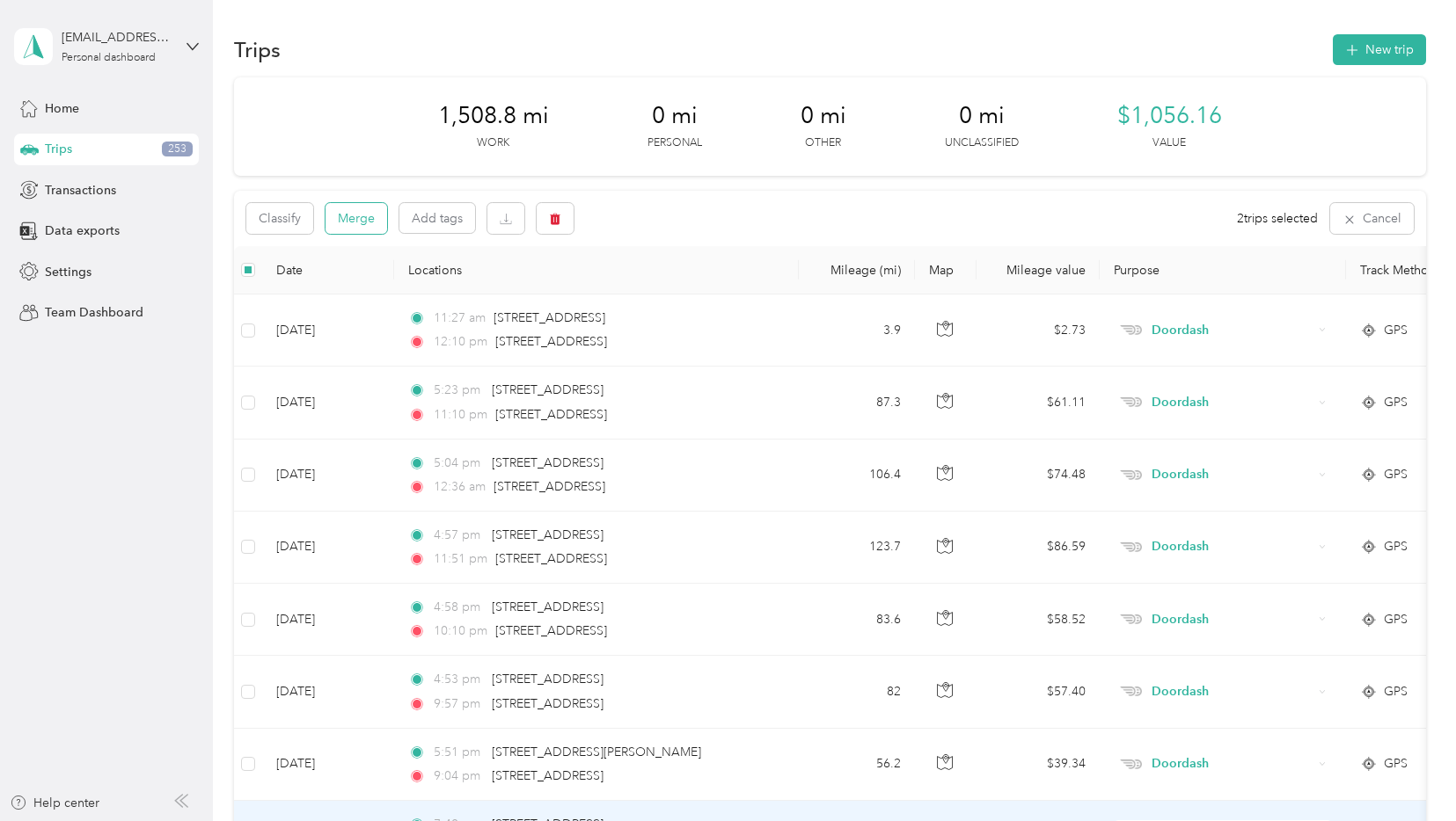
click at [354, 218] on button "Merge" at bounding box center [356, 218] width 62 height 31
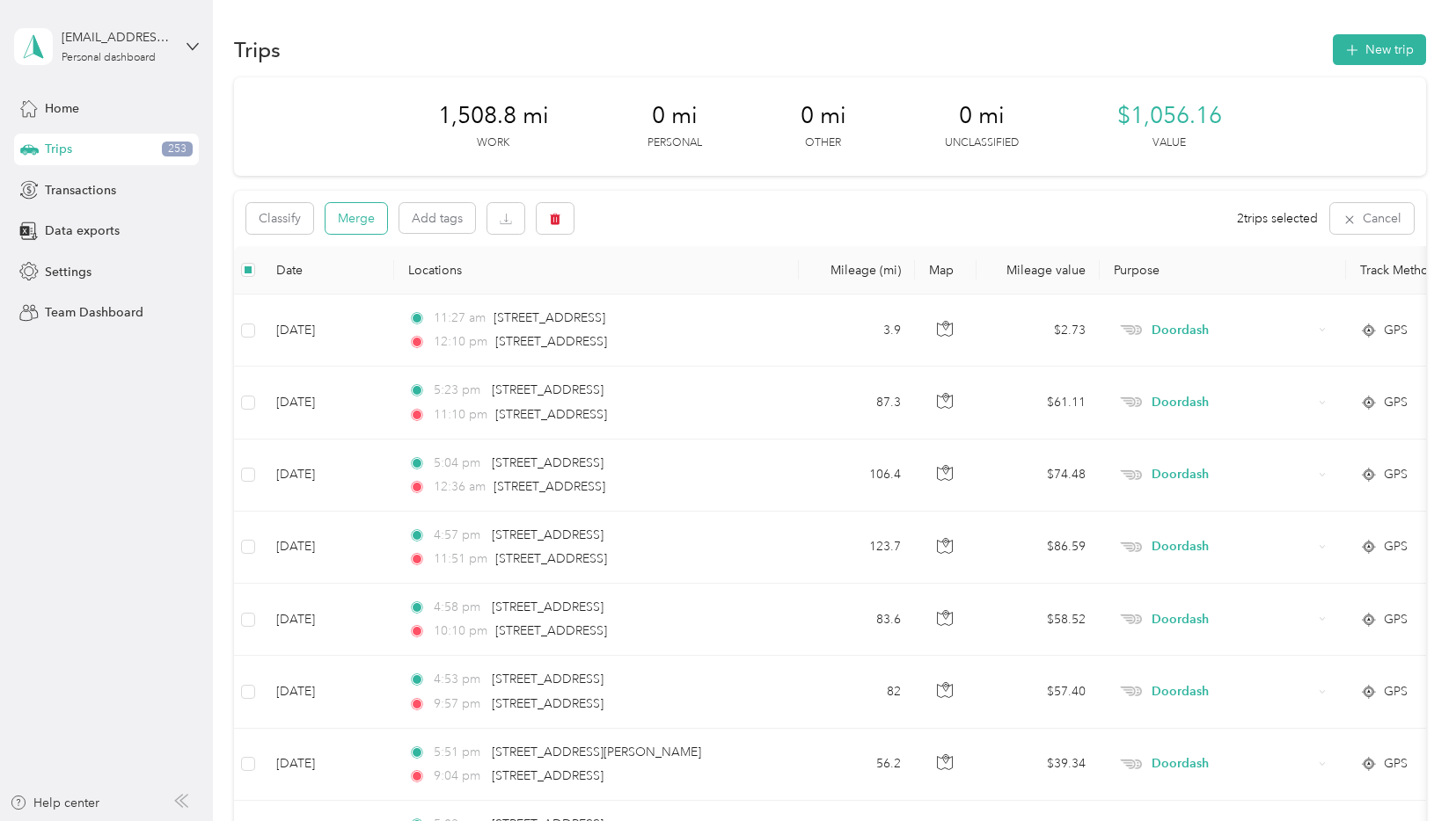
click at [353, 214] on button "Merge" at bounding box center [356, 218] width 62 height 31
click at [366, 217] on button "Merge" at bounding box center [356, 218] width 62 height 31
click at [364, 205] on button "Merge" at bounding box center [356, 218] width 62 height 31
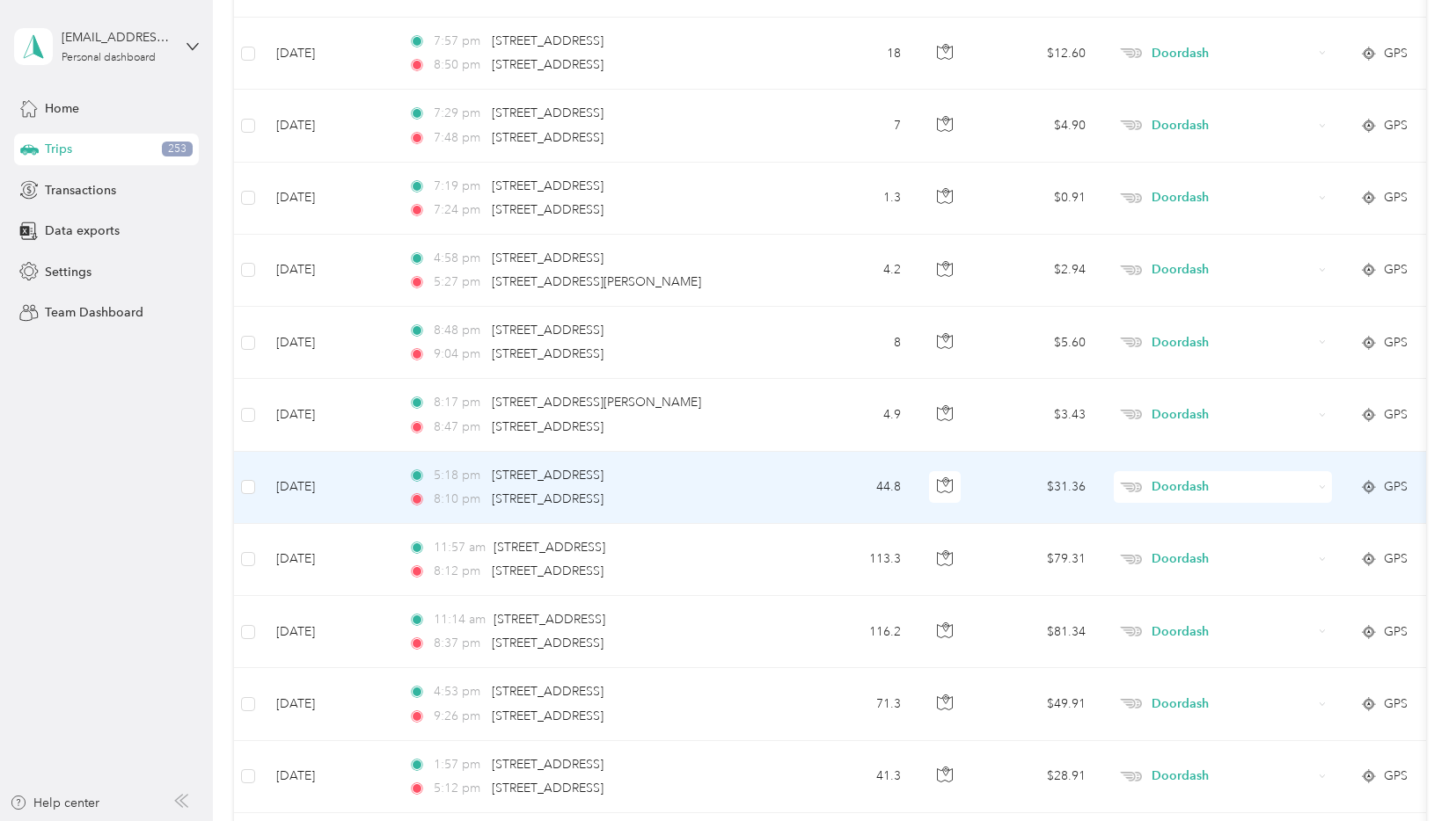
scroll to position [1724, 0]
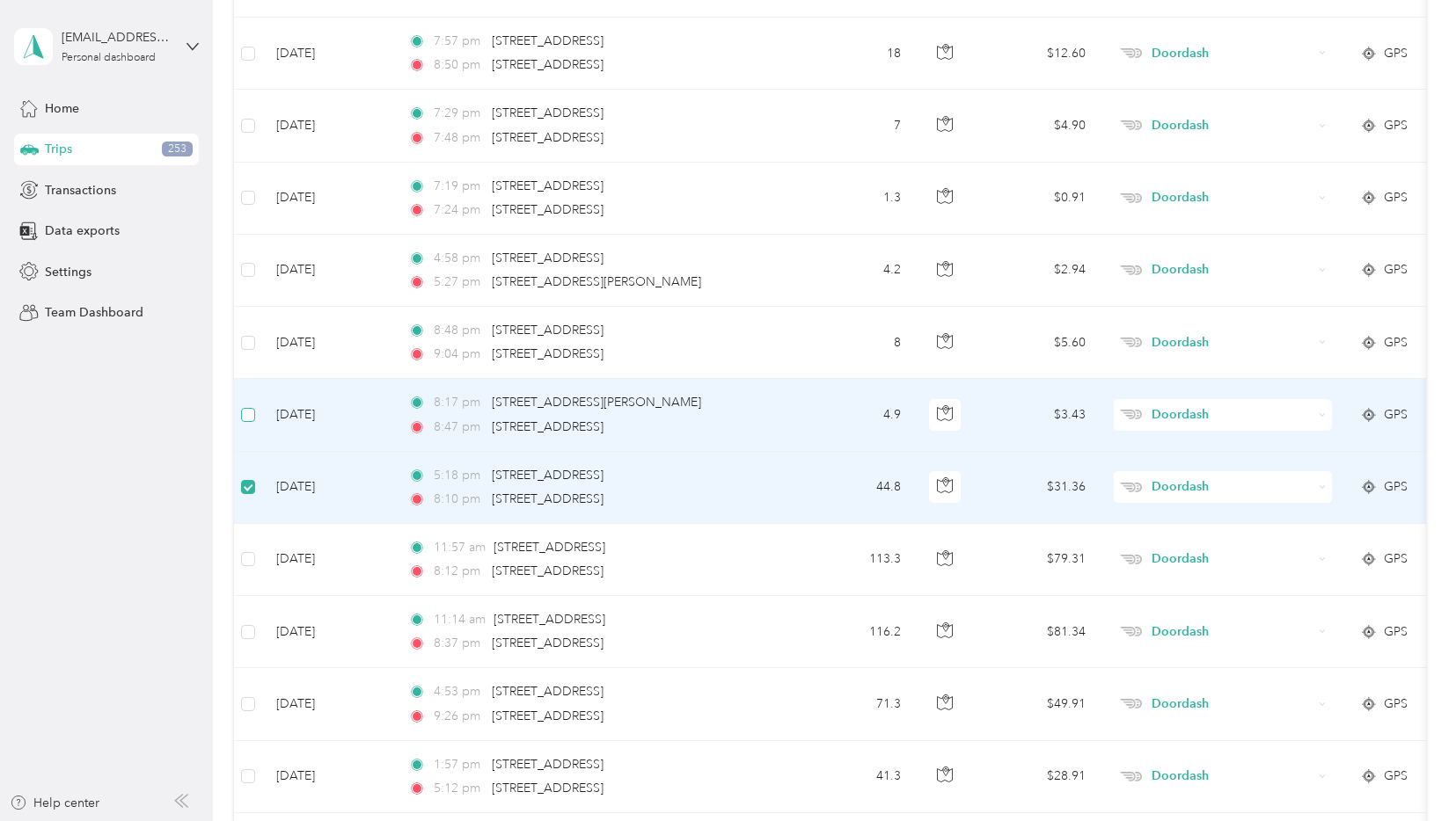
click at [250, 423] on label at bounding box center [248, 414] width 15 height 19
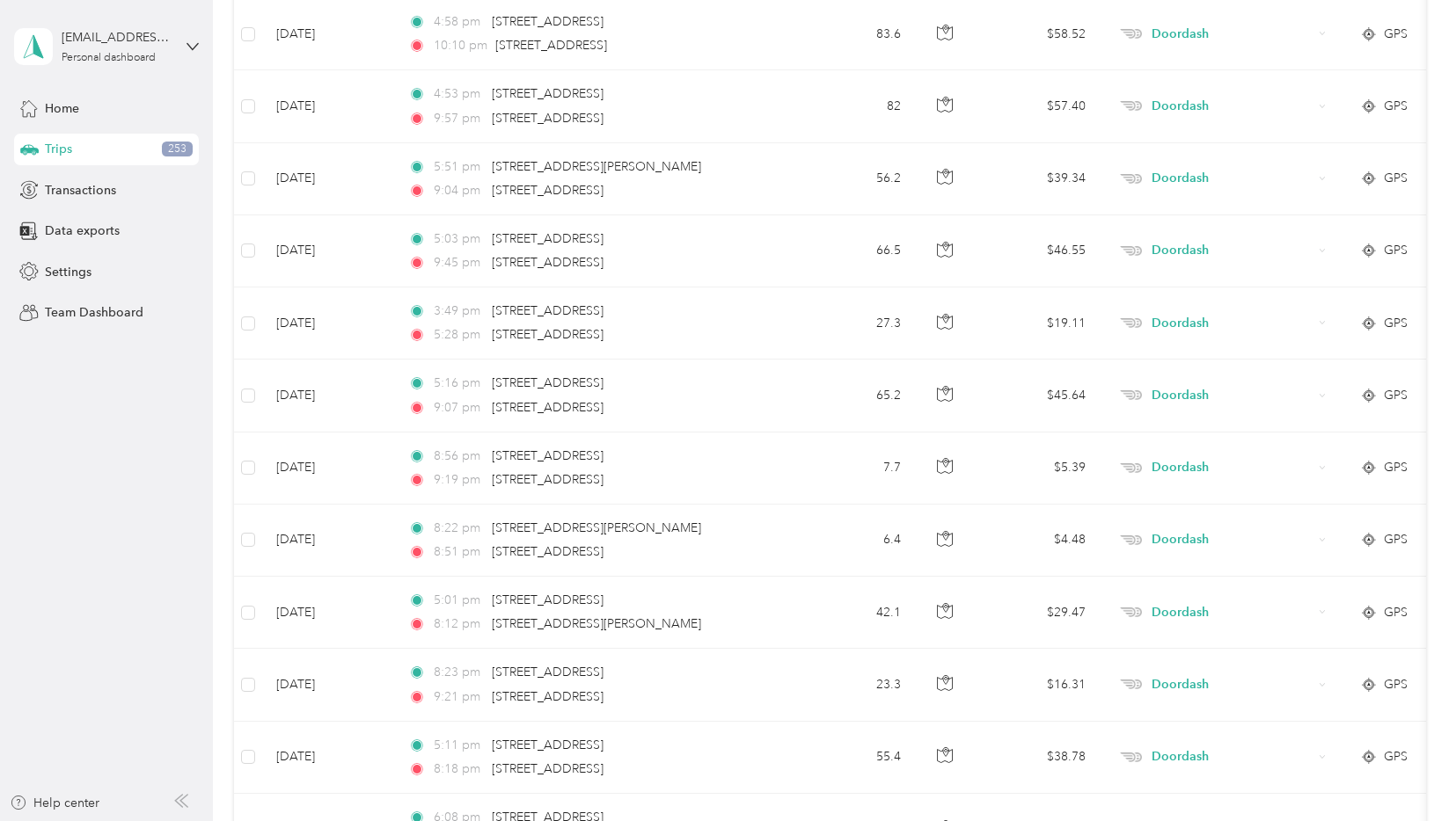
scroll to position [0, 0]
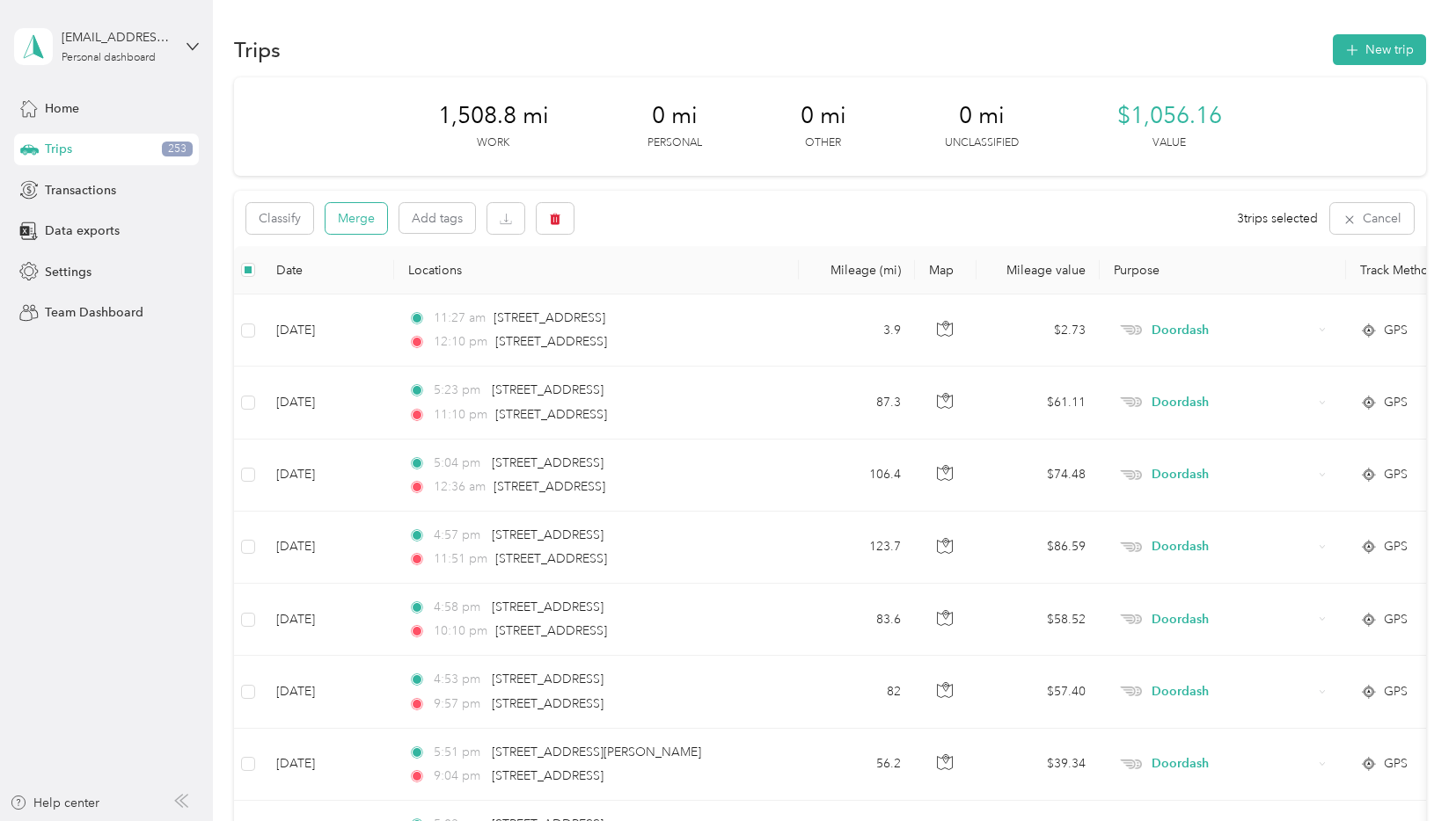
click at [354, 203] on button "Merge" at bounding box center [356, 218] width 62 height 31
click at [360, 221] on button "Merge" at bounding box center [356, 218] width 62 height 31
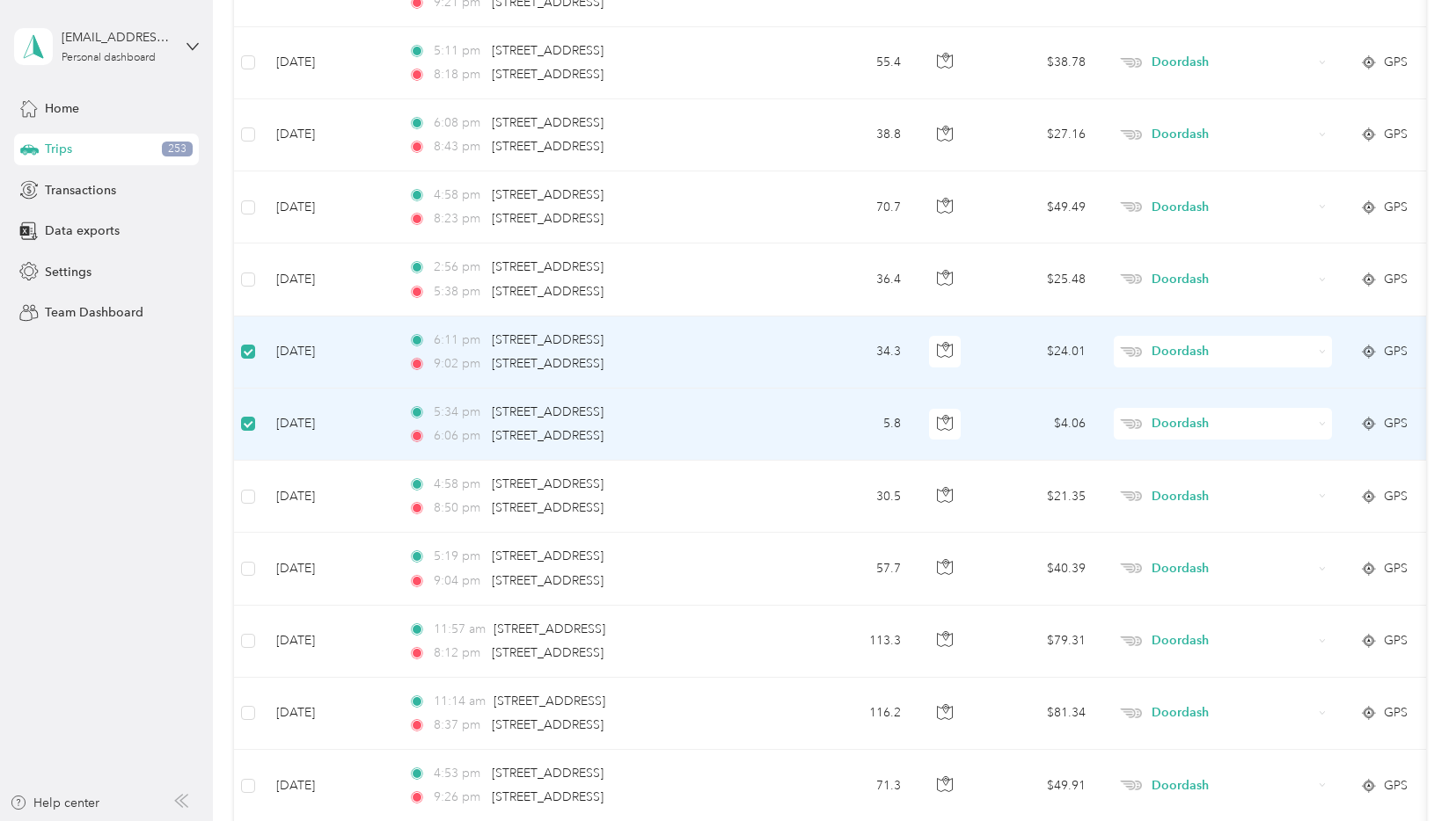
scroll to position [121, 0]
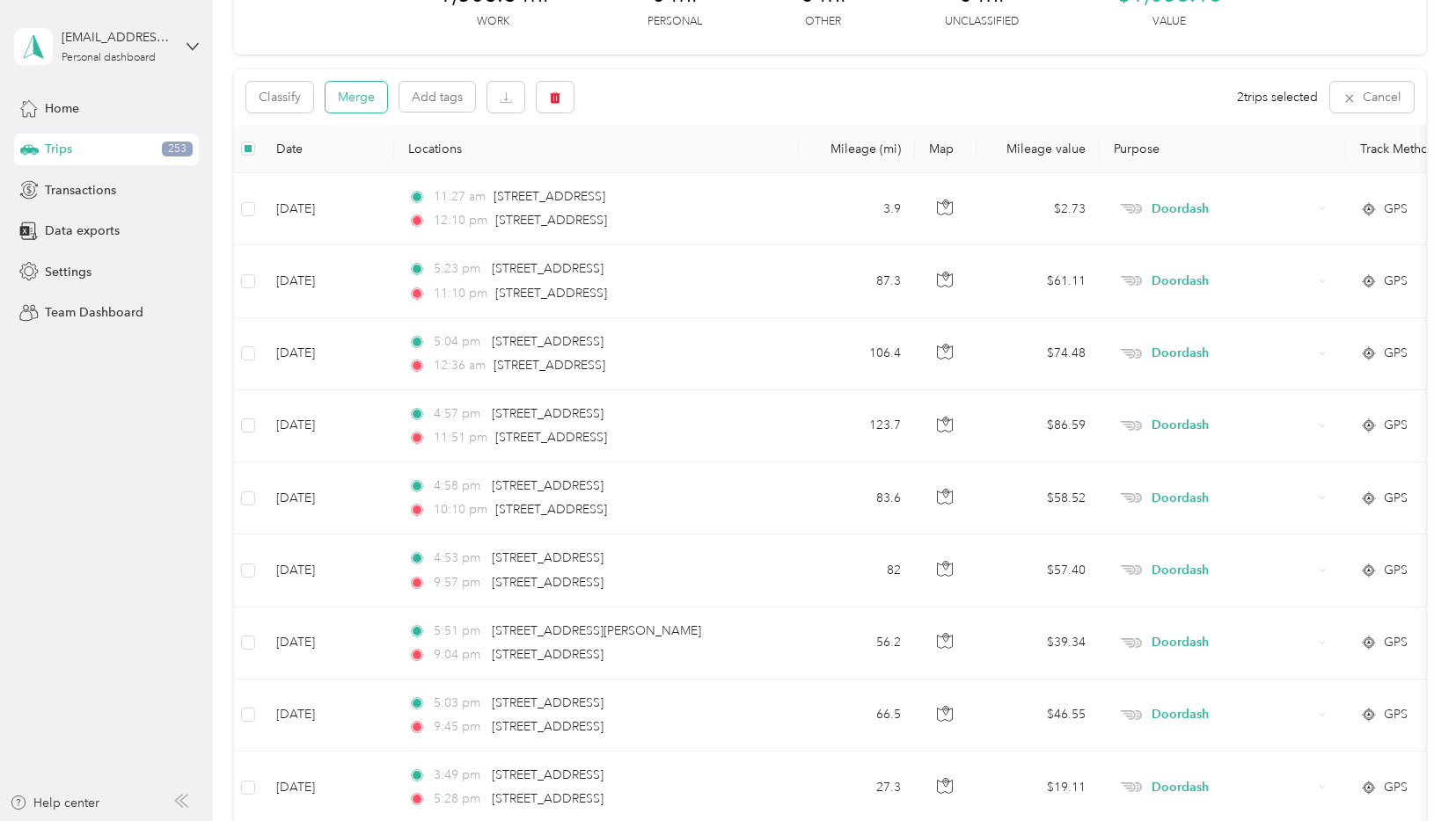
click at [349, 89] on button "Merge" at bounding box center [356, 97] width 62 height 31
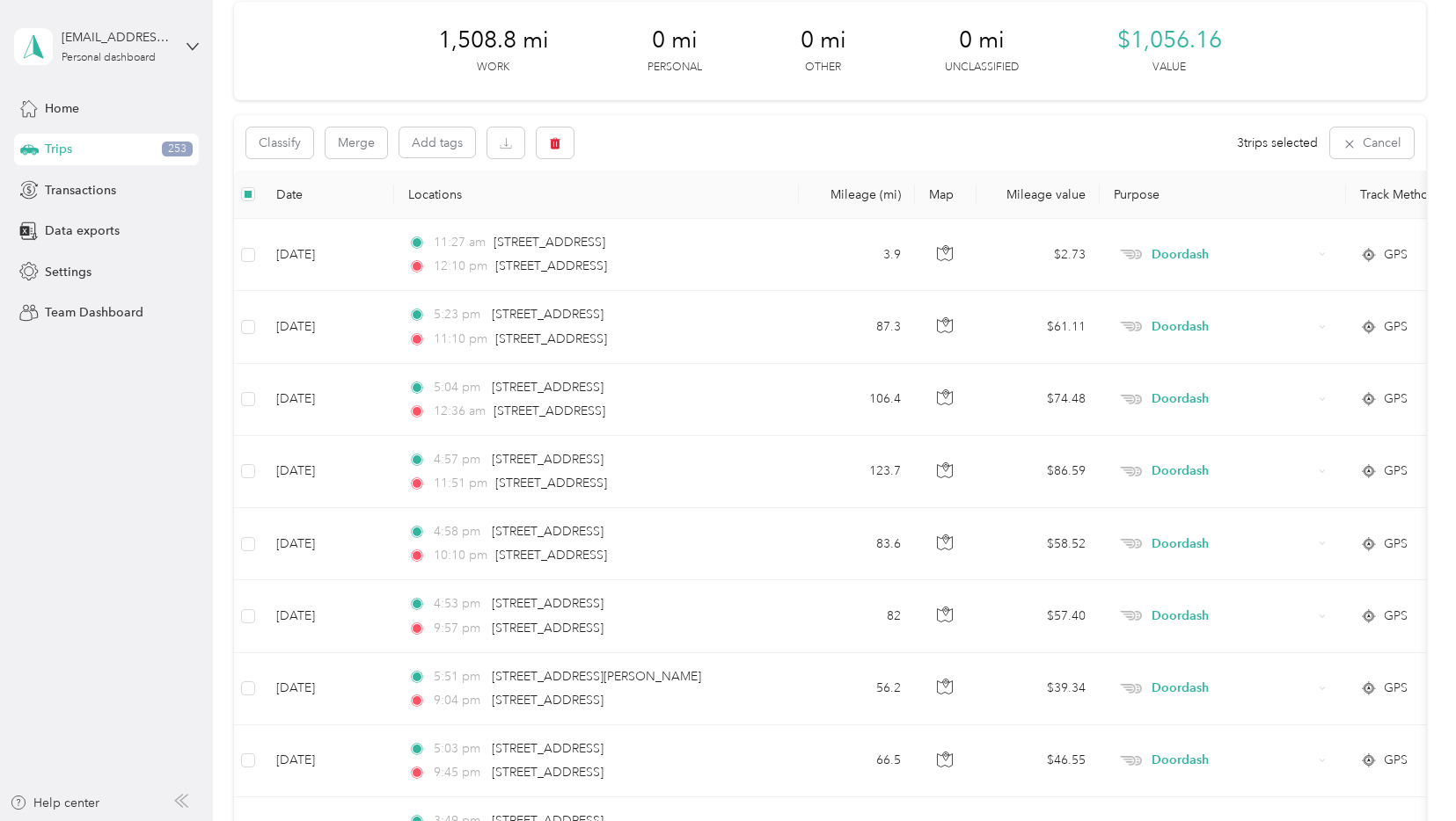
scroll to position [0, 0]
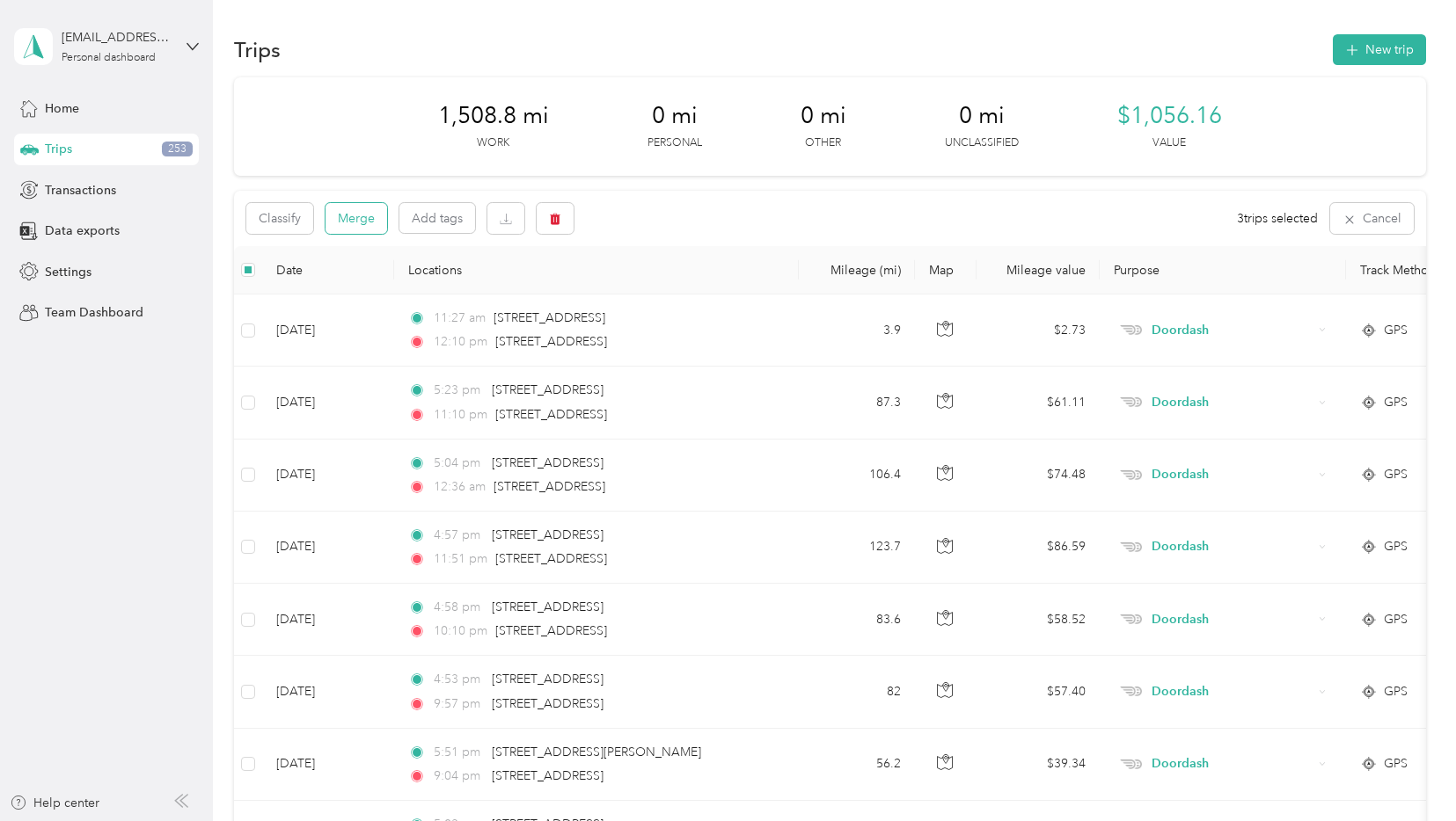
click at [354, 222] on button "Merge" at bounding box center [356, 218] width 62 height 31
click at [356, 212] on button "Merge" at bounding box center [356, 218] width 62 height 31
click at [81, 227] on span "Data exports" at bounding box center [82, 230] width 74 height 18
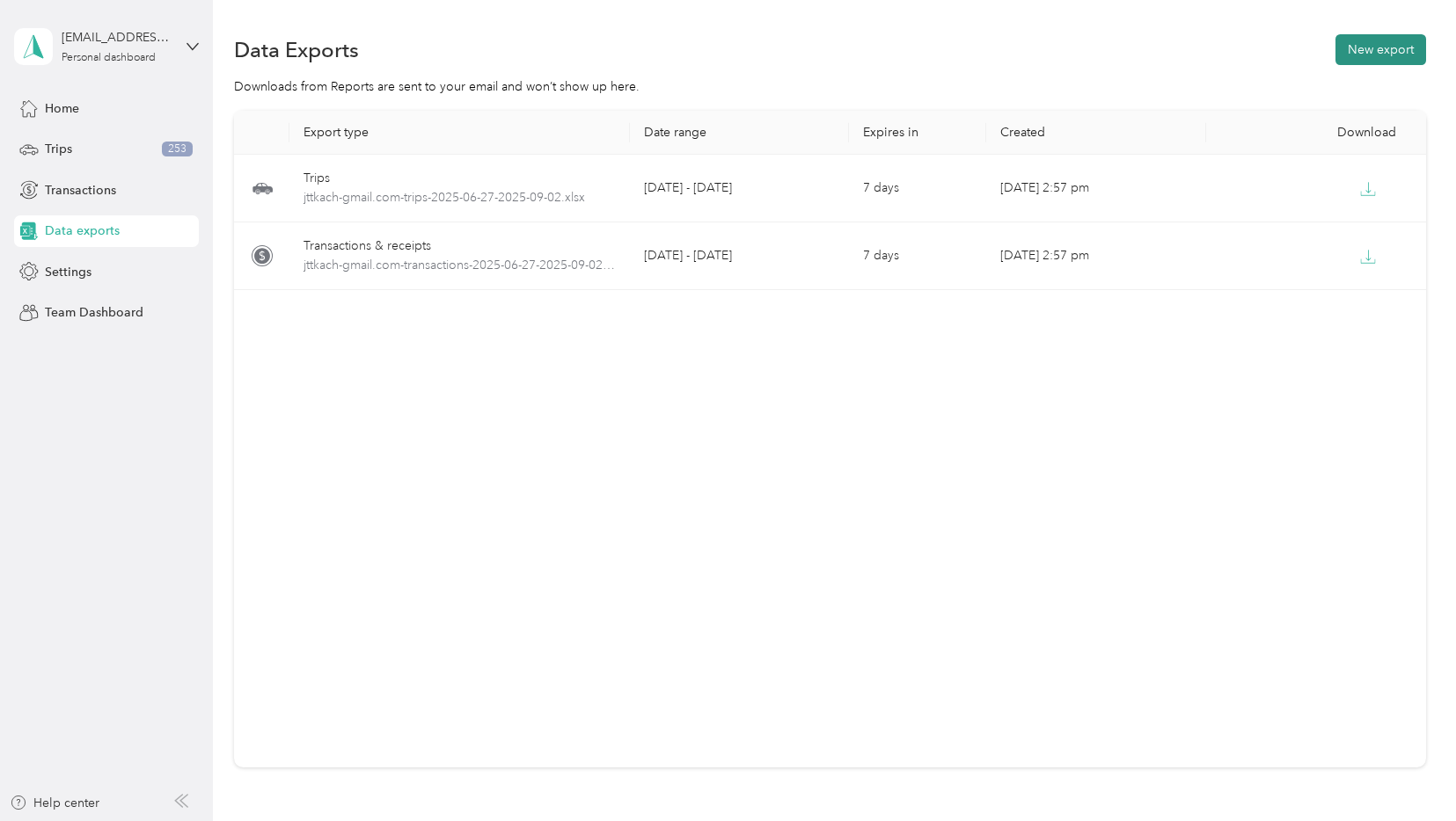
click at [1367, 60] on button "New export" at bounding box center [1381, 50] width 91 height 31
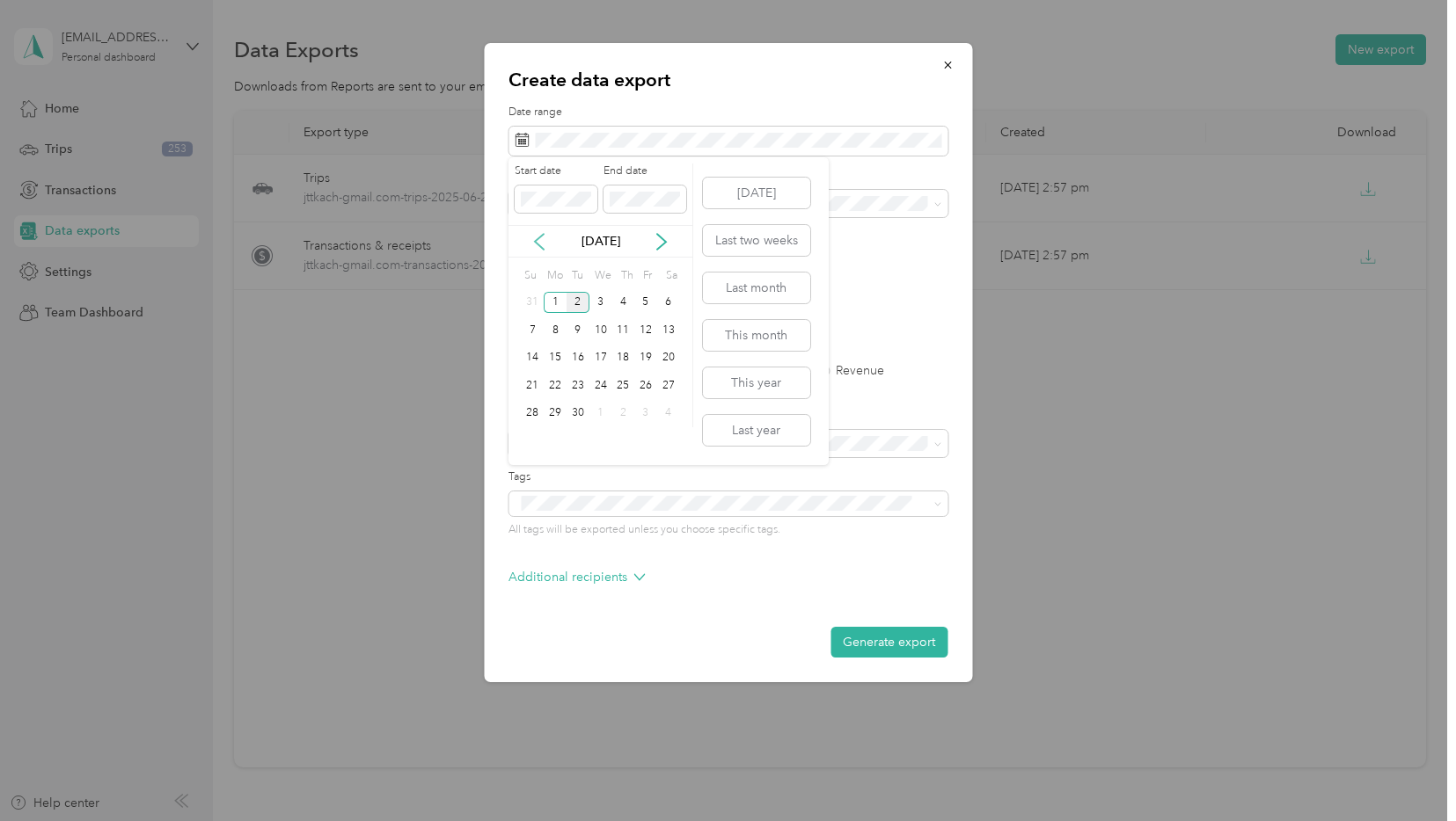
click at [539, 237] on icon at bounding box center [539, 241] width 9 height 15
click at [539, 237] on icon at bounding box center [539, 241] width 9 height 15
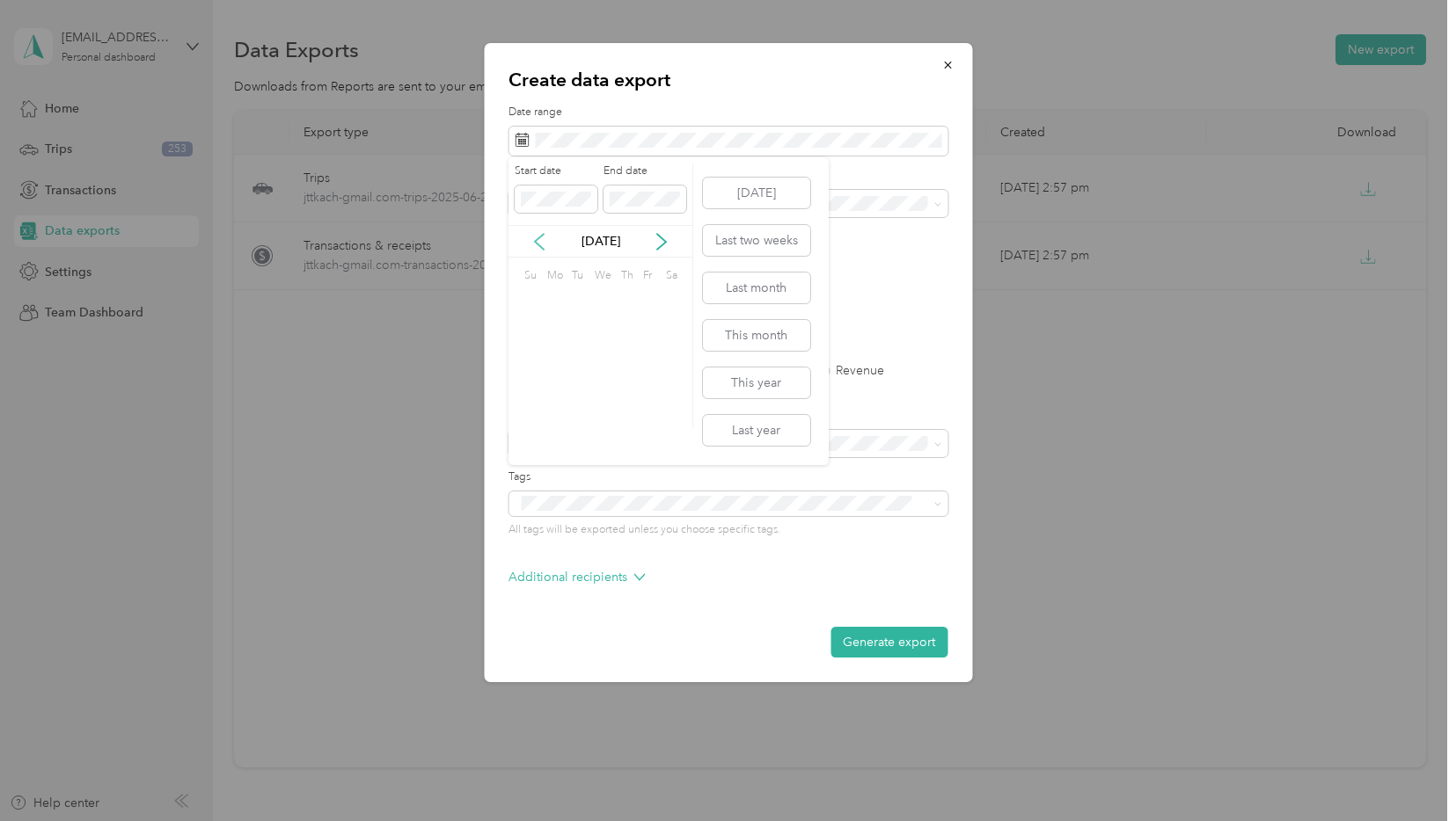
click at [539, 237] on icon at bounding box center [539, 241] width 9 height 15
click at [664, 241] on icon at bounding box center [661, 241] width 17 height 17
click at [623, 385] on div "26" at bounding box center [622, 385] width 23 height 22
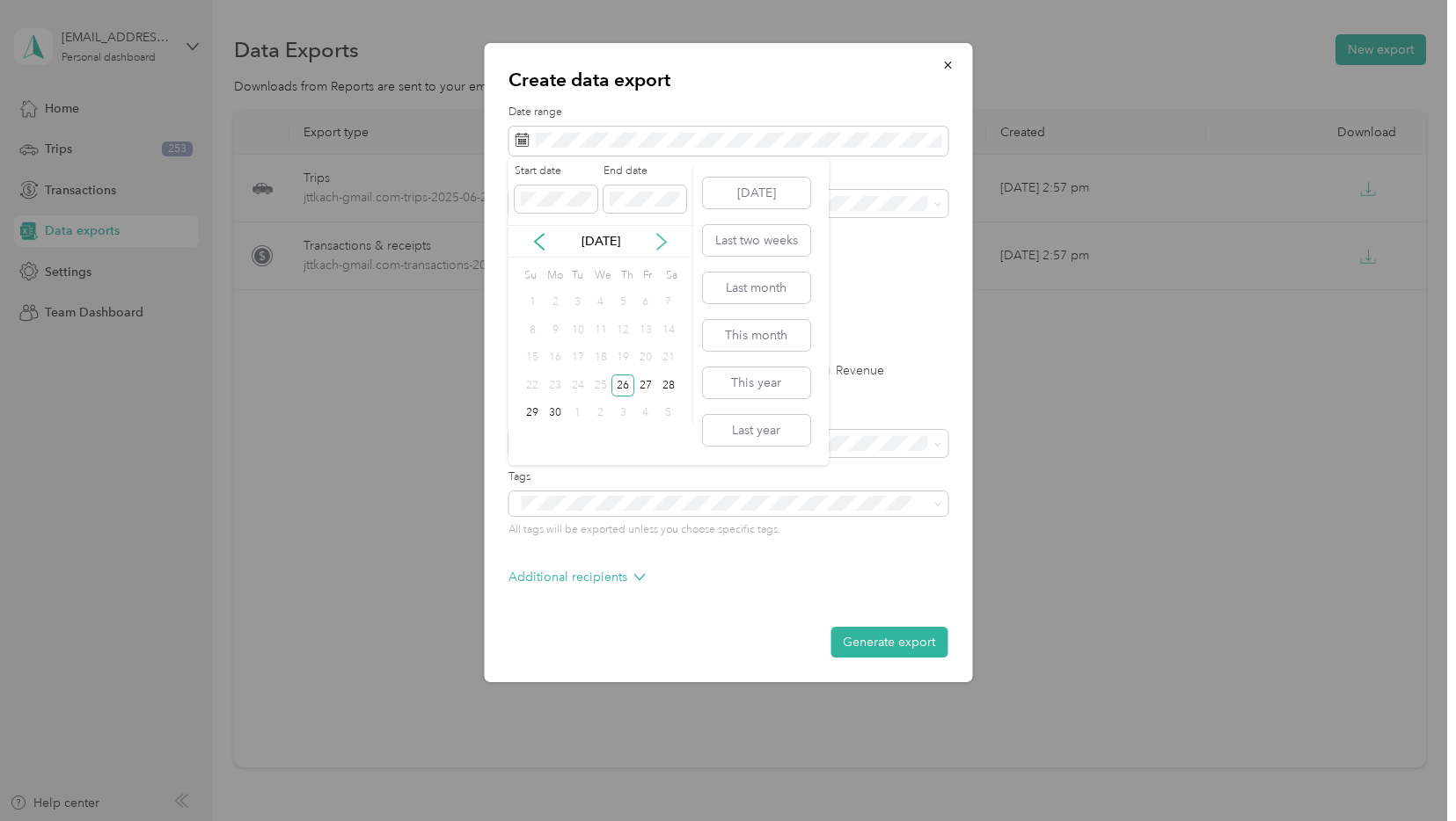
click at [658, 236] on icon at bounding box center [661, 241] width 17 height 17
click at [538, 239] on icon at bounding box center [539, 241] width 17 height 17
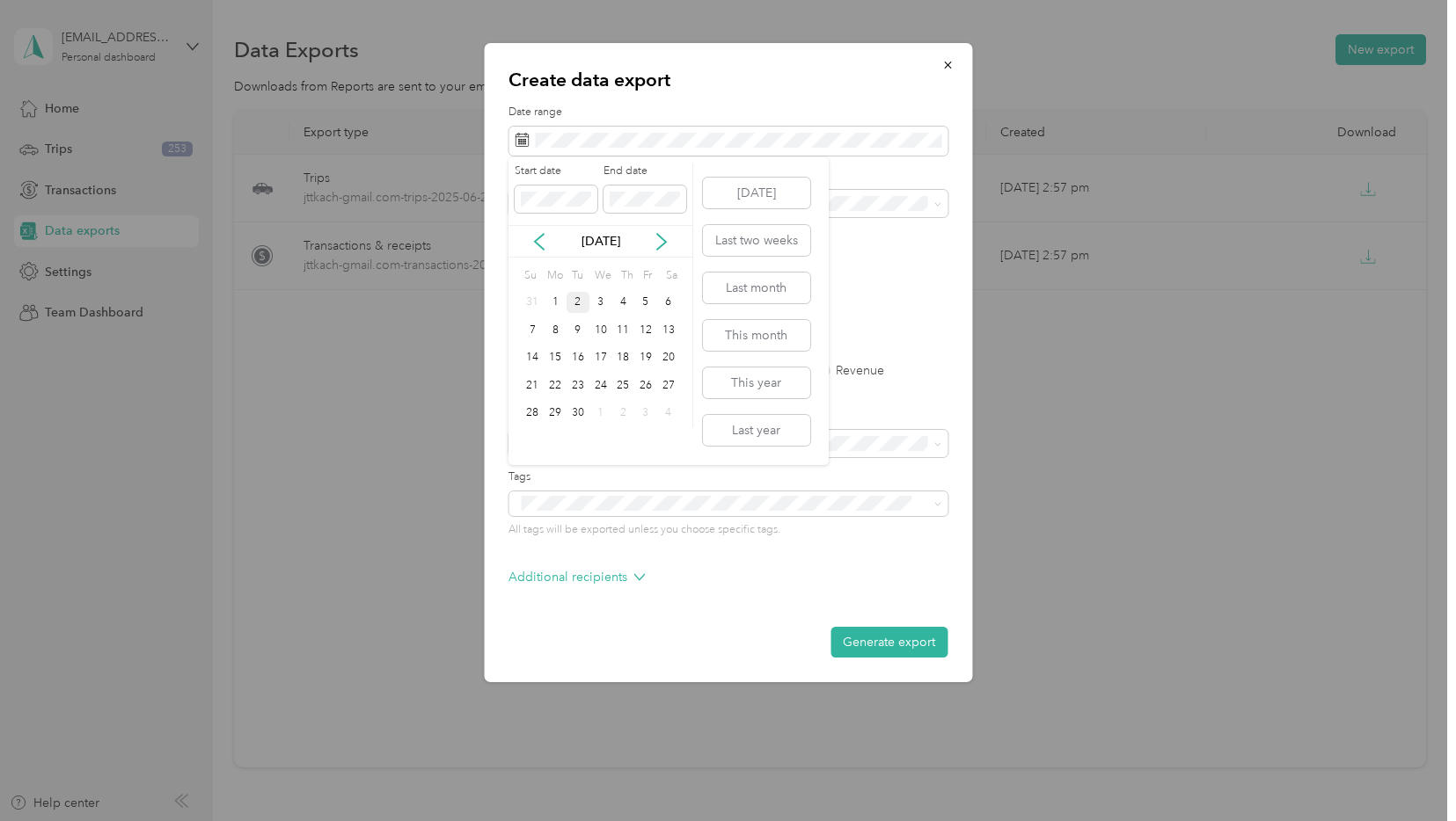
click at [578, 304] on div "2" at bounding box center [578, 303] width 23 height 22
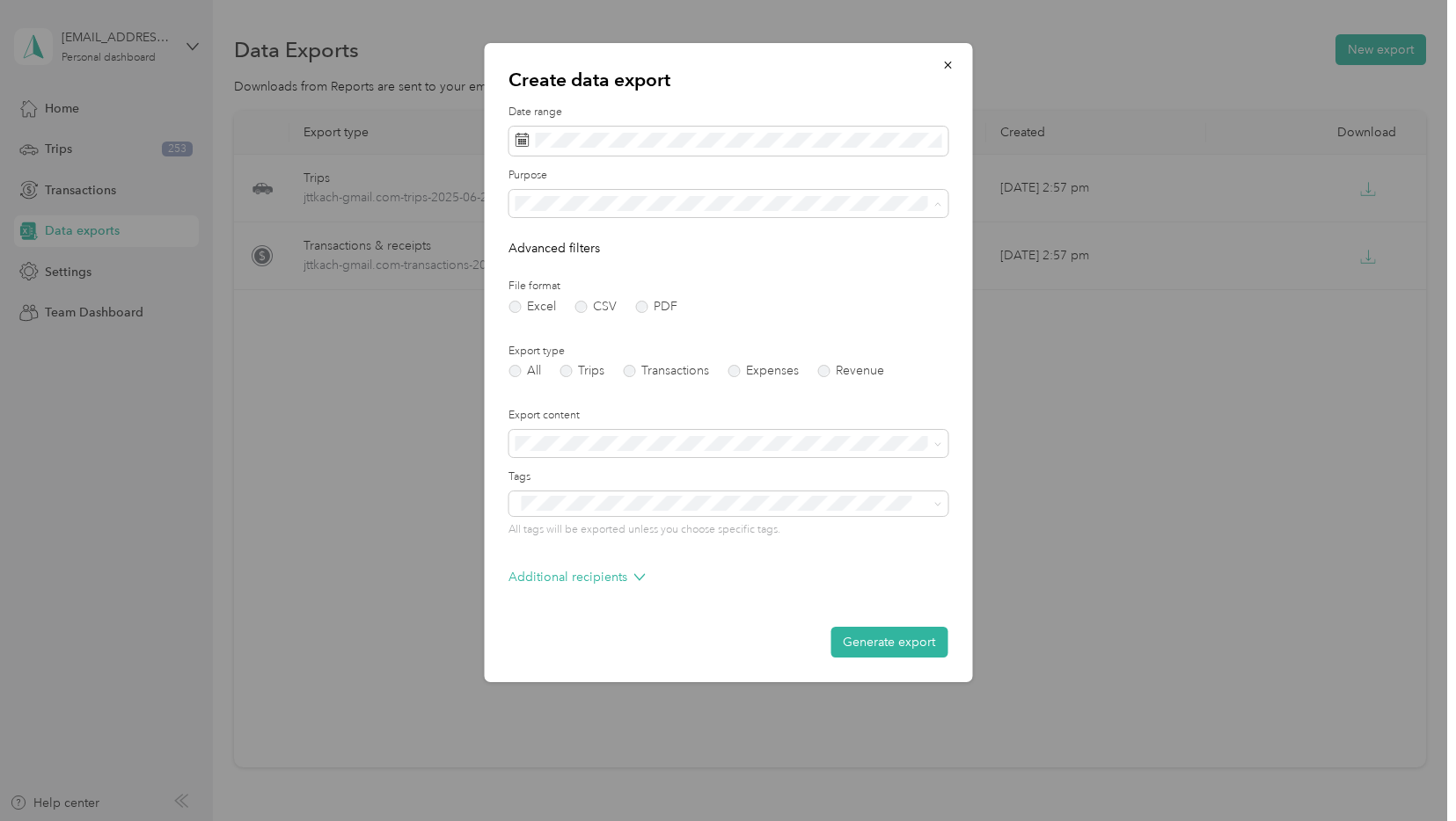
click at [584, 326] on div "Doordash" at bounding box center [727, 326] width 414 height 18
click at [893, 638] on button "Generate export" at bounding box center [888, 642] width 117 height 31
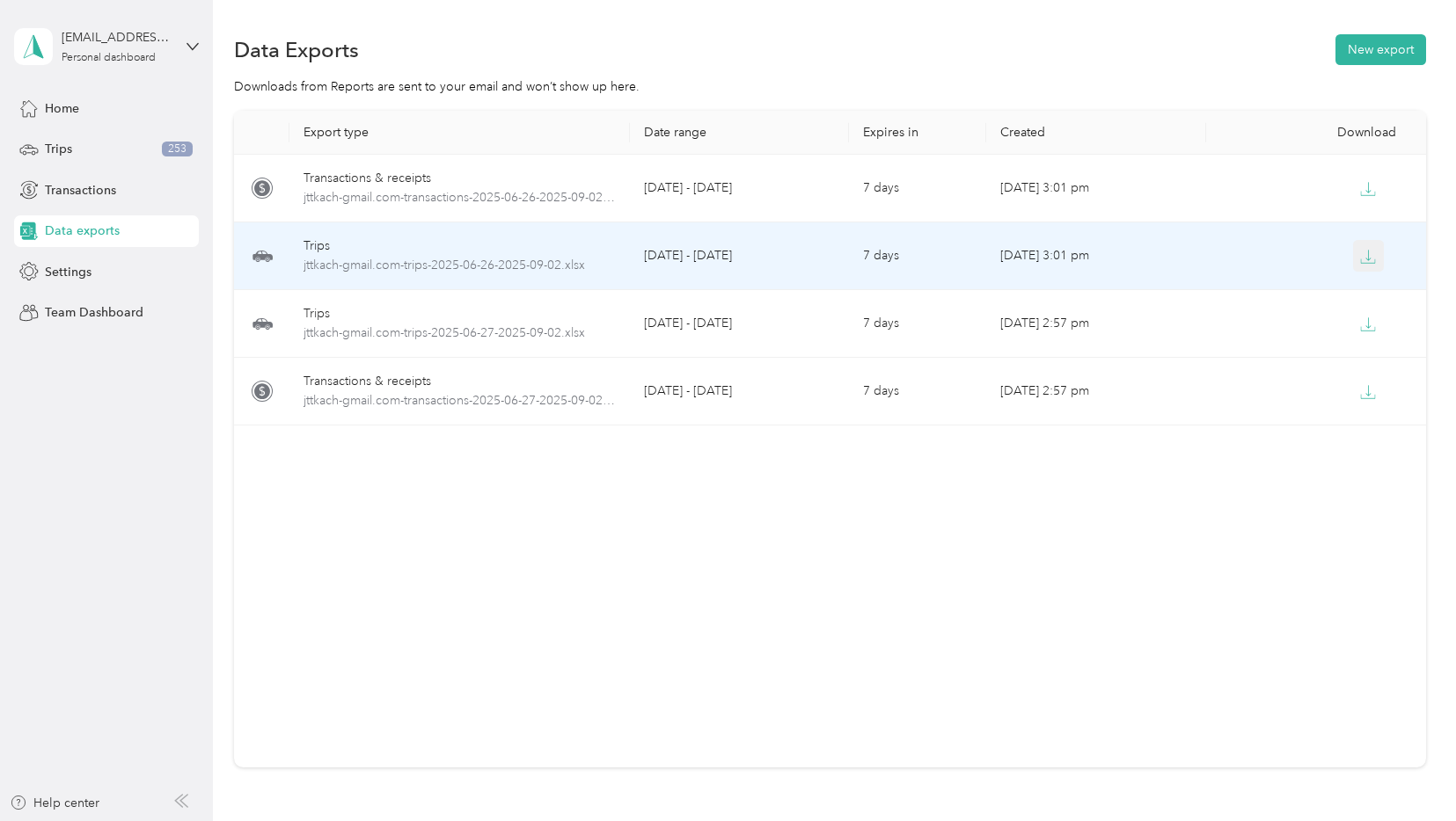
click at [1361, 253] on icon "button" at bounding box center [1367, 256] width 15 height 15
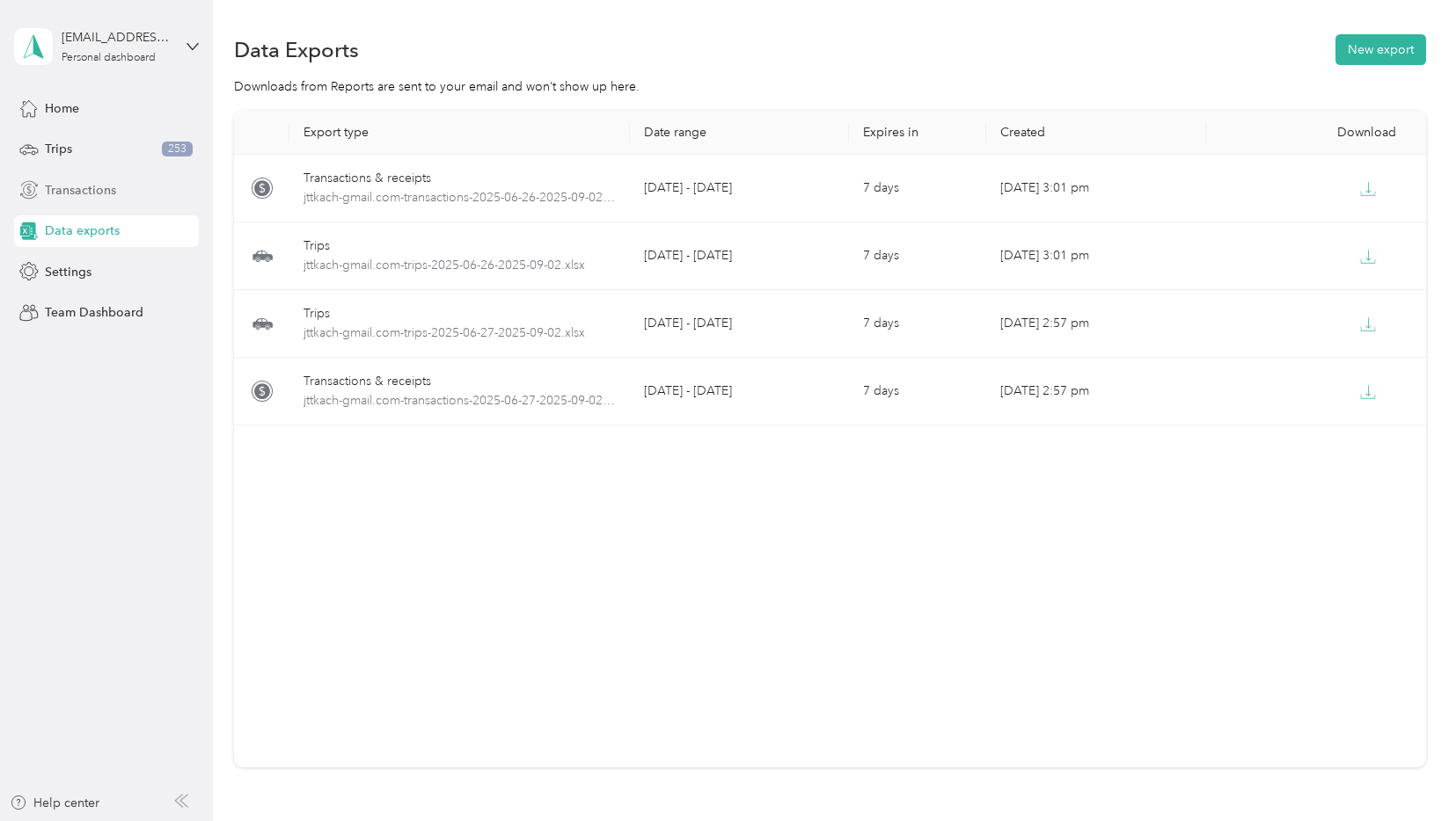
click at [78, 185] on span "Transactions" at bounding box center [80, 190] width 72 height 18
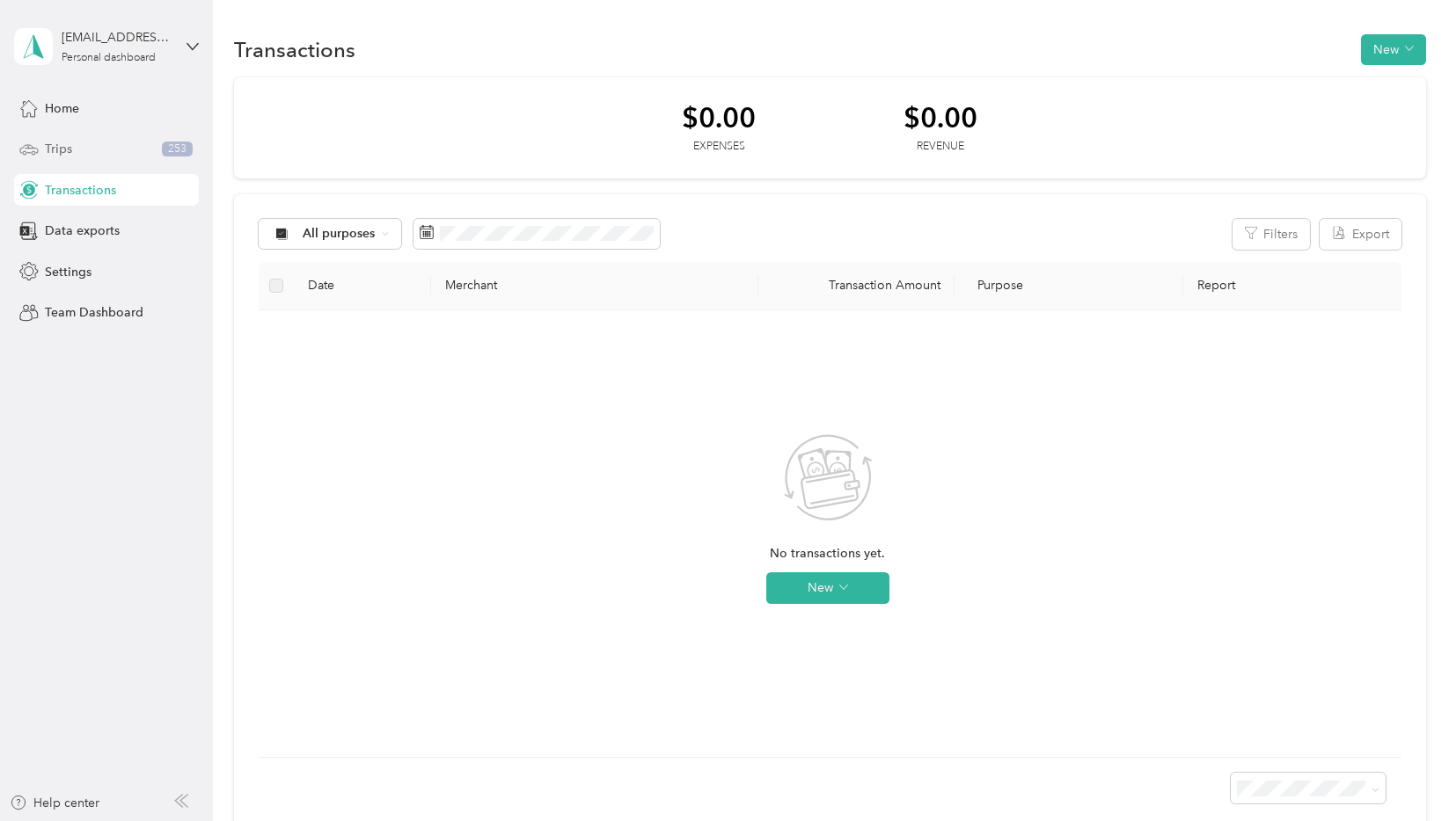
click at [77, 152] on div "Trips 253" at bounding box center [107, 149] width 185 height 32
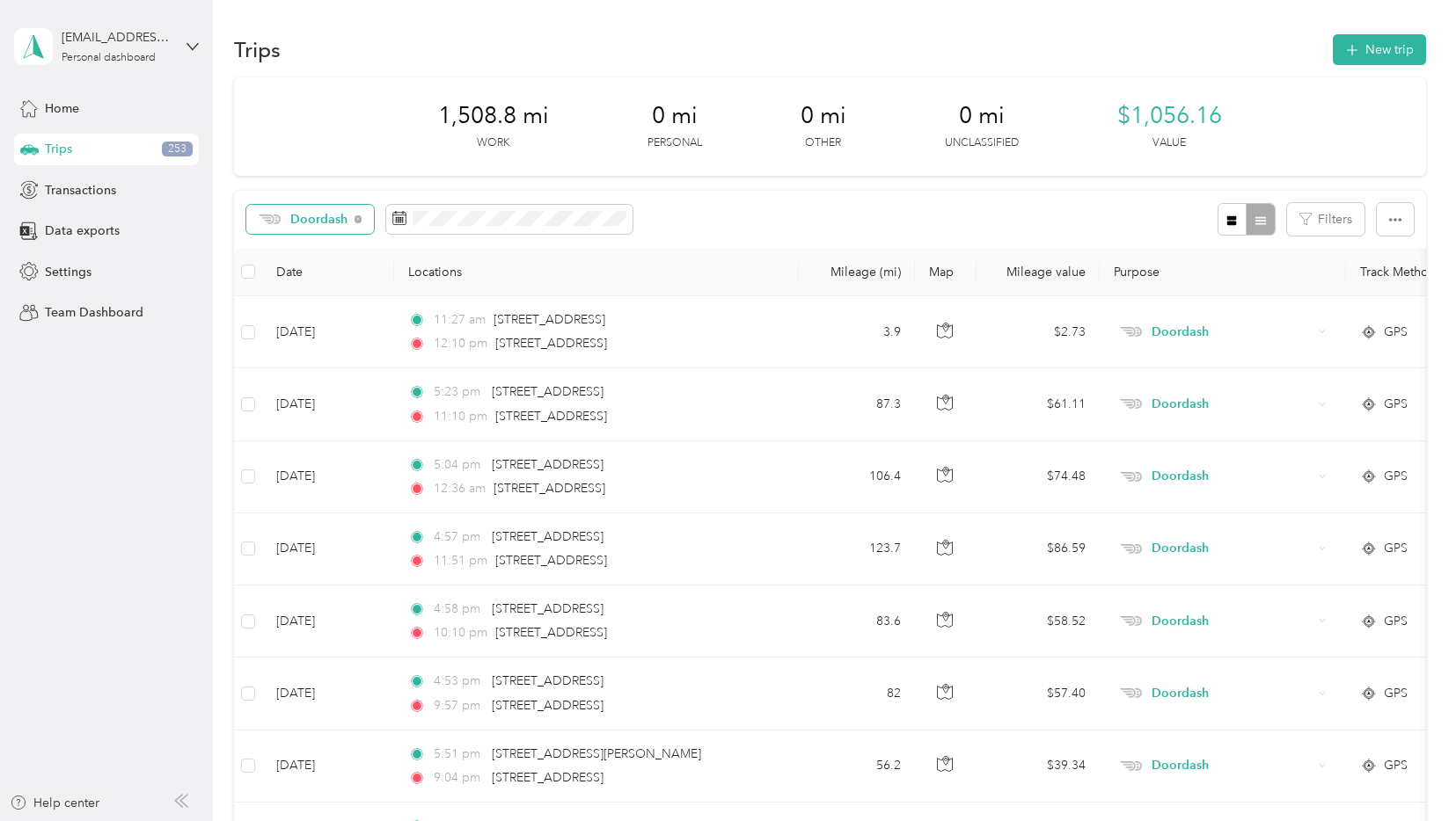
click at [317, 218] on span "Doordash" at bounding box center [319, 220] width 58 height 13
click at [322, 280] on span "Unclassified" at bounding box center [329, 282] width 79 height 18
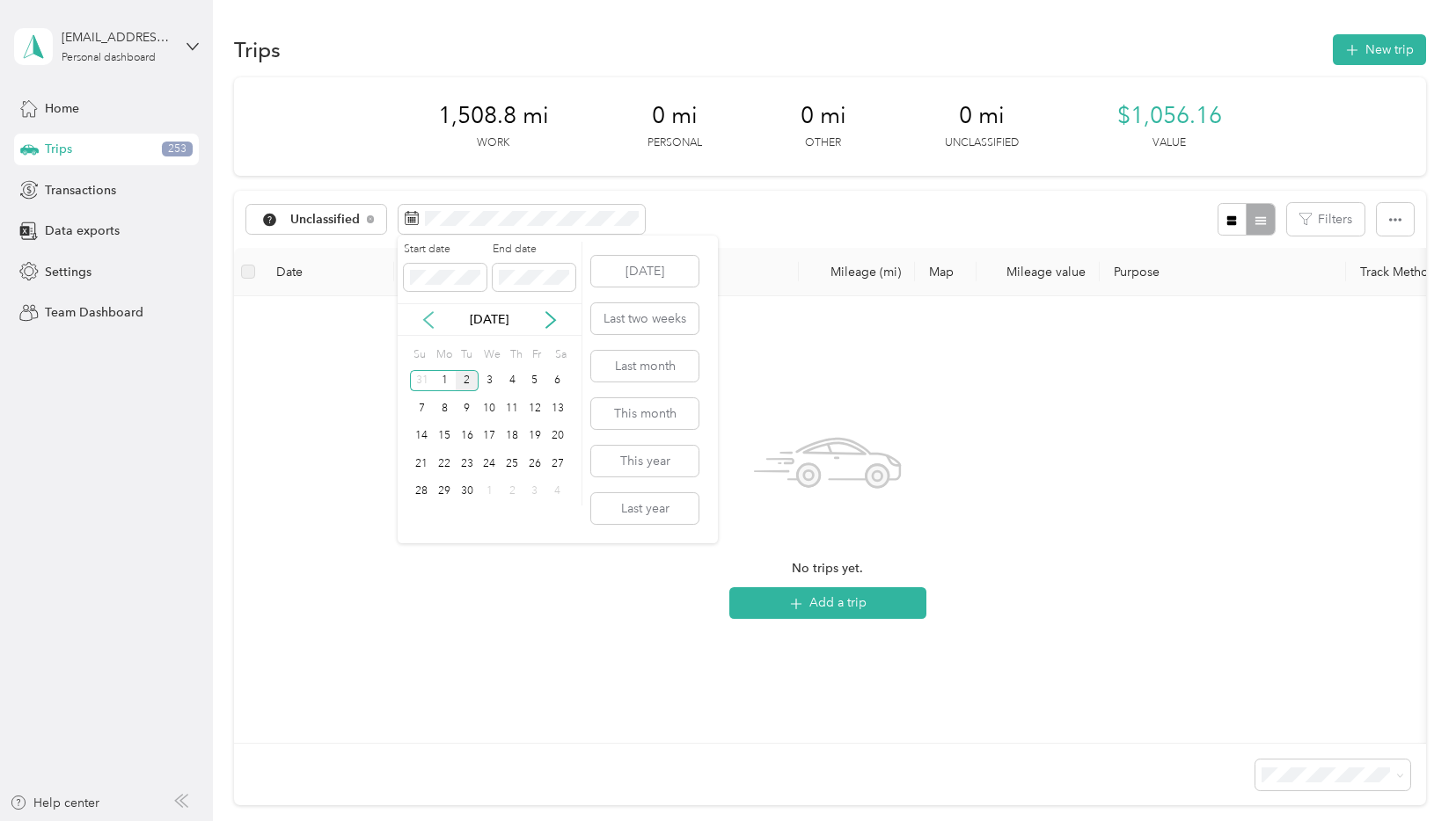
click at [432, 324] on icon at bounding box center [428, 319] width 17 height 17
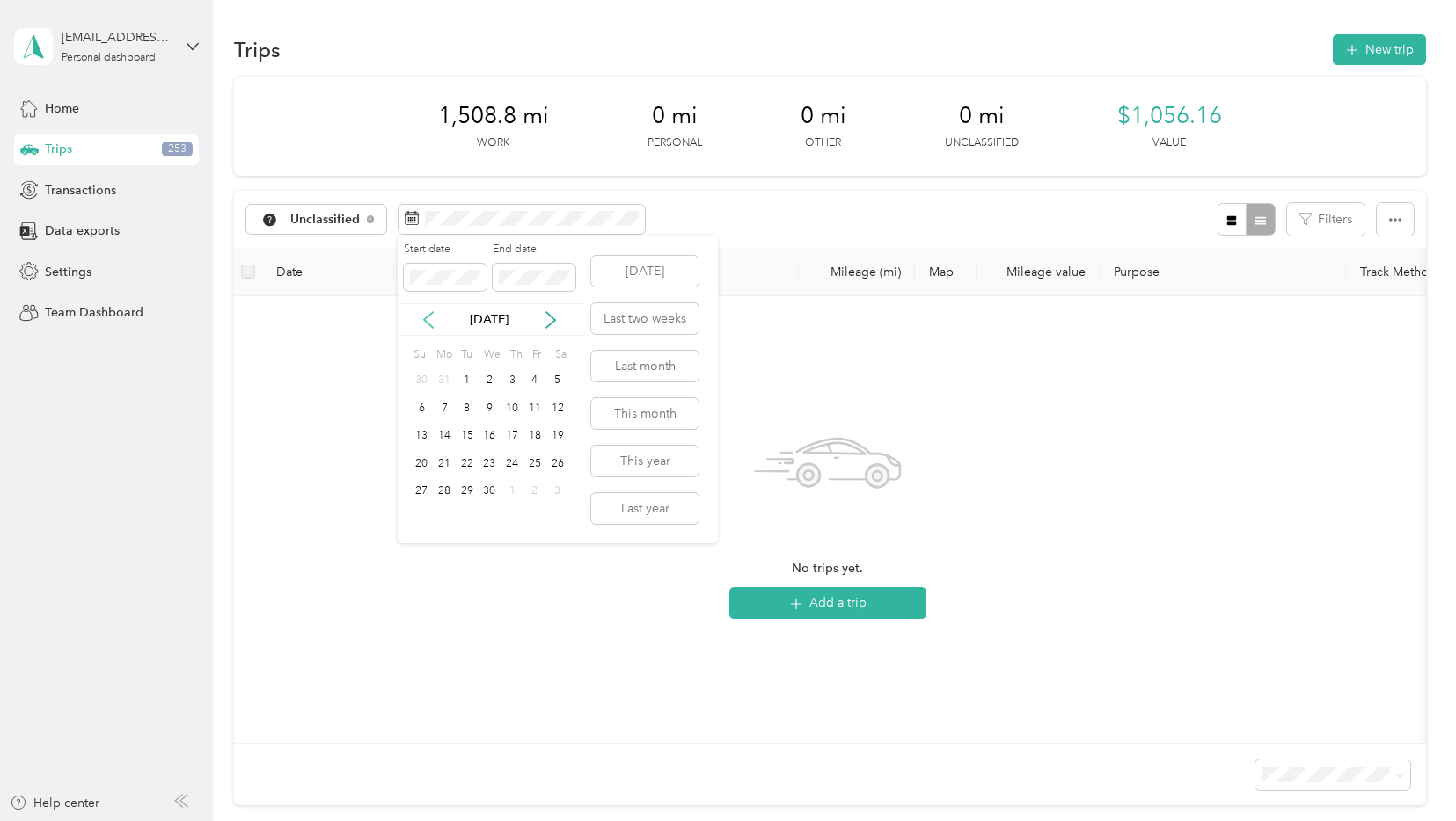
click at [432, 324] on icon at bounding box center [428, 319] width 17 height 17
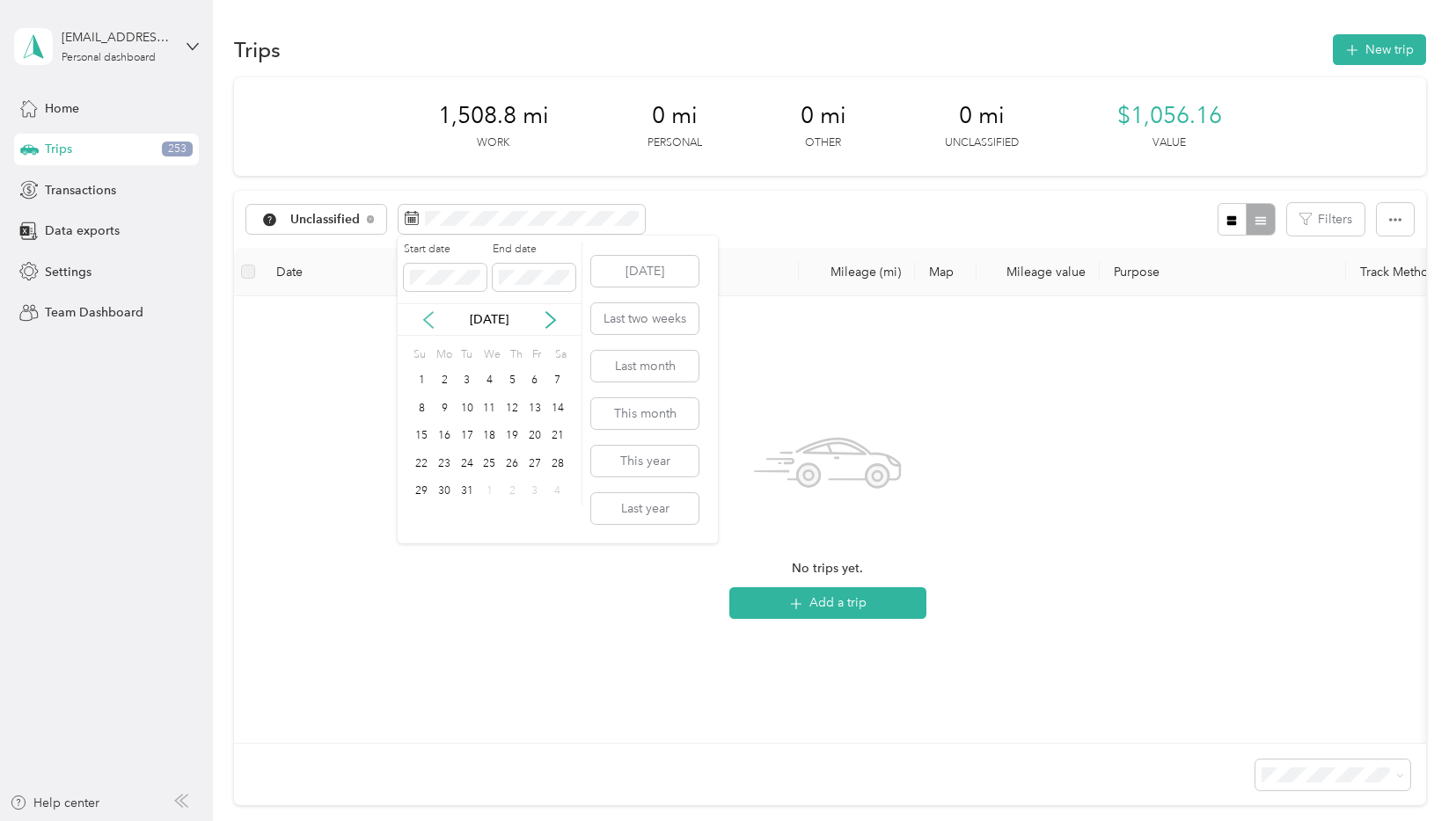
click at [432, 324] on icon at bounding box center [428, 319] width 17 height 17
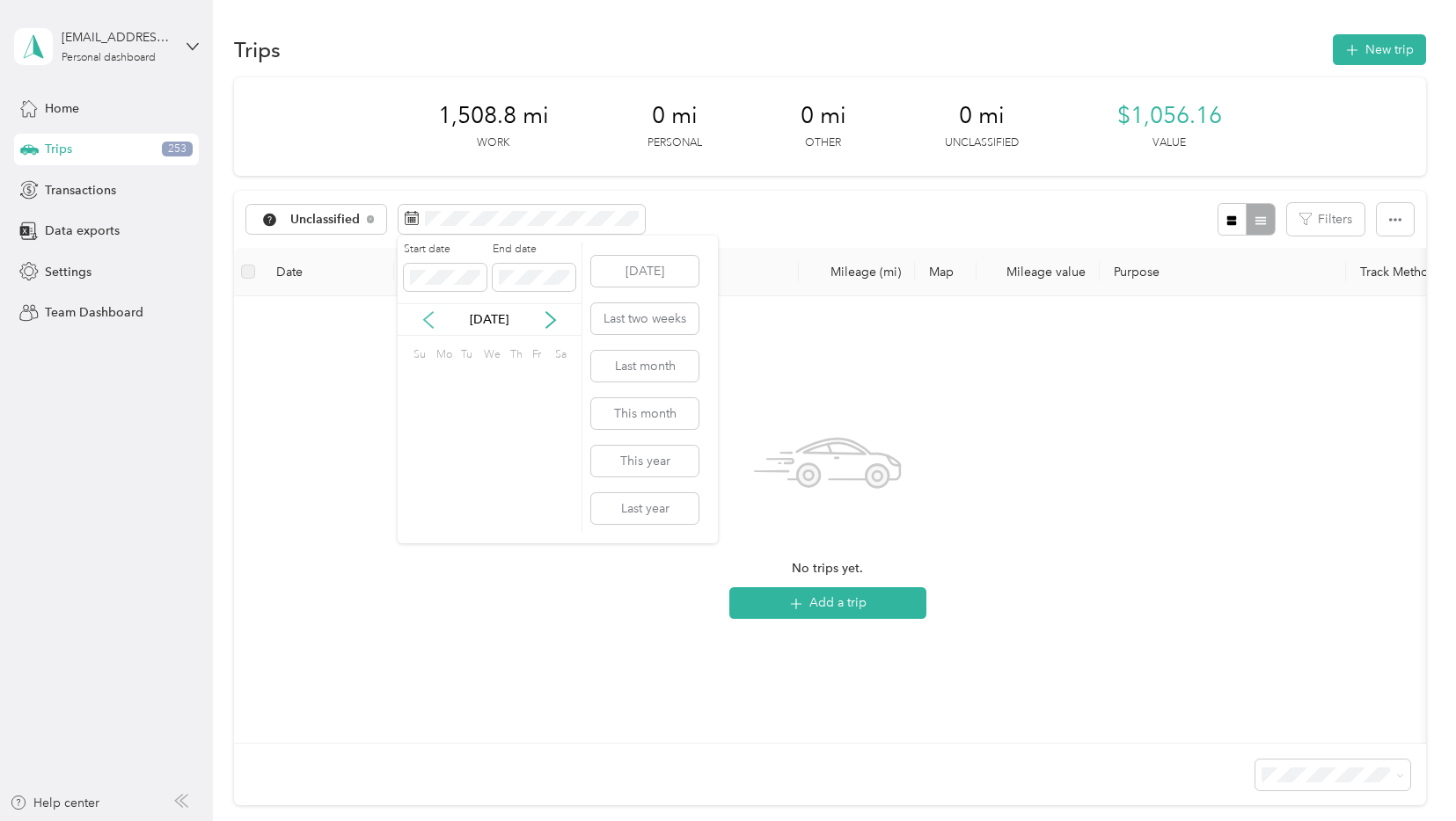
click at [432, 324] on icon at bounding box center [428, 319] width 17 height 17
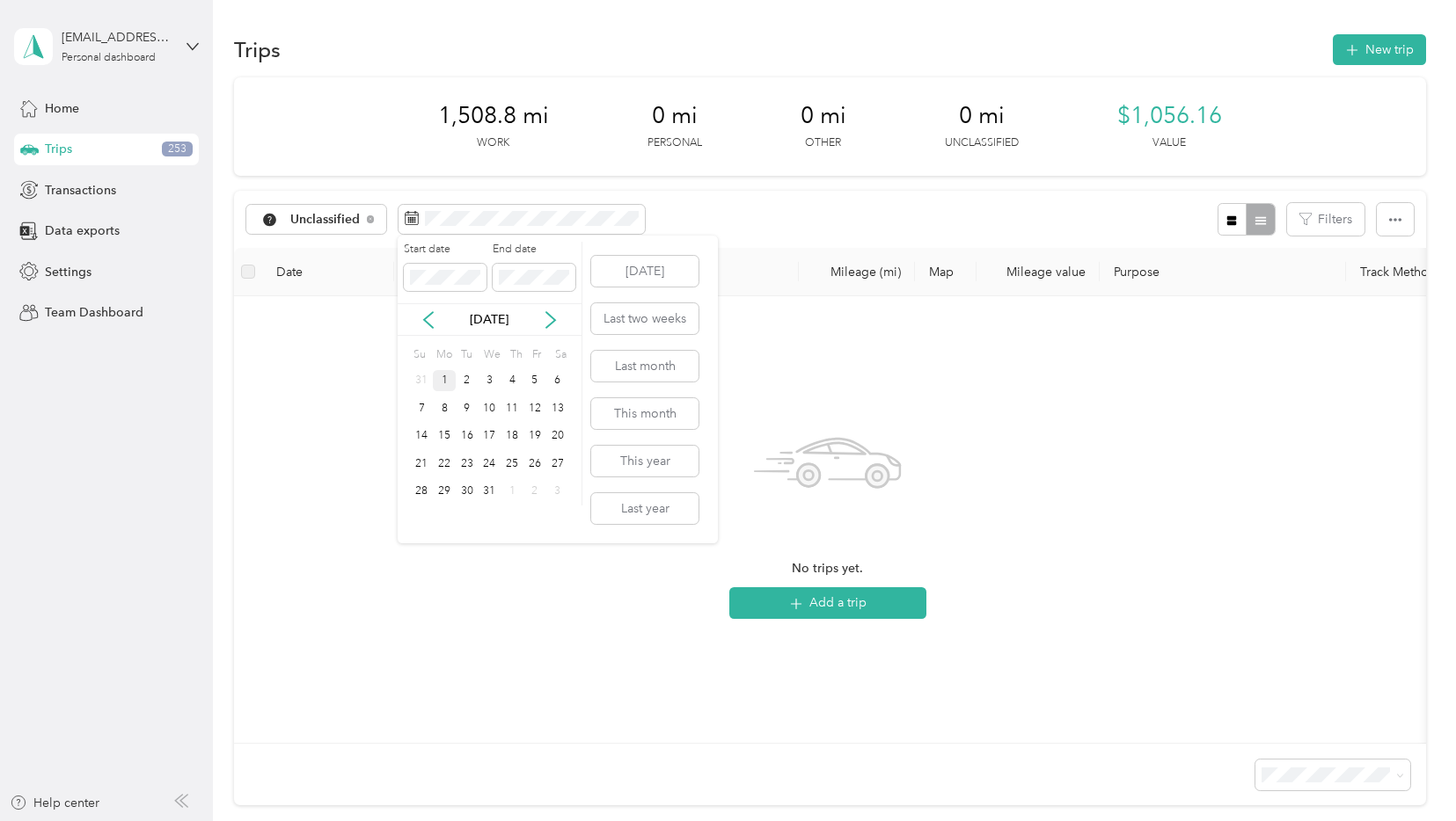
click at [442, 376] on div "1" at bounding box center [443, 381] width 23 height 22
click at [550, 320] on icon at bounding box center [550, 319] width 17 height 17
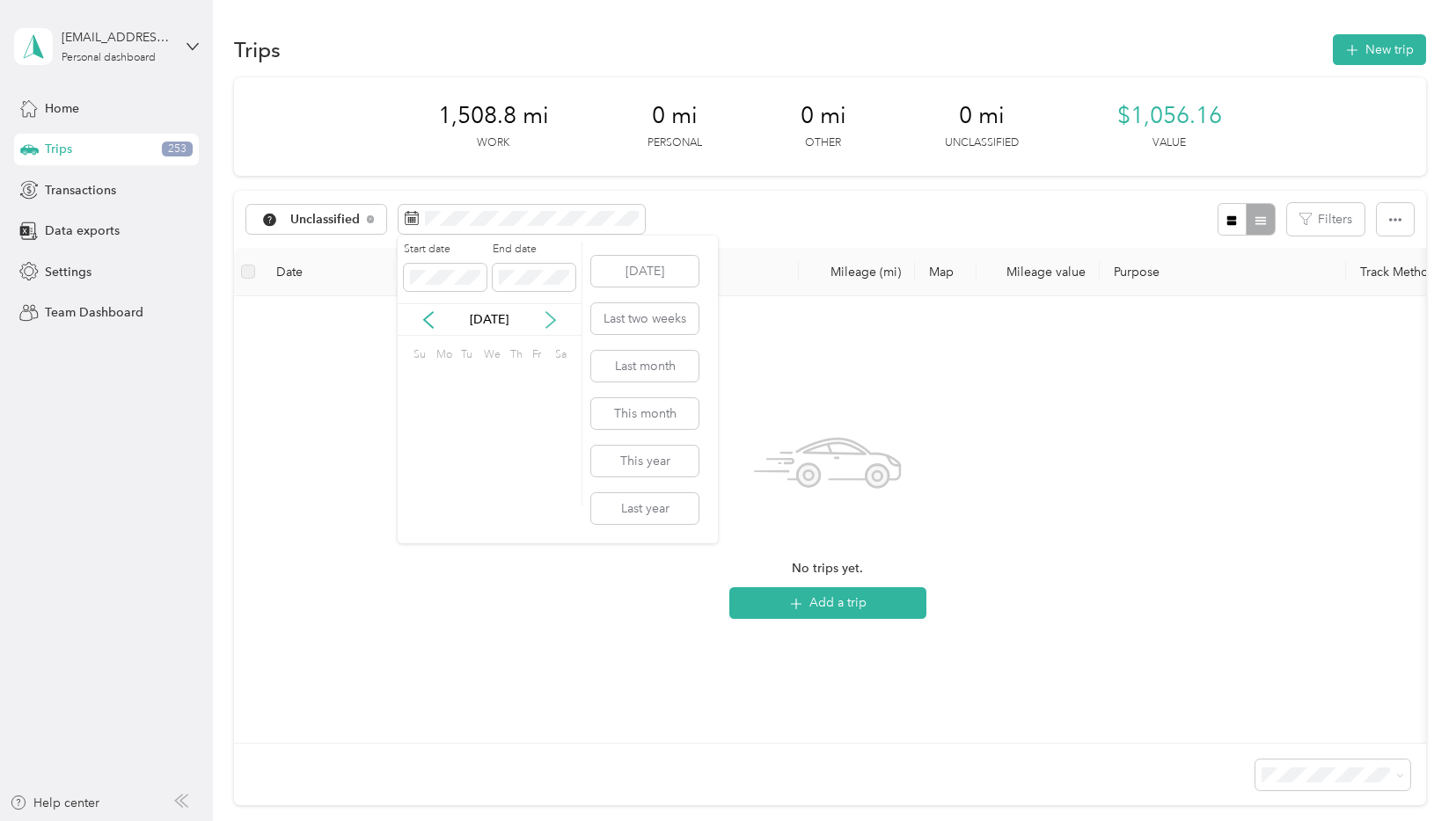
click at [550, 320] on icon at bounding box center [550, 319] width 17 height 17
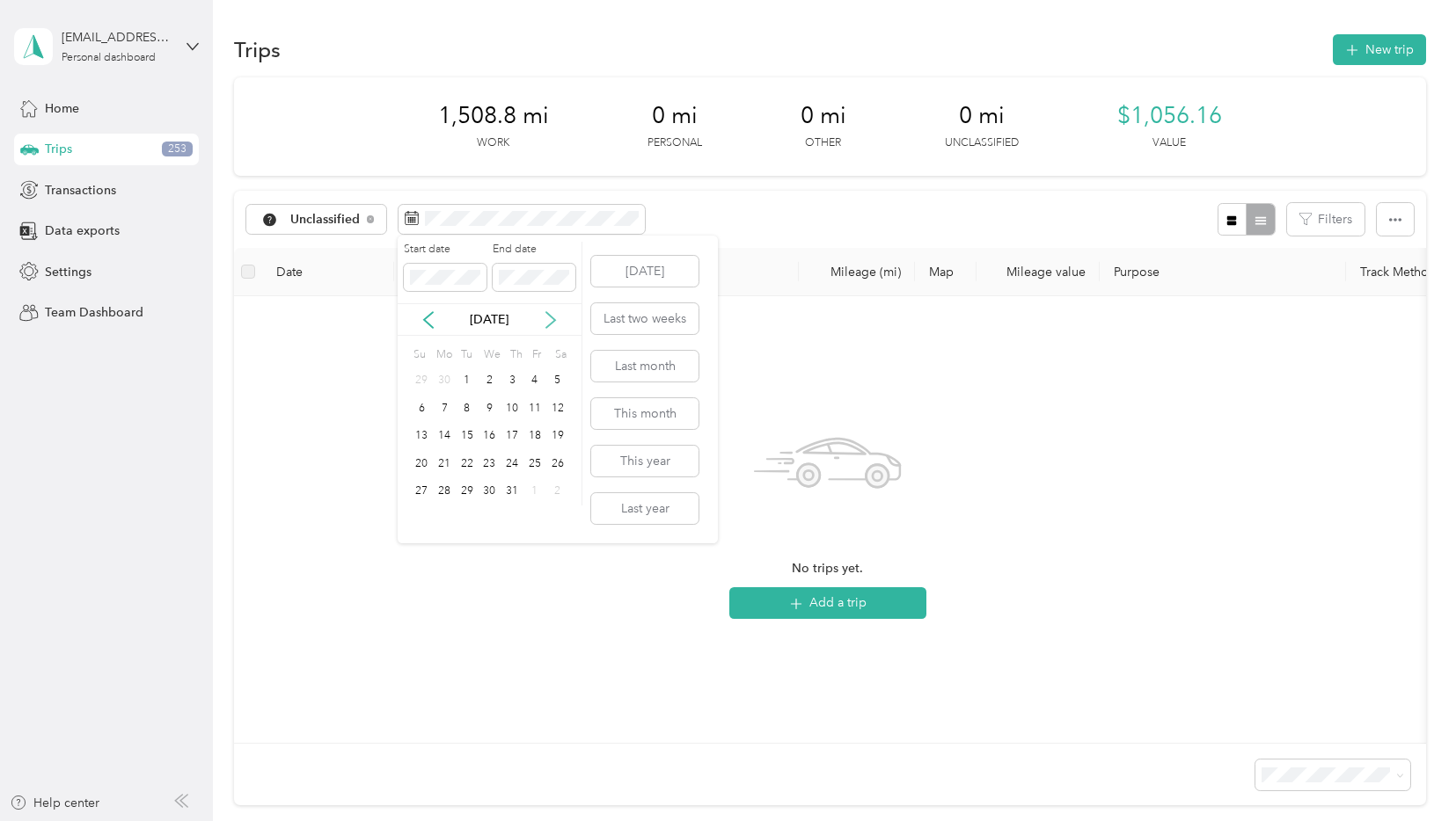
click at [550, 320] on icon at bounding box center [550, 319] width 17 height 17
click at [423, 330] on div "[DATE]" at bounding box center [490, 320] width 184 height 33
click at [425, 324] on icon at bounding box center [428, 319] width 17 height 17
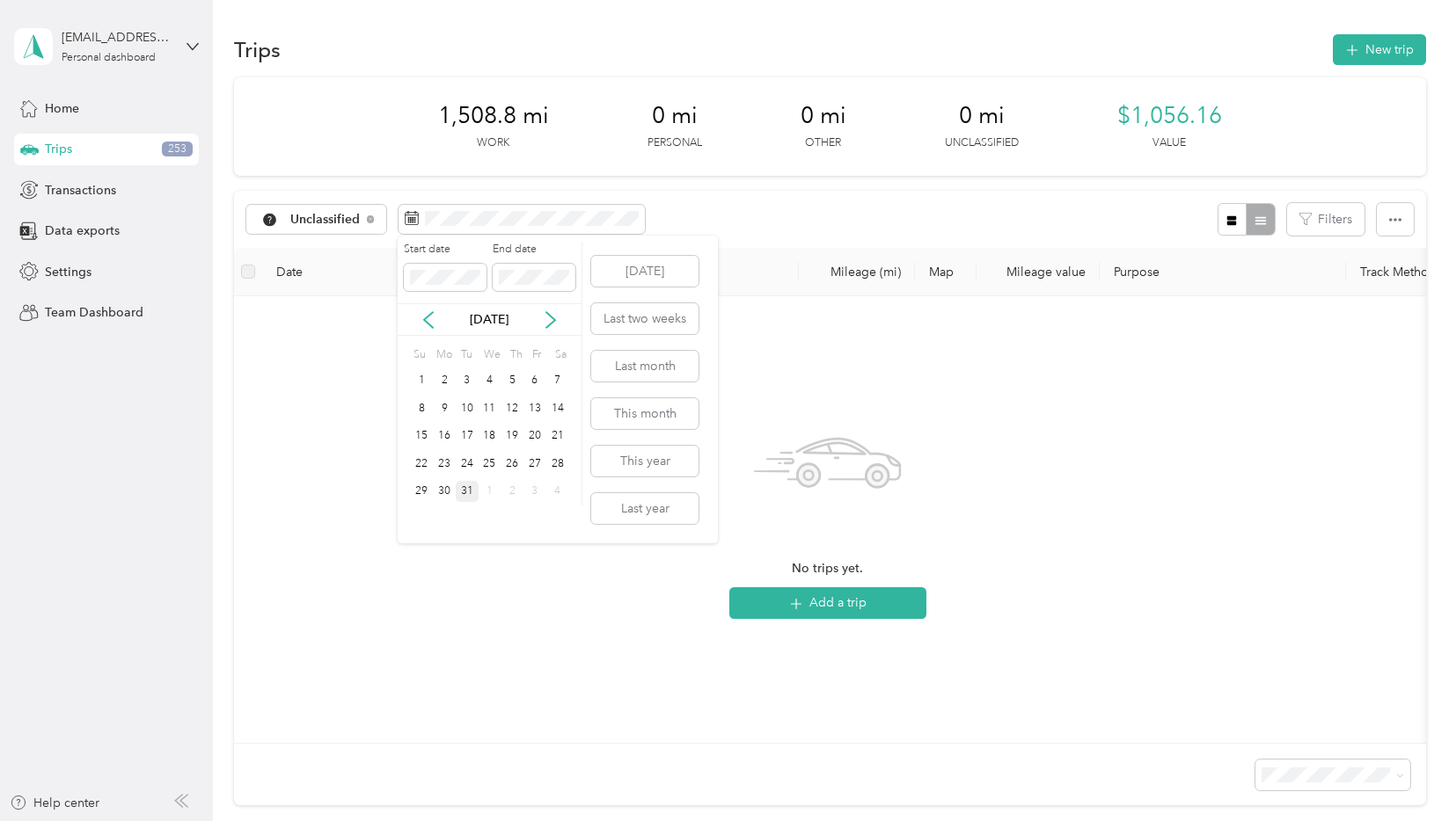
click at [471, 494] on div "31" at bounding box center [467, 492] width 23 height 22
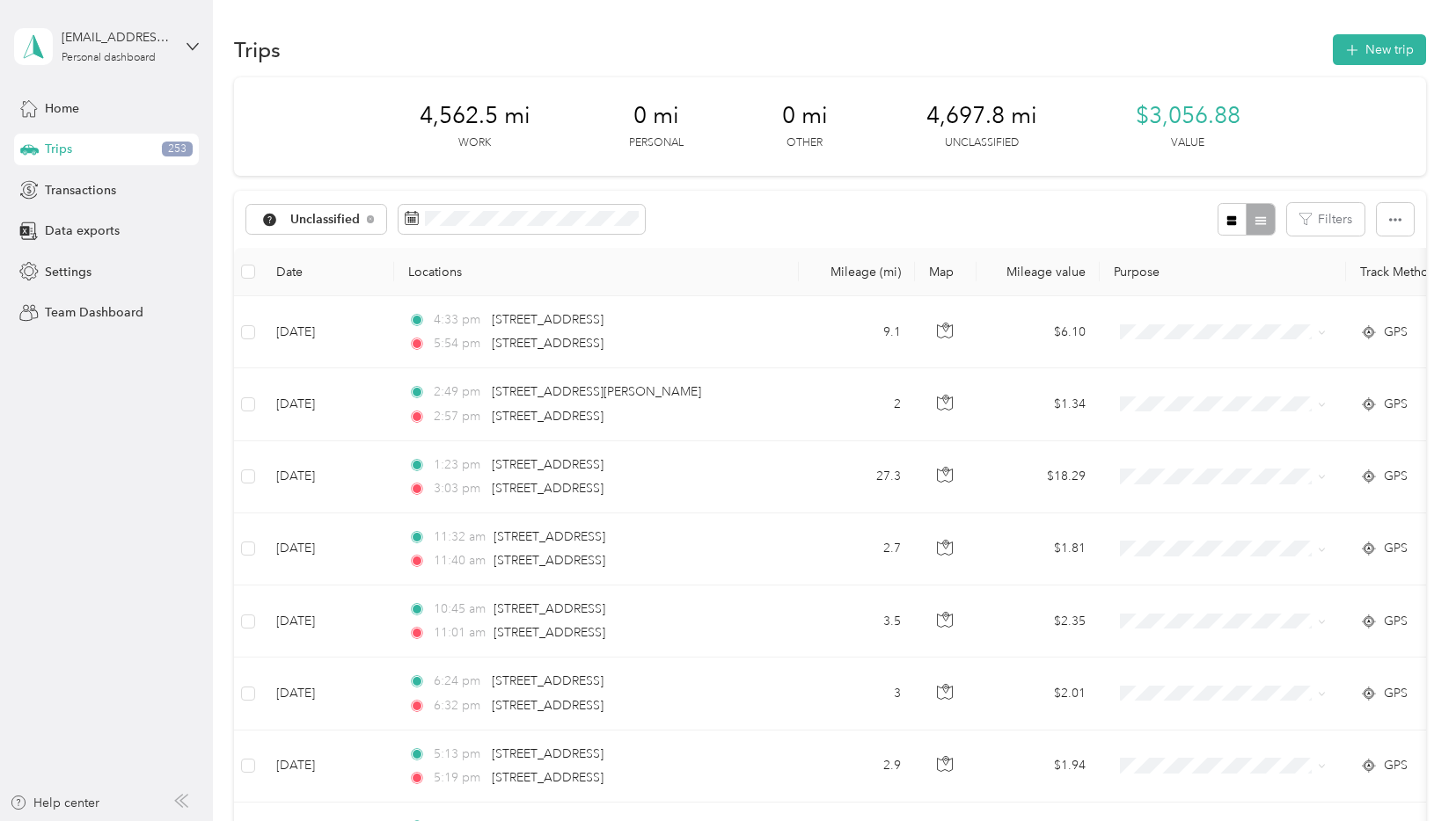
click at [285, 265] on th "Date" at bounding box center [328, 272] width 132 height 48
click at [1318, 222] on button "Filters" at bounding box center [1325, 219] width 77 height 33
click at [1219, 224] on button "button" at bounding box center [1232, 219] width 30 height 33
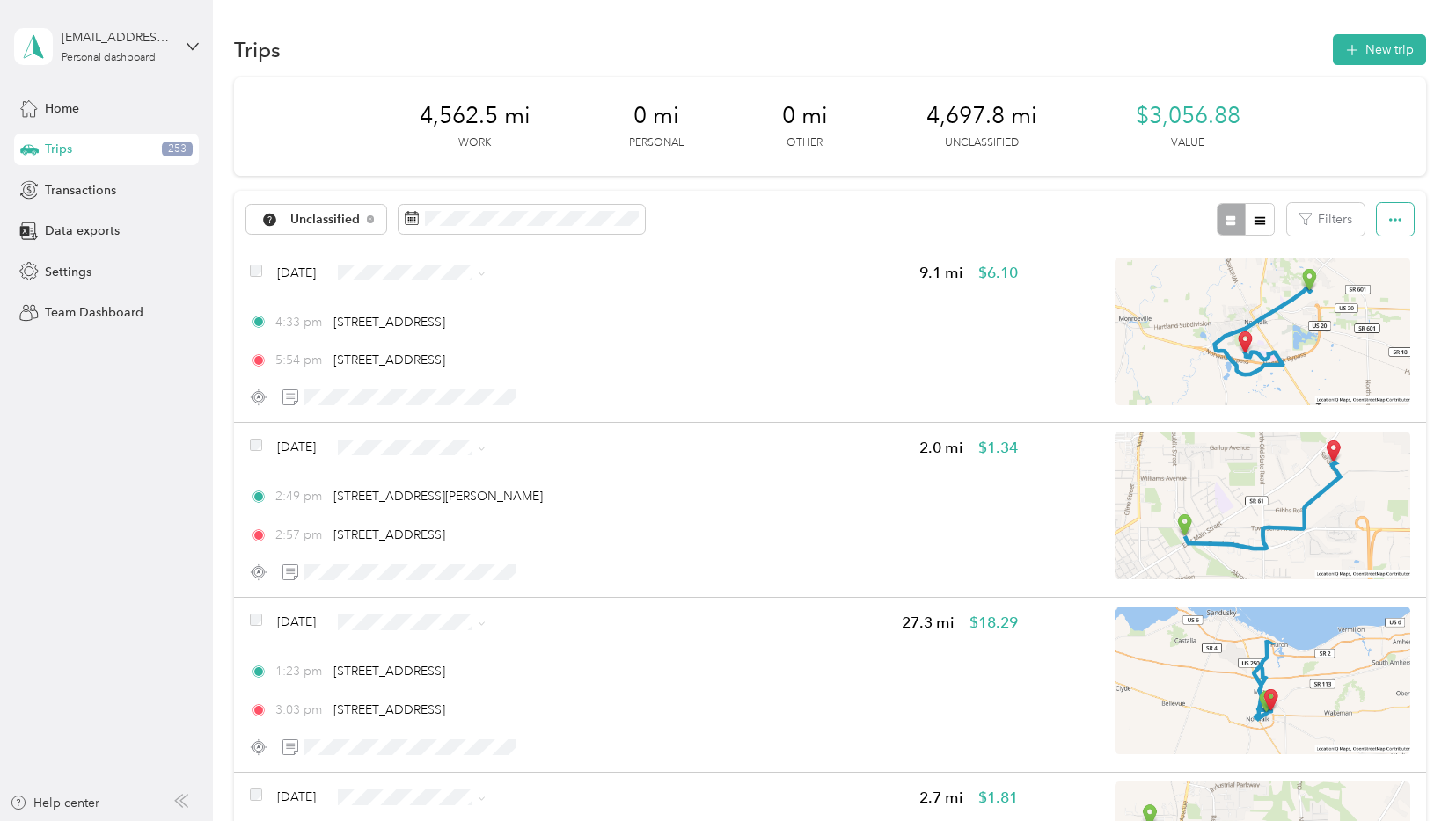
click at [1377, 218] on button "button" at bounding box center [1394, 219] width 37 height 33
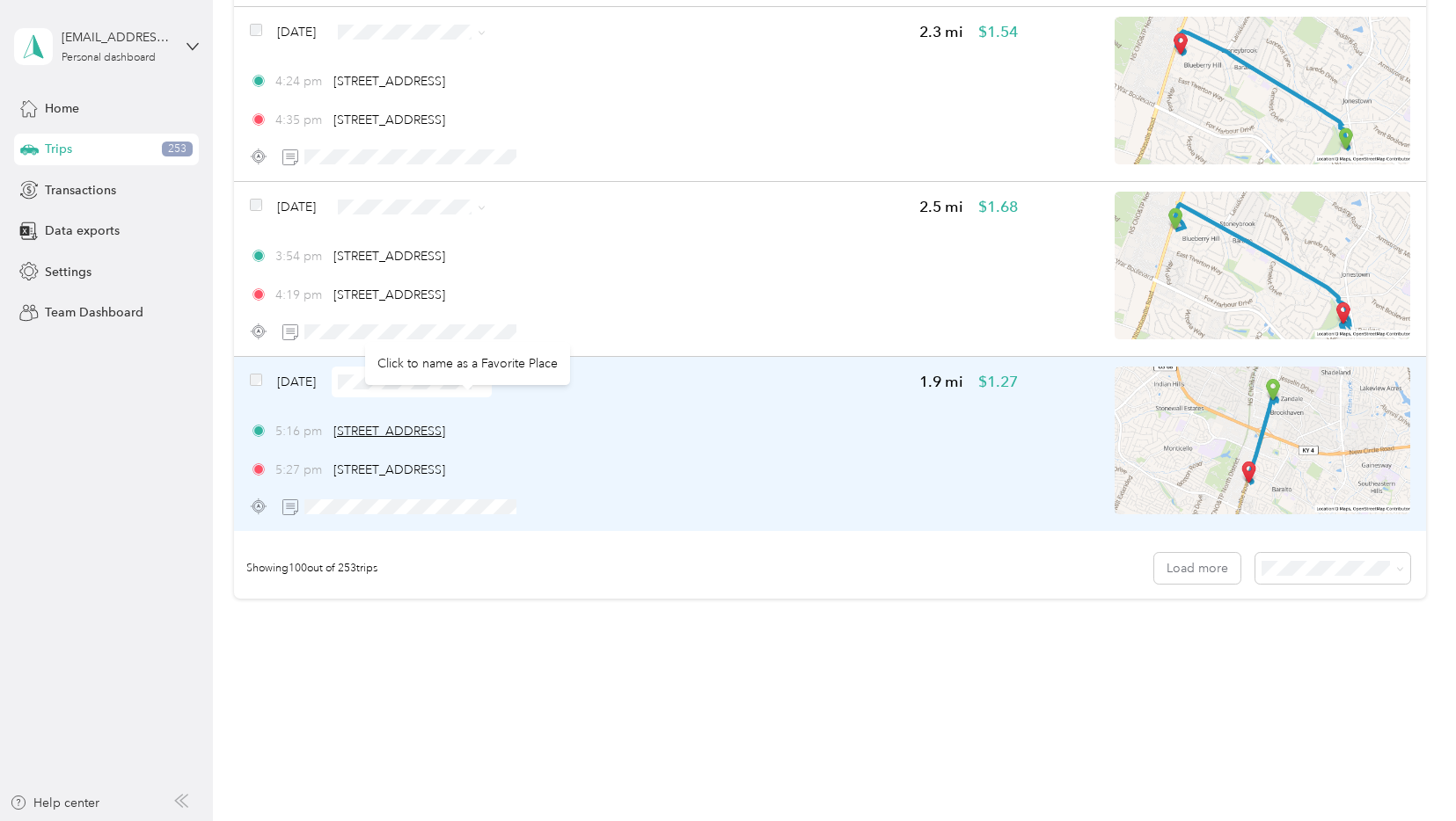
scroll to position [17231, 0]
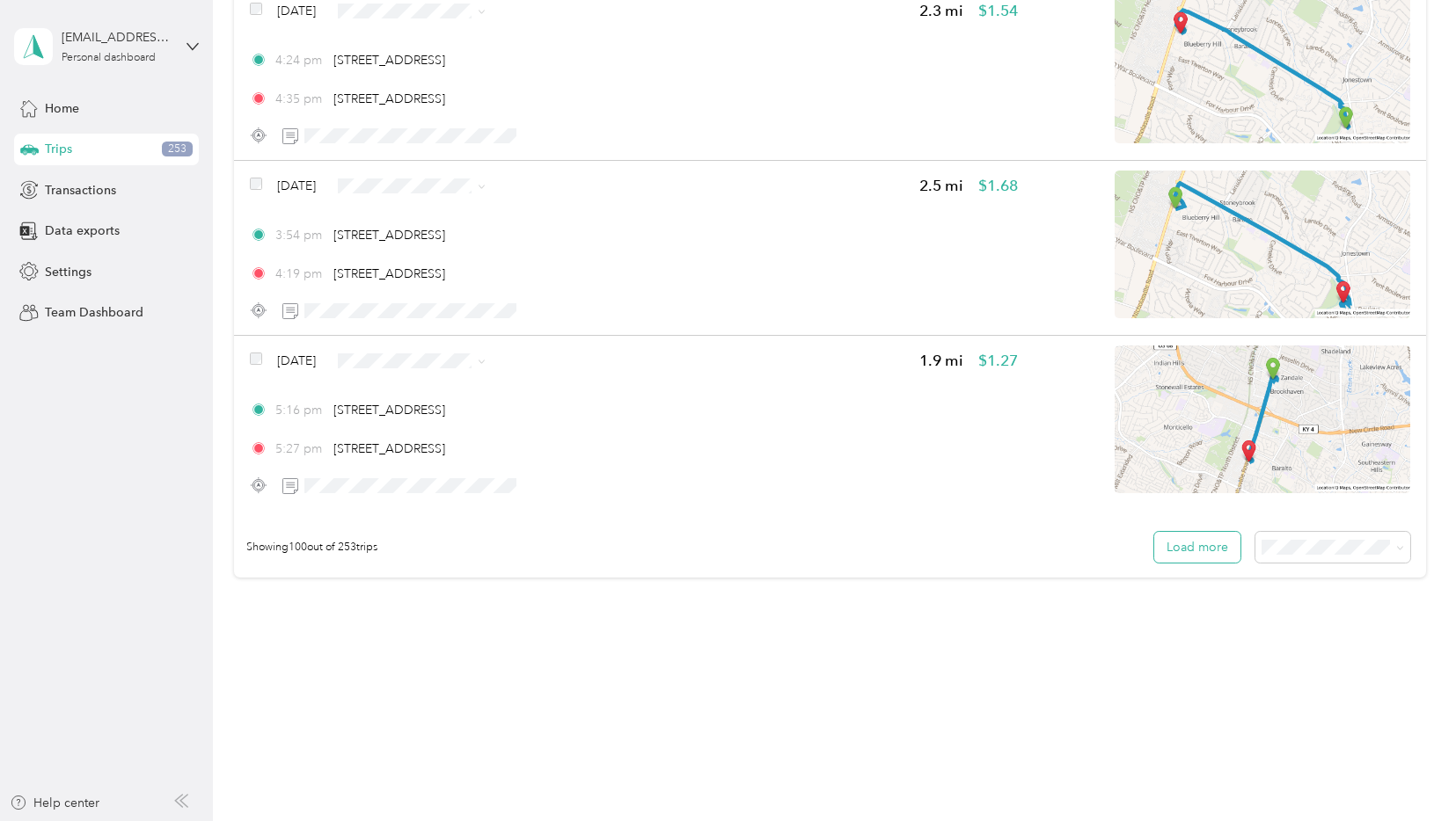
click at [1196, 548] on button "Load more" at bounding box center [1197, 547] width 86 height 31
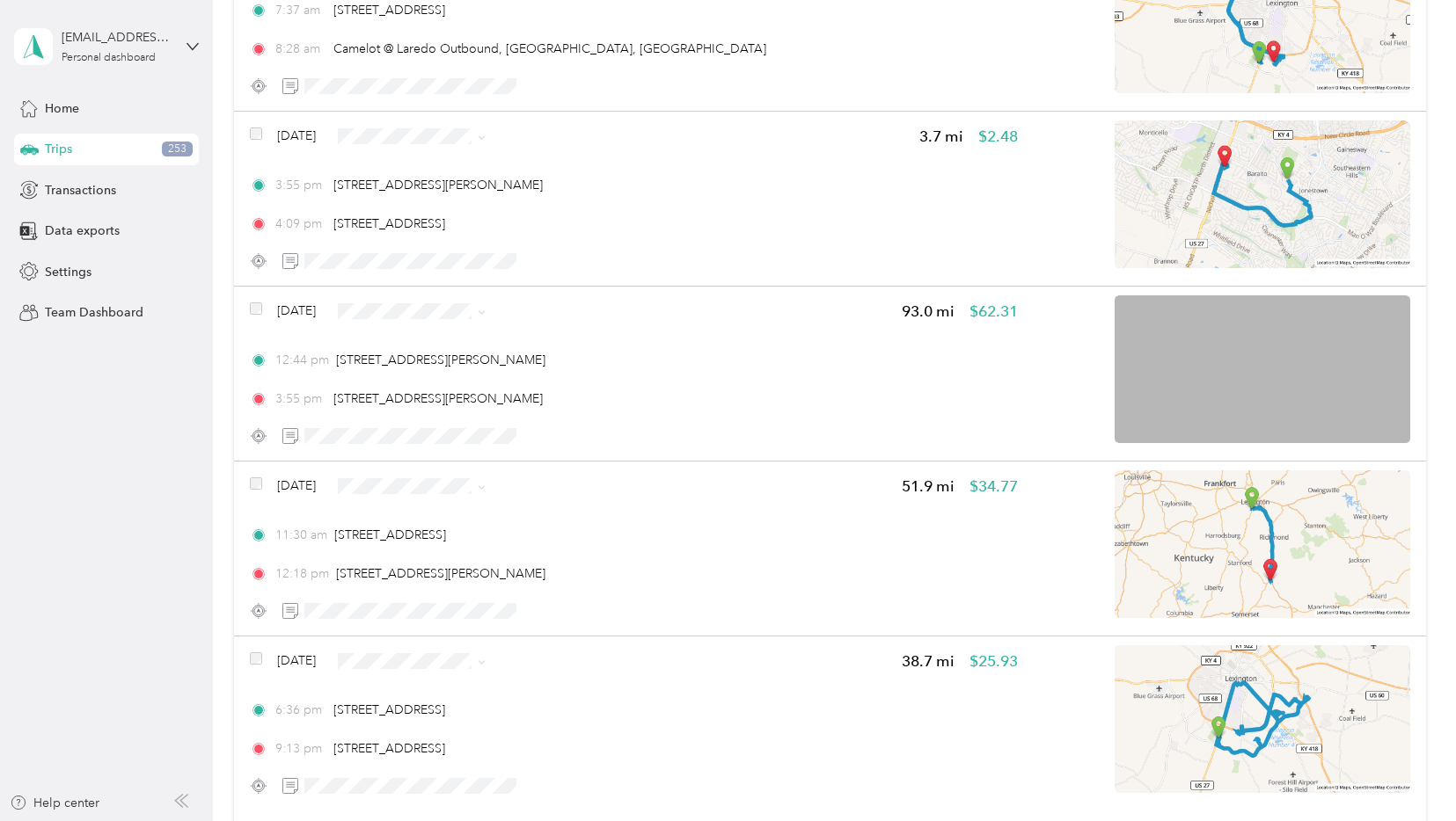
scroll to position [34725, 0]
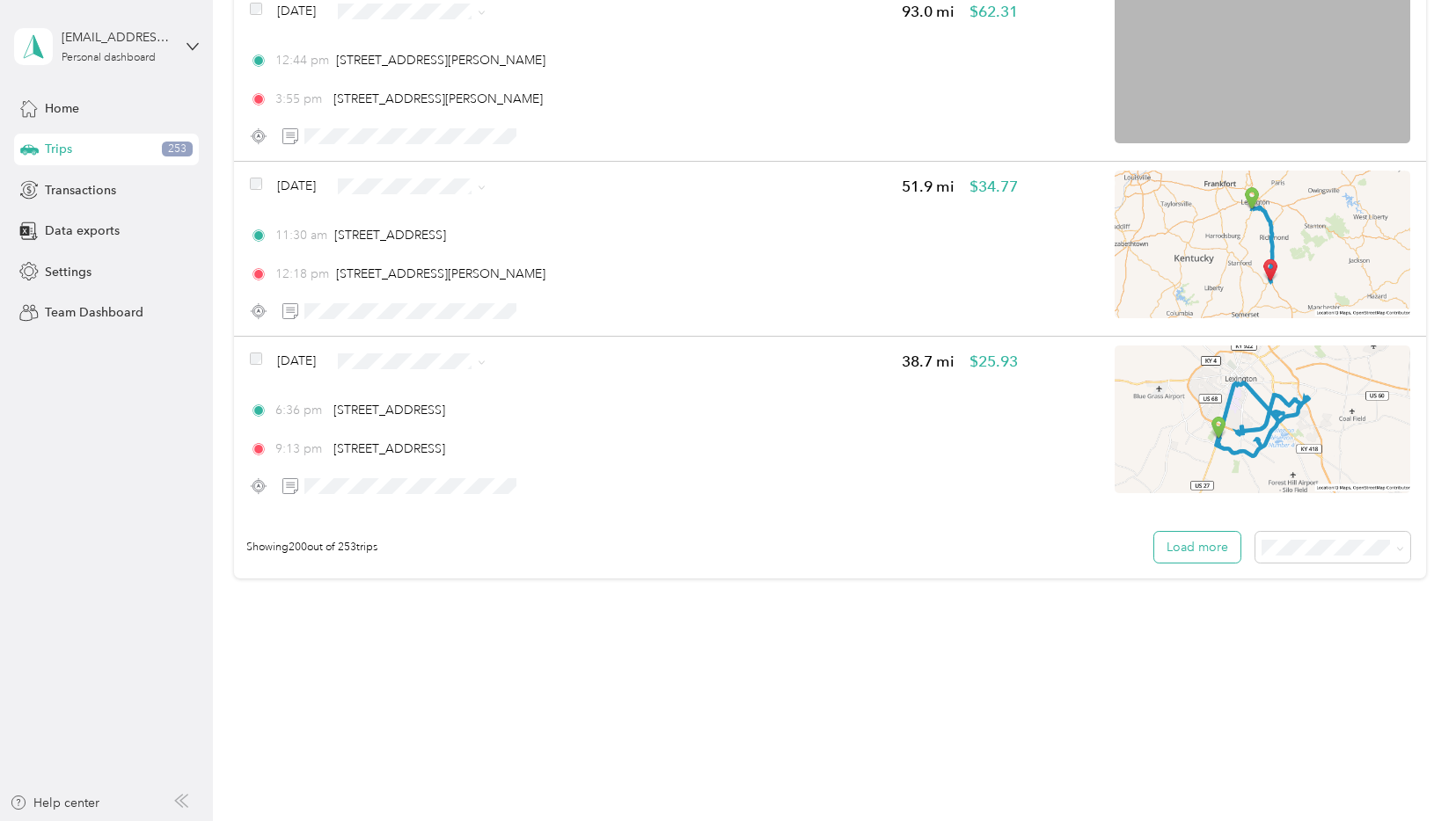
click at [1185, 540] on button "Load more" at bounding box center [1197, 547] width 86 height 31
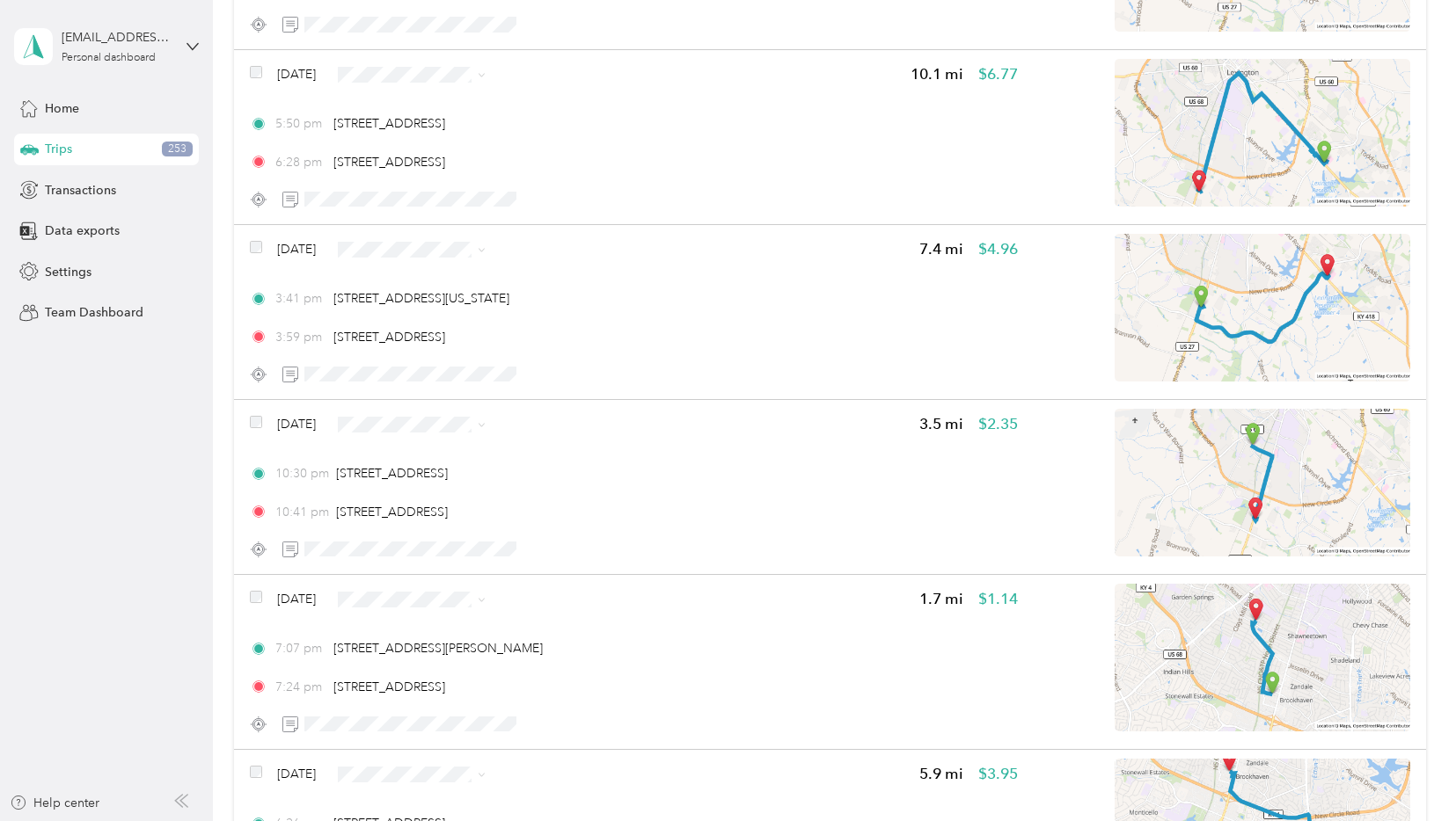
scroll to position [0, 0]
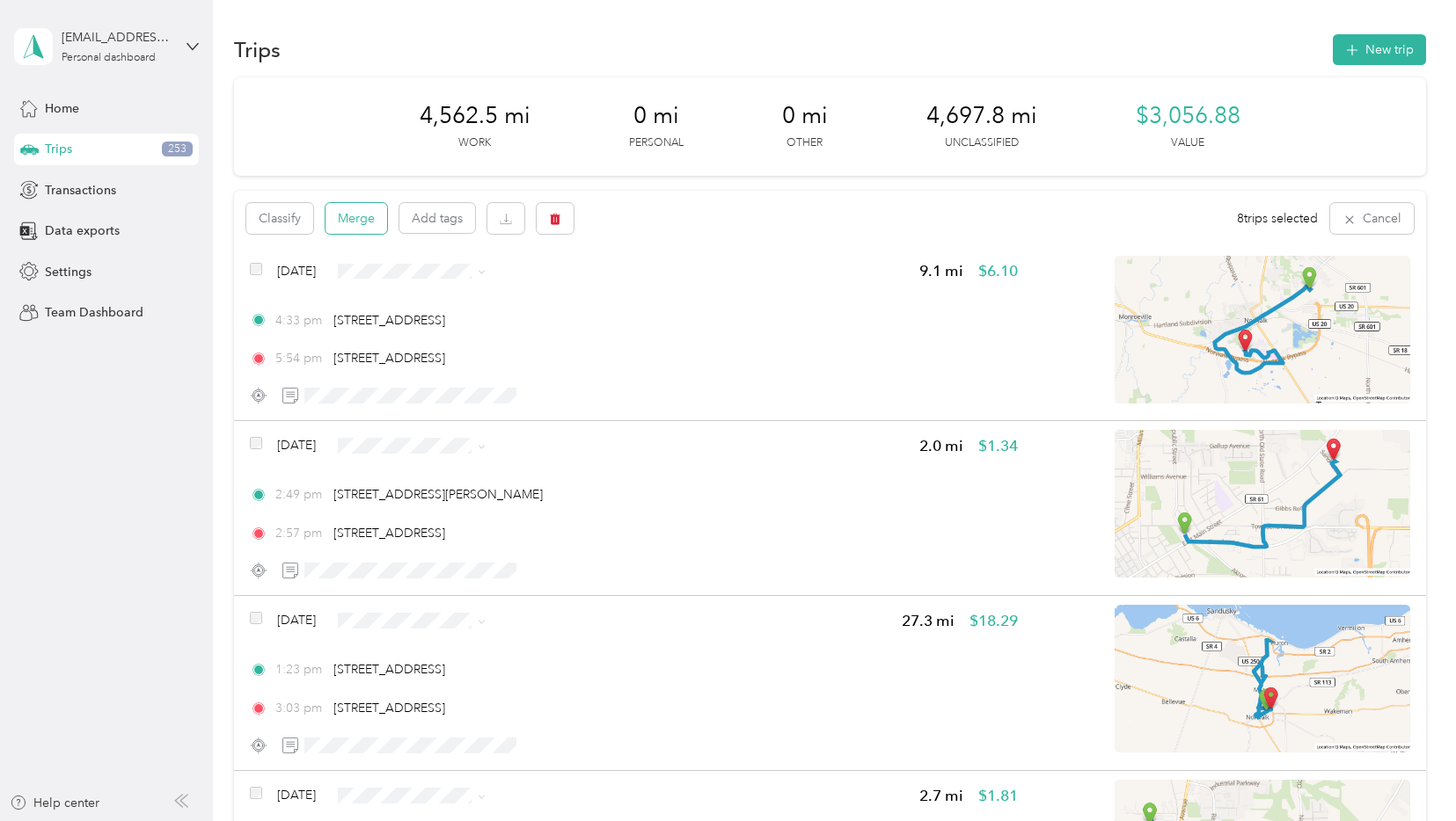
click at [368, 220] on button "Merge" at bounding box center [356, 218] width 62 height 31
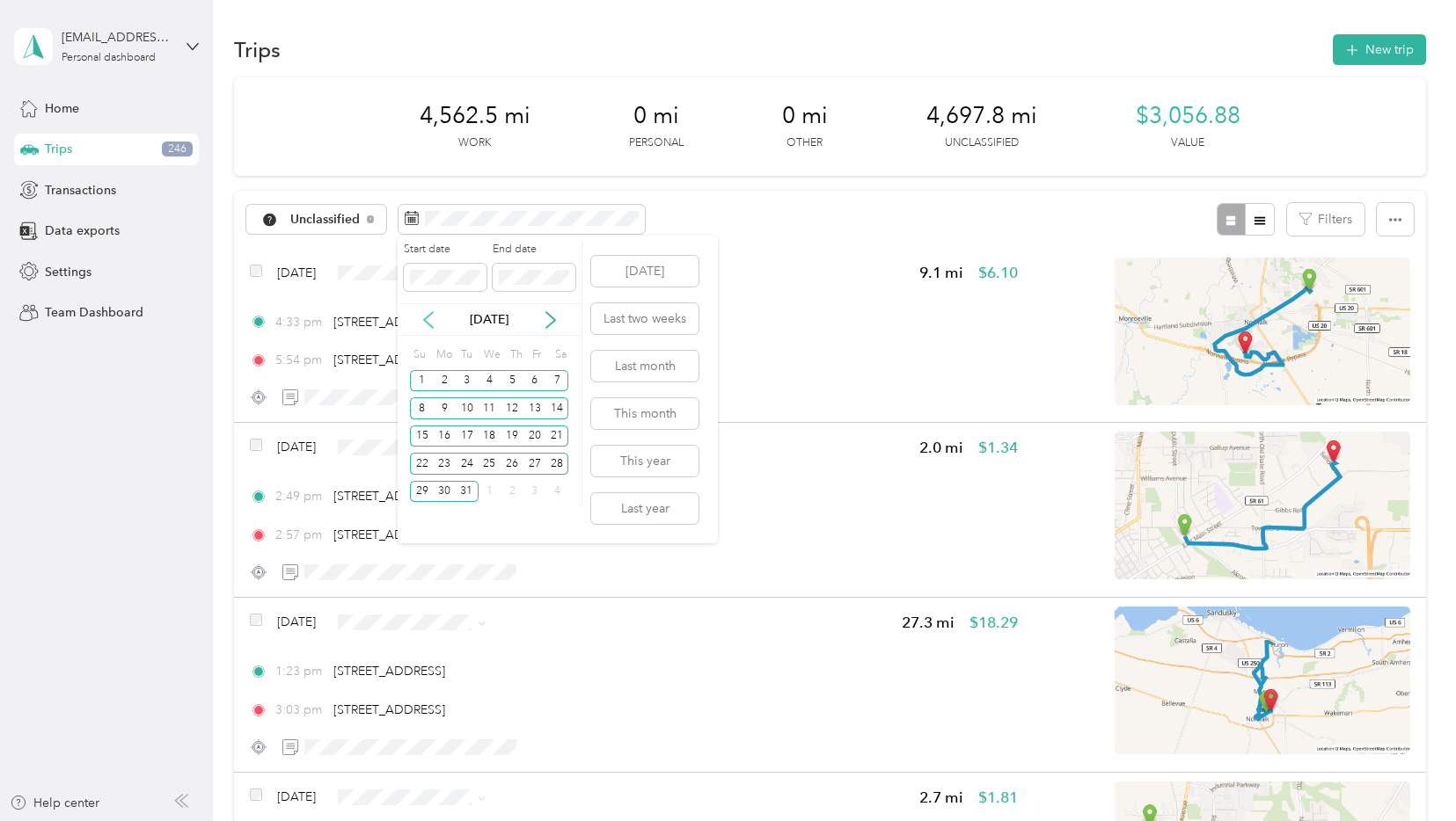
click at [428, 318] on icon at bounding box center [428, 319] width 17 height 17
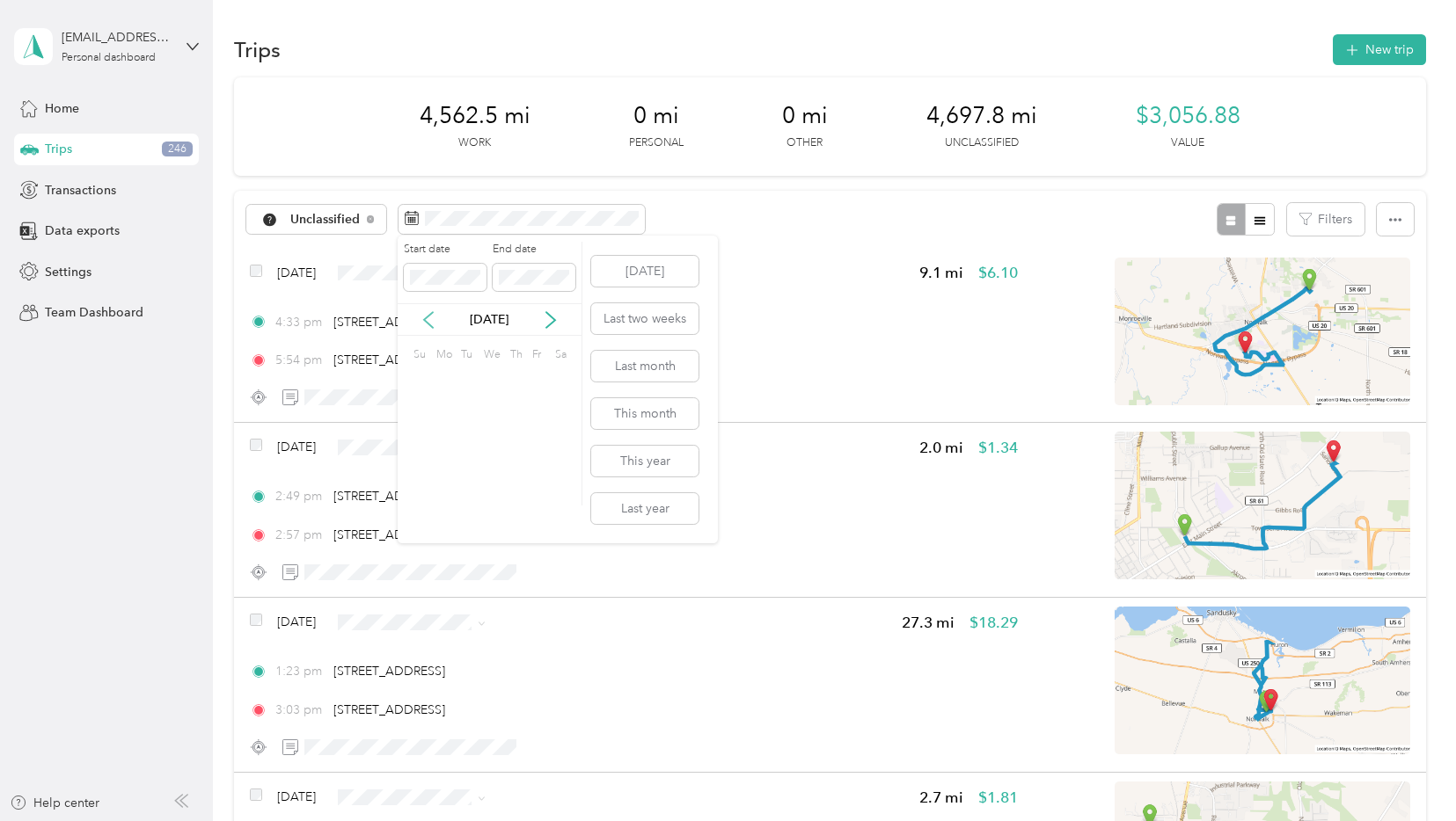
click at [428, 318] on icon at bounding box center [428, 319] width 17 height 17
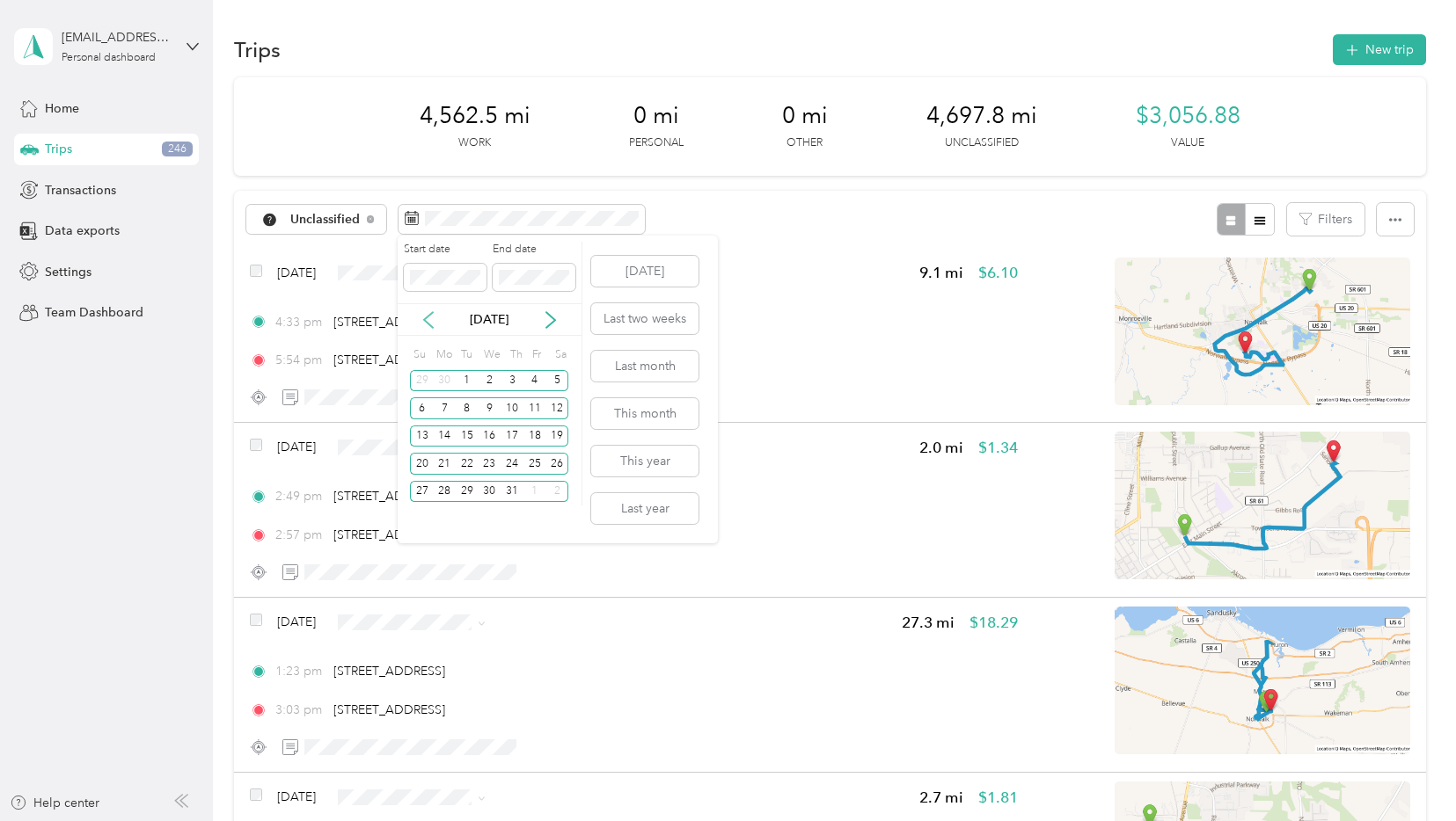
click at [428, 318] on icon at bounding box center [428, 319] width 17 height 17
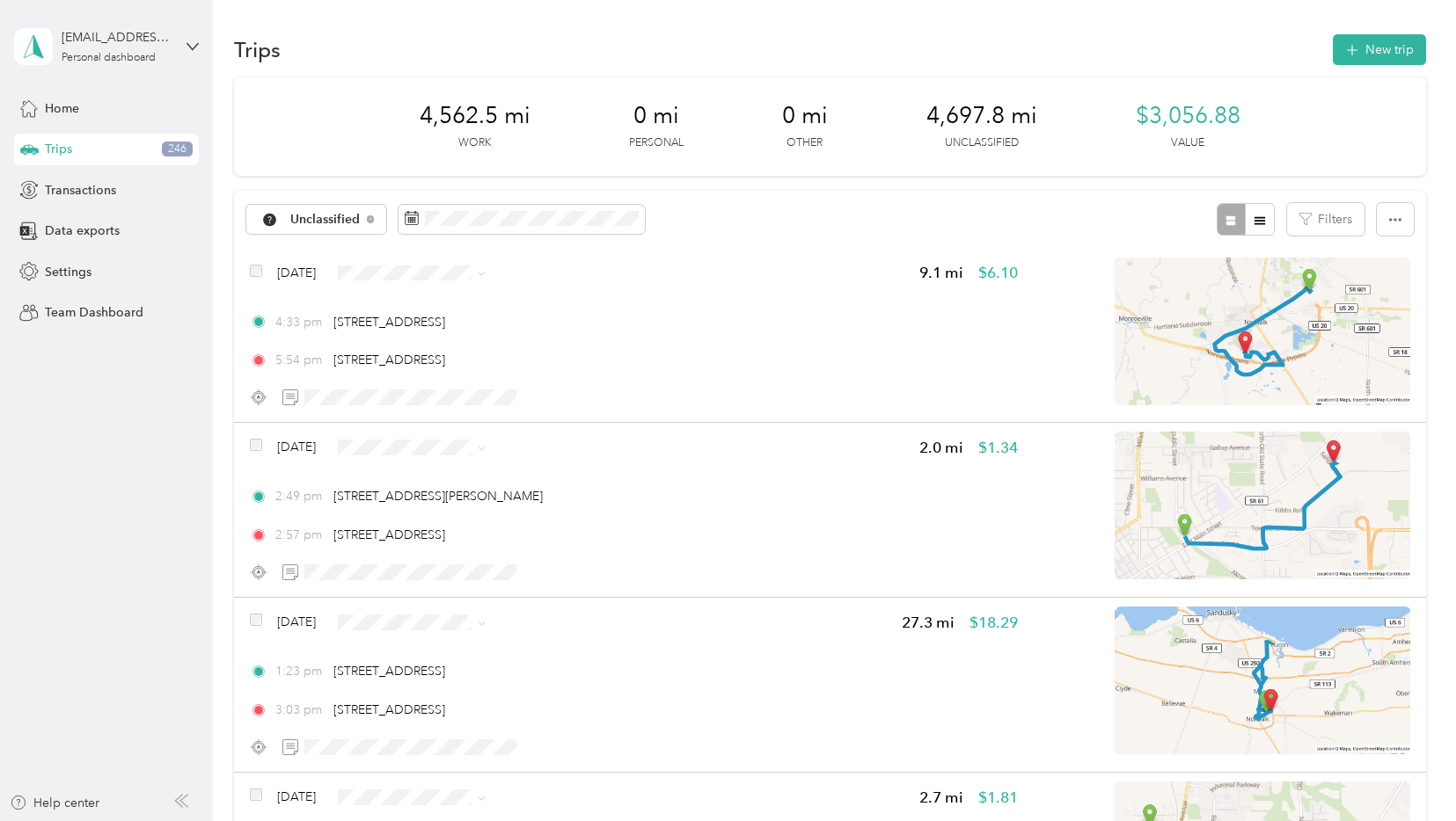
click at [704, 216] on div "Unclassified Filters" at bounding box center [830, 219] width 1191 height 57
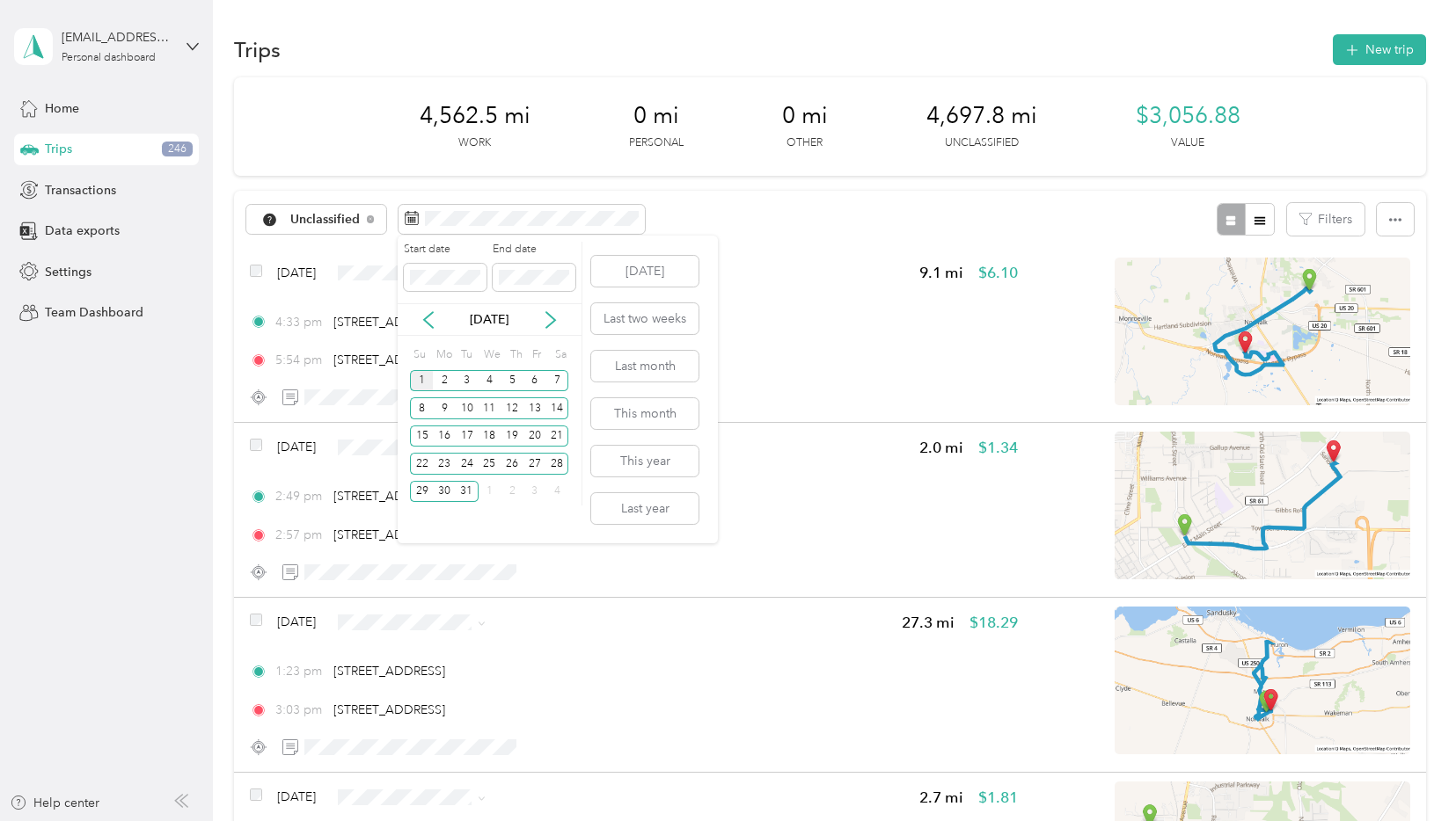
click at [421, 383] on div "1" at bounding box center [421, 381] width 23 height 22
click at [471, 494] on div "31" at bounding box center [467, 492] width 23 height 22
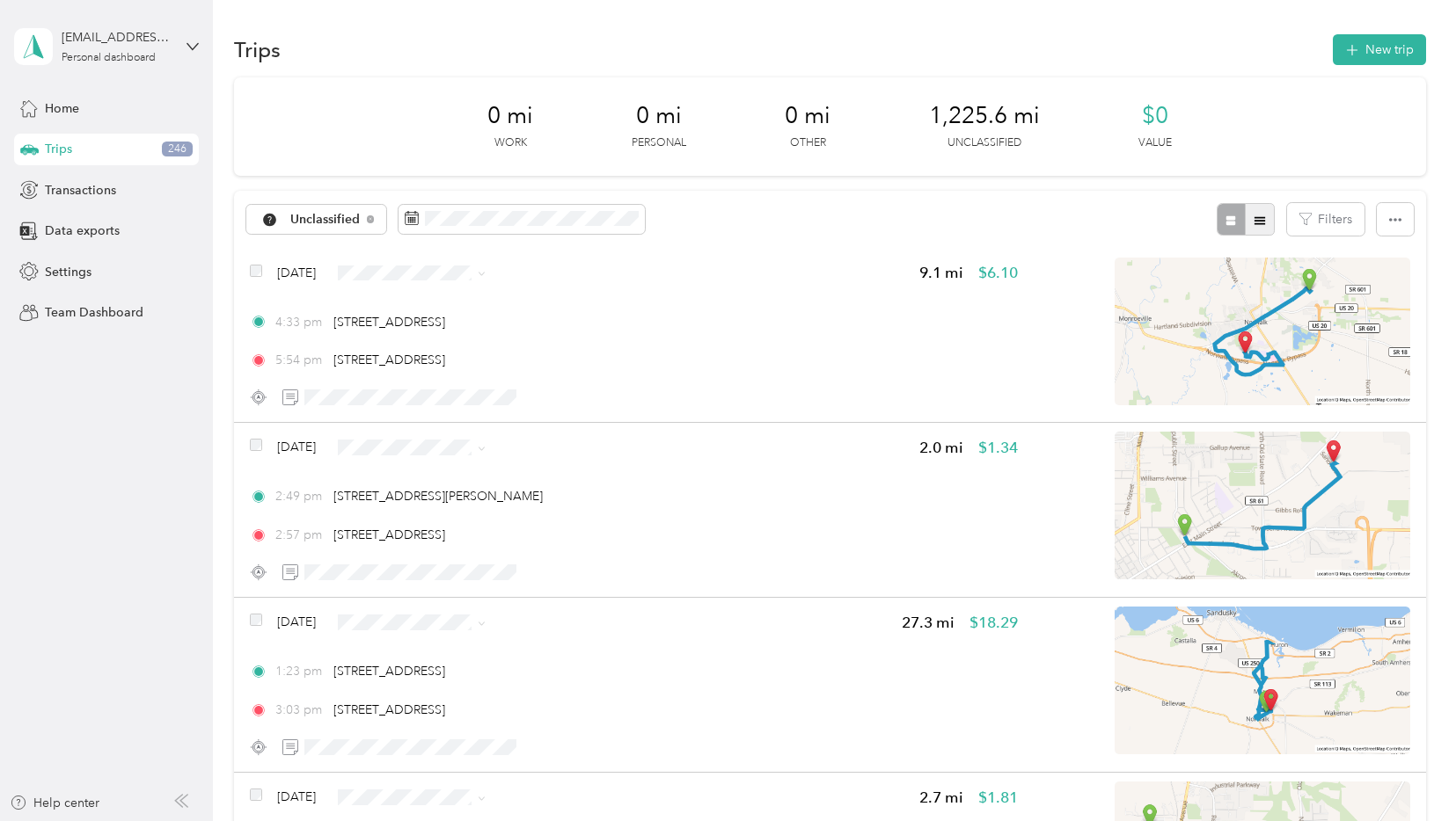
click at [1255, 217] on icon "button" at bounding box center [1260, 220] width 11 height 8
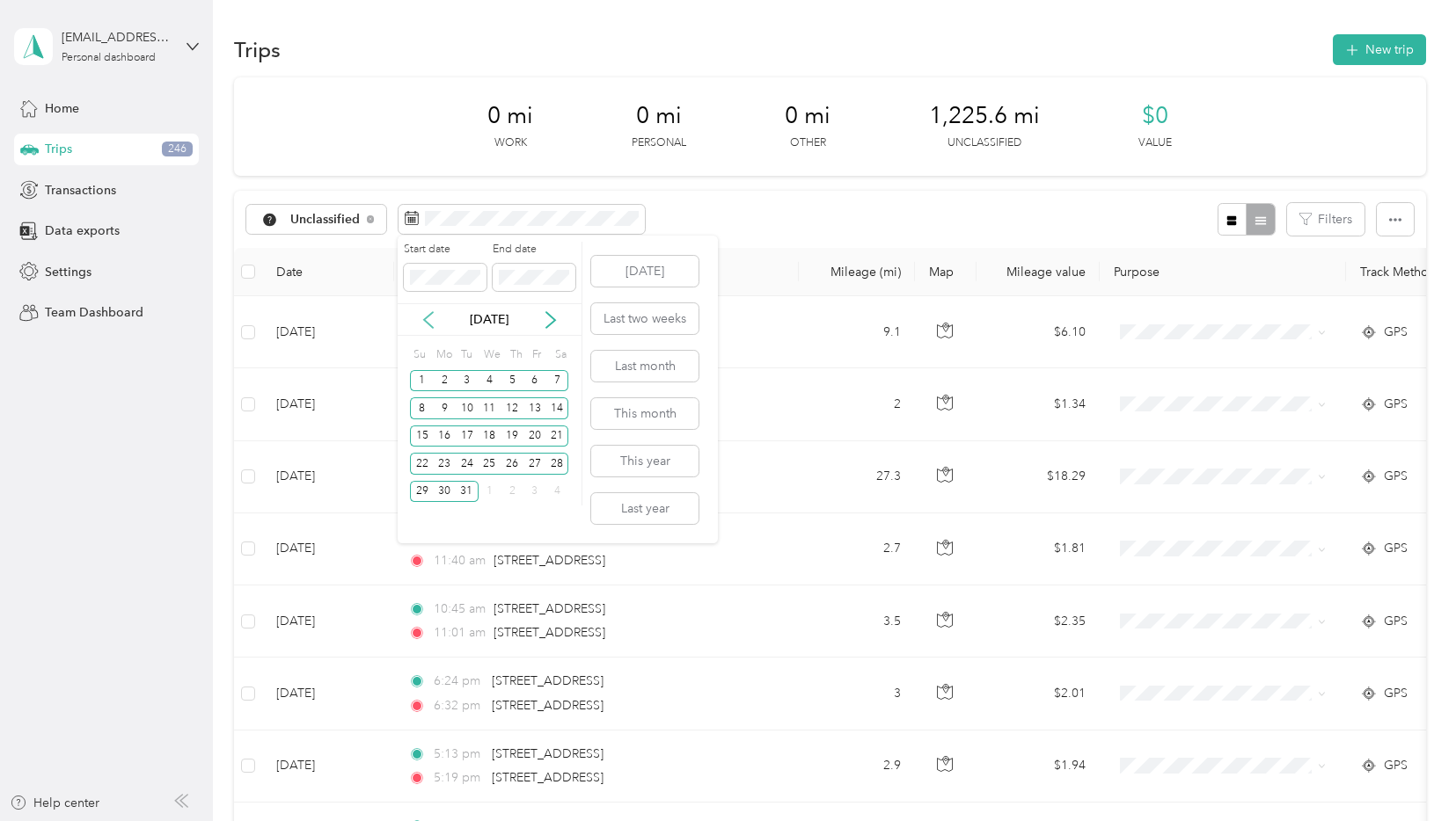
click at [422, 314] on icon at bounding box center [428, 319] width 17 height 17
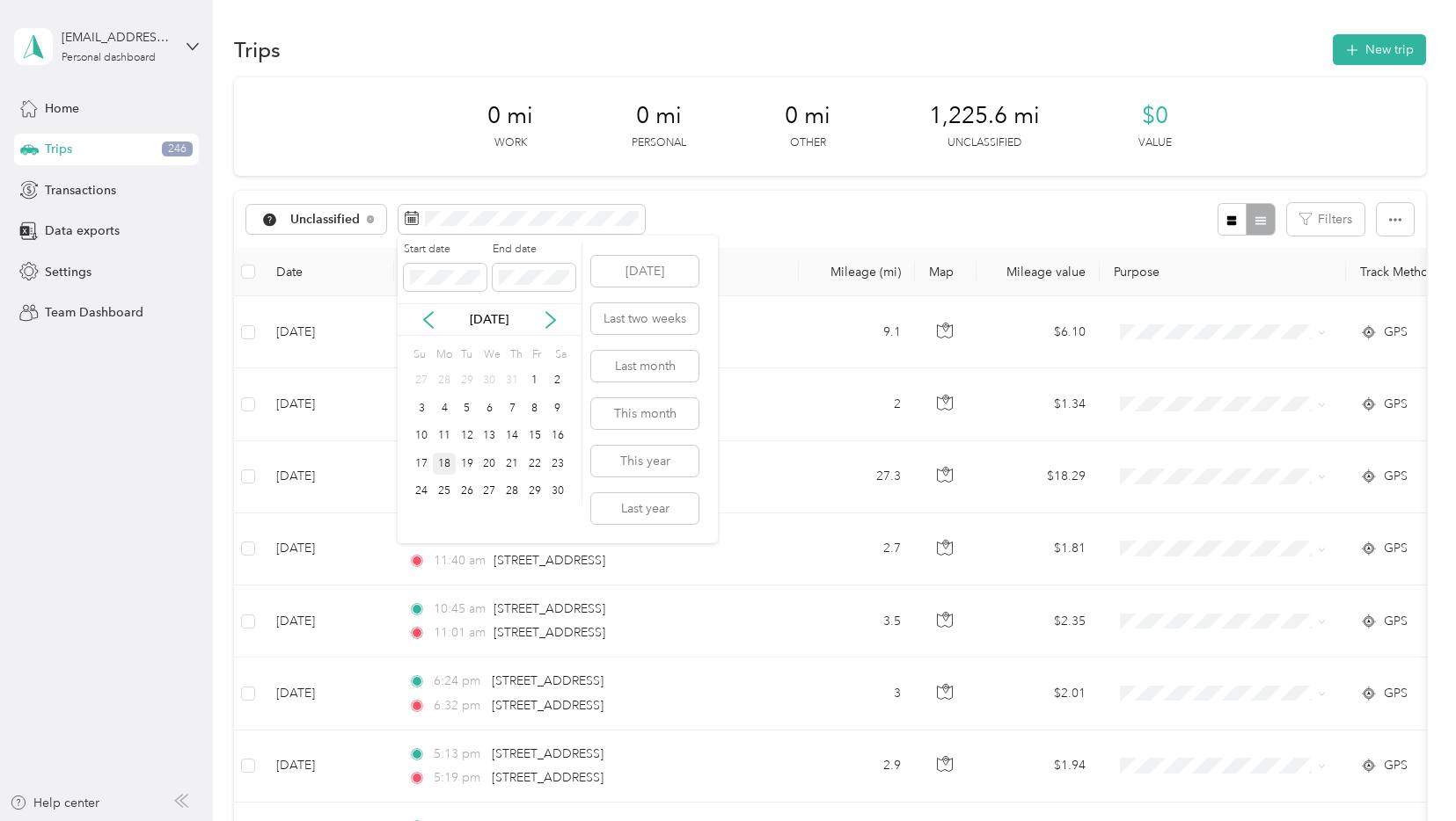
click at [451, 464] on div "18" at bounding box center [443, 464] width 23 height 22
click at [548, 318] on icon at bounding box center [550, 319] width 17 height 17
click at [468, 493] on div "31" at bounding box center [467, 492] width 23 height 22
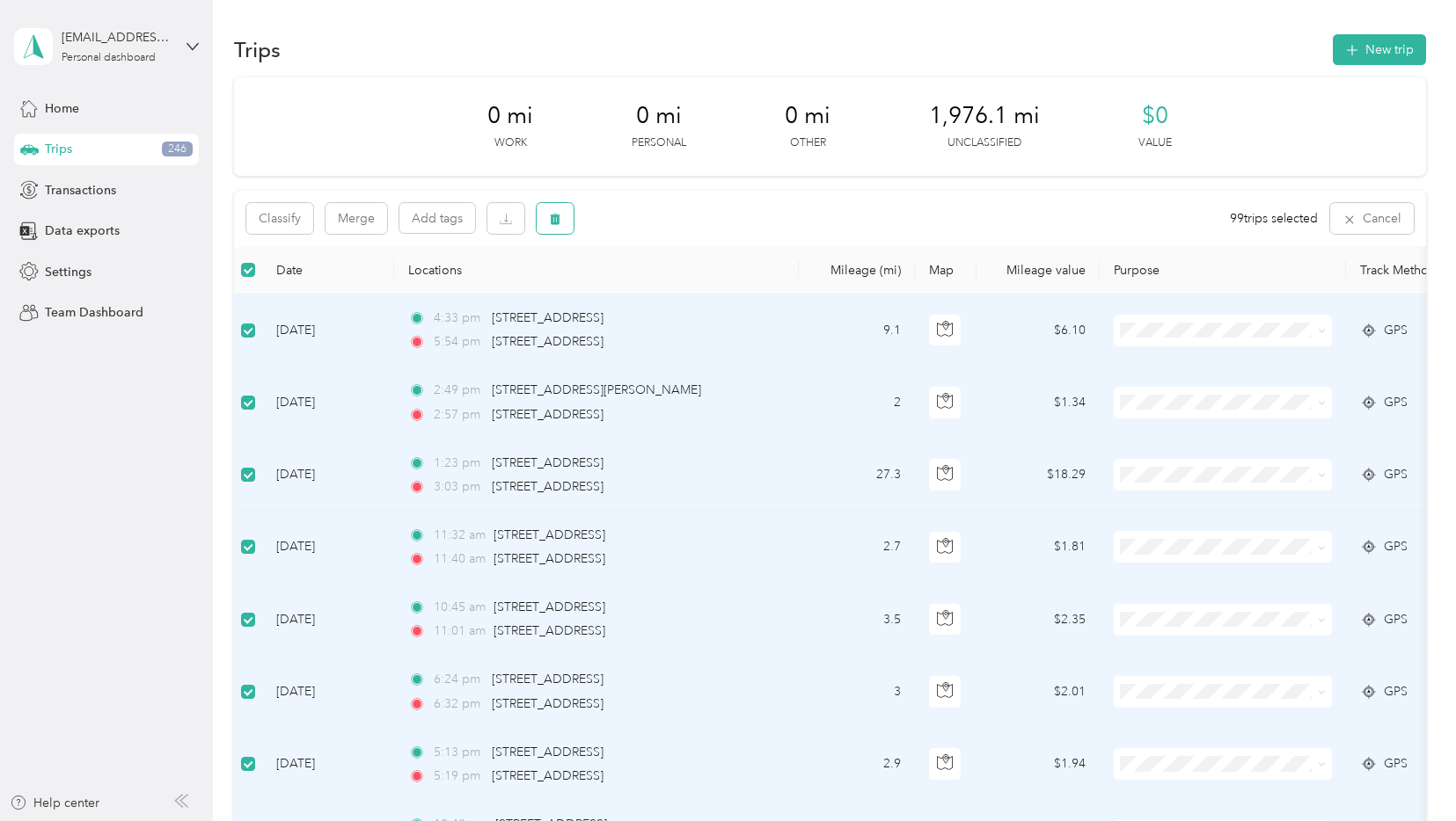
click at [557, 225] on span "button" at bounding box center [555, 218] width 13 height 14
click at [677, 297] on button "Yes" at bounding box center [690, 292] width 34 height 28
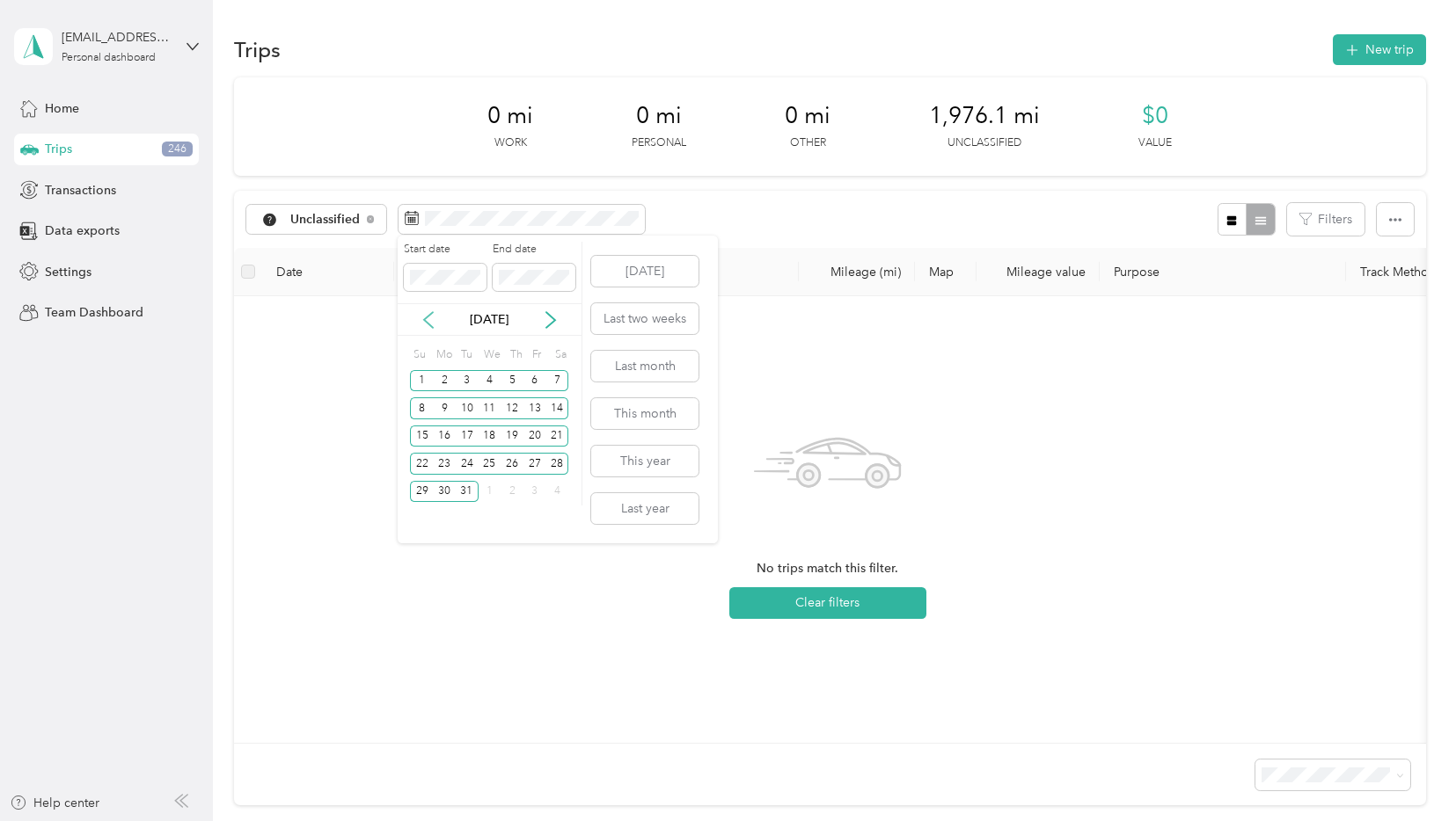
click at [431, 320] on icon at bounding box center [428, 319] width 17 height 17
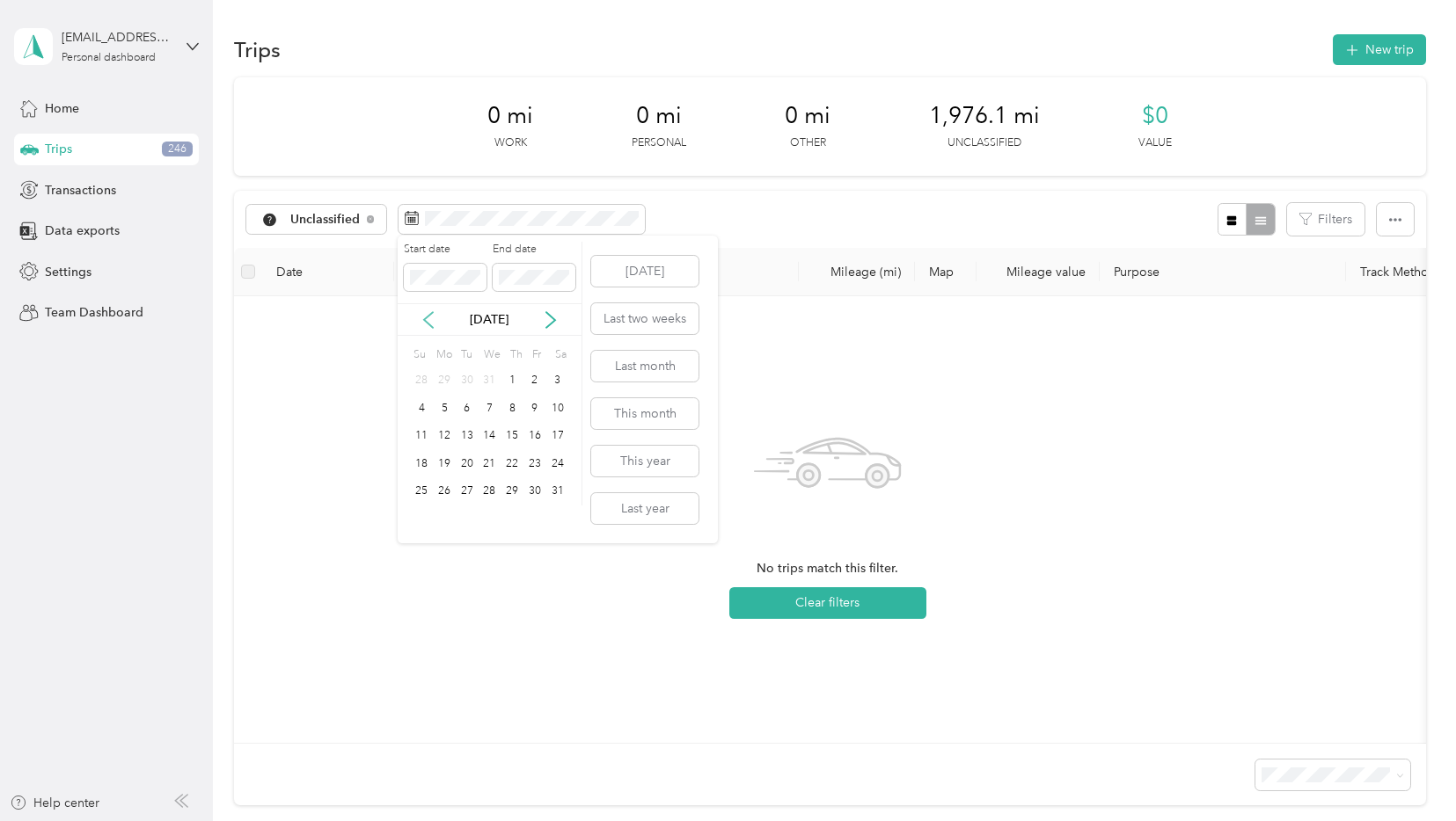
click at [431, 320] on icon at bounding box center [428, 319] width 17 height 17
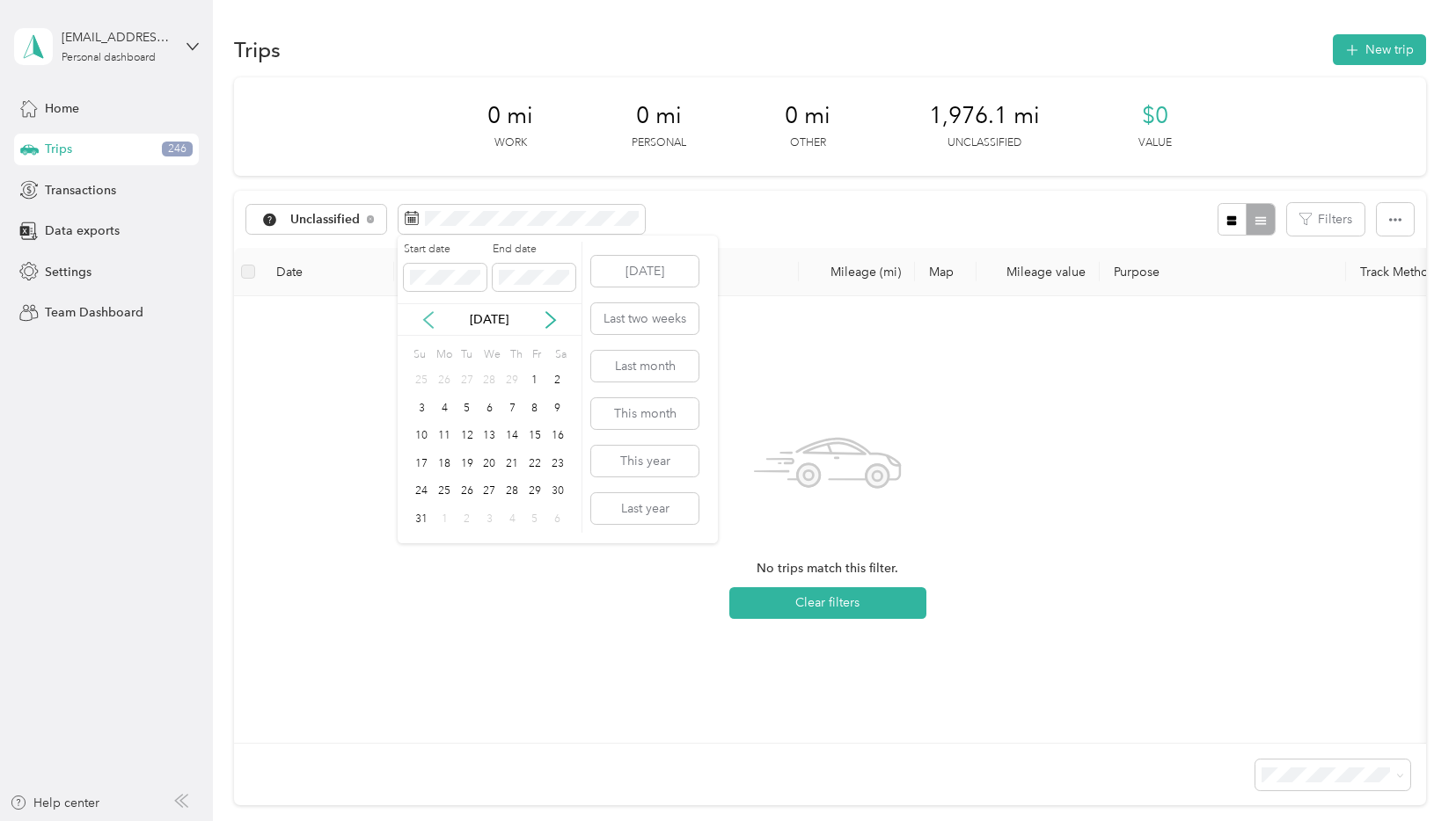
click at [431, 320] on icon at bounding box center [428, 319] width 17 height 17
click at [448, 382] on div "1" at bounding box center [443, 381] width 23 height 22
click at [548, 319] on icon at bounding box center [550, 319] width 17 height 17
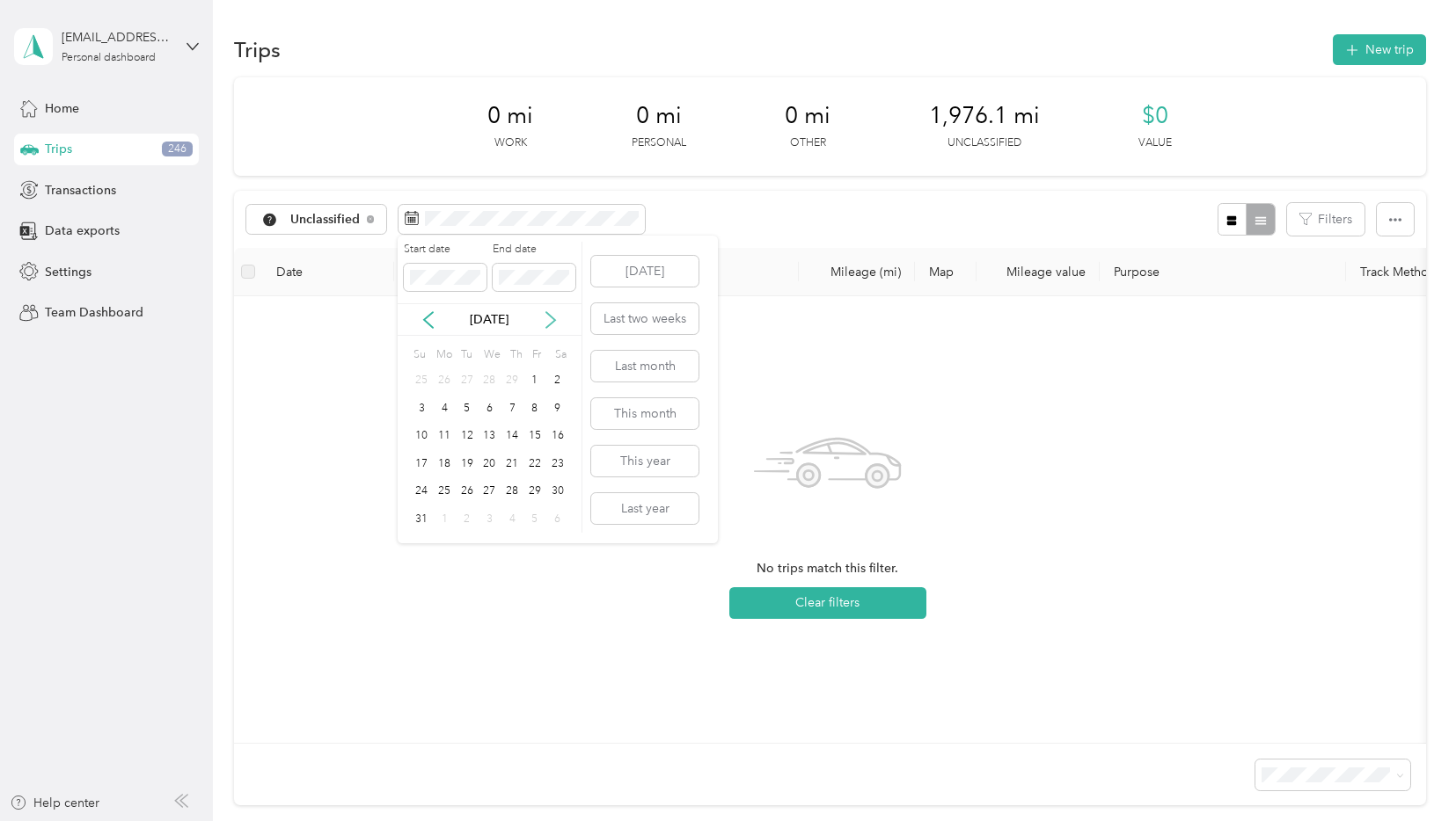
click at [548, 319] on icon at bounding box center [550, 319] width 17 height 17
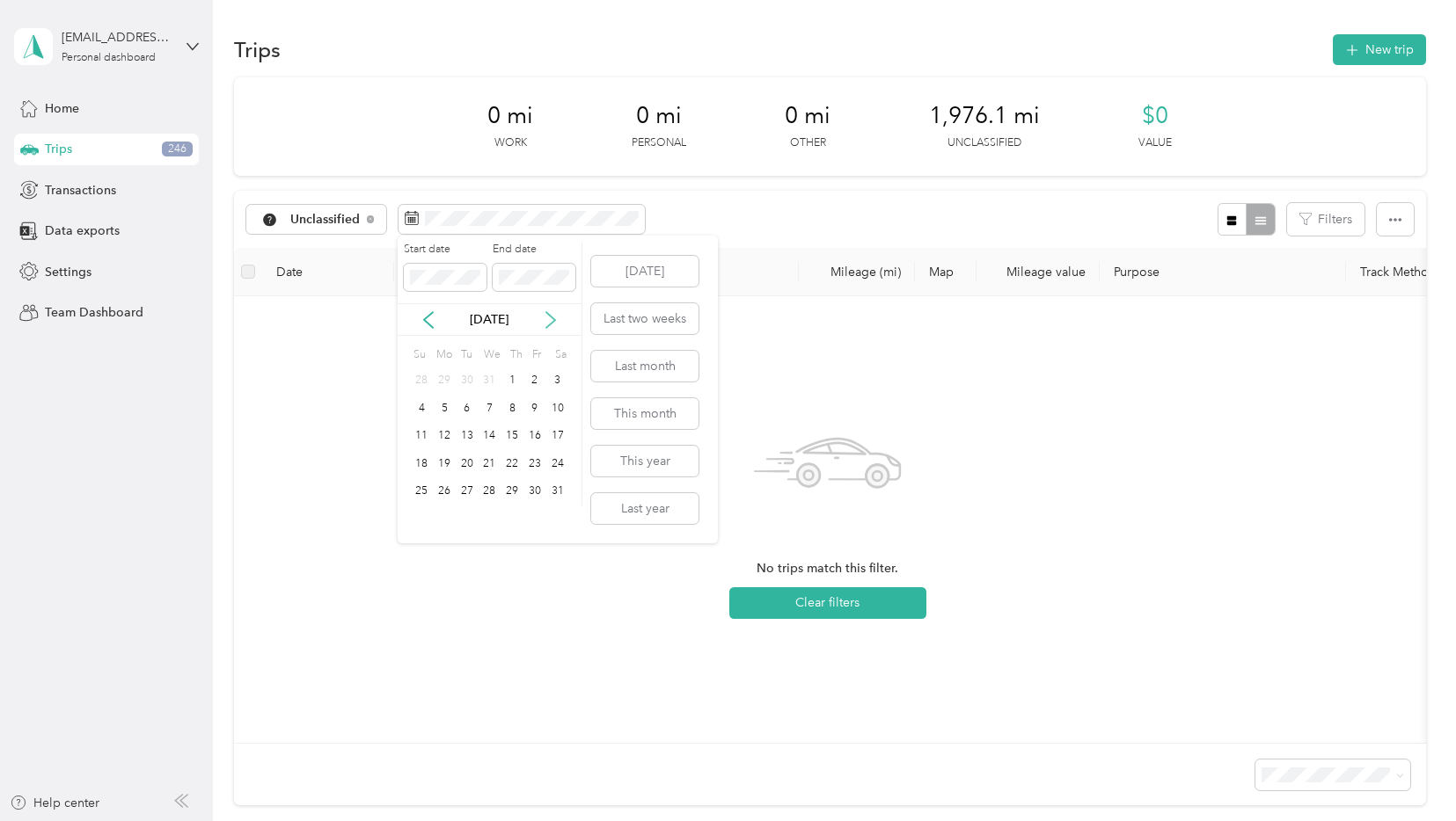
click at [548, 319] on icon at bounding box center [550, 319] width 17 height 17
click at [468, 490] on div "31" at bounding box center [467, 492] width 23 height 22
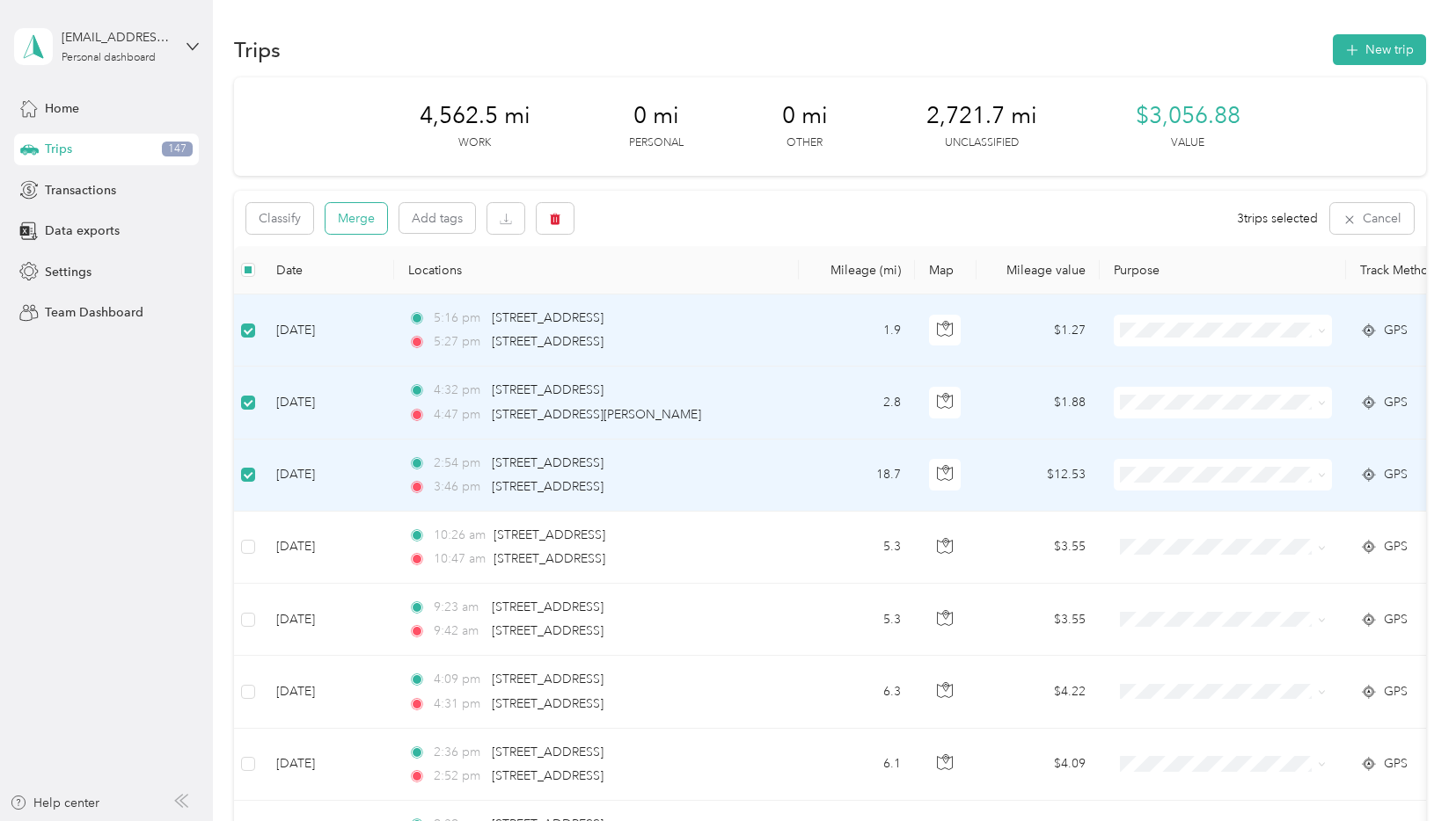
click at [364, 224] on button "Merge" at bounding box center [356, 218] width 62 height 31
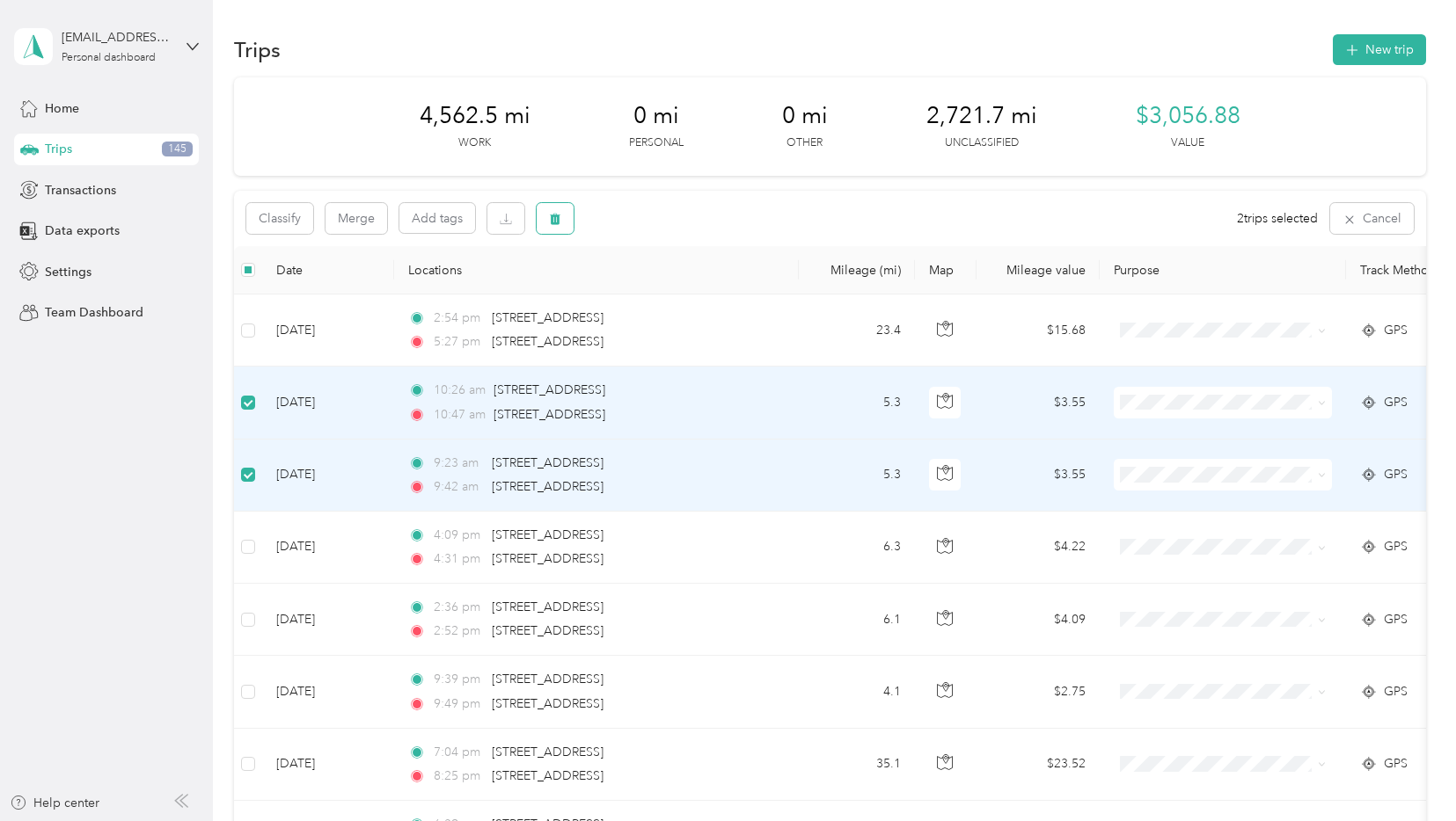
click at [546, 217] on button "button" at bounding box center [555, 218] width 37 height 31
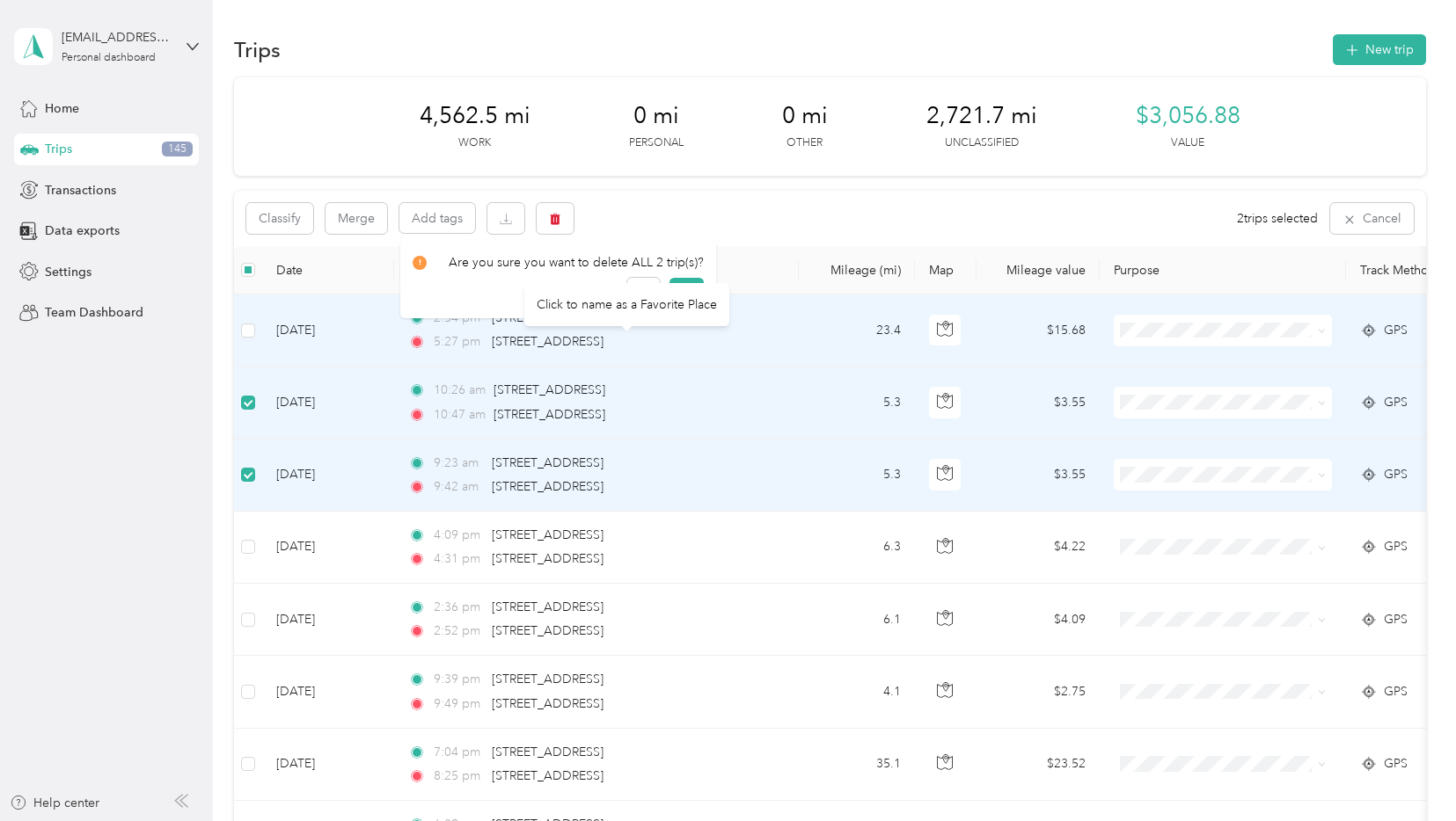
click at [680, 287] on div "Click to name as a Favorite Place" at bounding box center [626, 304] width 205 height 43
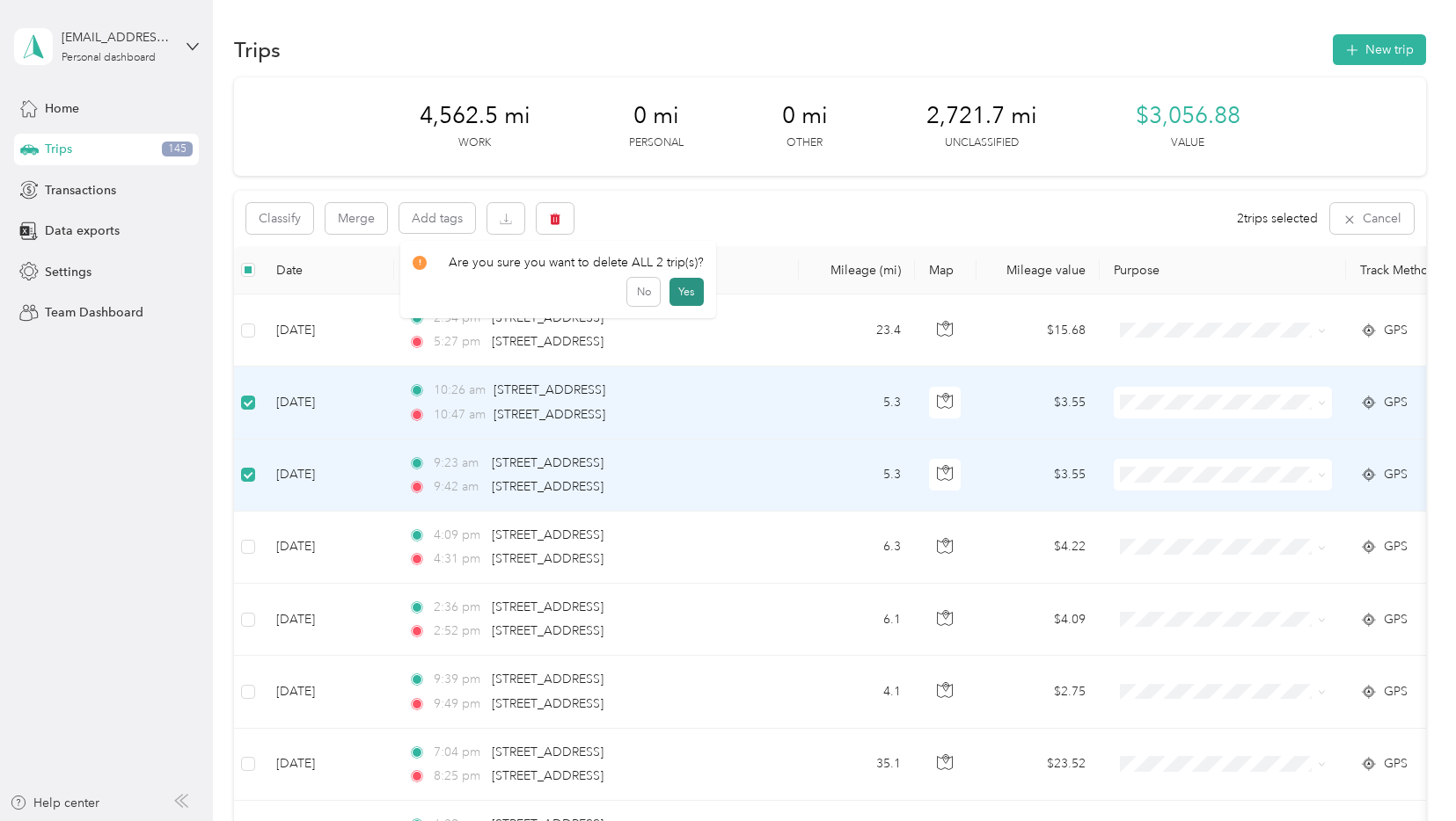
click at [682, 297] on button "Yes" at bounding box center [686, 292] width 34 height 28
click at [558, 217] on icon "button" at bounding box center [556, 219] width 11 height 12
click at [682, 291] on button "Yes" at bounding box center [686, 292] width 34 height 28
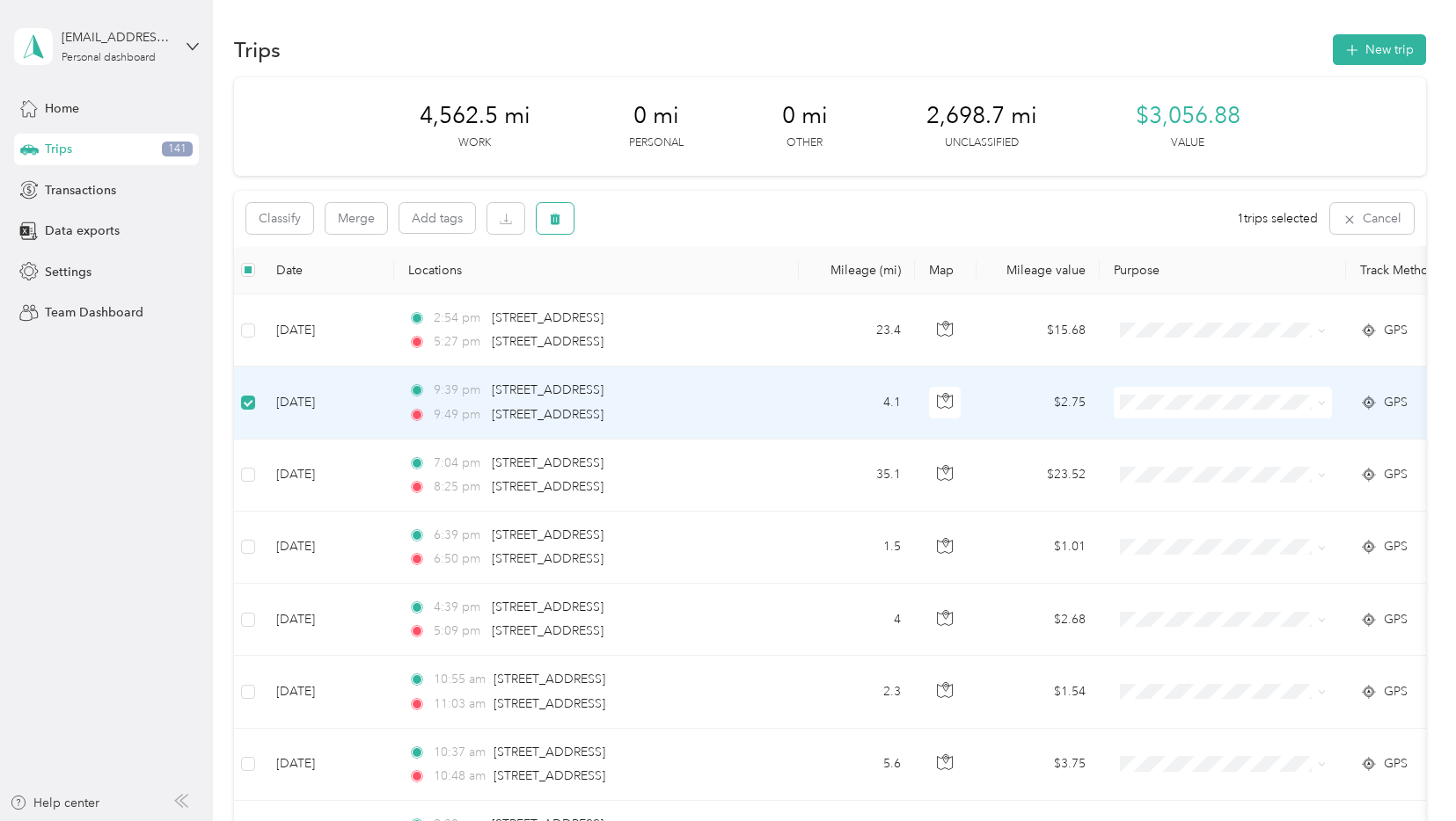
click at [560, 219] on icon "button" at bounding box center [555, 219] width 13 height 13
click at [684, 297] on button "Yes" at bounding box center [686, 292] width 34 height 28
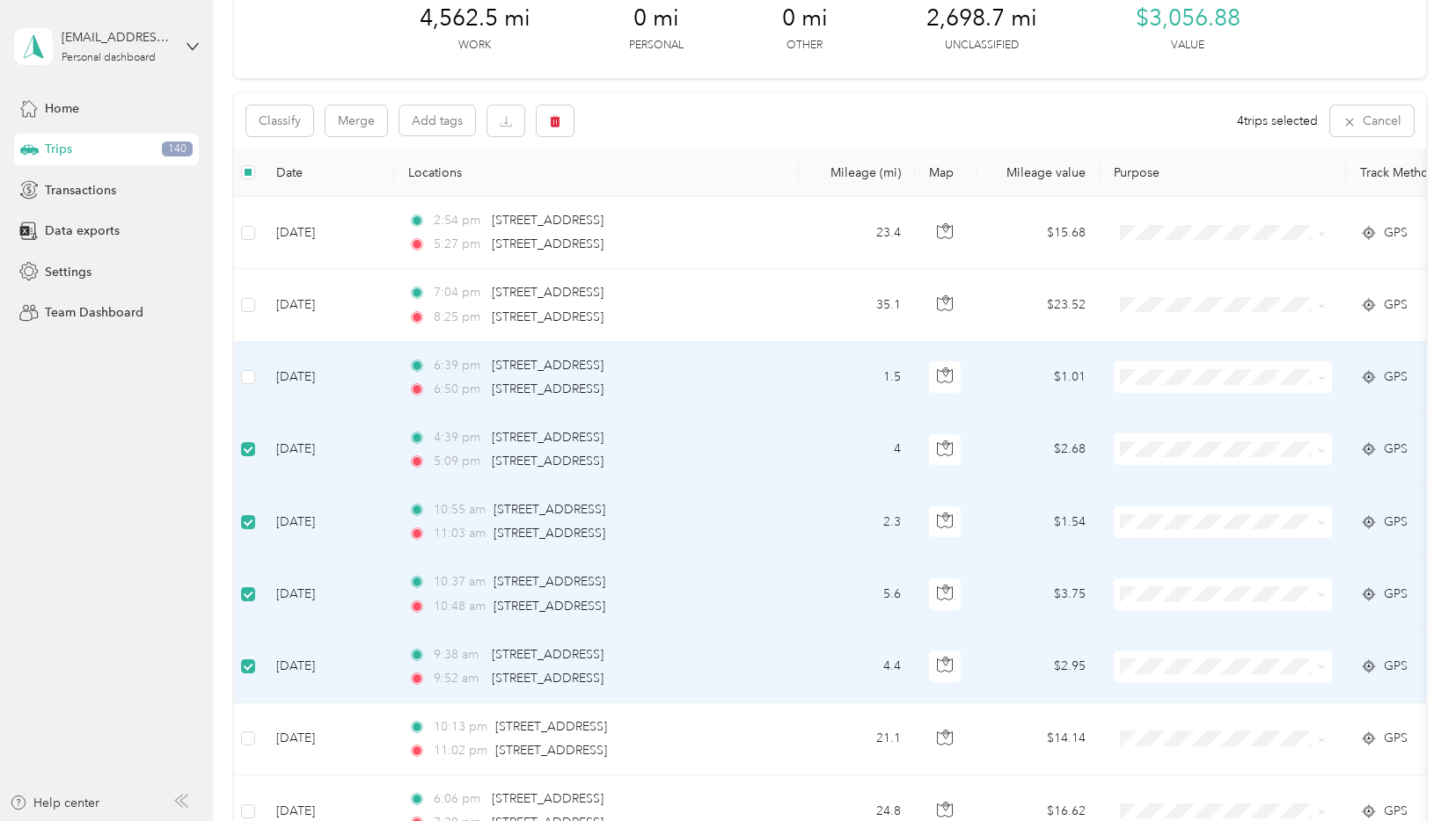
scroll to position [69, 0]
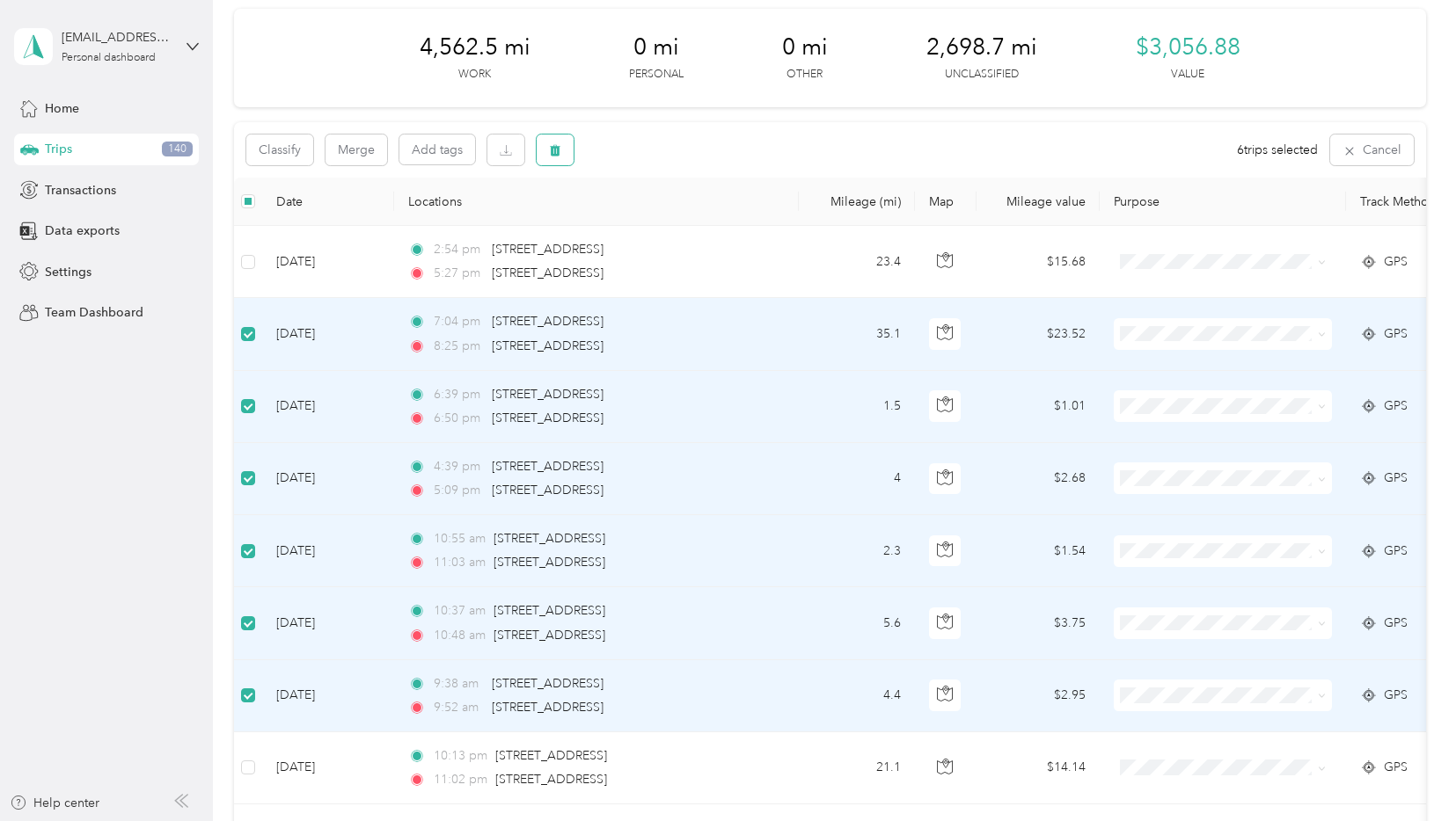
click at [556, 150] on icon "button" at bounding box center [556, 150] width 11 height 12
click at [684, 226] on button "Yes" at bounding box center [686, 223] width 34 height 28
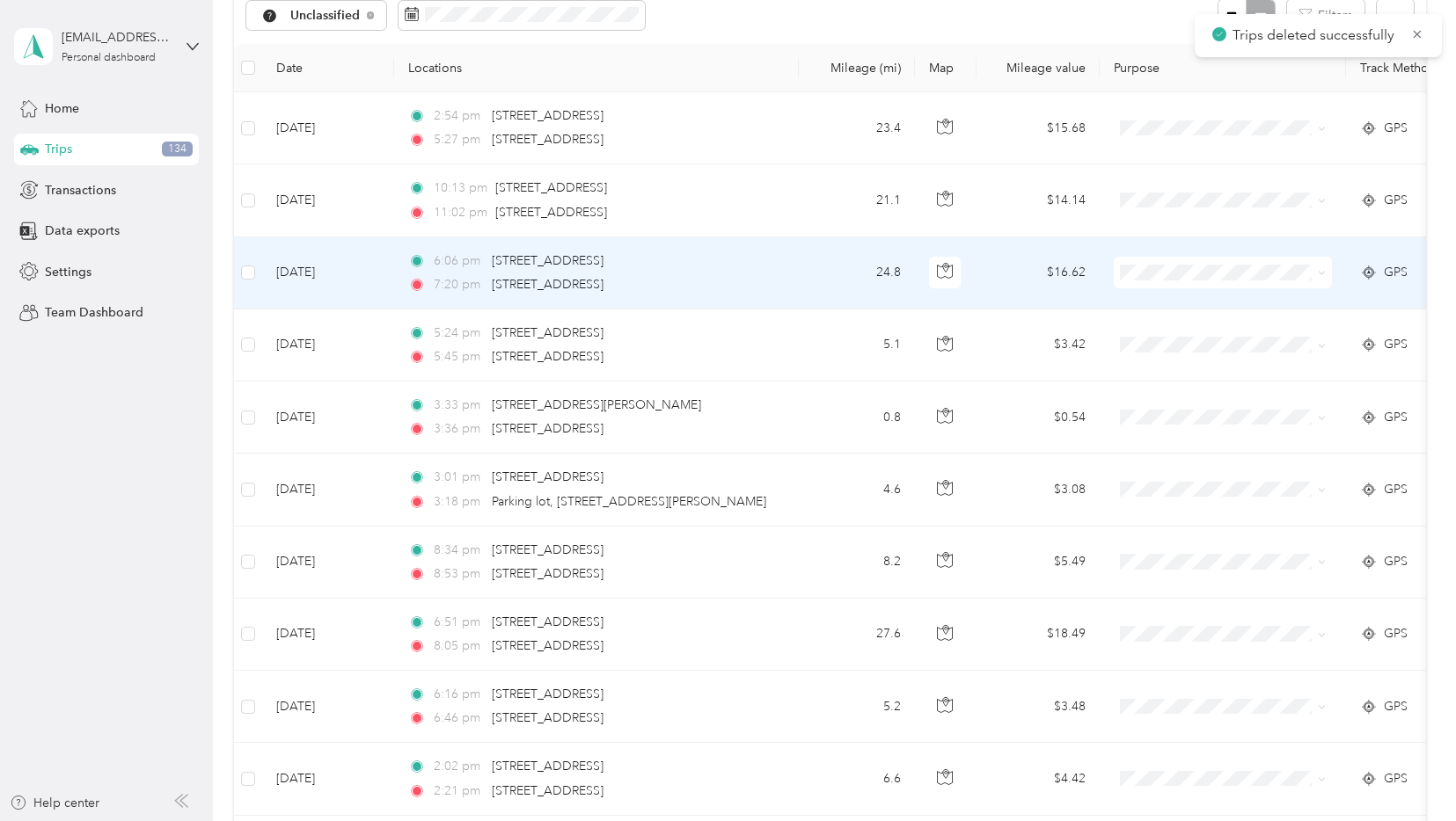
scroll to position [0, 0]
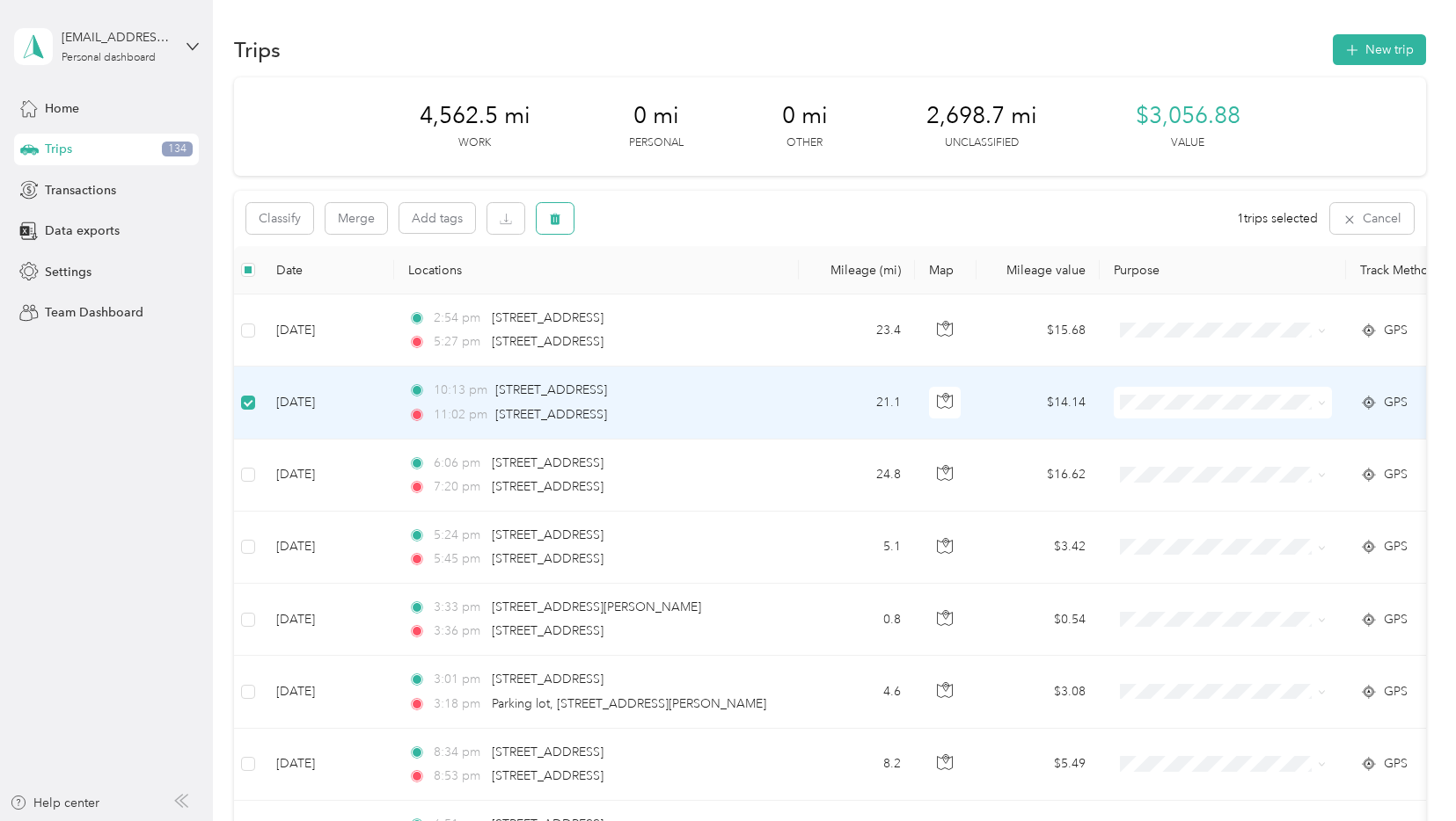
click at [555, 217] on icon "button" at bounding box center [556, 219] width 11 height 12
click at [681, 296] on button "Yes" at bounding box center [686, 292] width 34 height 28
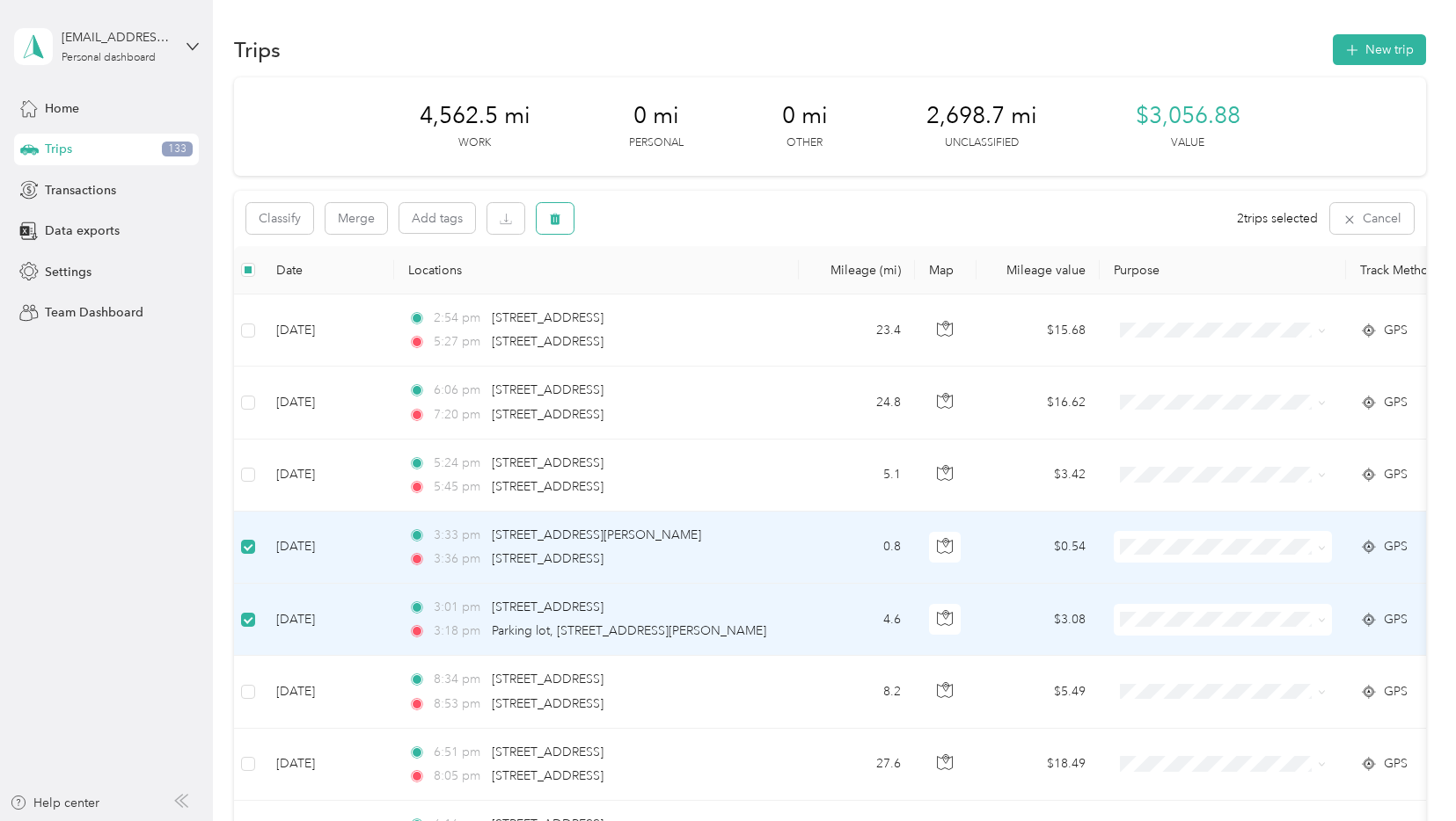
click at [568, 217] on button "button" at bounding box center [555, 218] width 37 height 31
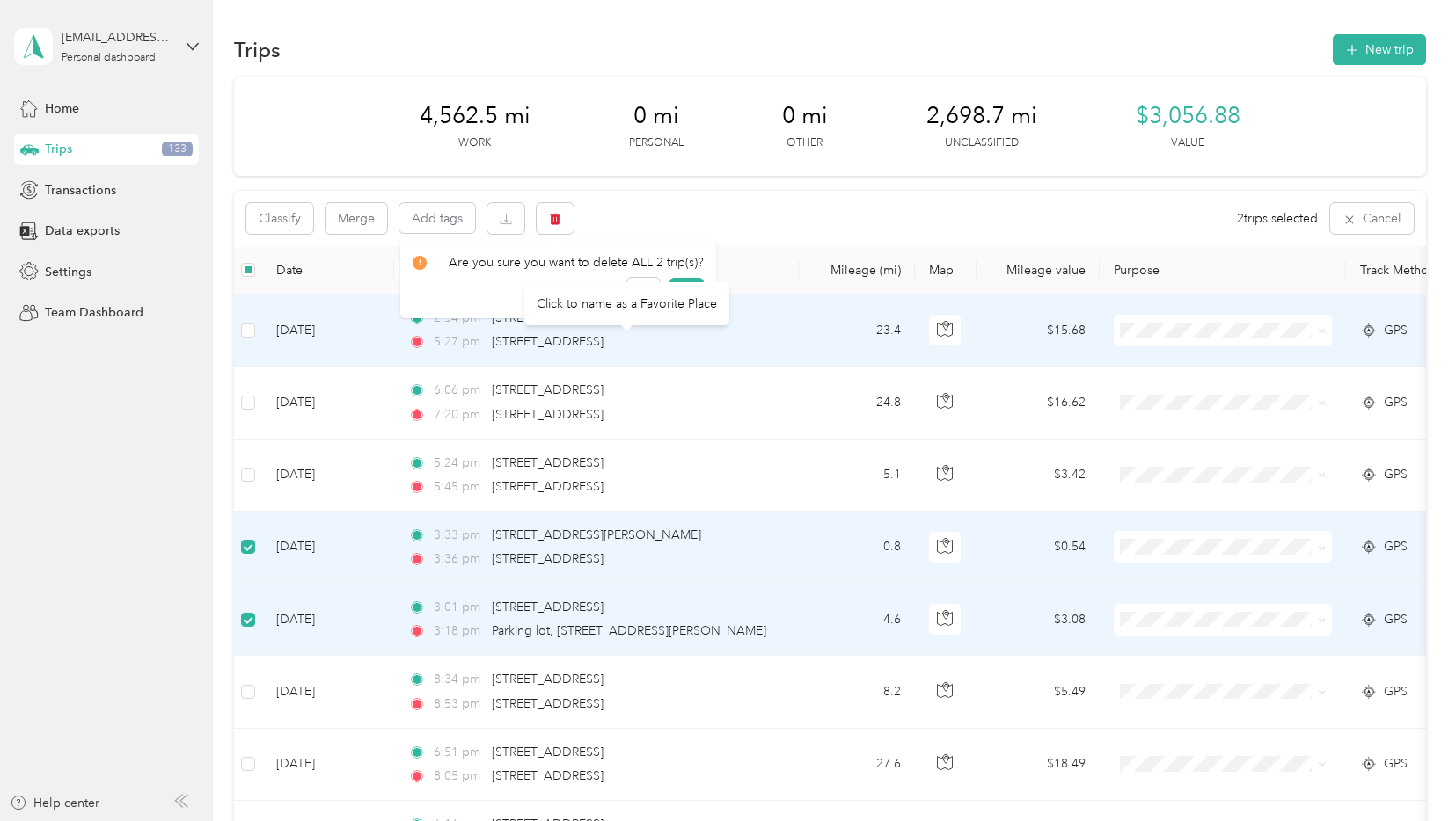
click at [684, 289] on div "Click to name as a Favorite Place" at bounding box center [626, 304] width 205 height 43
click at [684, 295] on div "Click to name as a Favorite Place" at bounding box center [626, 304] width 205 height 43
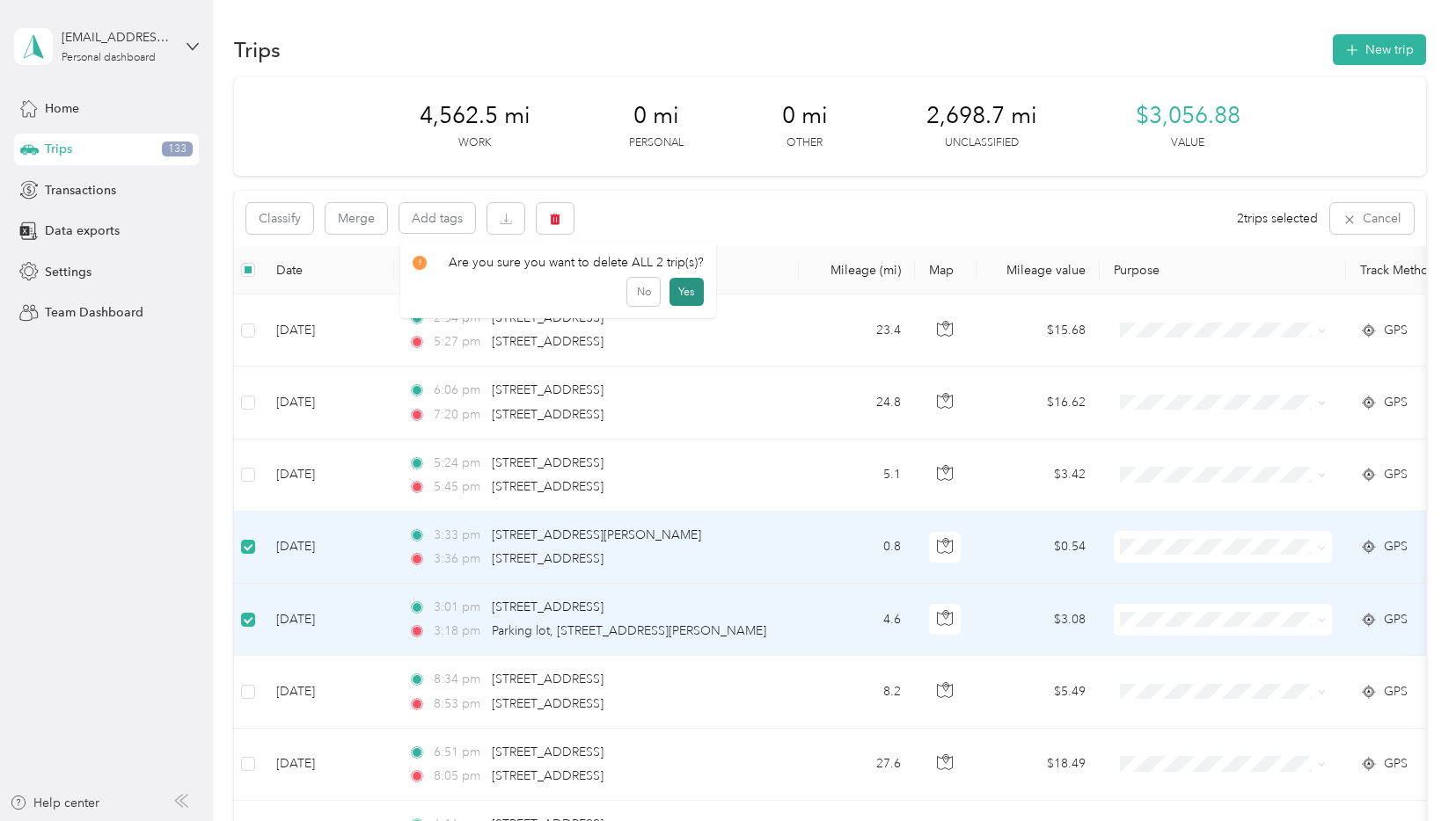
click at [681, 286] on button "Yes" at bounding box center [686, 292] width 34 height 28
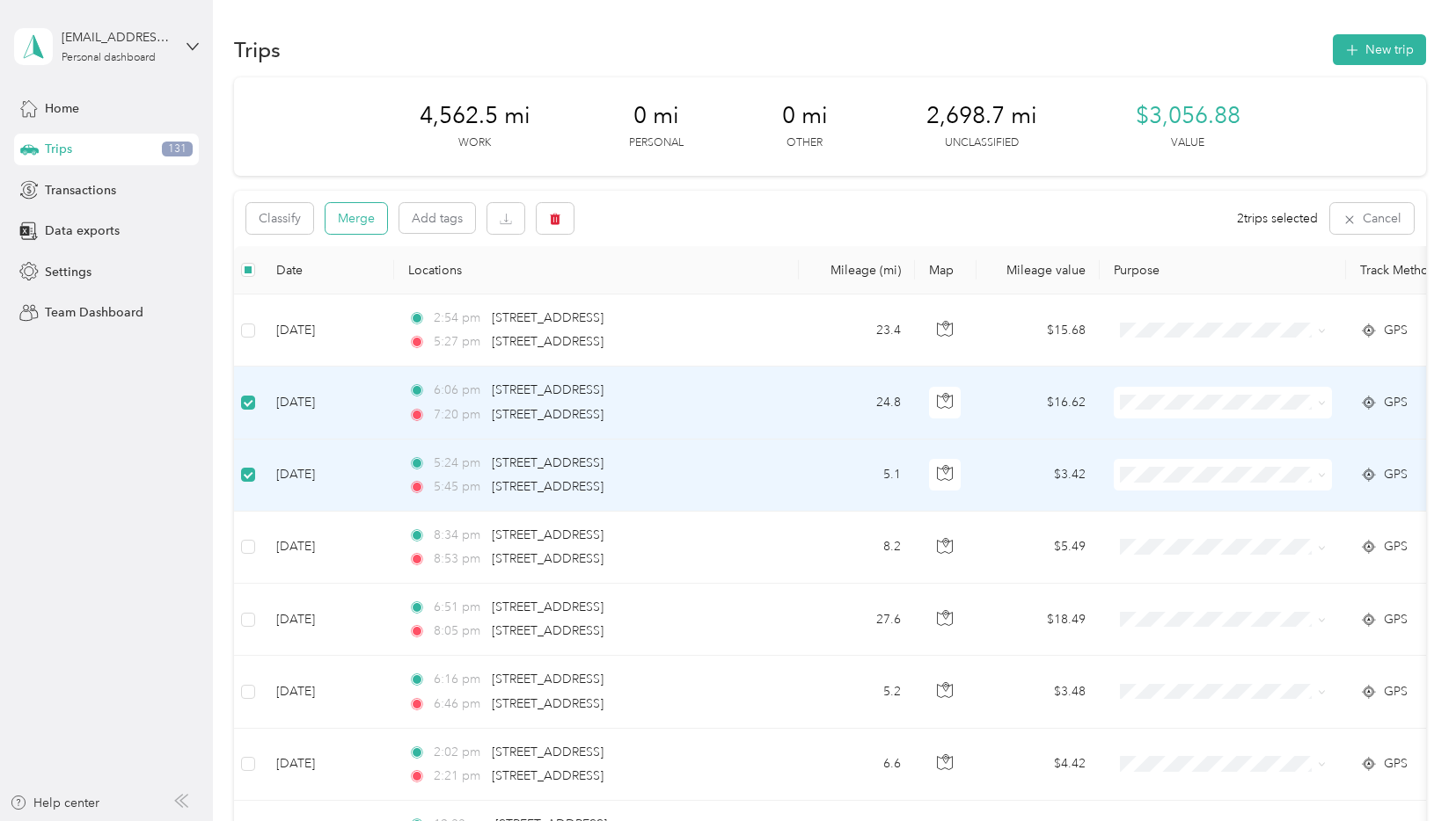
click at [352, 211] on button "Merge" at bounding box center [356, 218] width 62 height 31
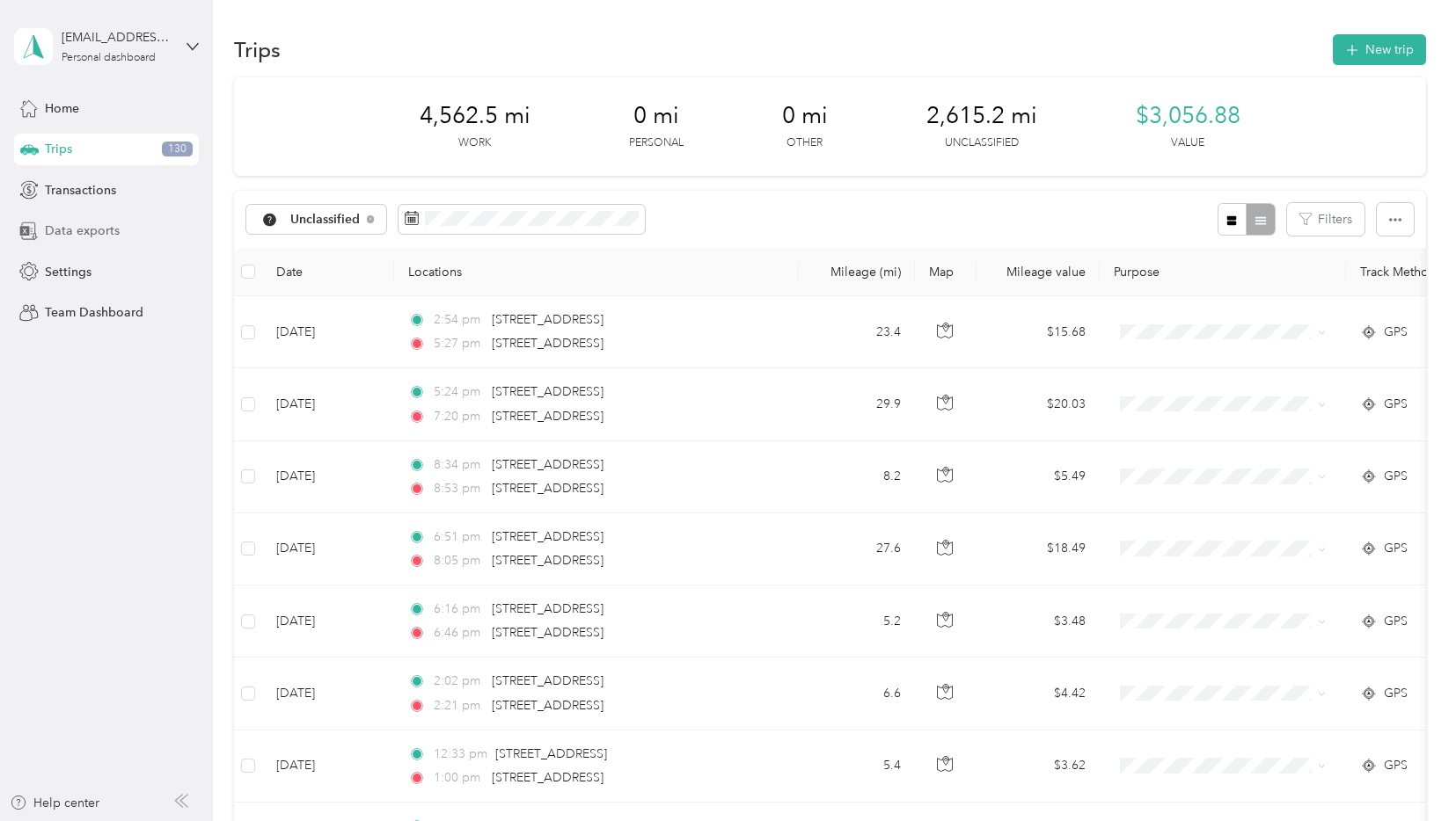
click at [63, 227] on span "Data exports" at bounding box center [82, 230] width 74 height 18
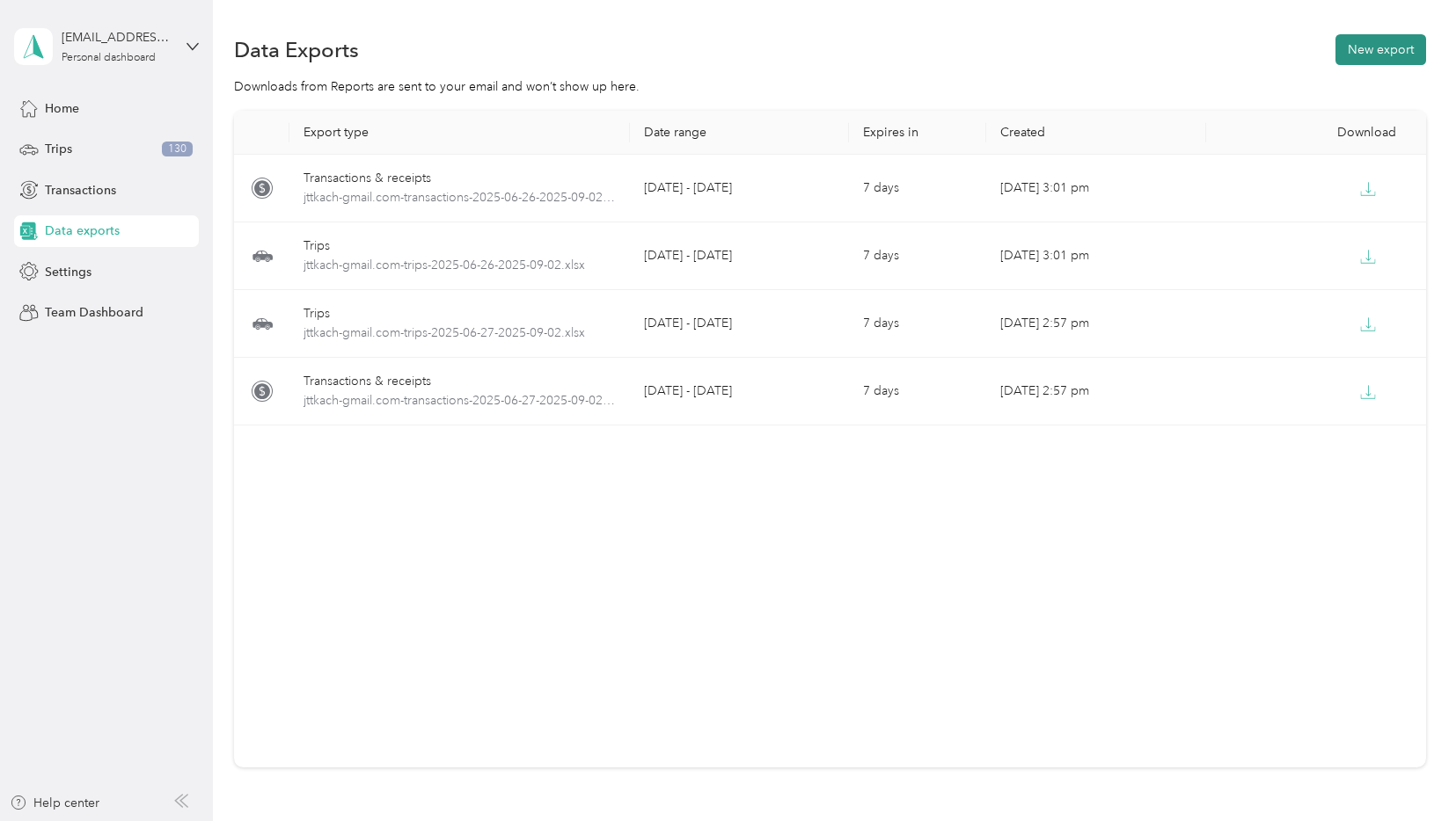
click at [1385, 51] on button "New export" at bounding box center [1381, 50] width 91 height 31
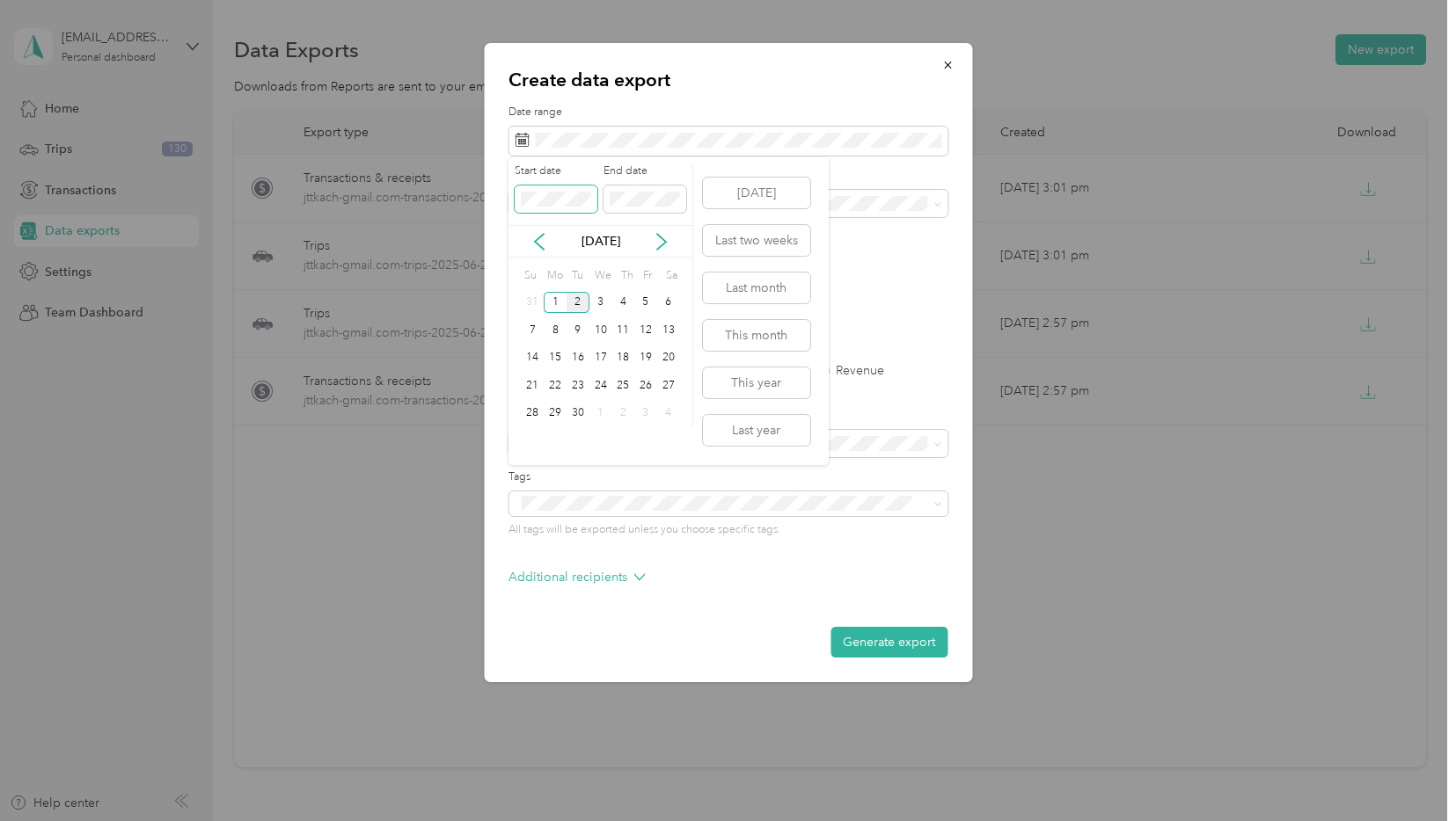
click at [494, 820] on div "Create data export Date range Purpose Advanced filters File format Excel CSV PD…" at bounding box center [723, 821] width 1447 height 0
click at [539, 246] on icon at bounding box center [539, 241] width 9 height 15
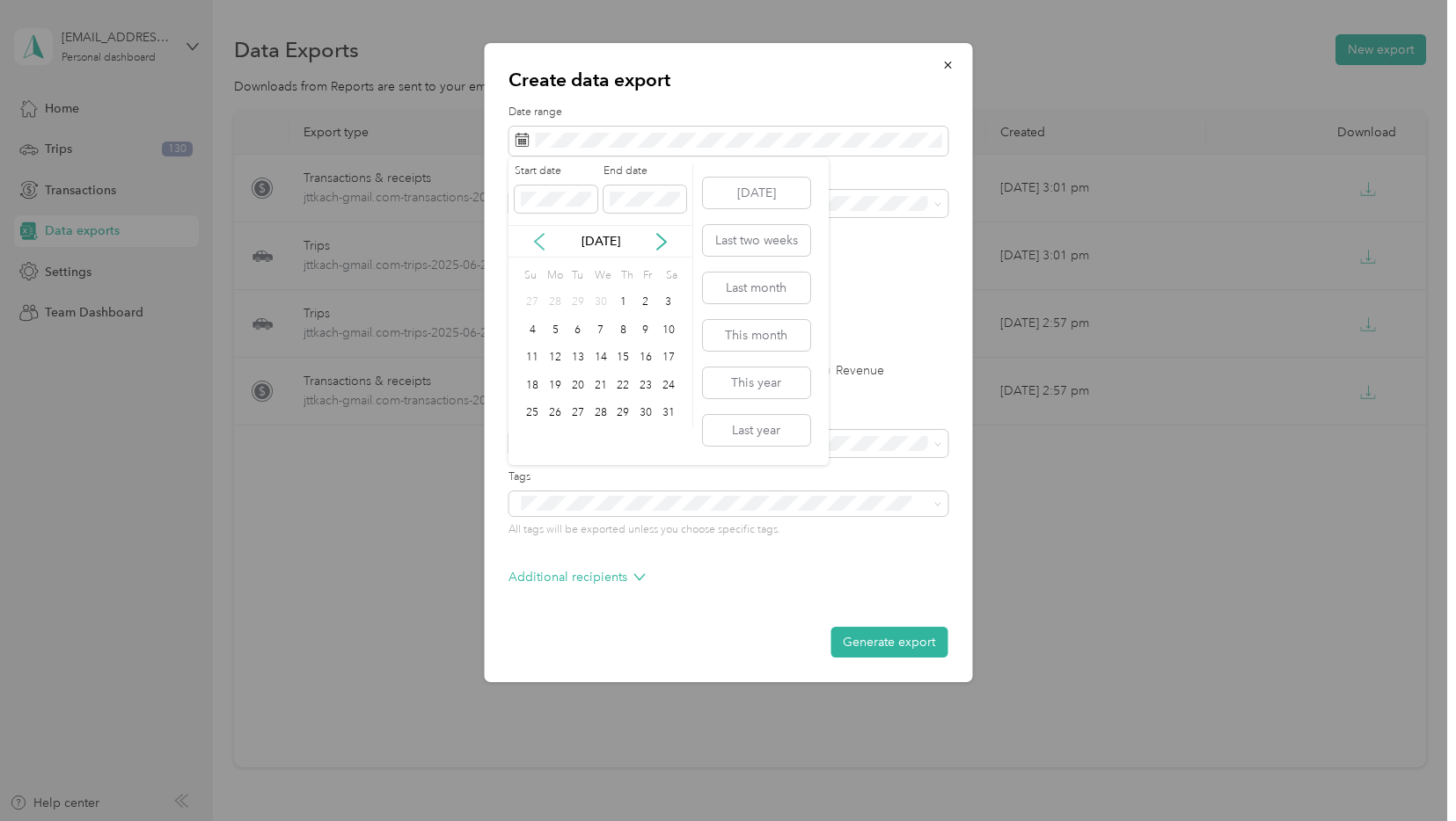
click at [539, 246] on icon at bounding box center [539, 241] width 9 height 15
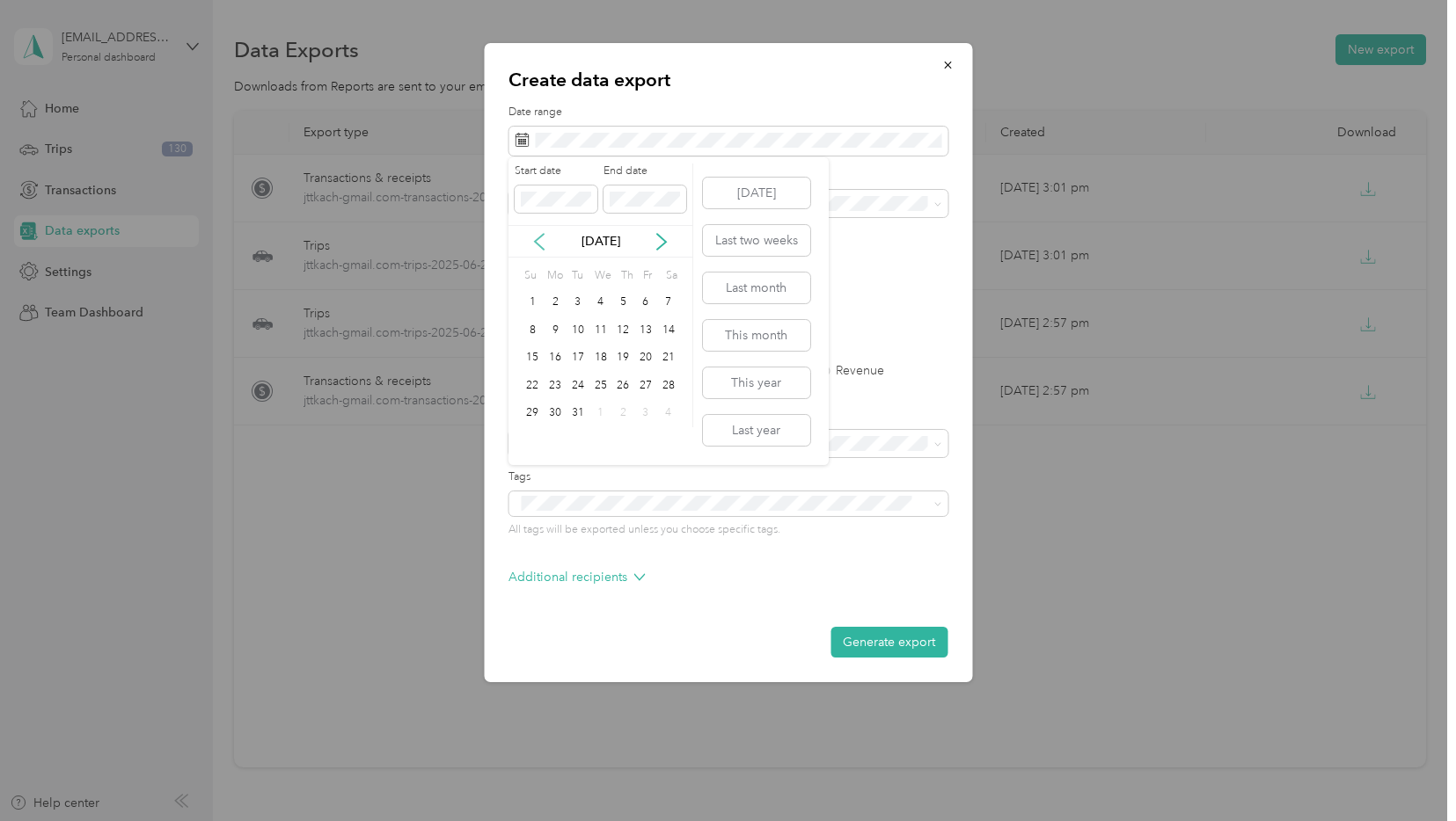
click at [539, 246] on icon at bounding box center [539, 241] width 9 height 15
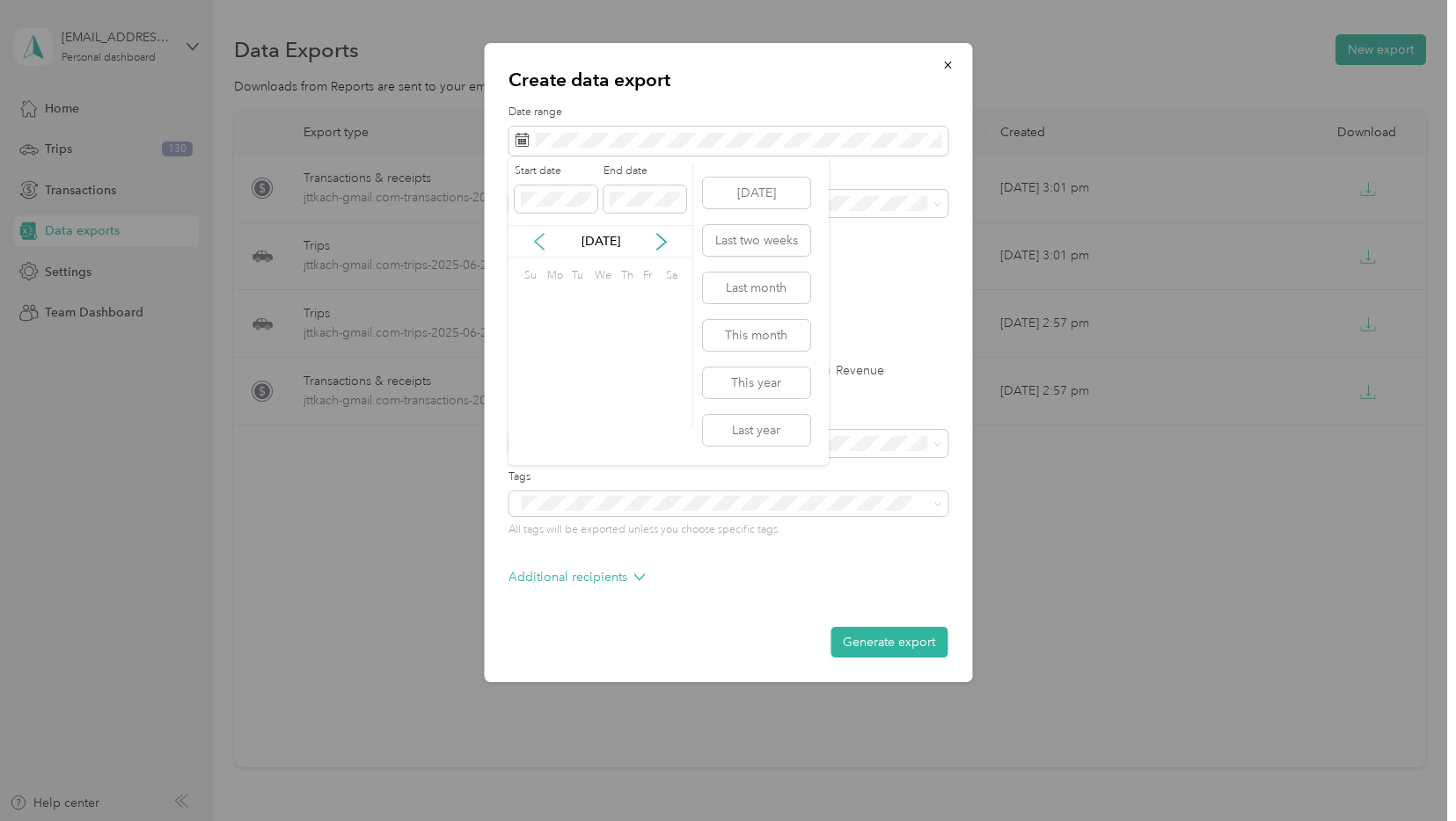
click at [539, 246] on icon at bounding box center [539, 241] width 9 height 15
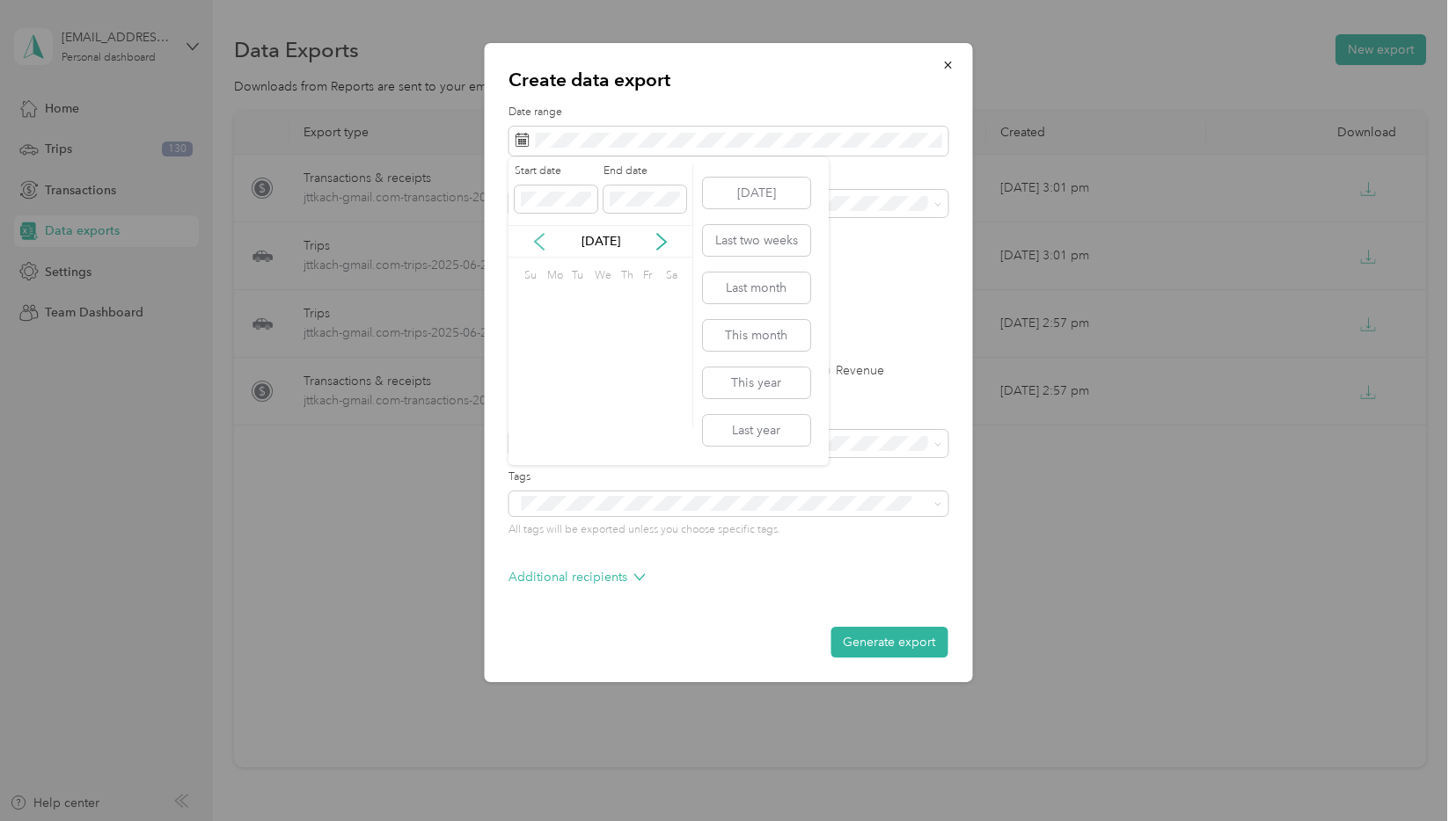
click at [539, 246] on icon at bounding box center [539, 241] width 9 height 15
click at [560, 304] on div "1" at bounding box center [555, 303] width 23 height 22
click at [662, 238] on icon at bounding box center [662, 241] width 9 height 15
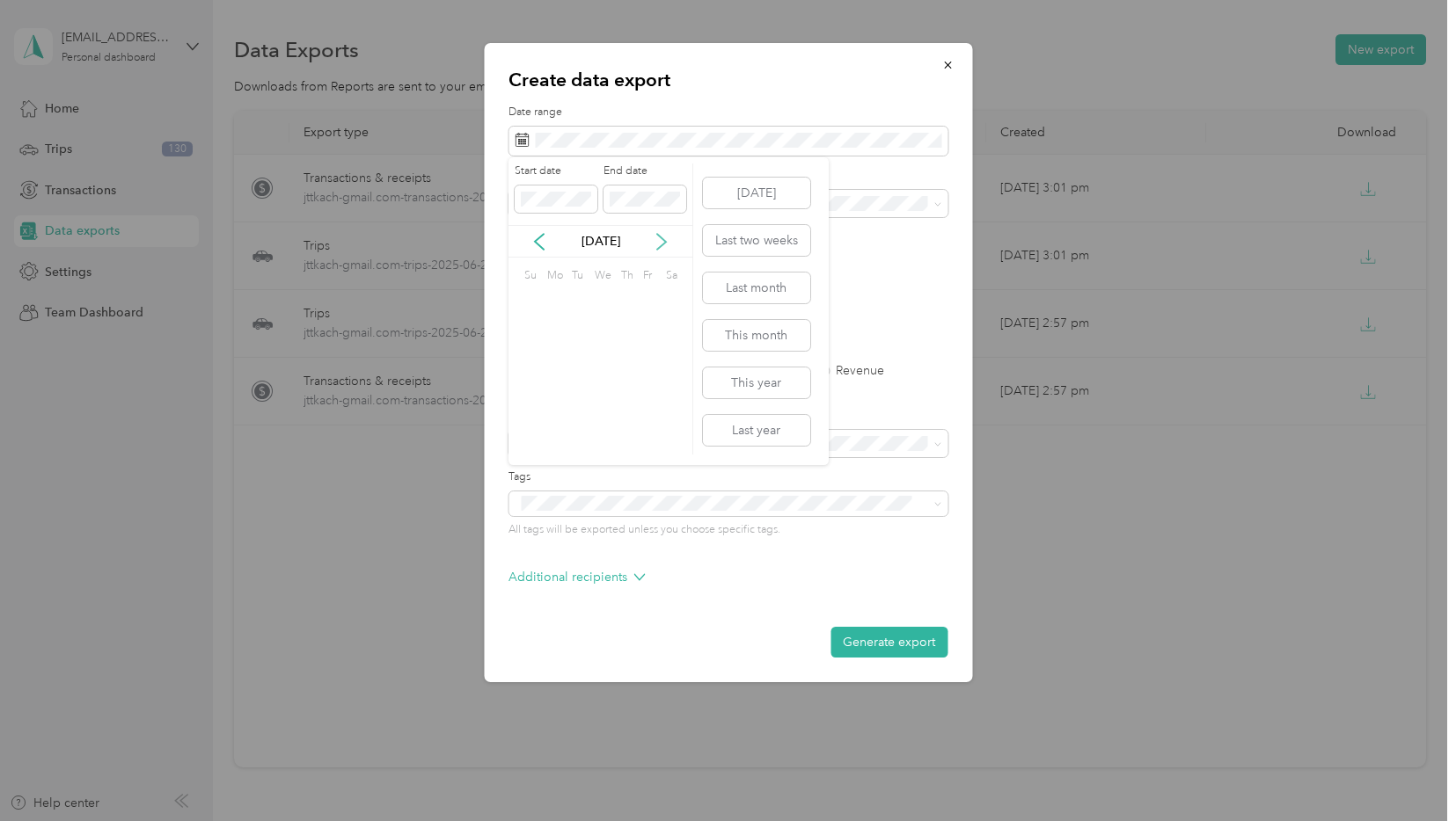
click at [662, 238] on icon at bounding box center [662, 241] width 9 height 15
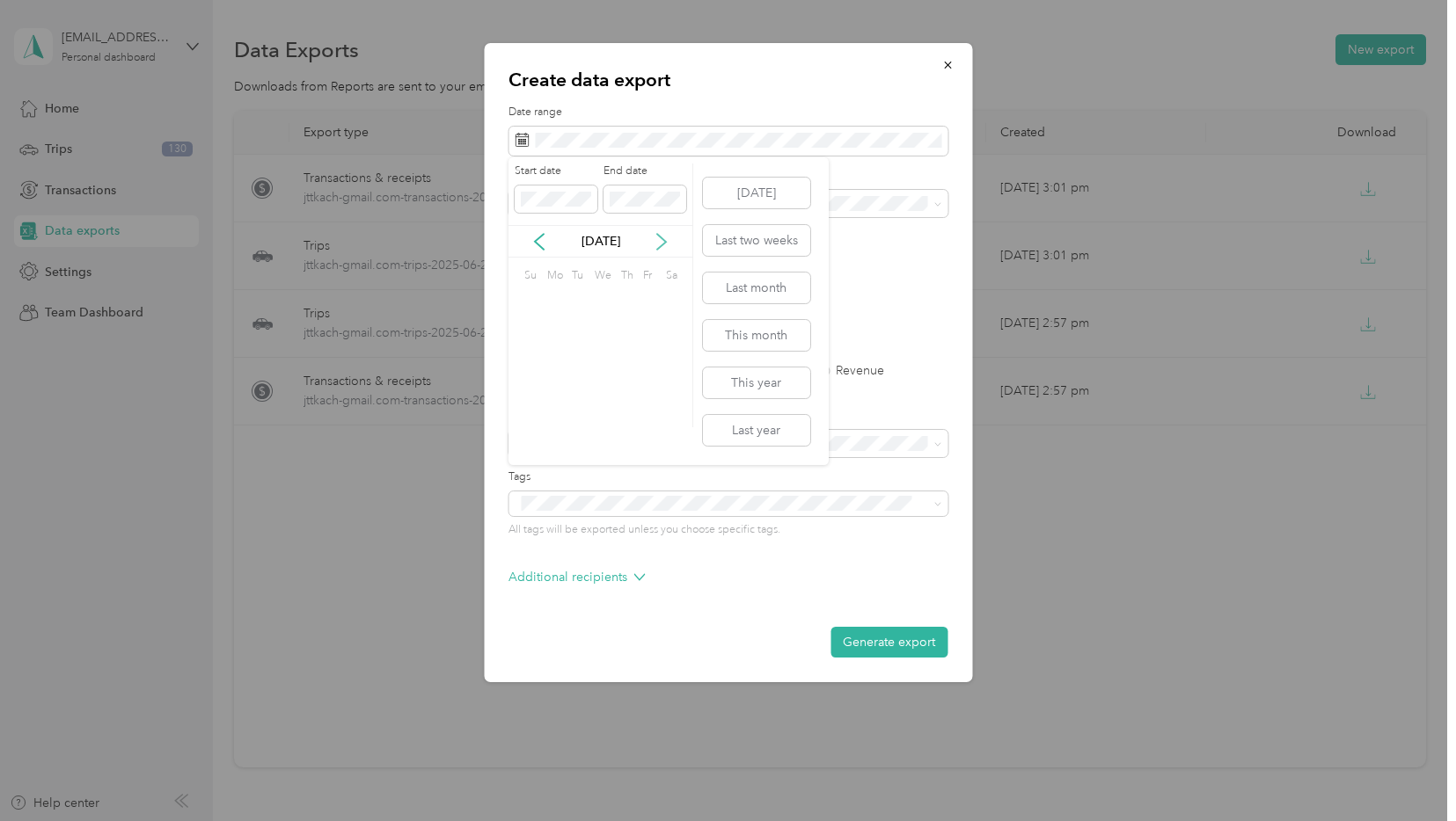
click at [662, 238] on icon at bounding box center [662, 241] width 9 height 15
click at [575, 412] on div "31" at bounding box center [578, 413] width 23 height 22
click at [652, 217] on form "Date range Purpose Advanced filters File format Excel CSV PDF Export type All T…" at bounding box center [728, 381] width 439 height 553
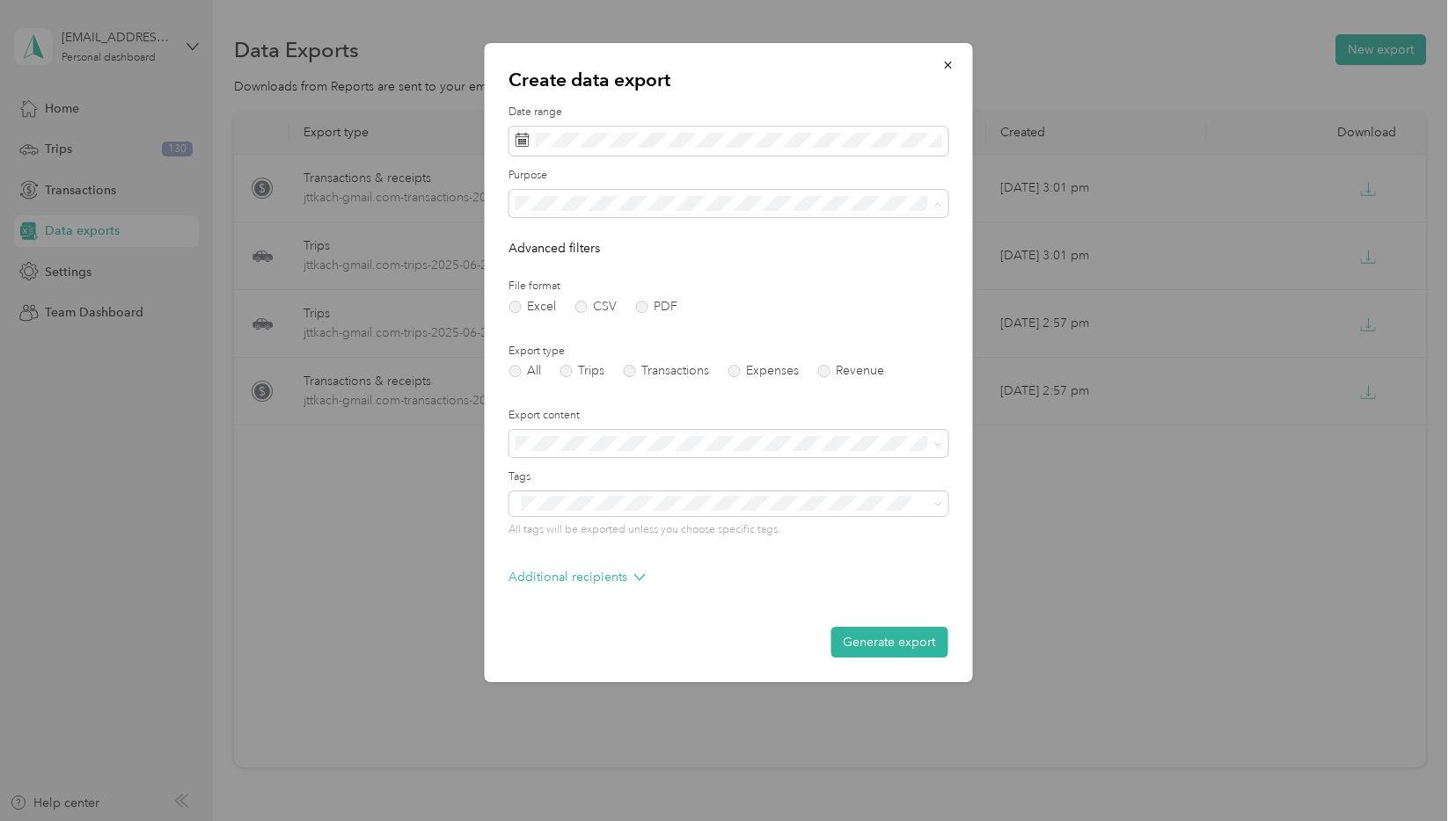
click at [642, 320] on div "Doordash" at bounding box center [727, 326] width 414 height 18
click at [892, 641] on button "Generate export" at bounding box center [888, 642] width 117 height 31
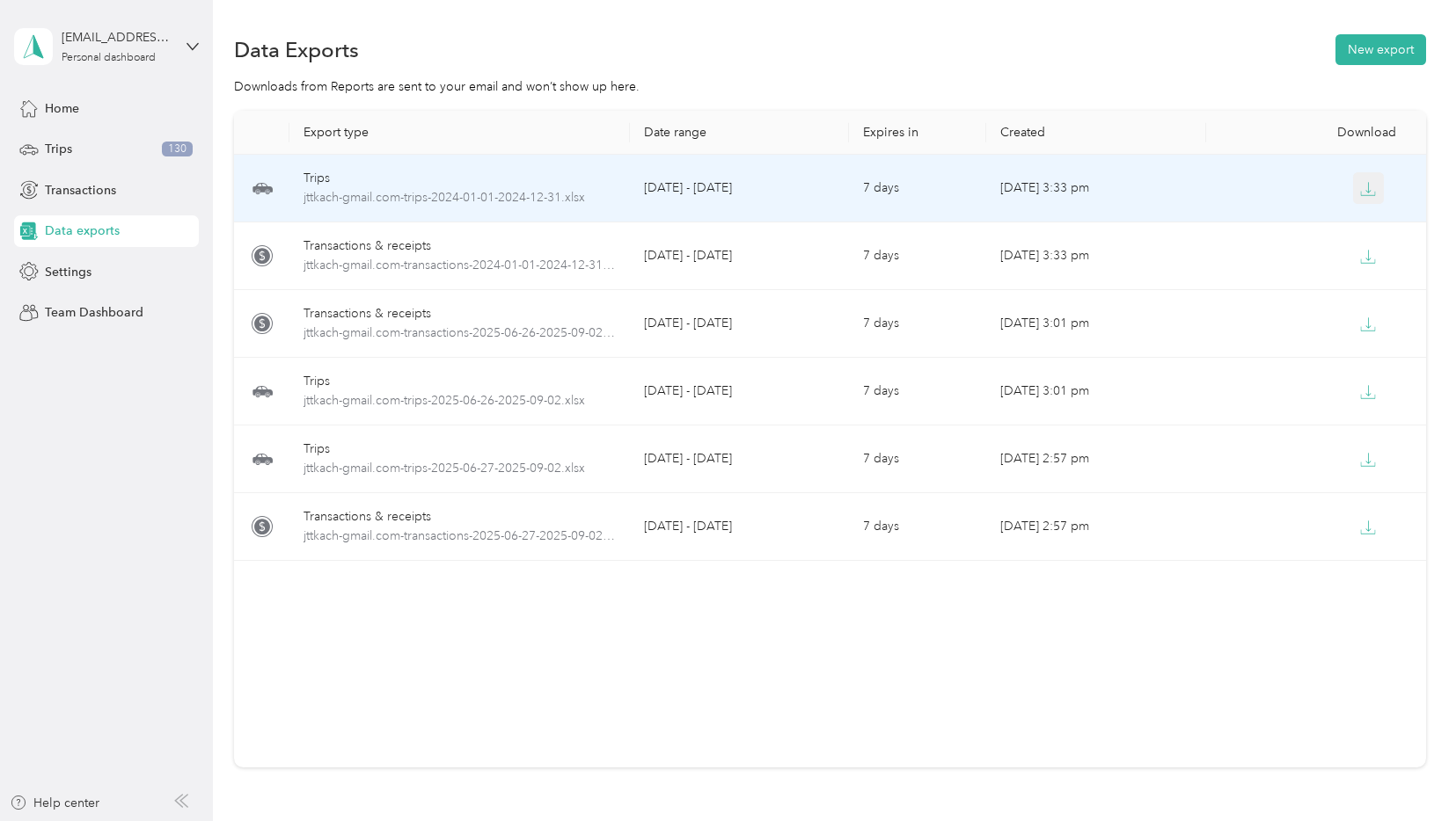
click at [1367, 190] on icon "button" at bounding box center [1367, 188] width 15 height 15
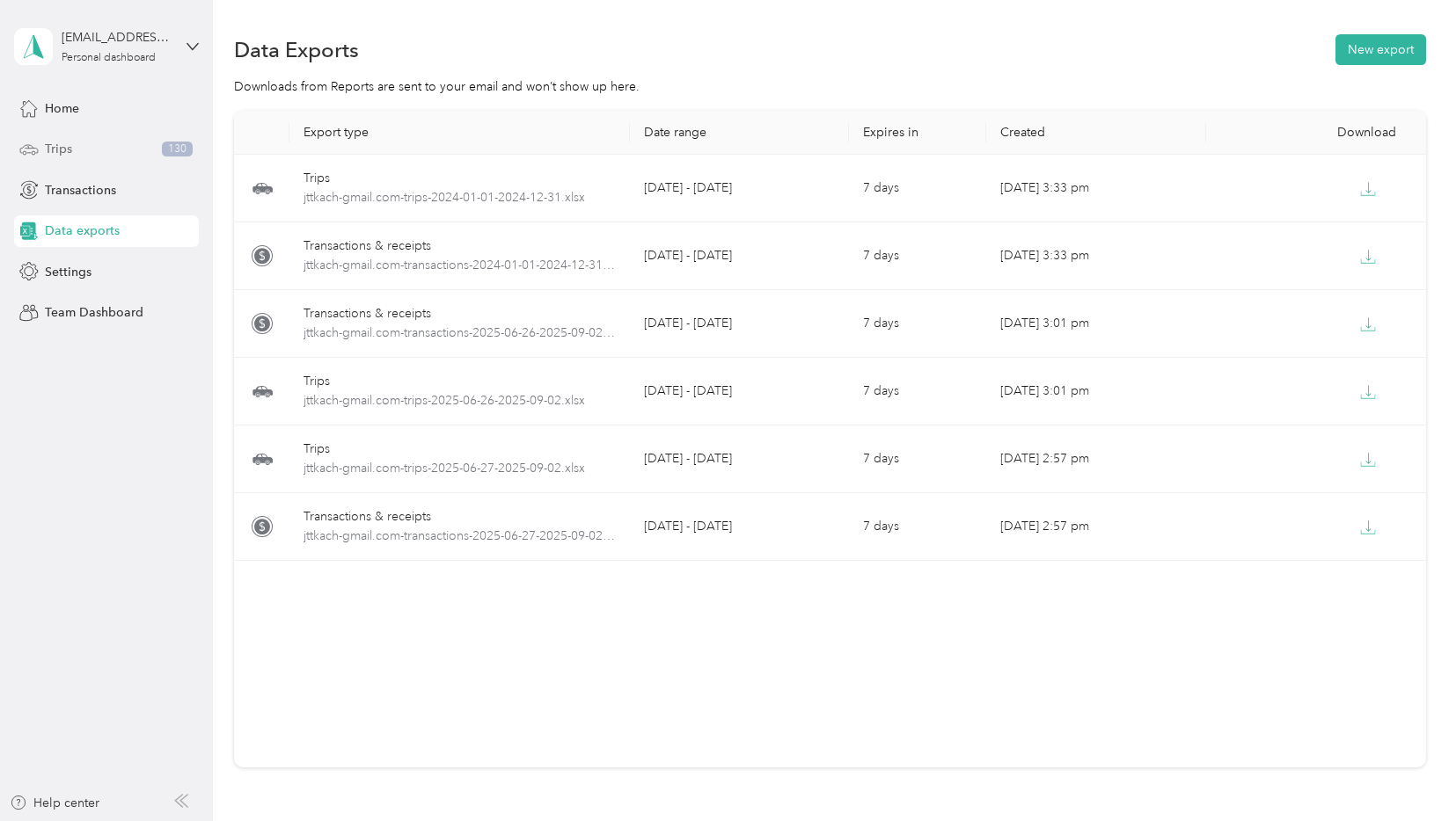
click at [60, 145] on span "Trips" at bounding box center [58, 149] width 27 height 18
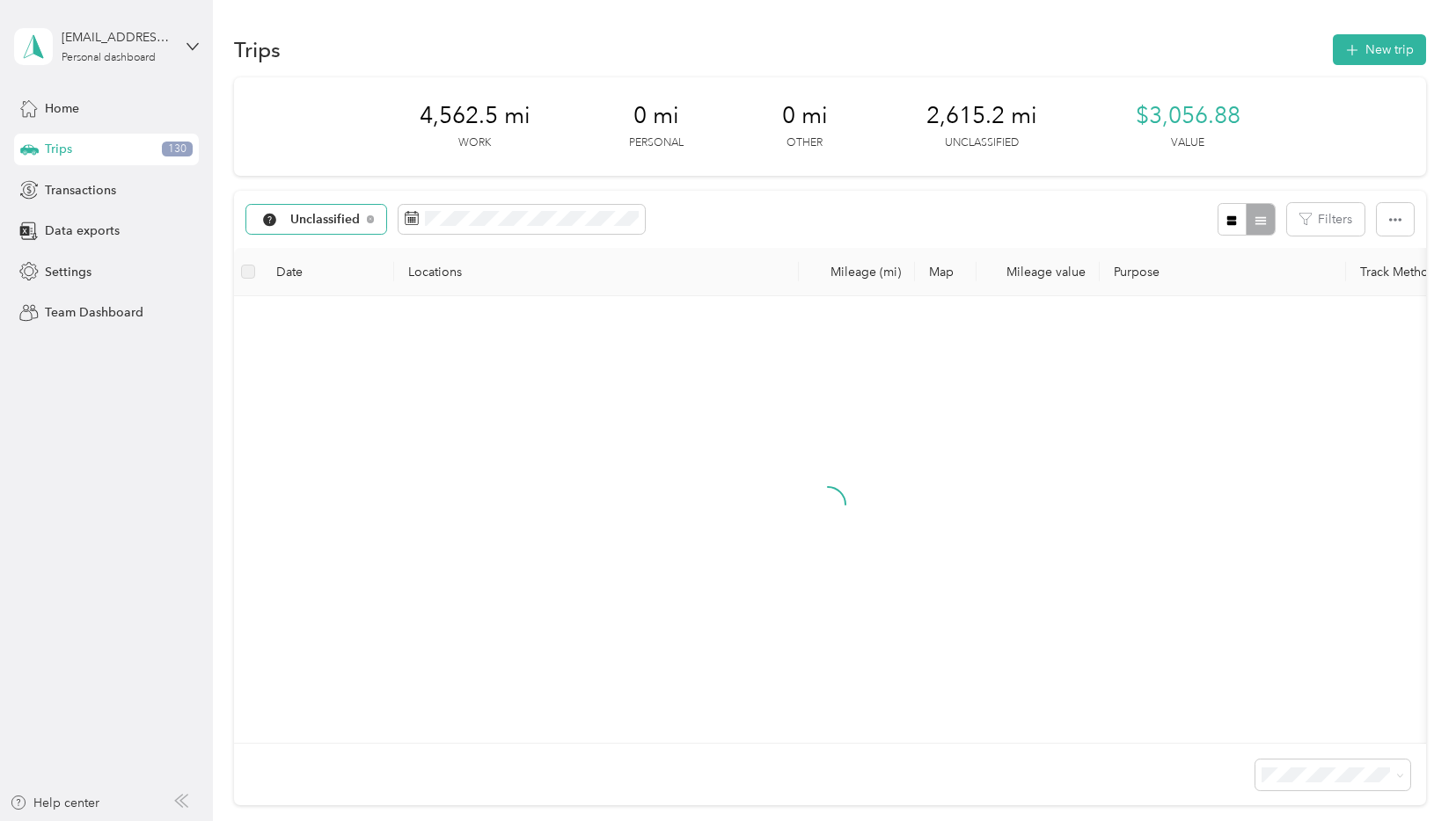
click at [353, 217] on span "Unclassified" at bounding box center [325, 220] width 71 height 13
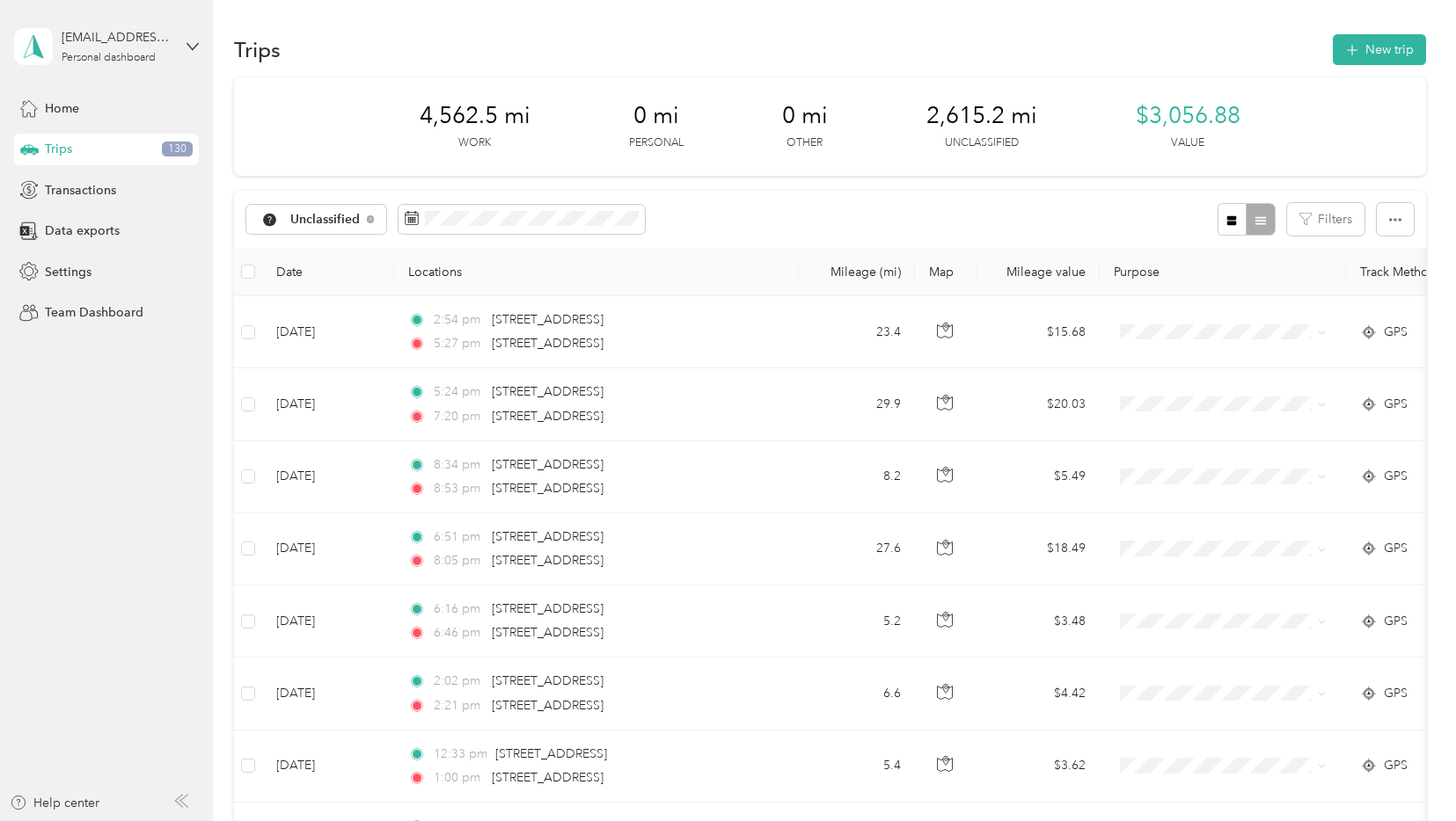
click at [324, 377] on span "Doordash" at bounding box center [335, 374] width 92 height 18
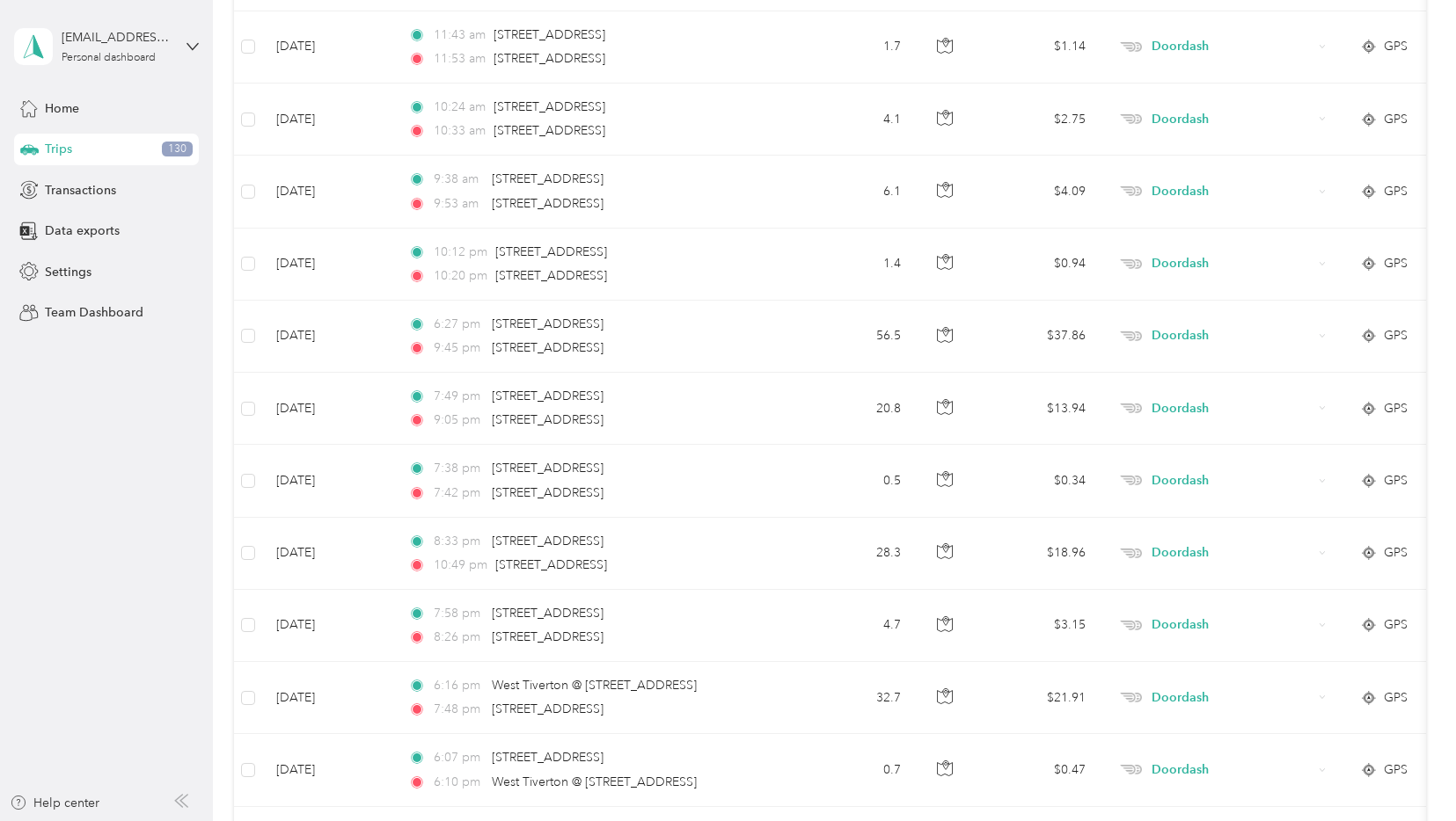
scroll to position [7025, 0]
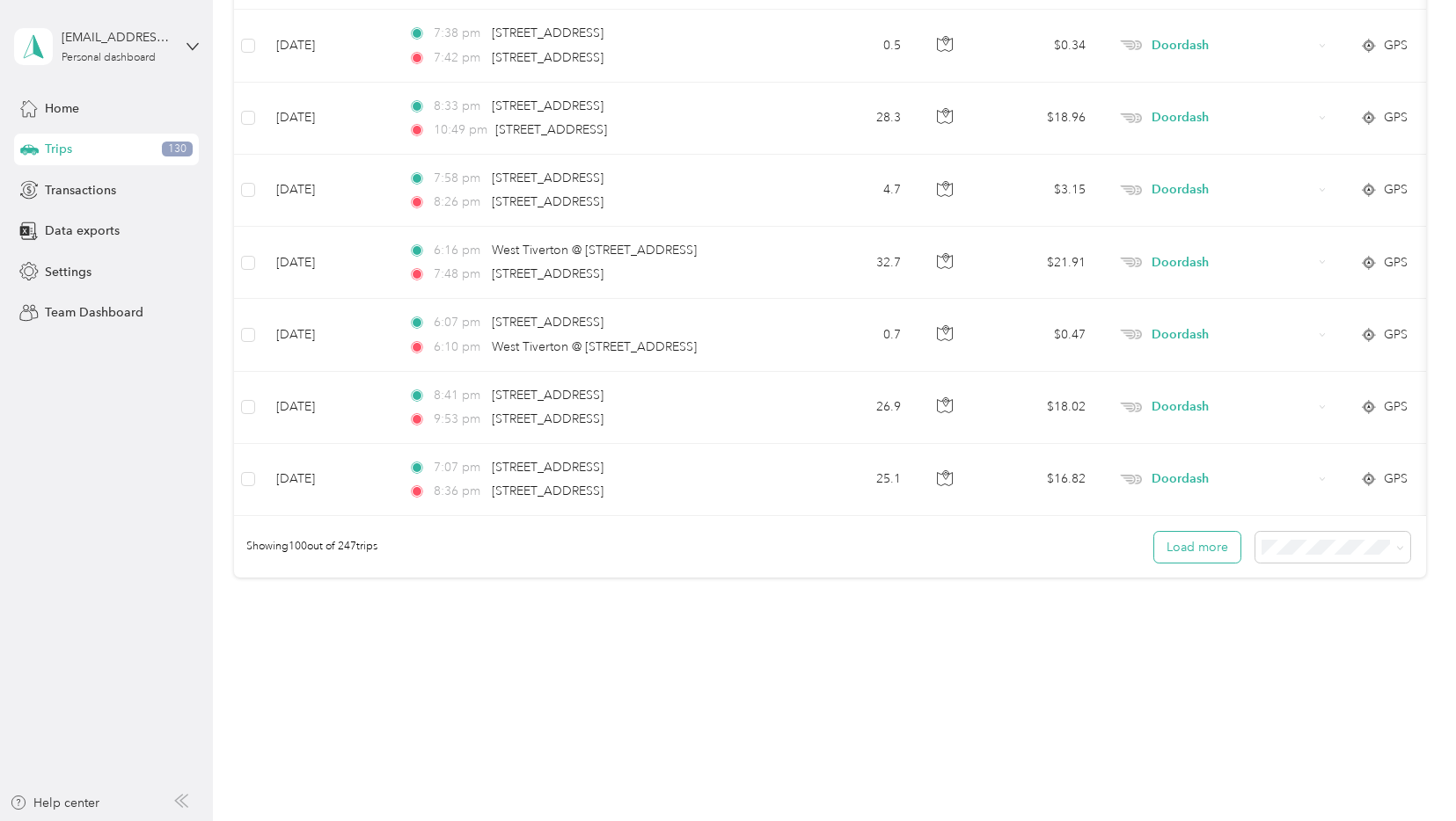
click at [1173, 545] on button "Load more" at bounding box center [1197, 547] width 86 height 31
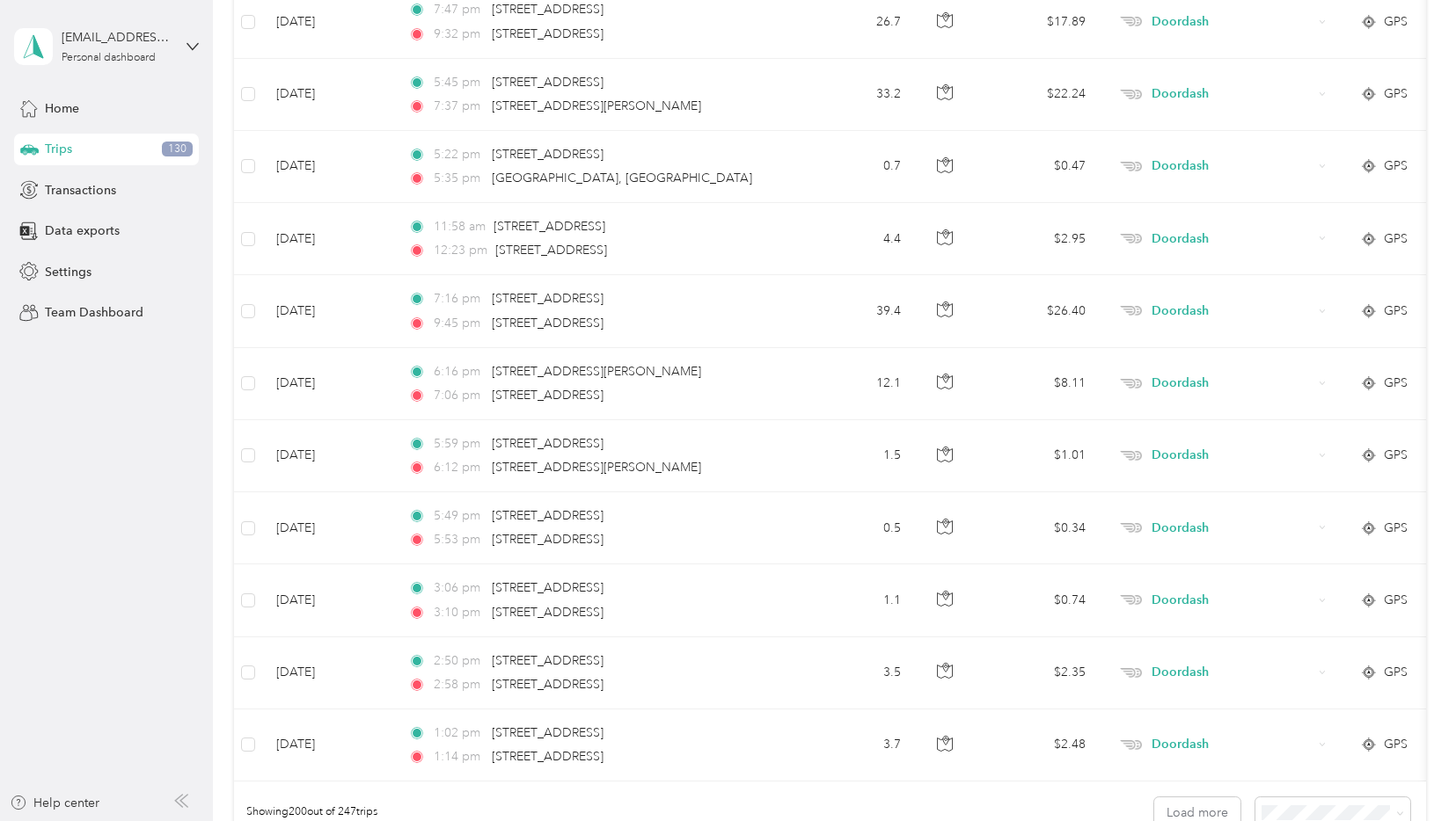
scroll to position [14256, 0]
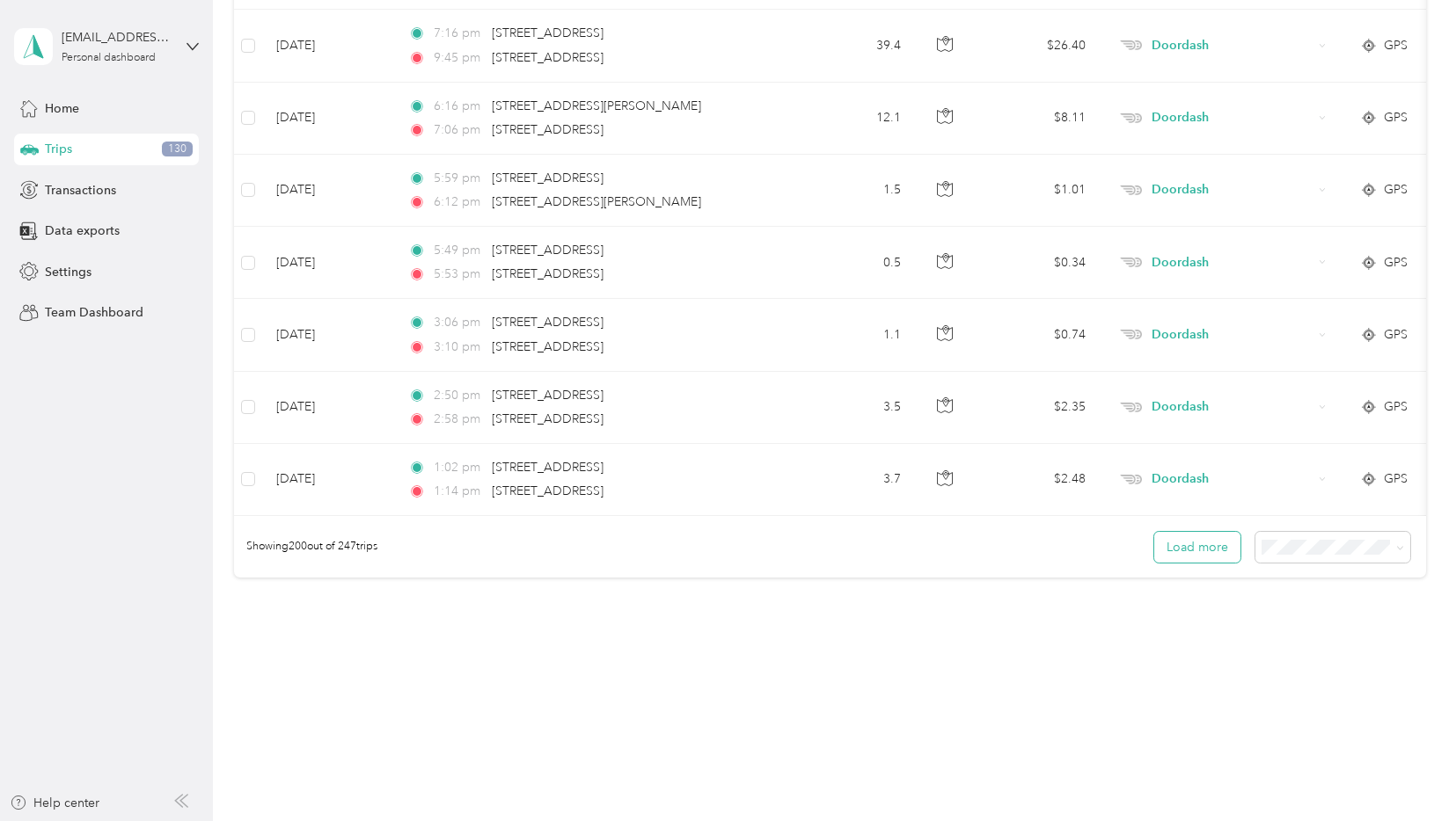
click at [1182, 550] on button "Load more" at bounding box center [1197, 547] width 86 height 31
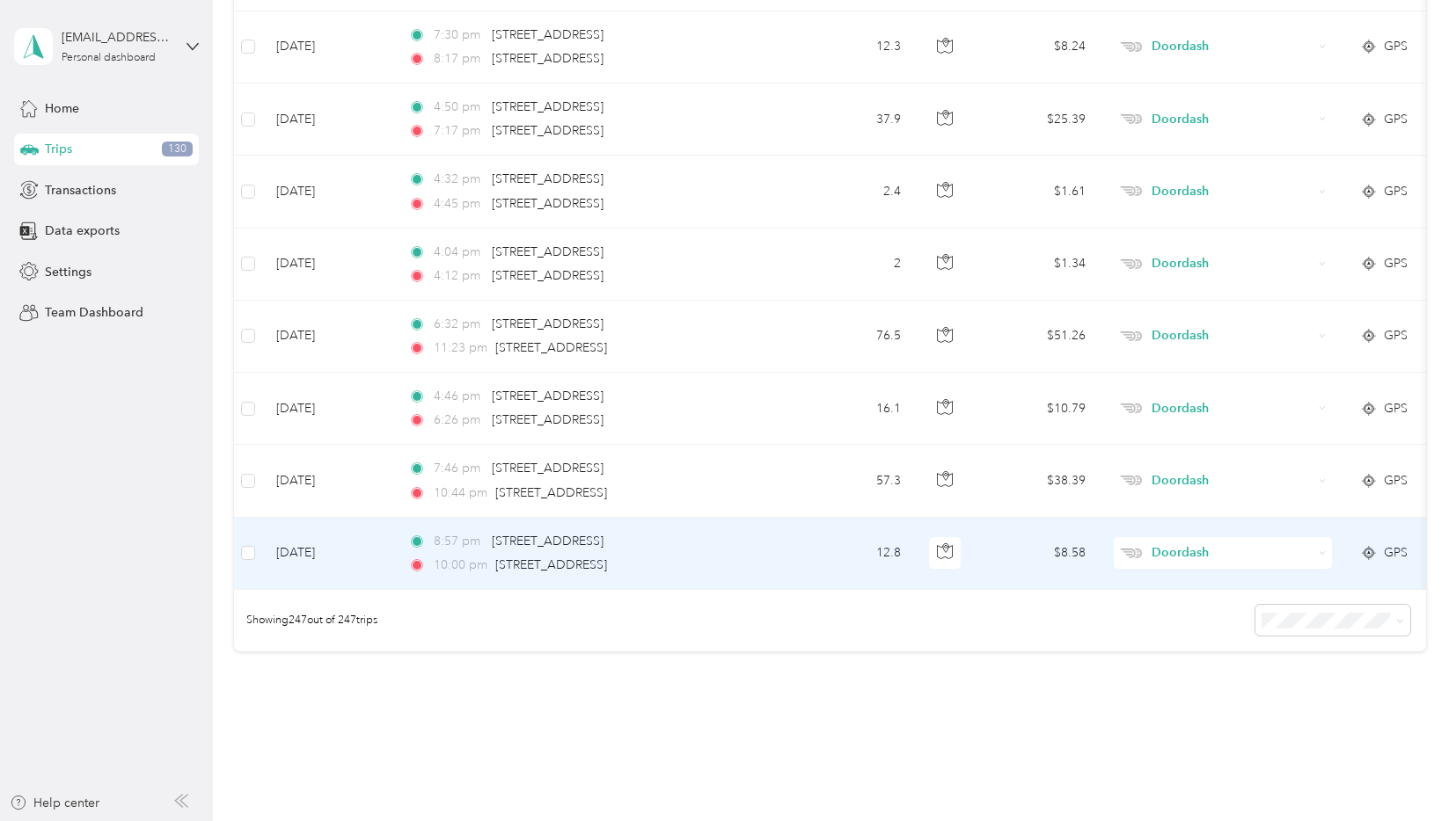
scroll to position [17553, 0]
